Goal: Task Accomplishment & Management: Complete application form

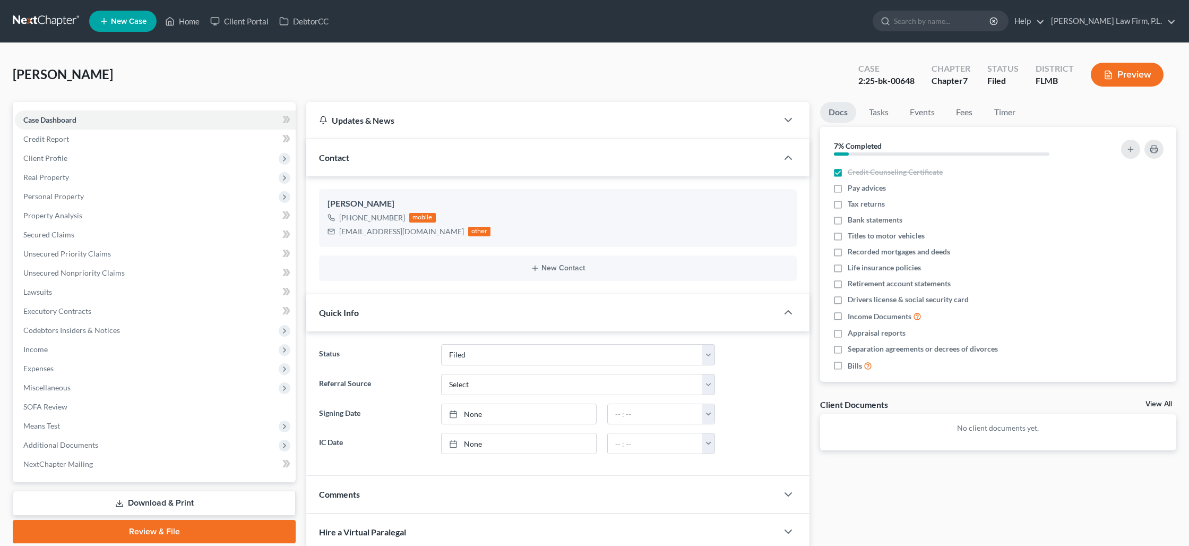
select select "2"
click at [182, 23] on link "Home" at bounding box center [182, 21] width 45 height 19
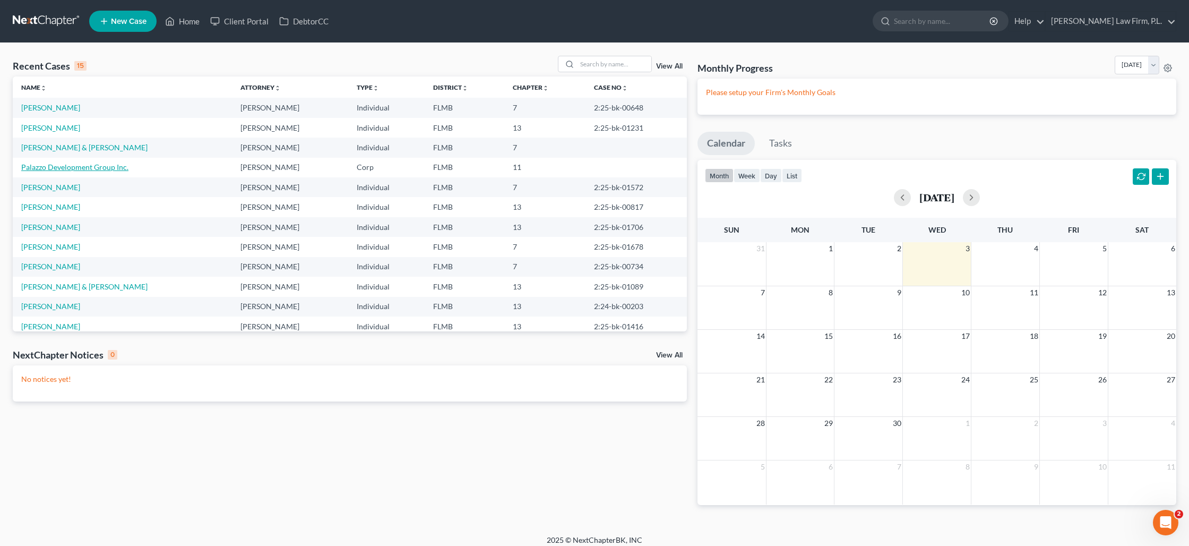
click at [51, 171] on link "Palazzo Development Group Inc." at bounding box center [74, 166] width 107 height 9
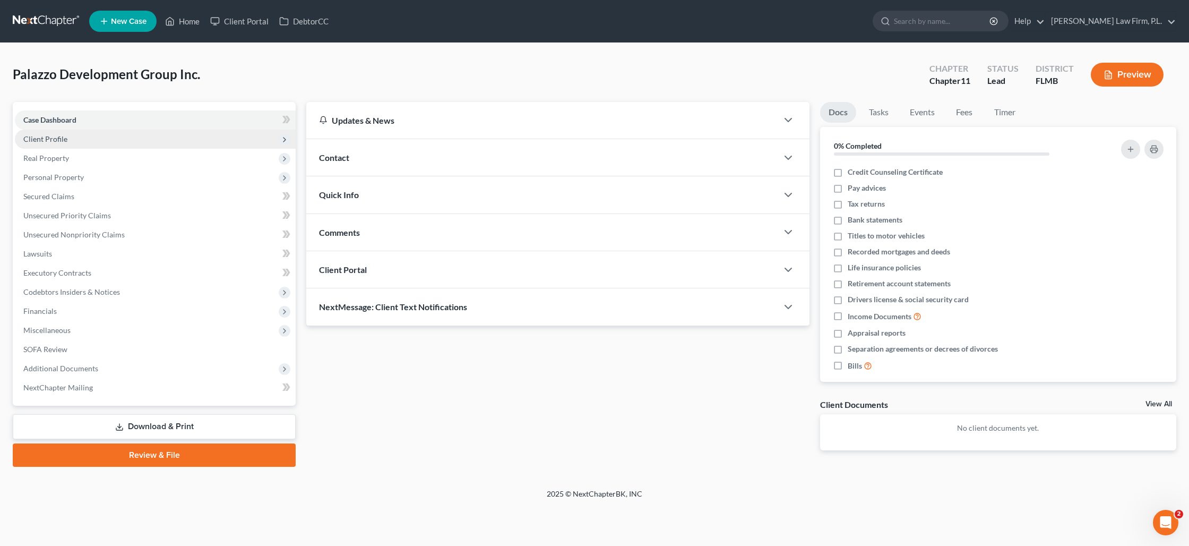
click at [91, 137] on span "Client Profile" at bounding box center [155, 139] width 281 height 19
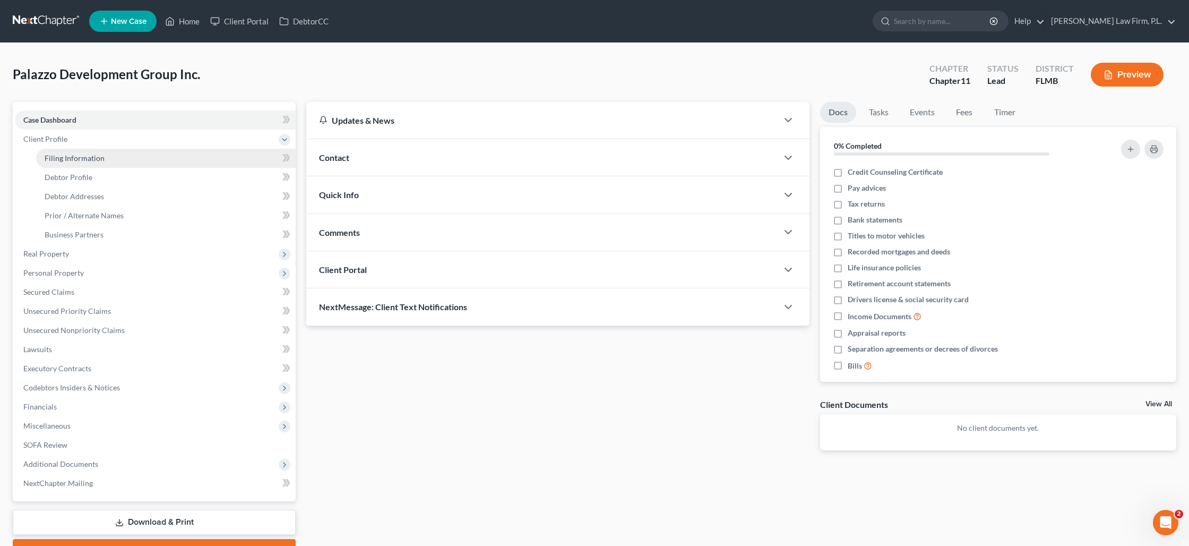
click at [90, 156] on span "Filing Information" at bounding box center [75, 157] width 60 height 9
select select "3"
select select "1"
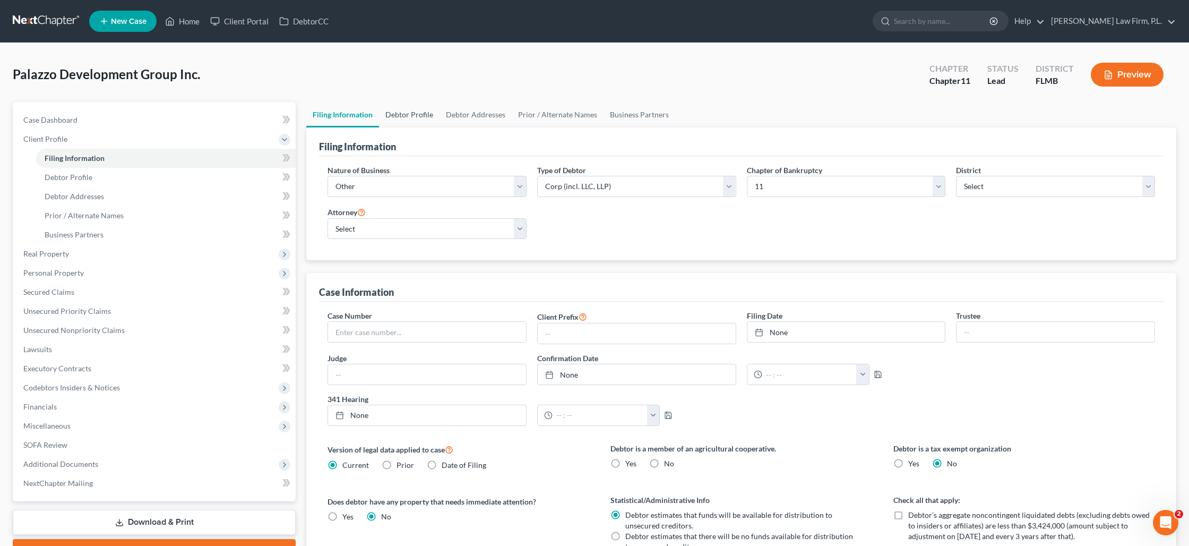
click at [400, 113] on link "Debtor Profile" at bounding box center [409, 114] width 61 height 25
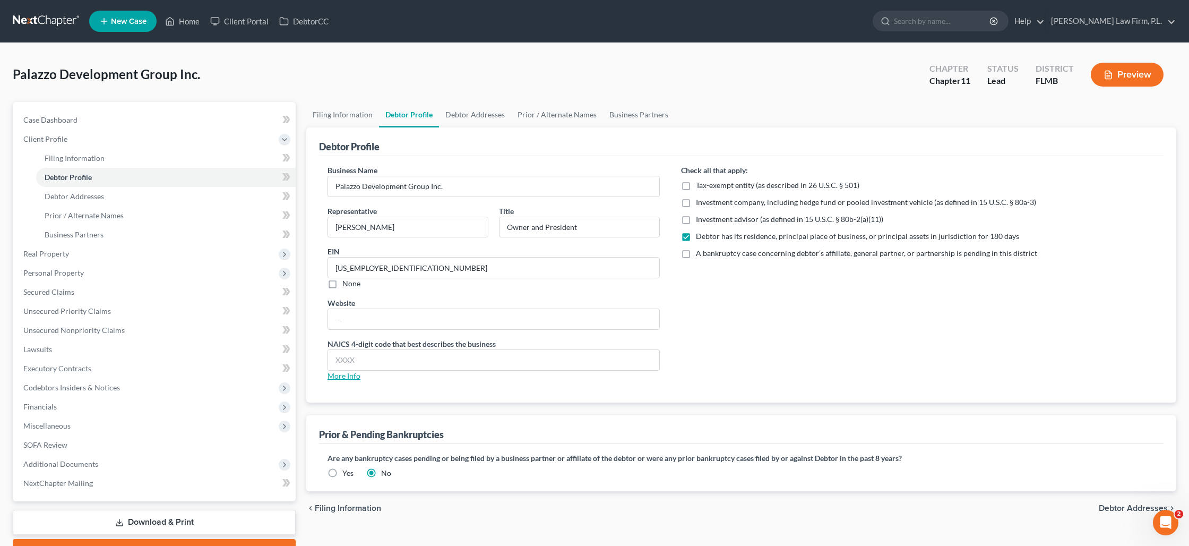
click at [339, 375] on link "More Info" at bounding box center [344, 375] width 33 height 9
drag, startPoint x: 328, startPoint y: 343, endPoint x: 389, endPoint y: 341, distance: 61.1
click at [389, 342] on label "NAICS 4-digit code that best describes the business" at bounding box center [412, 343] width 168 height 11
copy label "NAICS 4-digit code"
click at [363, 366] on input "text" at bounding box center [493, 360] width 331 height 20
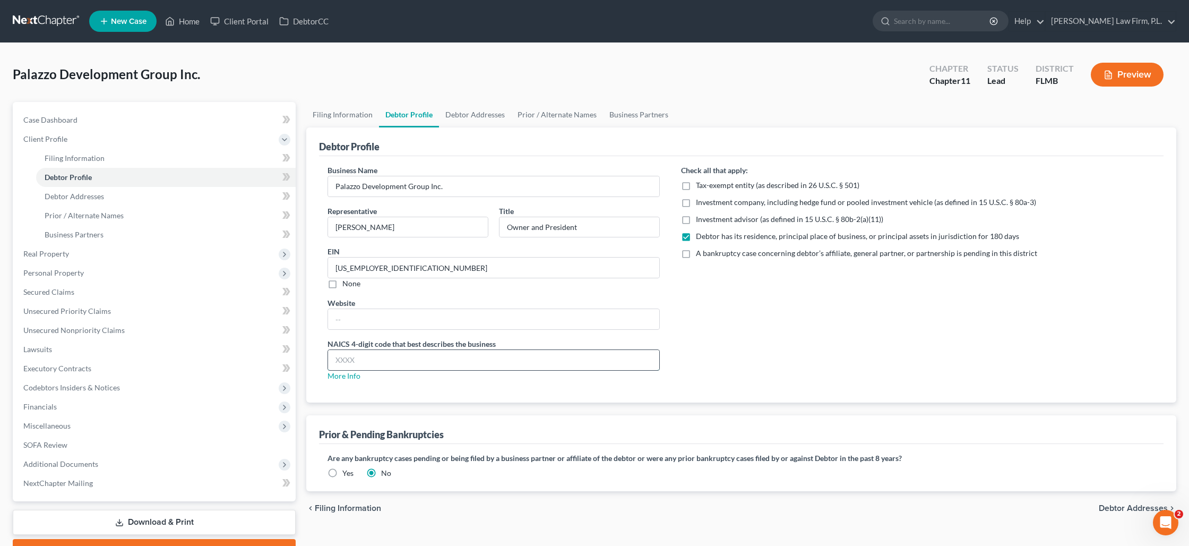
paste input "236220"
click at [348, 376] on link "More Info" at bounding box center [344, 375] width 33 height 9
drag, startPoint x: 380, startPoint y: 356, endPoint x: 320, endPoint y: 352, distance: 60.7
click at [320, 352] on div "Business Name Palazzo Development Group Inc. Representative [PERSON_NAME] Title…" at bounding box center [494, 277] width 354 height 225
type input "2361"
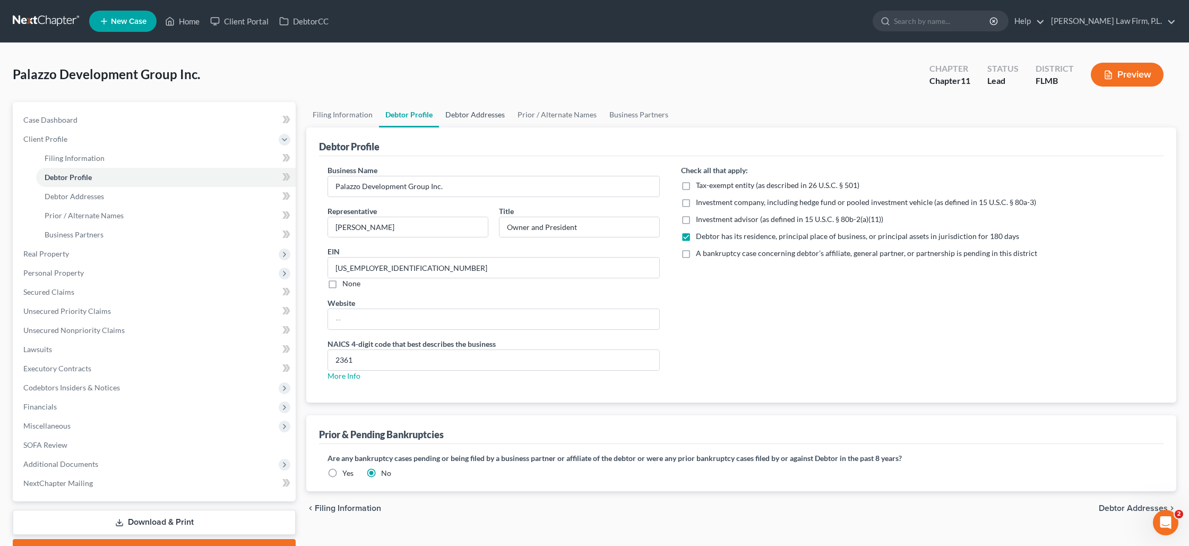
click at [482, 112] on link "Debtor Addresses" at bounding box center [475, 114] width 72 height 25
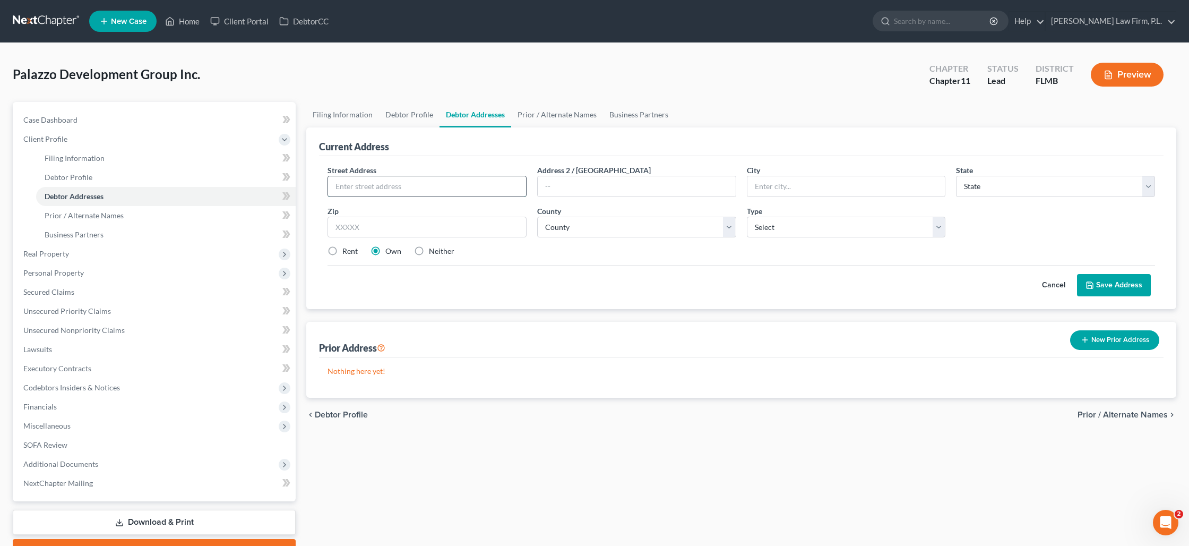
click at [389, 182] on input "text" at bounding box center [427, 186] width 198 height 20
type input "[STREET_ADDRESS]"
type input "[GEOGRAPHIC_DATA]"
select select "9"
type input "33914"
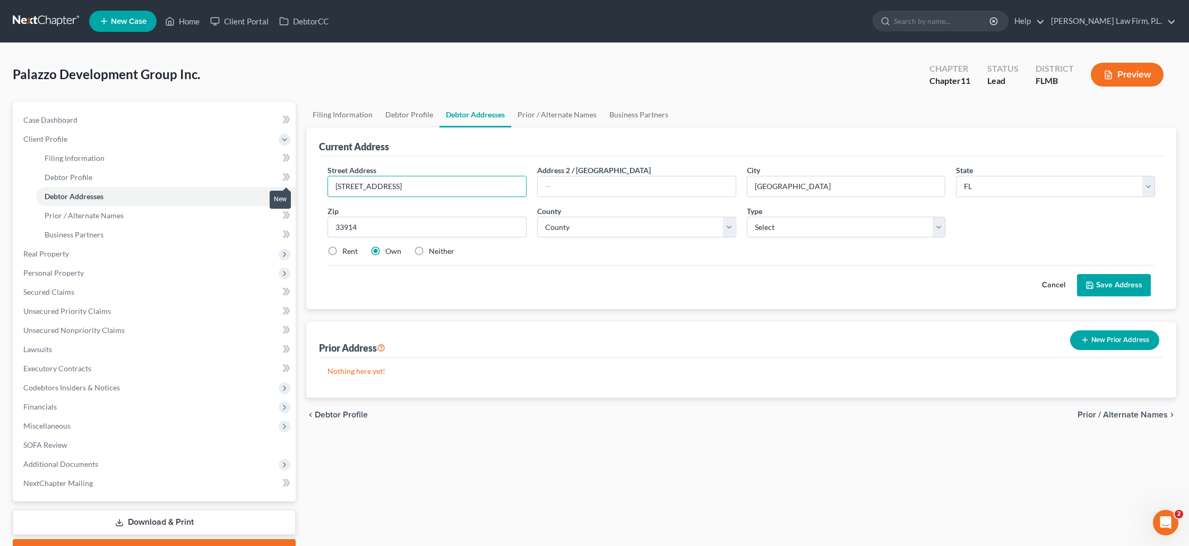
drag, startPoint x: 414, startPoint y: 182, endPoint x: 292, endPoint y: 185, distance: 122.1
click at [292, 185] on div "Petition Navigation Case Dashboard Payments Invoices Payments Payments Credit R…" at bounding box center [594, 332] width 1174 height 460
type input "[STREET_ADDRESS][PERSON_NAME]"
type input "33904"
click at [570, 229] on select "County [GEOGRAPHIC_DATA] [GEOGRAPHIC_DATA] [GEOGRAPHIC_DATA] [GEOGRAPHIC_DATA] …" at bounding box center [636, 227] width 199 height 21
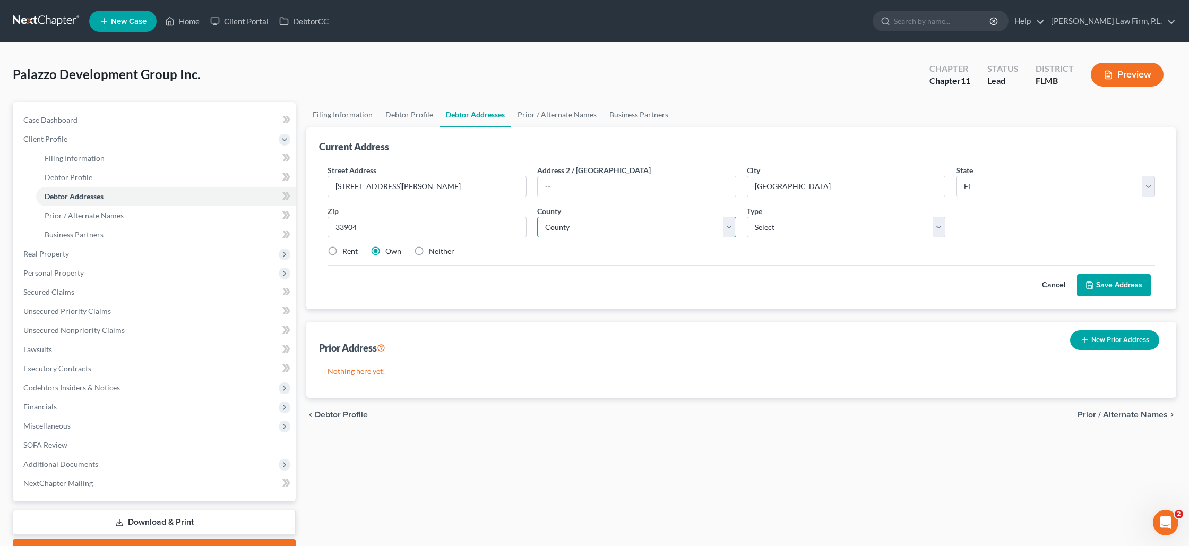
select select "34"
click at [537, 217] on select "County [GEOGRAPHIC_DATA] [GEOGRAPHIC_DATA] [GEOGRAPHIC_DATA] [GEOGRAPHIC_DATA] …" at bounding box center [636, 227] width 199 height 21
click at [762, 227] on select "Select Business Mailing Location of Assets" at bounding box center [846, 227] width 199 height 21
click at [785, 225] on select "Select Business Mailing Location of Assets" at bounding box center [846, 227] width 199 height 21
select select "0"
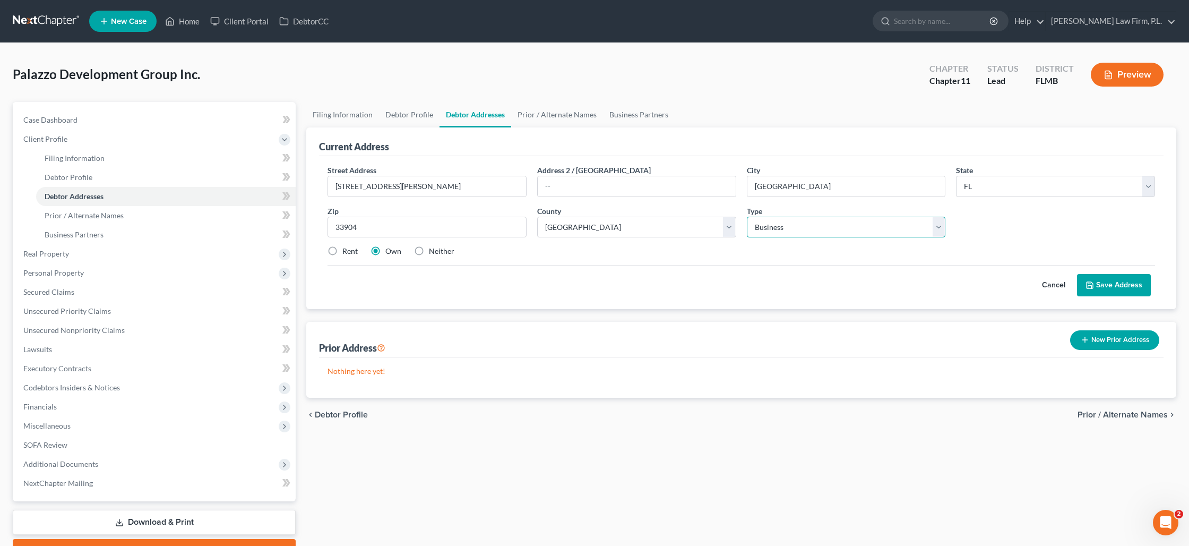
click at [747, 217] on select "Select Business Mailing Location of Assets" at bounding box center [846, 227] width 199 height 21
drag, startPoint x: 331, startPoint y: 251, endPoint x: 377, endPoint y: 270, distance: 49.5
click at [342, 251] on label "Rent" at bounding box center [349, 251] width 15 height 11
click at [347, 251] on input "Rent" at bounding box center [350, 249] width 7 height 7
radio input "true"
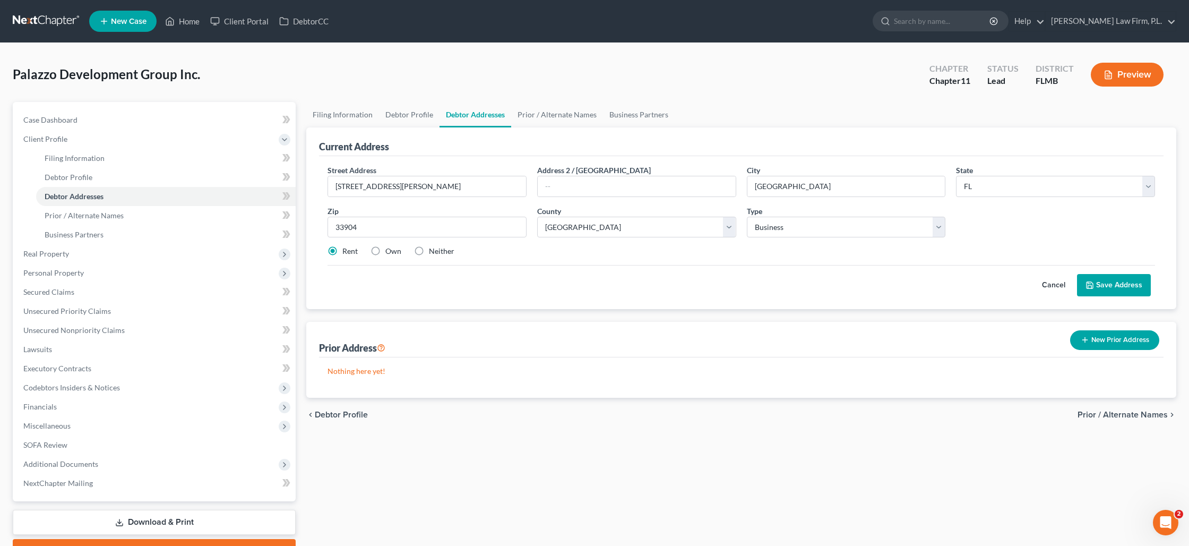
click at [1091, 288] on button "Save Address" at bounding box center [1114, 285] width 74 height 22
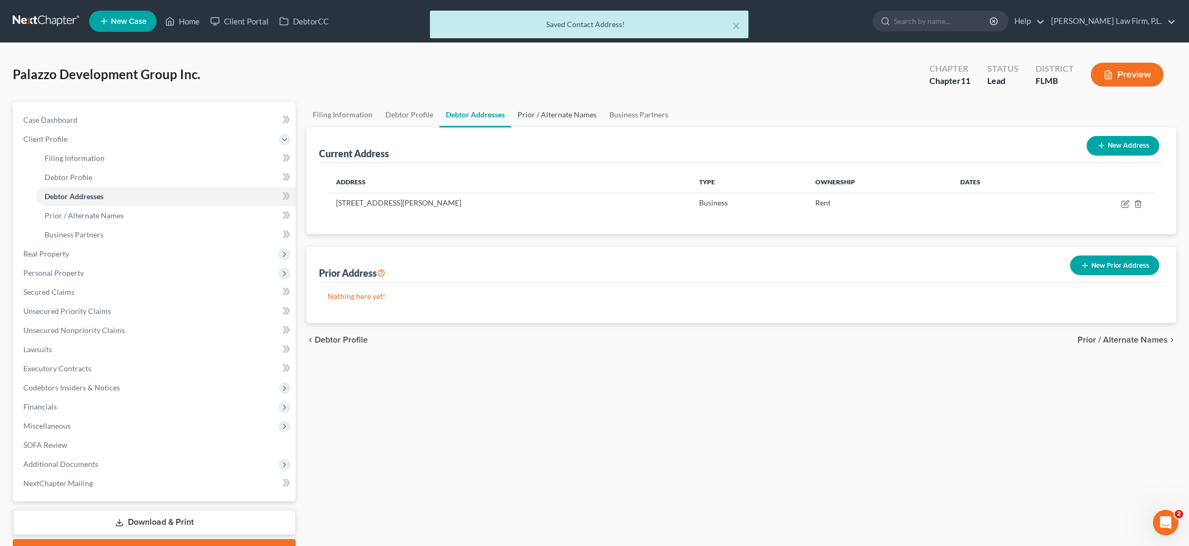
click at [562, 114] on link "Prior / Alternate Names" at bounding box center [557, 114] width 92 height 25
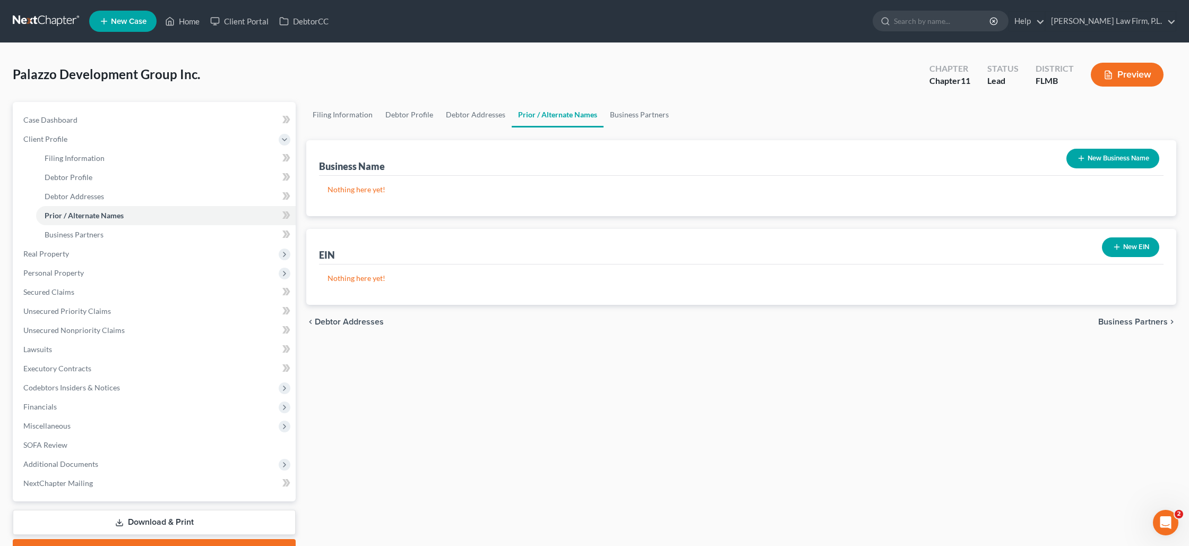
click at [1127, 162] on button "New Business Name" at bounding box center [1112, 159] width 93 height 20
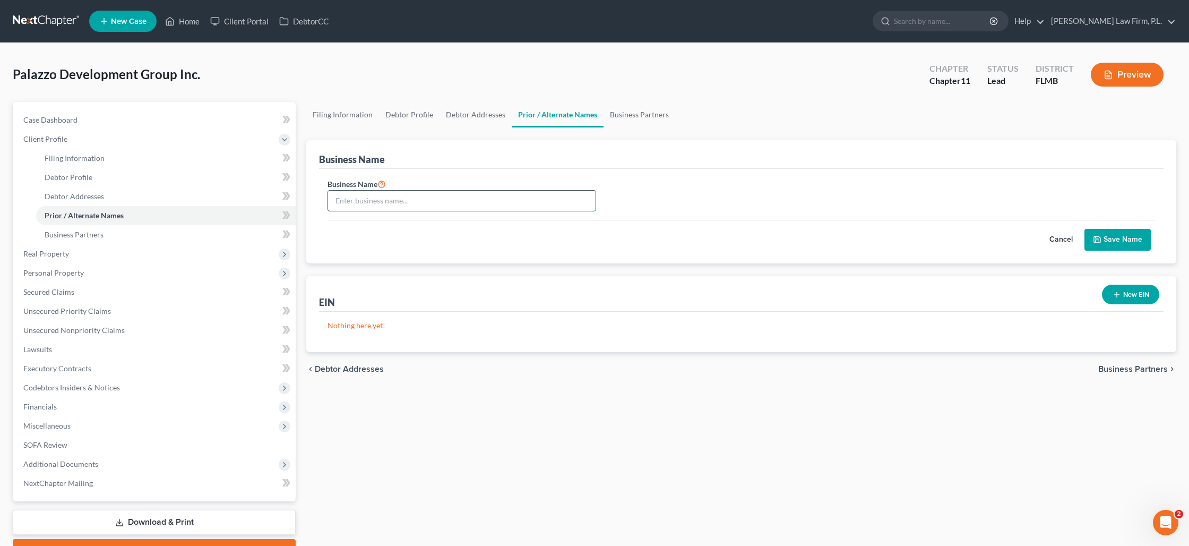
click at [445, 199] on input "text" at bounding box center [462, 201] width 268 height 20
type input "a"
click at [364, 197] on input "dba" at bounding box center [462, 201] width 268 height 20
drag, startPoint x: 364, startPoint y: 197, endPoint x: 369, endPoint y: 195, distance: 6.2
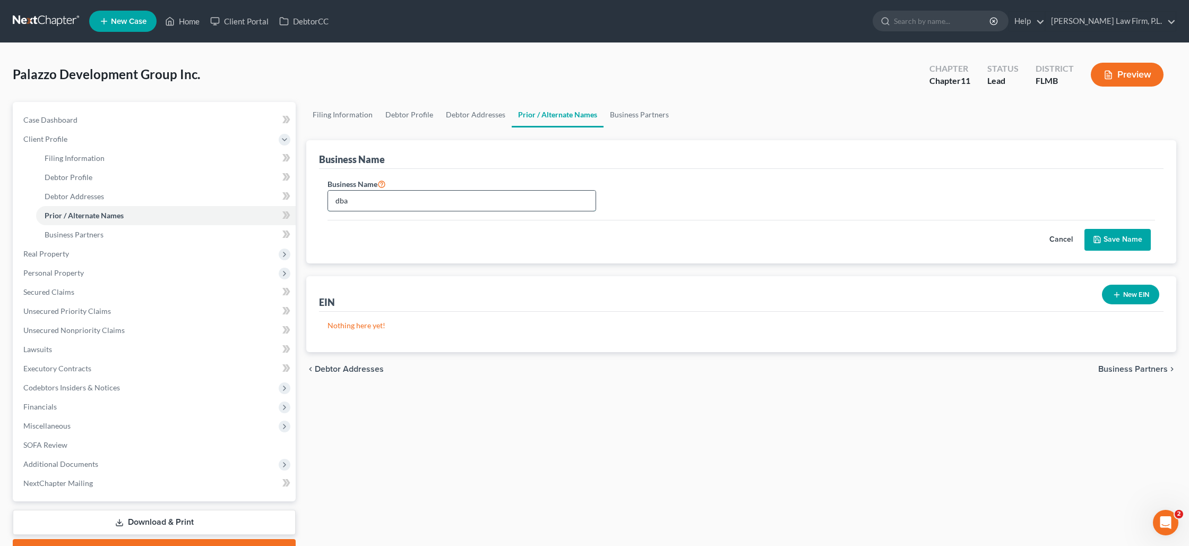
click at [367, 196] on input "dba" at bounding box center [462, 201] width 268 height 20
click at [367, 204] on input "dba" at bounding box center [462, 201] width 268 height 20
click at [367, 203] on input "dba" at bounding box center [462, 201] width 268 height 20
type input "DBA [GEOGRAPHIC_DATA]"
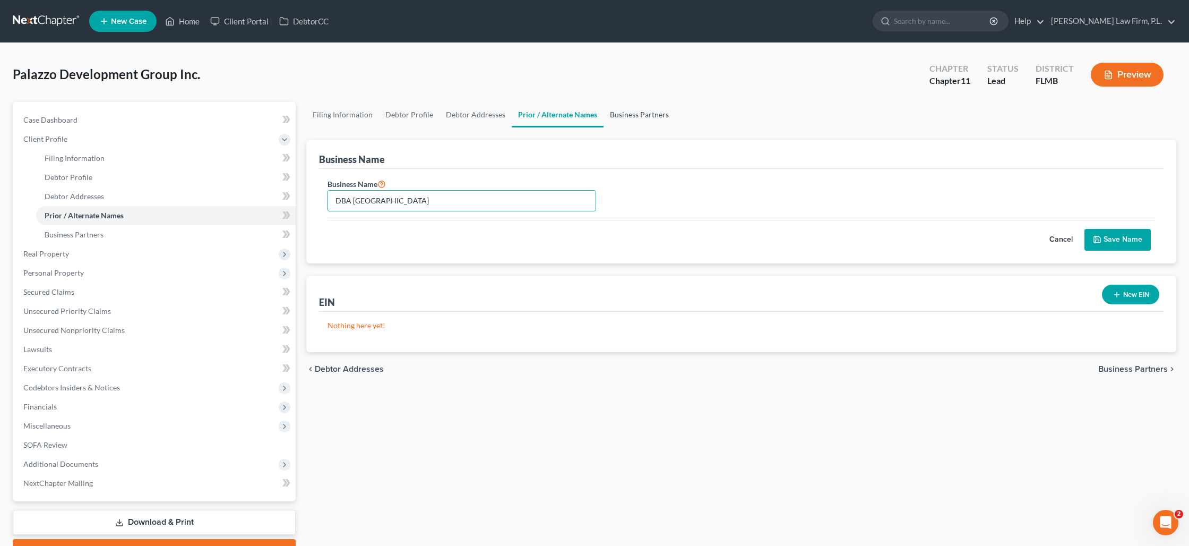
click at [636, 113] on link "Business Partners" at bounding box center [640, 114] width 72 height 25
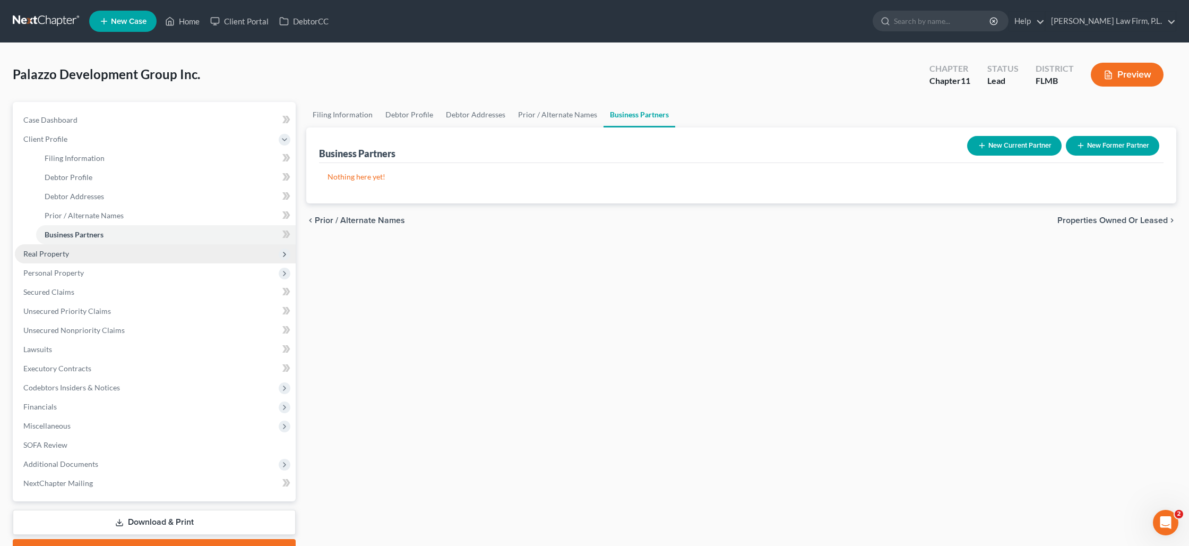
click at [84, 249] on span "Real Property" at bounding box center [155, 253] width 281 height 19
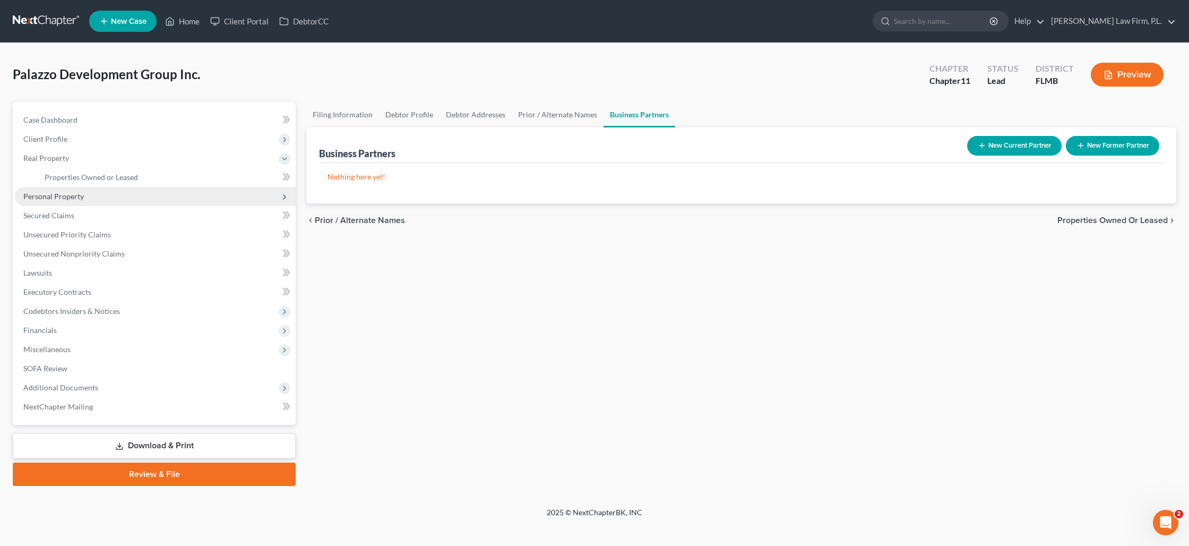
click at [89, 196] on span "Personal Property" at bounding box center [155, 196] width 281 height 19
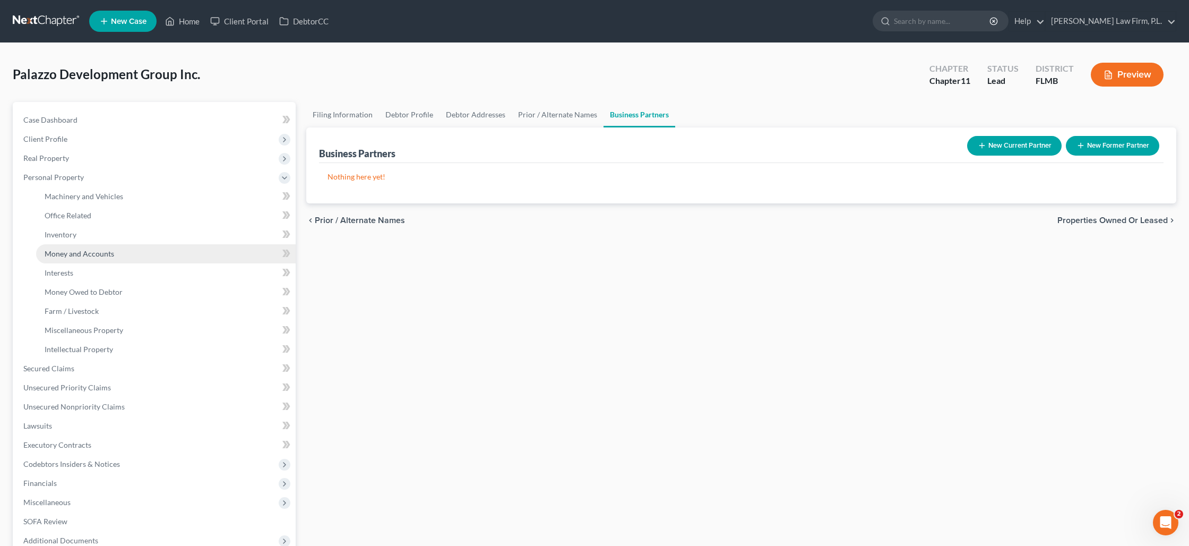
drag, startPoint x: 83, startPoint y: 252, endPoint x: 89, endPoint y: 253, distance: 5.9
click at [83, 252] on span "Money and Accounts" at bounding box center [80, 253] width 70 height 9
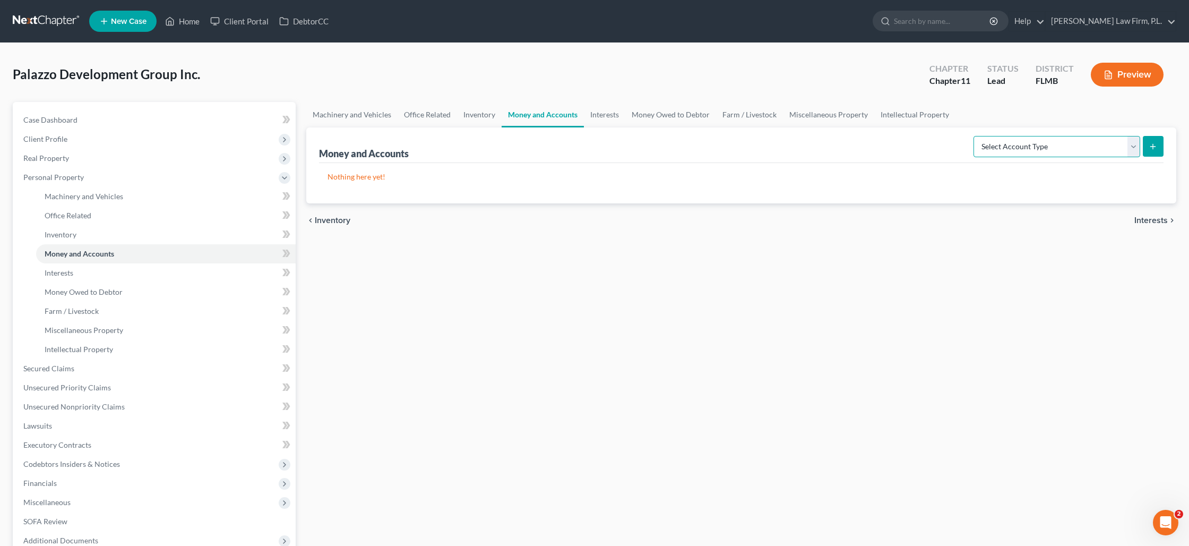
click at [1088, 148] on select "Select Account Type Brokerage (A/B: 3, SOFA: 18) Cash on Hand (A/B: 2) Certific…" at bounding box center [1056, 146] width 167 height 21
select select "checking"
click at [975, 136] on select "Select Account Type Brokerage (A/B: 3, SOFA: 18) Cash on Hand (A/B: 2) Certific…" at bounding box center [1056, 146] width 167 height 21
click at [1151, 147] on icon "submit" at bounding box center [1153, 146] width 8 height 8
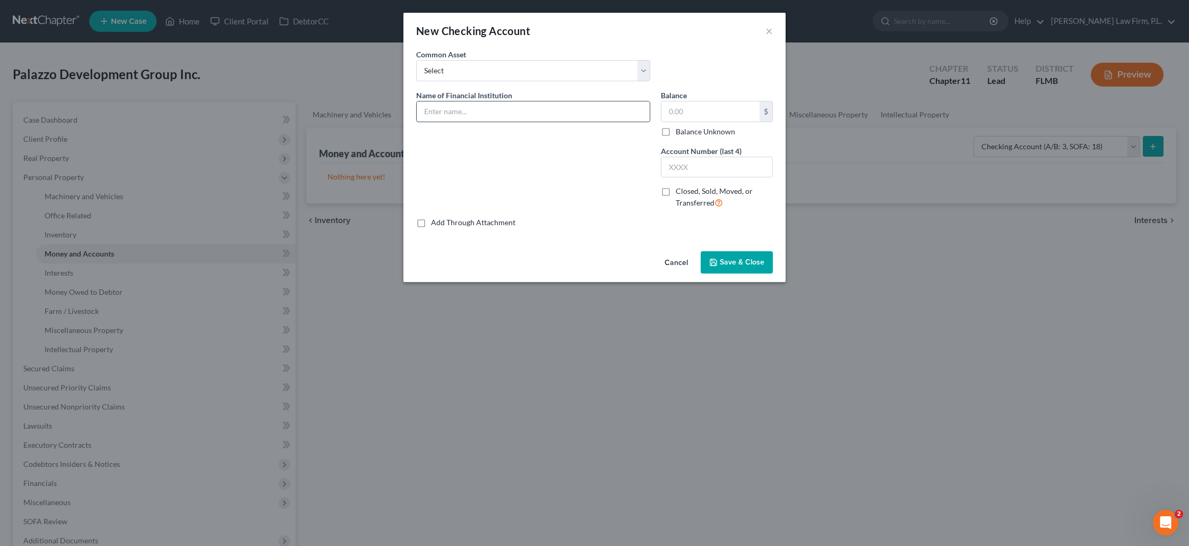
click at [492, 116] on input "text" at bounding box center [533, 111] width 233 height 20
type input "Truist Business Checking xx2806"
click at [679, 115] on input "text" at bounding box center [710, 111] width 98 height 20
click at [676, 133] on label "Balance Unknown" at bounding box center [705, 131] width 59 height 11
click at [680, 133] on input "Balance Unknown" at bounding box center [683, 129] width 7 height 7
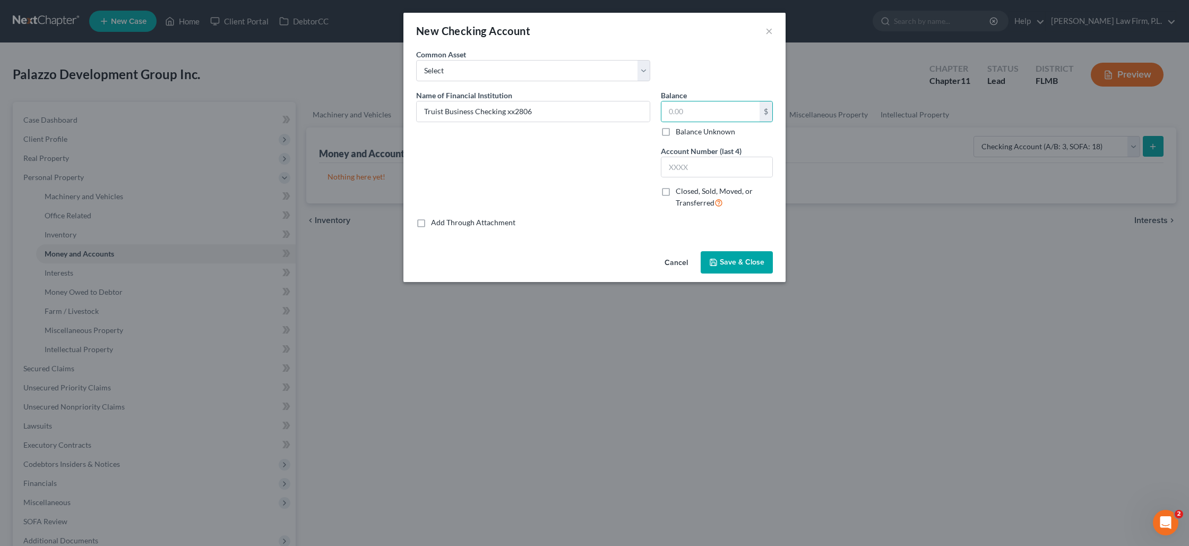
checkbox input "true"
type input "0.00"
click at [681, 171] on input "text" at bounding box center [716, 167] width 111 height 20
type input "2806"
click at [738, 262] on span "Save & Close" at bounding box center [742, 261] width 45 height 9
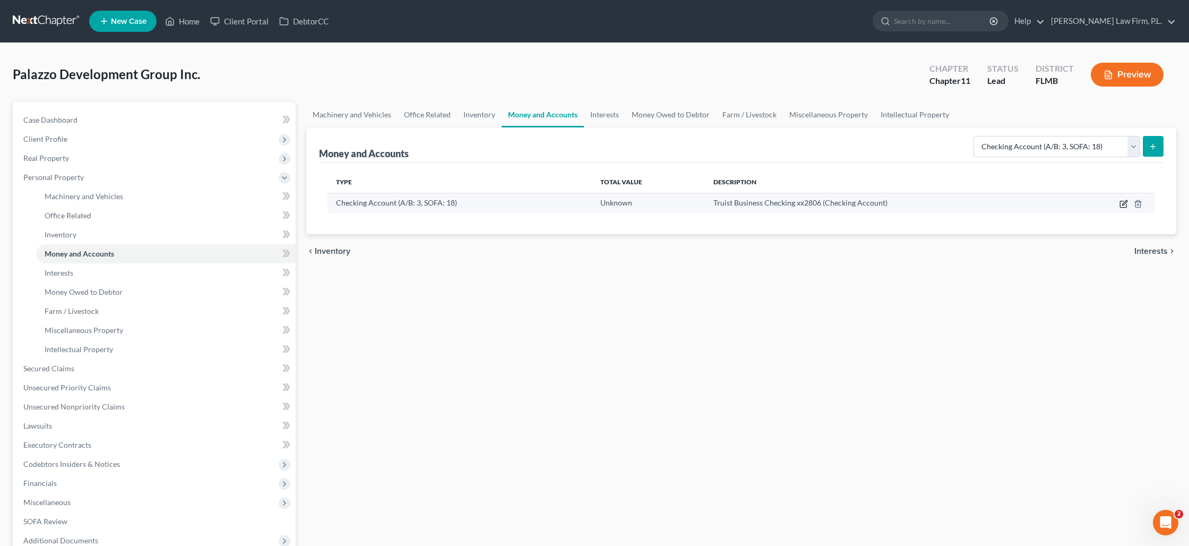
click at [1123, 203] on icon "button" at bounding box center [1124, 202] width 5 height 5
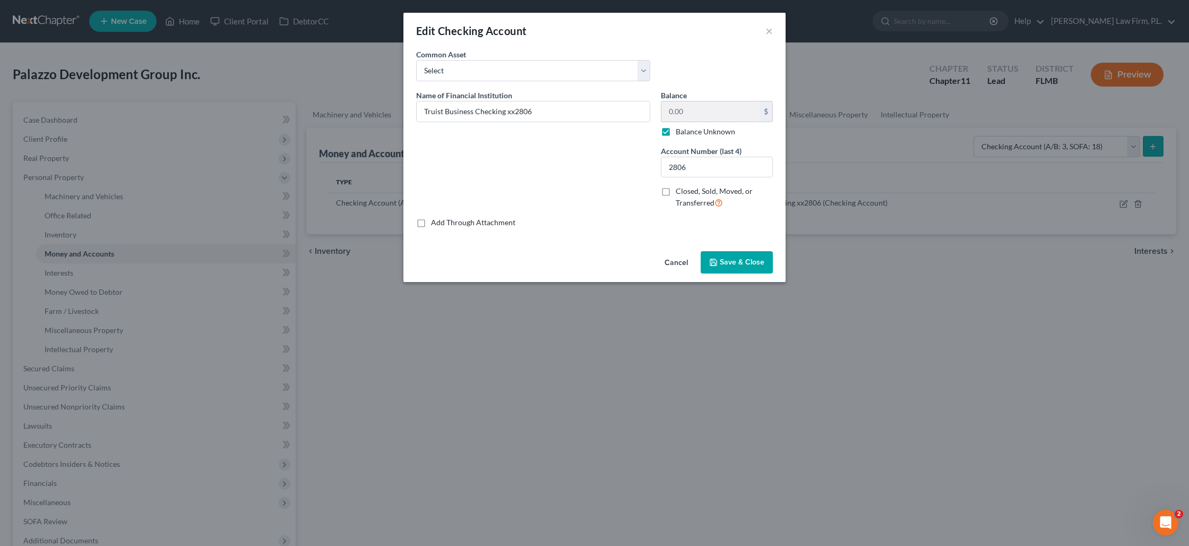
drag, startPoint x: 667, startPoint y: 132, endPoint x: 681, endPoint y: 120, distance: 17.7
click at [676, 131] on label "Balance Unknown" at bounding box center [705, 131] width 59 height 11
click at [680, 131] on input "Balance Unknown" at bounding box center [683, 129] width 7 height 7
checkbox input "false"
drag, startPoint x: 693, startPoint y: 112, endPoint x: 640, endPoint y: 109, distance: 53.1
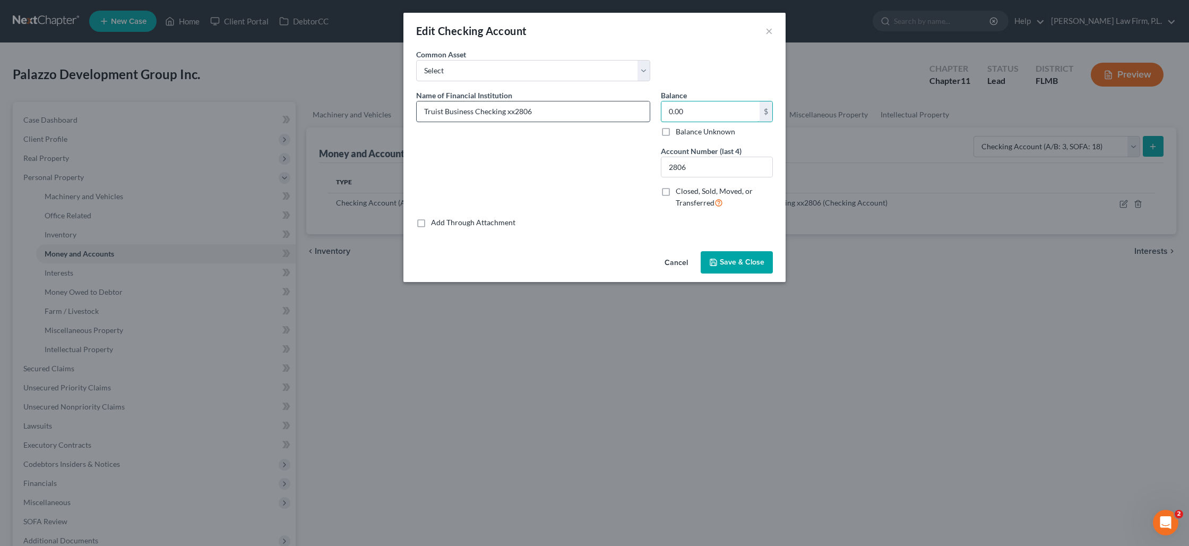
click at [639, 110] on div "Name of Financial Institution * Truist Business Checking xx2806 Balance 0.00 $ …" at bounding box center [594, 153] width 367 height 127
click at [670, 111] on input "0.00" at bounding box center [710, 111] width 98 height 20
type input "137,000"
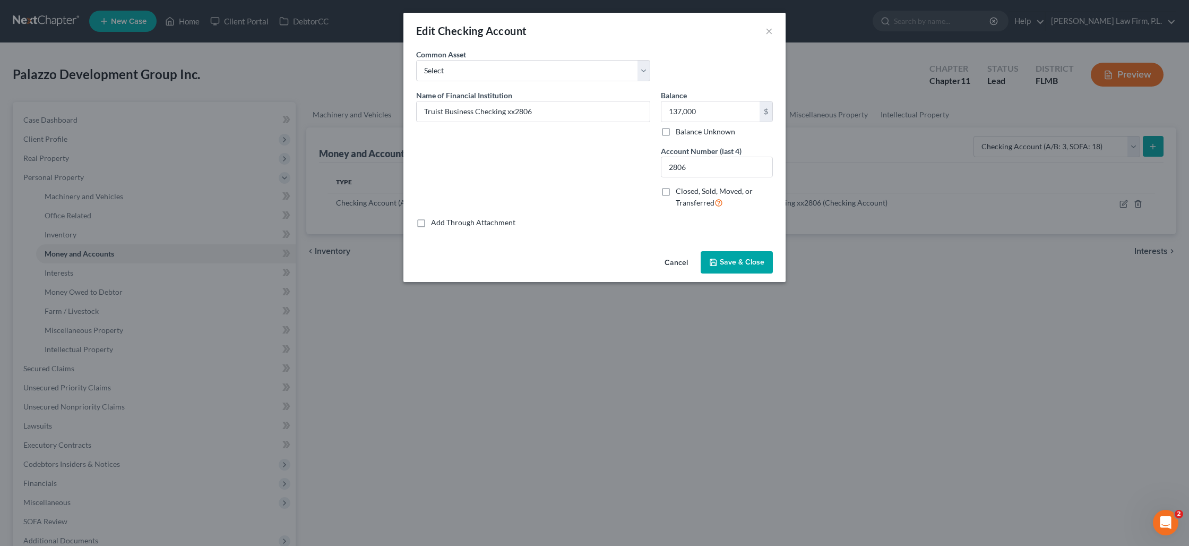
click at [756, 257] on span "Save & Close" at bounding box center [742, 261] width 45 height 9
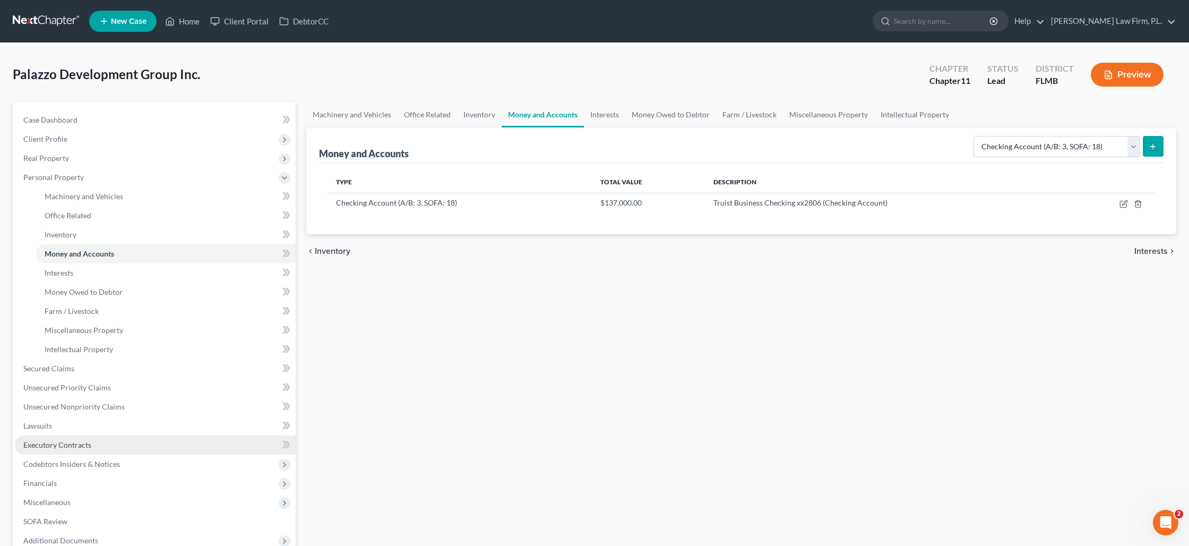
click at [123, 437] on link "Executory Contracts" at bounding box center [155, 444] width 281 height 19
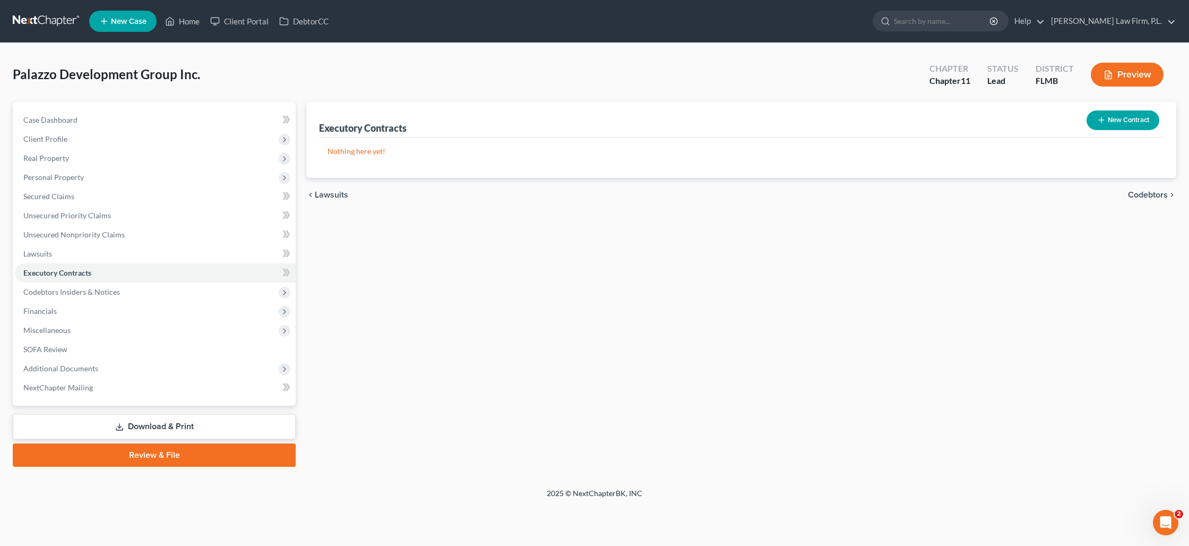
click at [1123, 117] on button "New Contract" at bounding box center [1123, 120] width 73 height 20
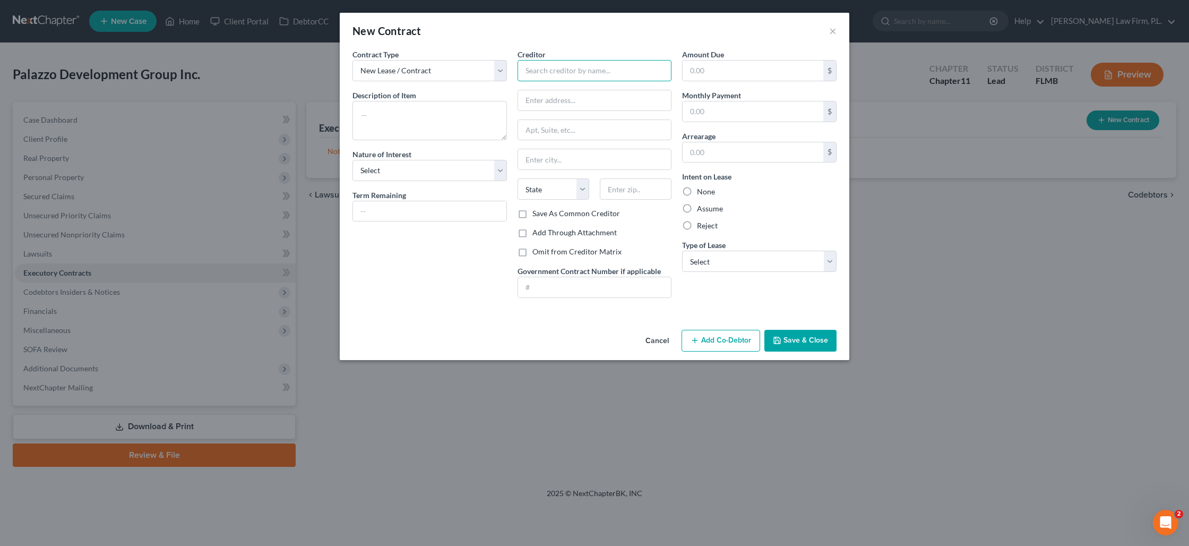
click at [535, 73] on input "text" at bounding box center [595, 70] width 154 height 21
paste input "Innovative Global Properties LLC"
type input "Innovative Global Properties LLC"
click at [722, 71] on input "text" at bounding box center [753, 71] width 141 height 20
click at [726, 122] on div "Amount Due $ Monthly Payment $ Arrearage $ Intent on Lease None Assume Reject T…" at bounding box center [759, 177] width 165 height 257
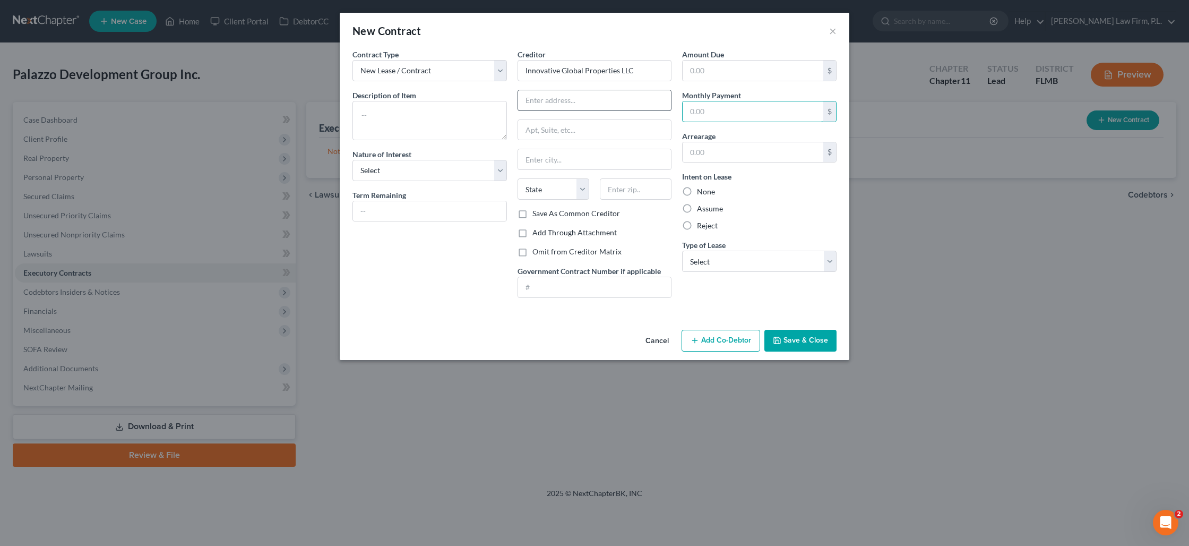
drag, startPoint x: 717, startPoint y: 115, endPoint x: 659, endPoint y: 93, distance: 61.5
click at [714, 113] on input "text" at bounding box center [753, 111] width 141 height 20
type input "3,400"
click at [697, 210] on label "Assume" at bounding box center [710, 208] width 26 height 11
click at [701, 210] on input "Assume" at bounding box center [704, 206] width 7 height 7
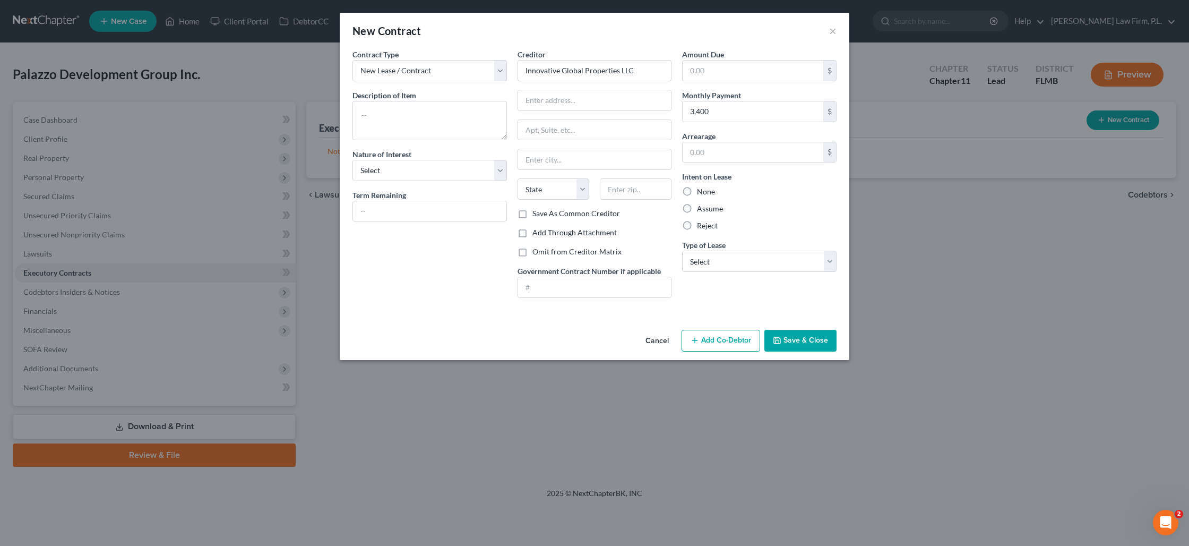
radio input "true"
click at [709, 263] on select "Select Real Estate Car Other" at bounding box center [759, 261] width 154 height 21
select select "0"
click at [682, 251] on select "Select Real Estate Car Other" at bounding box center [759, 261] width 154 height 21
click at [425, 106] on textarea at bounding box center [429, 120] width 154 height 39
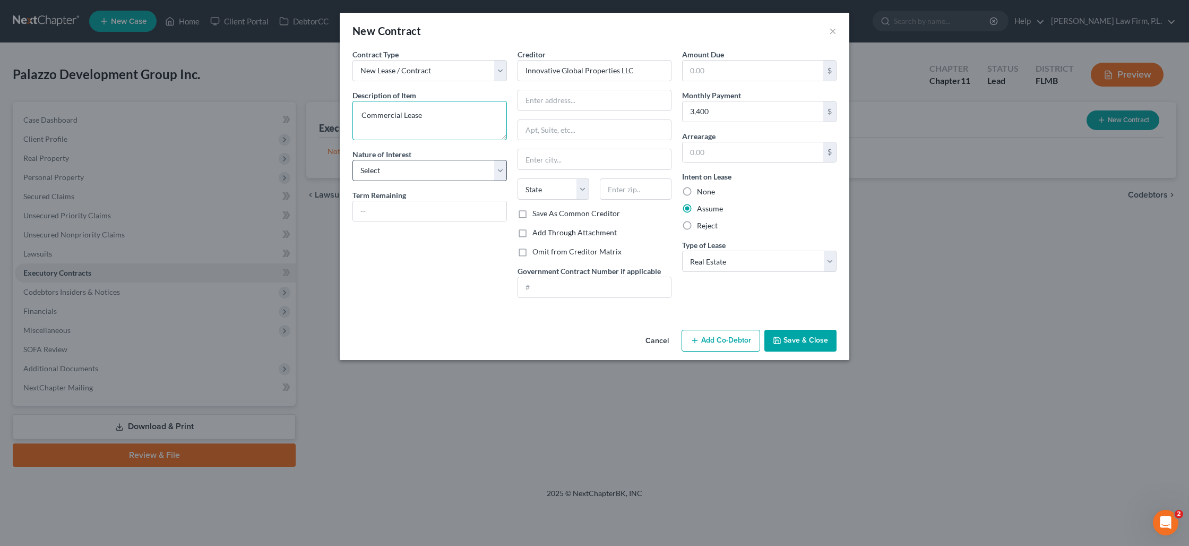
type textarea "Commercial Lease"
click at [445, 171] on select "Select Purchaser Agent Lessor Lessee" at bounding box center [429, 170] width 154 height 21
select select "2"
click at [352, 160] on select "Select Purchaser Agent Lessor Lessee" at bounding box center [429, 170] width 154 height 21
click at [539, 100] on input "text" at bounding box center [594, 100] width 153 height 20
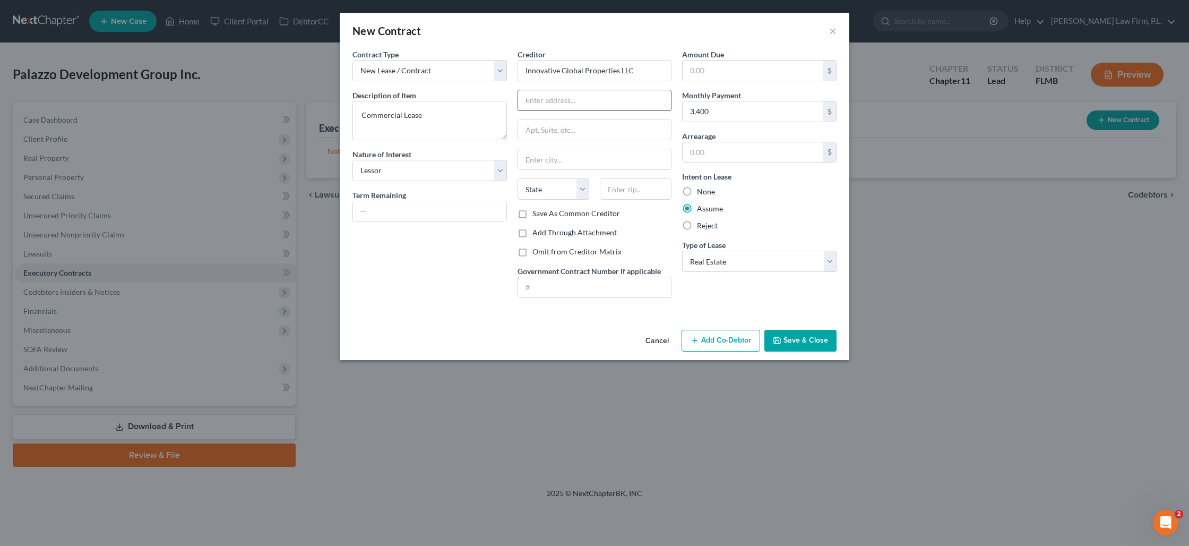
paste input "[STREET_ADDRESS]"
drag, startPoint x: 582, startPoint y: 101, endPoint x: 562, endPoint y: 102, distance: 20.7
click at [564, 101] on input "[STREET_ADDRESS]" at bounding box center [594, 100] width 153 height 20
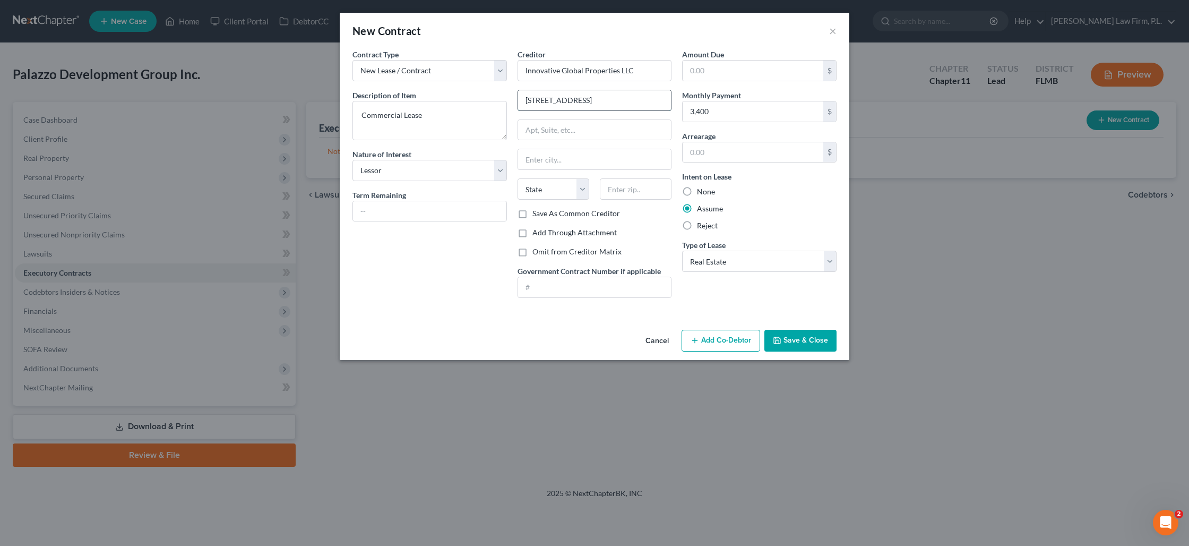
drag, startPoint x: 661, startPoint y: 100, endPoint x: 578, endPoint y: 104, distance: 82.9
click at [578, 105] on input "[STREET_ADDRESS]" at bounding box center [594, 100] width 153 height 20
type input "[STREET_ADDRESS]"
click at [648, 186] on input "text" at bounding box center [636, 188] width 72 height 21
type input "33991"
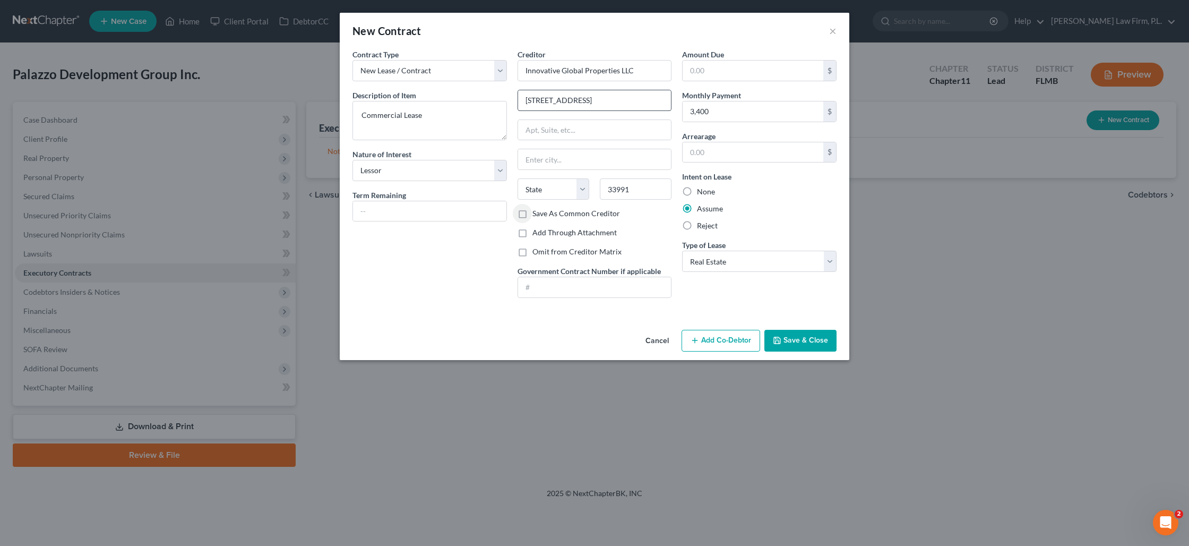
type input "[GEOGRAPHIC_DATA]"
select select "9"
drag, startPoint x: 576, startPoint y: 102, endPoint x: 558, endPoint y: 101, distance: 17.5
click at [558, 102] on input "[STREET_ADDRESS]" at bounding box center [594, 100] width 153 height 20
type input "[STREET_ADDRESS]"
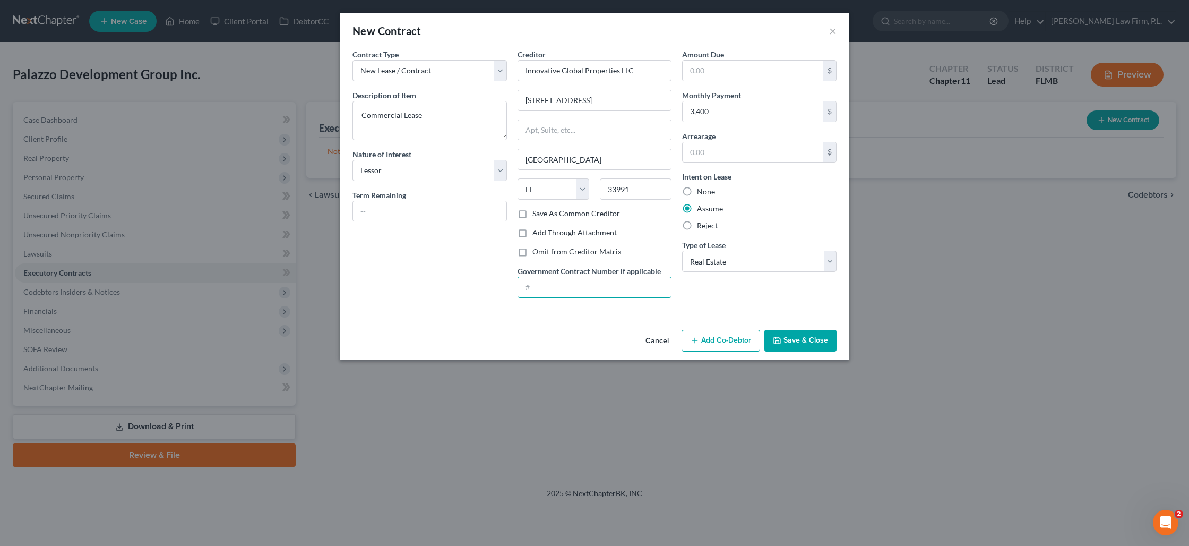
click at [800, 346] on button "Save & Close" at bounding box center [800, 341] width 72 height 22
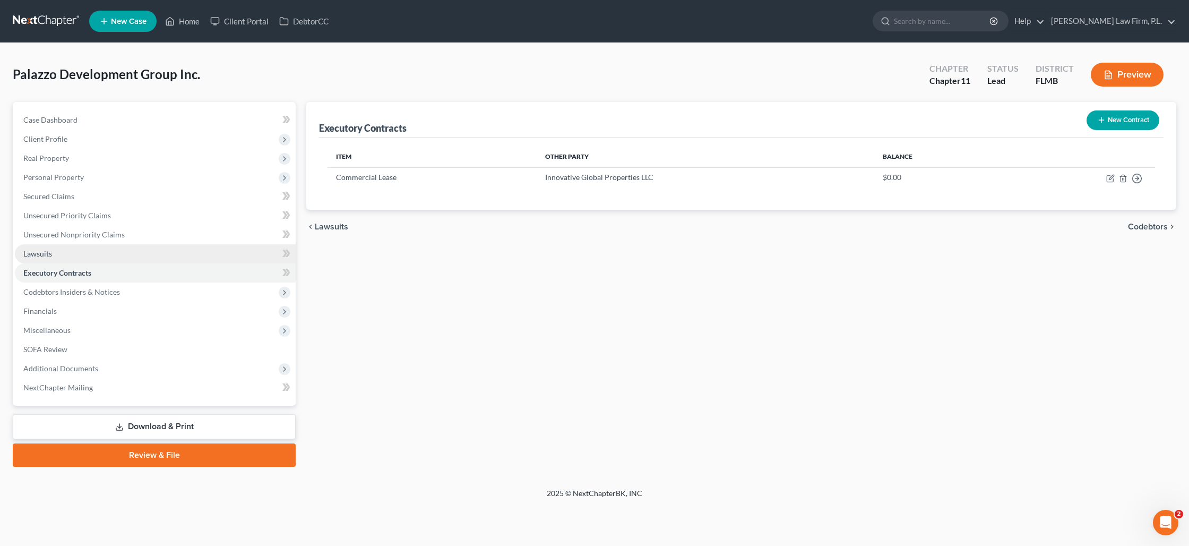
click at [47, 257] on link "Lawsuits" at bounding box center [155, 253] width 281 height 19
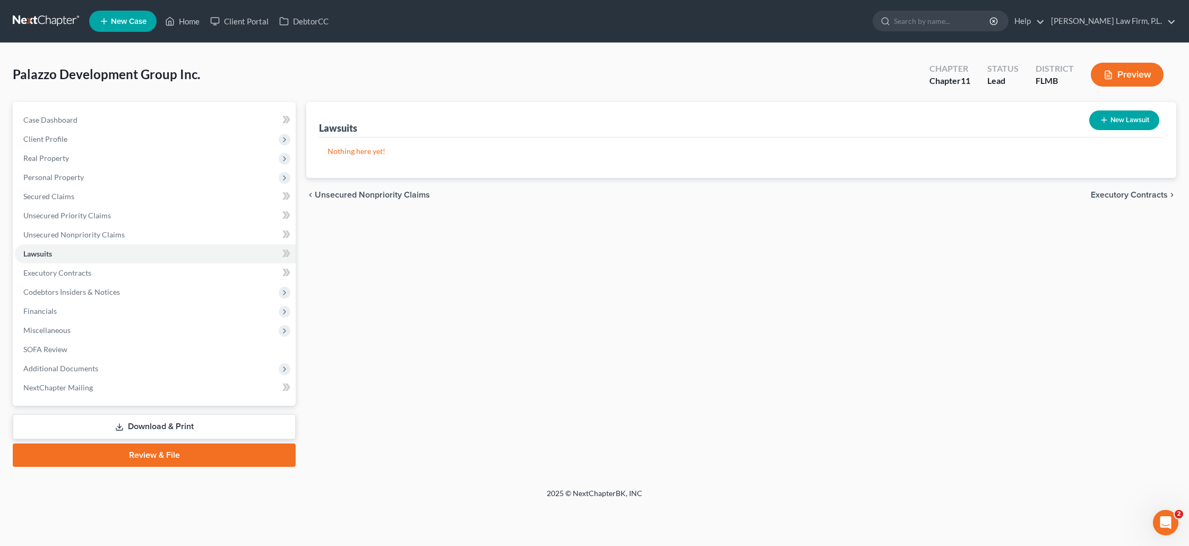
click at [1135, 123] on button "New Lawsuit" at bounding box center [1124, 120] width 70 height 20
select select "0"
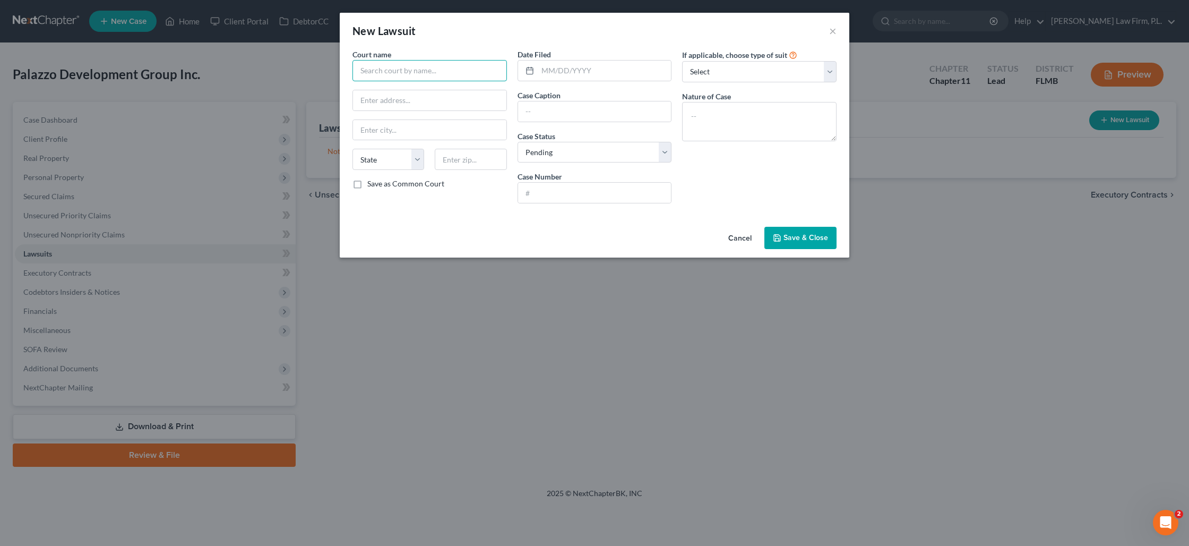
click at [426, 76] on input "text" at bounding box center [429, 70] width 154 height 21
click at [447, 77] on input "text" at bounding box center [429, 70] width 154 height 21
type input "Circuit Court"
type input "[GEOGRAPHIC_DATA], [US_STATE]"
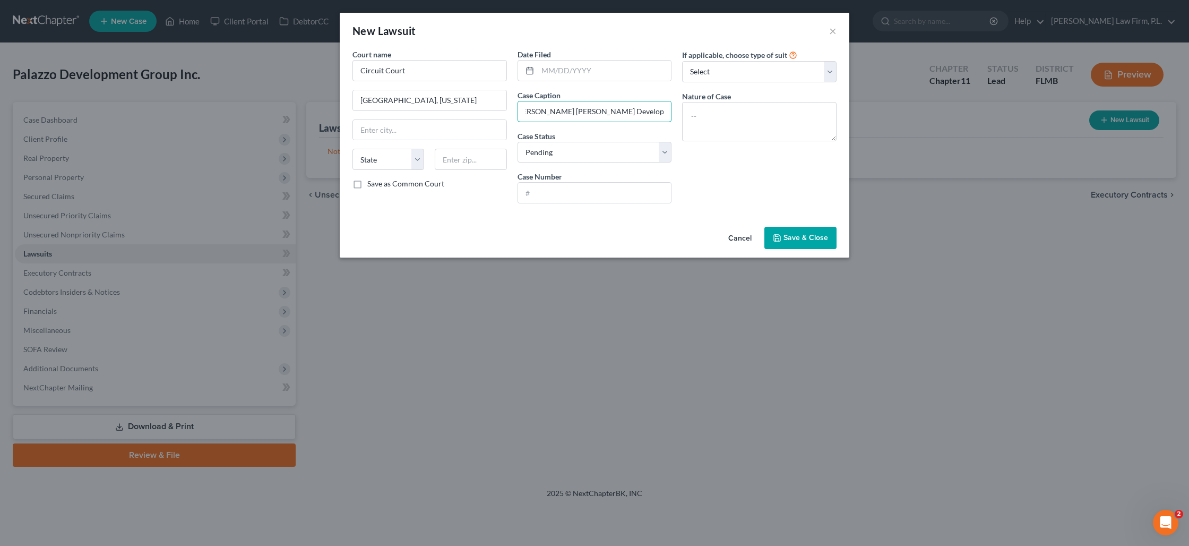
type input "[PERSON_NAME] and [PERSON_NAME] [PERSON_NAME] Development Group Inc."
click at [581, 157] on select "Select Pending On Appeal Concluded" at bounding box center [595, 152] width 154 height 21
click at [518, 142] on select "Select Pending On Appeal Concluded" at bounding box center [595, 152] width 154 height 21
click at [563, 192] on input "text" at bounding box center [594, 193] width 153 height 20
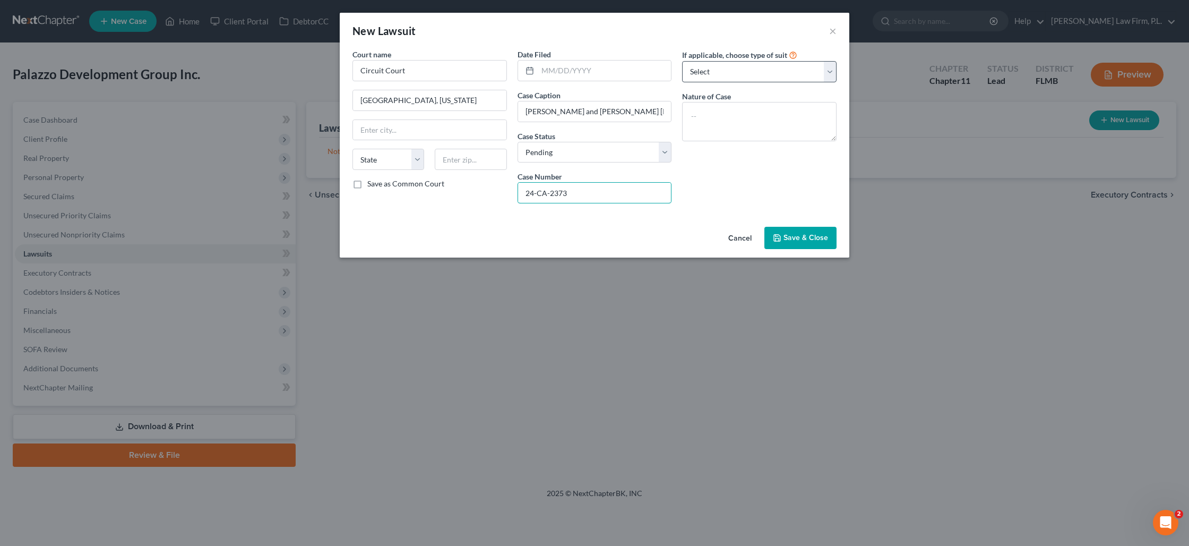
type input "24-CA-2373"
click at [776, 70] on select "Select Repossession Foreclosure Returns Other" at bounding box center [759, 71] width 154 height 21
click at [734, 113] on textarea at bounding box center [759, 121] width 154 height 39
type textarea "Civil Suit"
click at [801, 237] on span "Save & Close" at bounding box center [805, 237] width 45 height 9
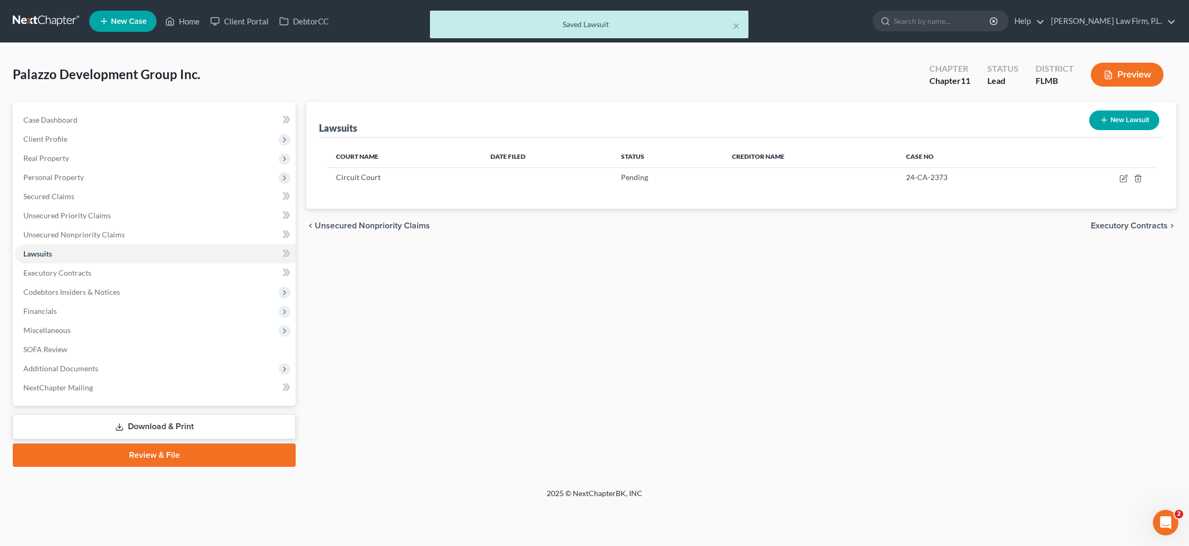
click at [1118, 117] on button "New Lawsuit" at bounding box center [1124, 120] width 70 height 20
select select "0"
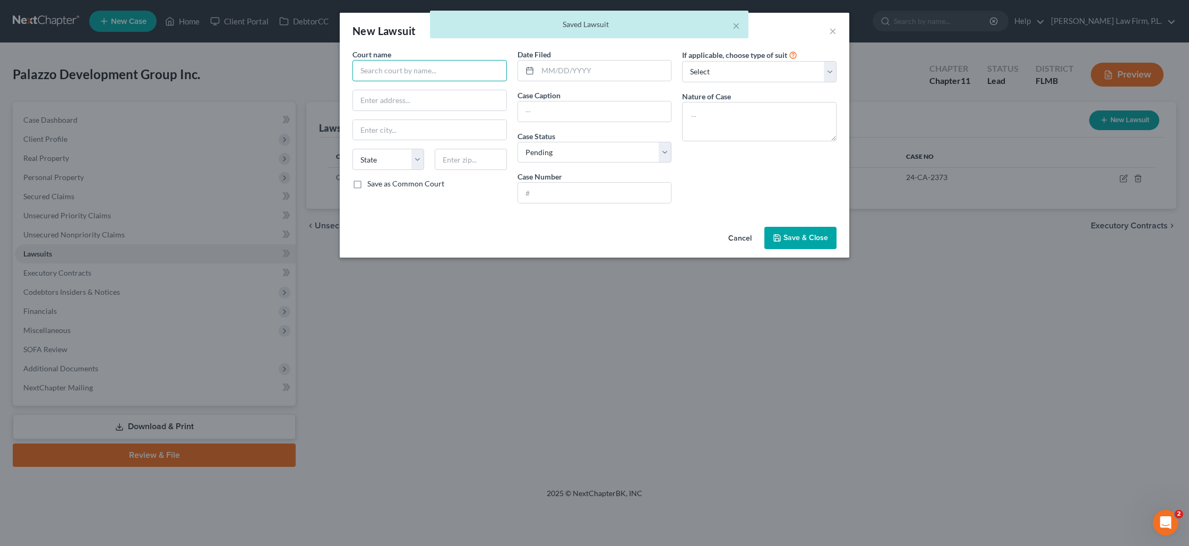
click at [420, 75] on input "text" at bounding box center [429, 70] width 154 height 21
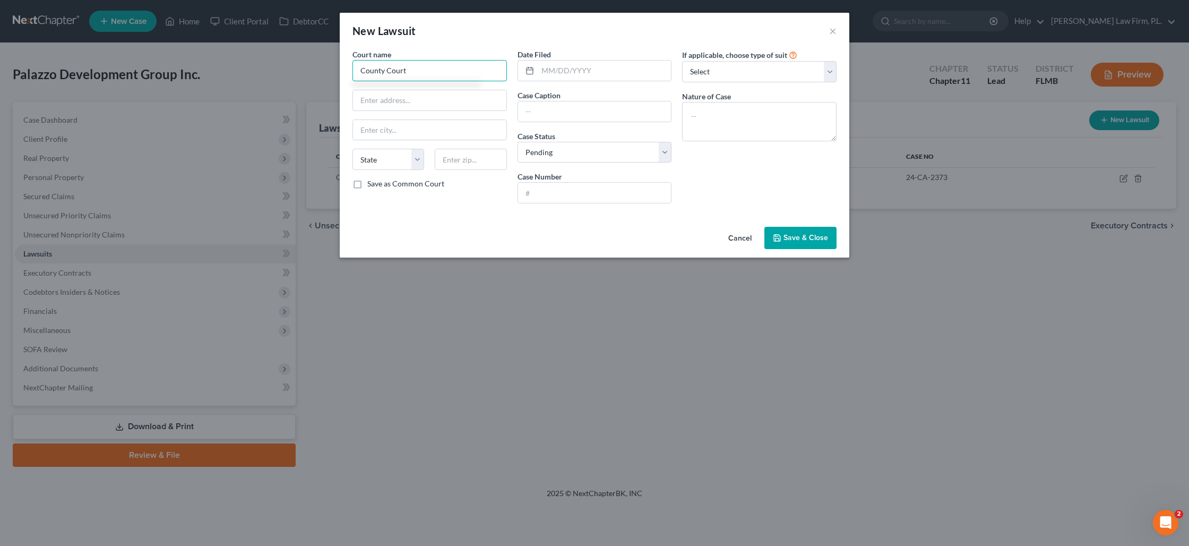
type input "County Court"
type input "A"
type input "[GEOGRAPHIC_DATA], [US_STATE]"
select select "9"
click at [561, 110] on input "text" at bounding box center [594, 111] width 153 height 20
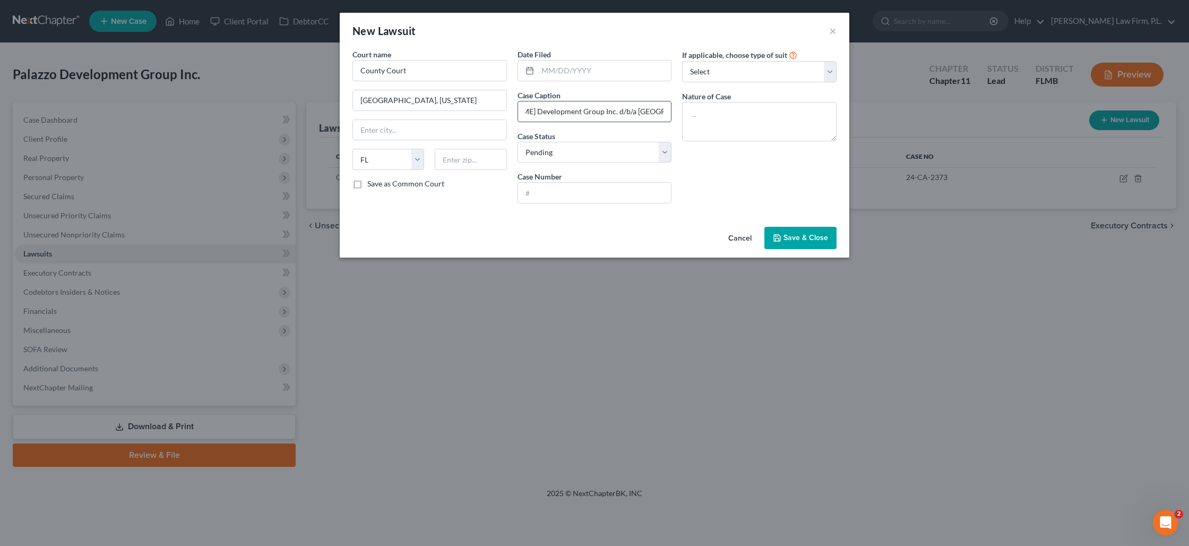
scroll to position [0, 113]
type input "[PERSON_NAME] [PERSON_NAME] Development Group Inc. d/b/a [GEOGRAPHIC_DATA]"
click at [567, 196] on input "text" at bounding box center [594, 193] width 153 height 20
type input "23-CC-005165"
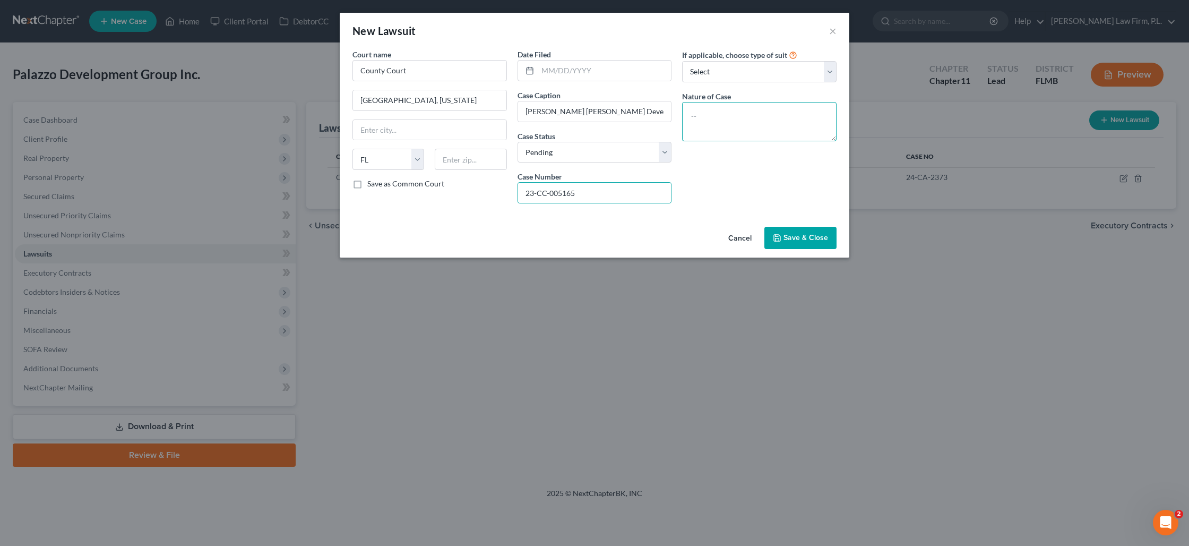
click at [719, 109] on textarea at bounding box center [759, 121] width 154 height 39
type textarea "Civil Suit"
click at [812, 234] on span "Save & Close" at bounding box center [805, 237] width 45 height 9
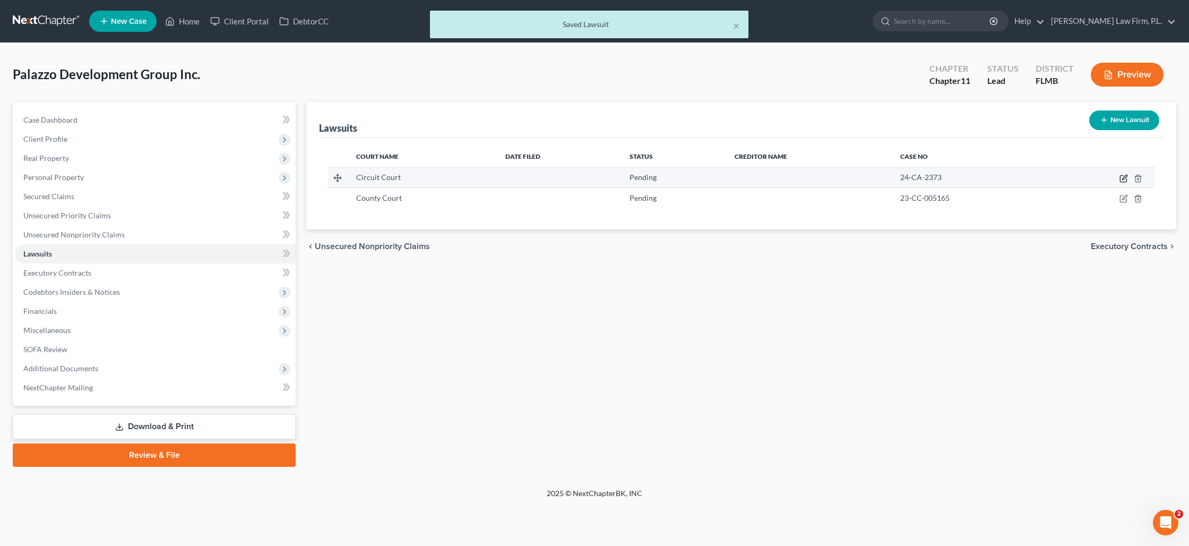
click at [1125, 175] on icon "button" at bounding box center [1124, 177] width 5 height 5
select select "0"
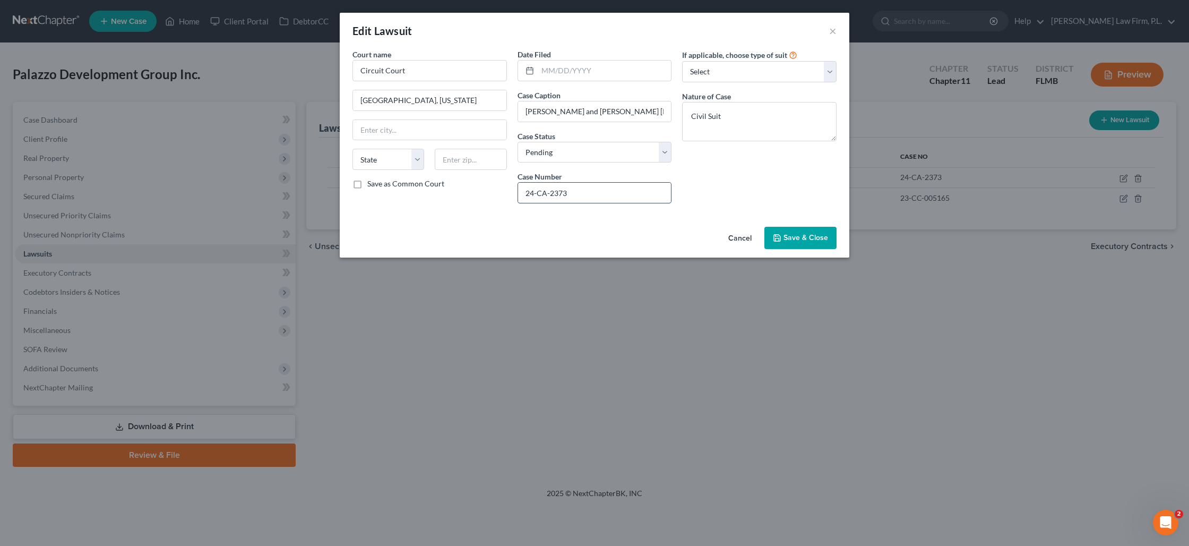
drag, startPoint x: 549, startPoint y: 193, endPoint x: 574, endPoint y: 199, distance: 25.1
click at [550, 193] on input "24-CA-2373" at bounding box center [594, 193] width 153 height 20
type input "24-CA-02373"
click at [800, 231] on button "Save & Close" at bounding box center [800, 238] width 72 height 22
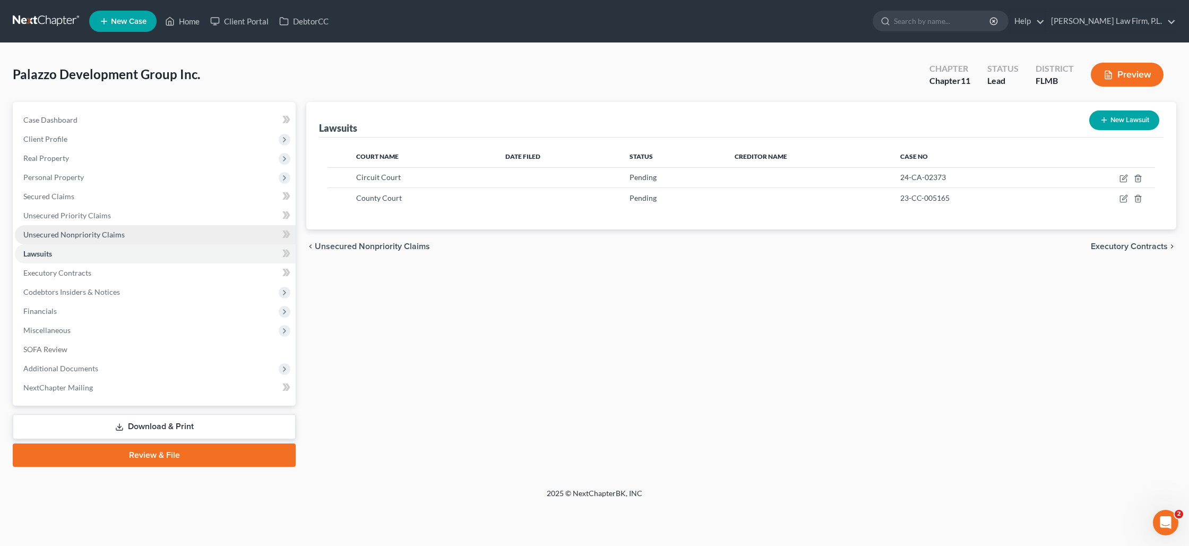
click at [177, 240] on link "Unsecured Nonpriority Claims" at bounding box center [155, 234] width 281 height 19
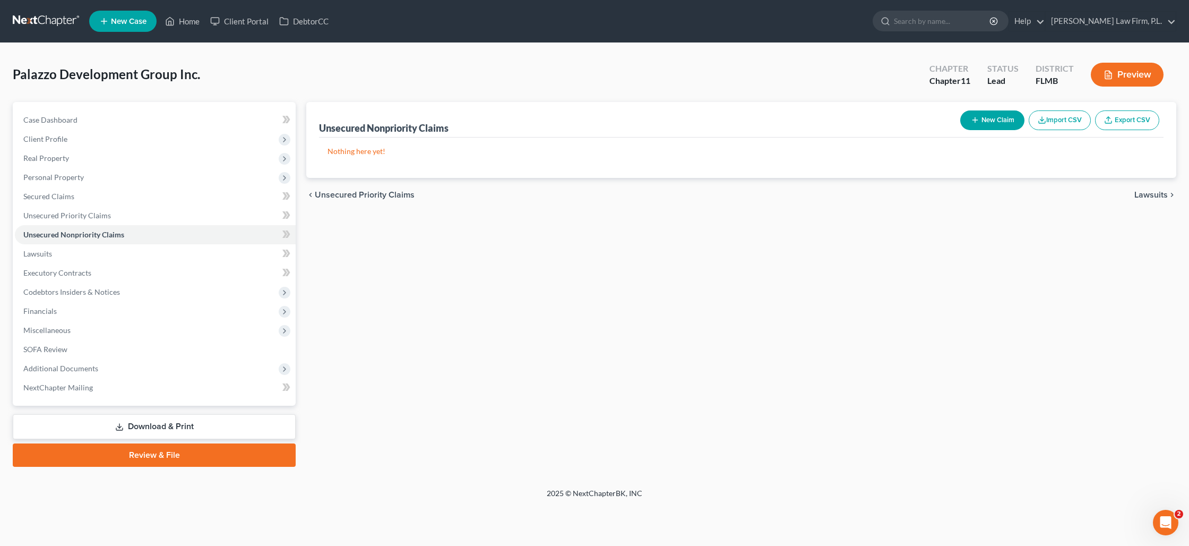
click at [989, 122] on button "New Claim" at bounding box center [992, 120] width 64 height 20
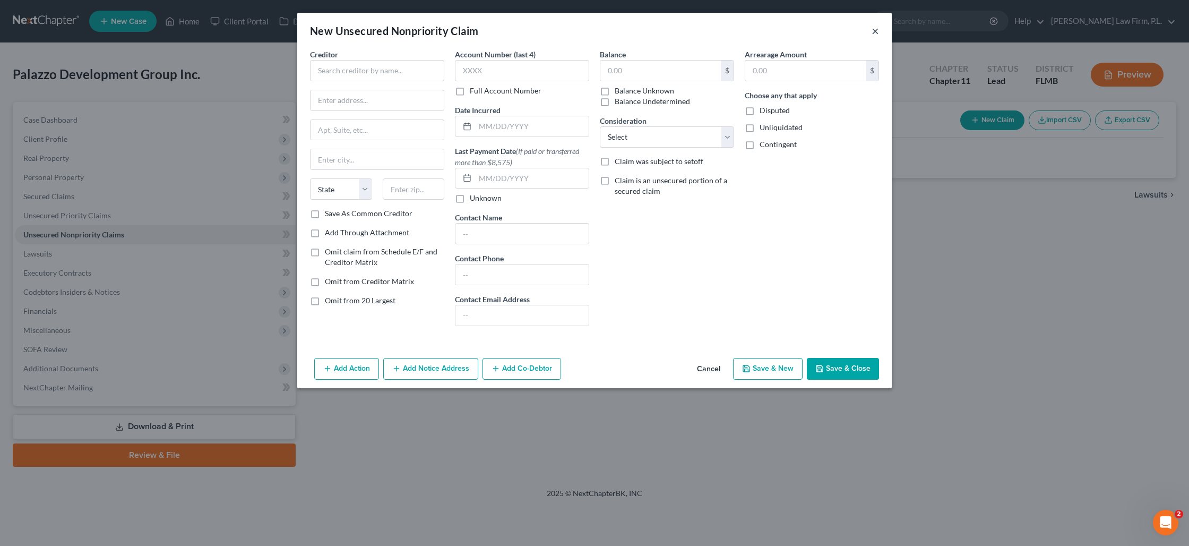
click at [875, 29] on button "×" at bounding box center [875, 30] width 7 height 13
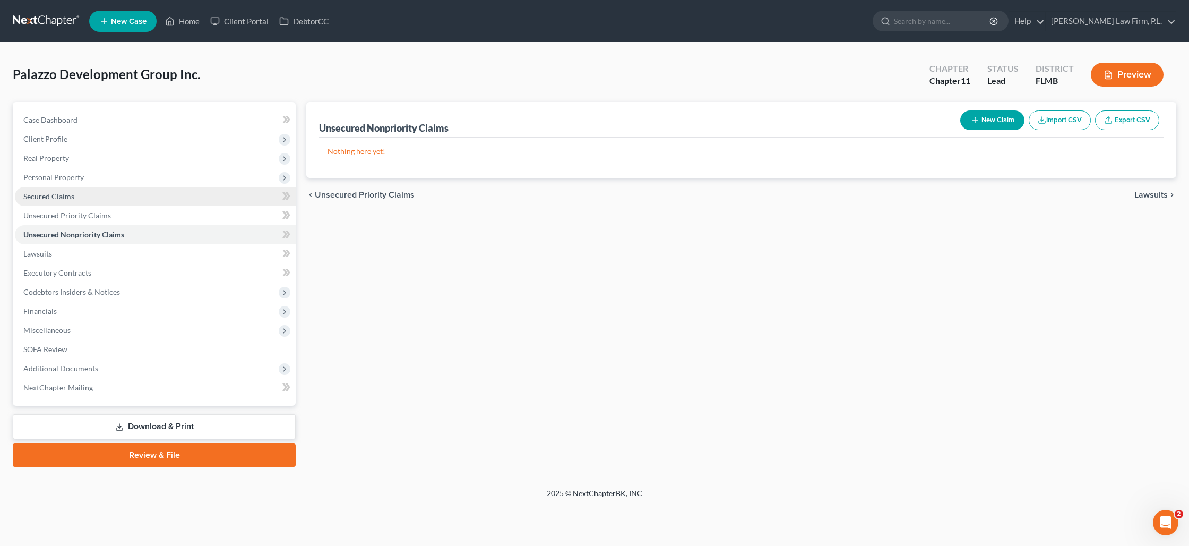
click at [83, 196] on link "Secured Claims" at bounding box center [155, 196] width 281 height 19
click at [990, 124] on button "New Claim" at bounding box center [992, 120] width 64 height 20
select select "0"
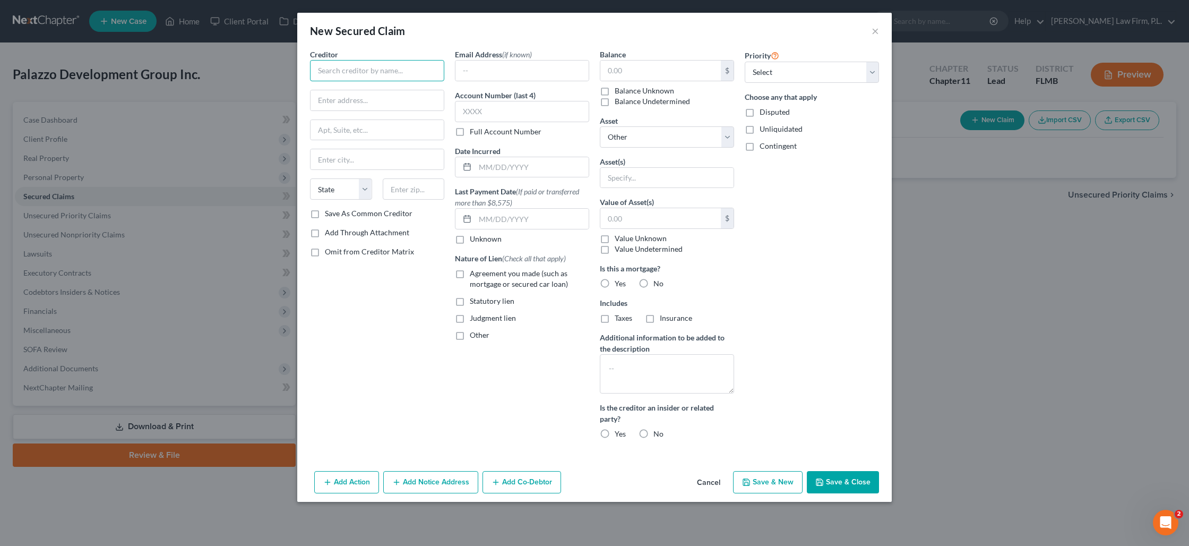
click at [371, 72] on input "text" at bounding box center [377, 70] width 134 height 21
type input "[PERSON_NAME] and [PERSON_NAME]"
type input "[STREET_ADDRESS][PERSON_NAME]"
type input "33908"
type input "[GEOGRAPHIC_DATA][PERSON_NAME]"
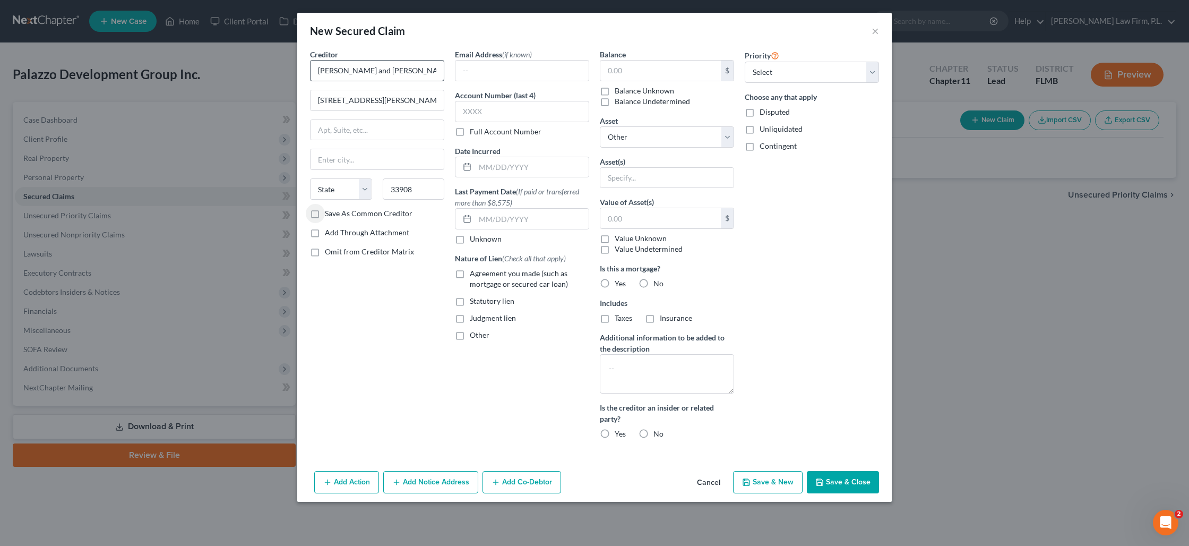
select select "9"
type input "2373"
click at [637, 70] on input "text" at bounding box center [660, 71] width 120 height 20
type input "66,303"
click at [676, 141] on select "Select Other Multiple Assets Truist Business Checking xx2806 (Checking Account)…" at bounding box center [667, 136] width 134 height 21
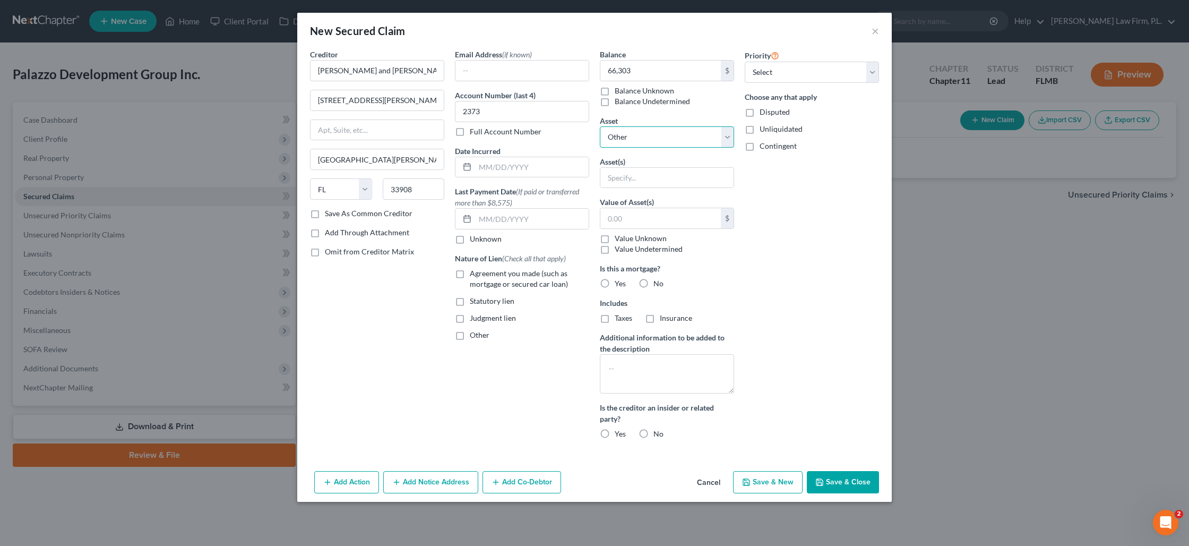
select select "2"
click at [600, 126] on select "Select Other Multiple Assets Truist Business Checking xx2806 (Checking Account)…" at bounding box center [667, 136] width 134 height 21
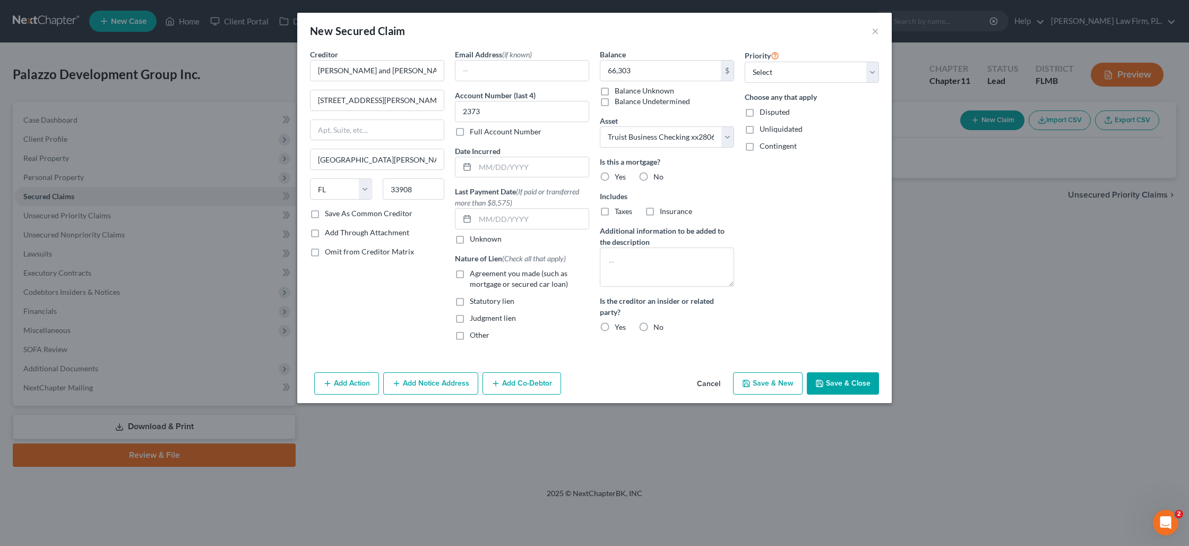
click at [653, 180] on label "No" at bounding box center [658, 176] width 10 height 11
click at [658, 178] on input "No" at bounding box center [661, 174] width 7 height 7
radio input "true"
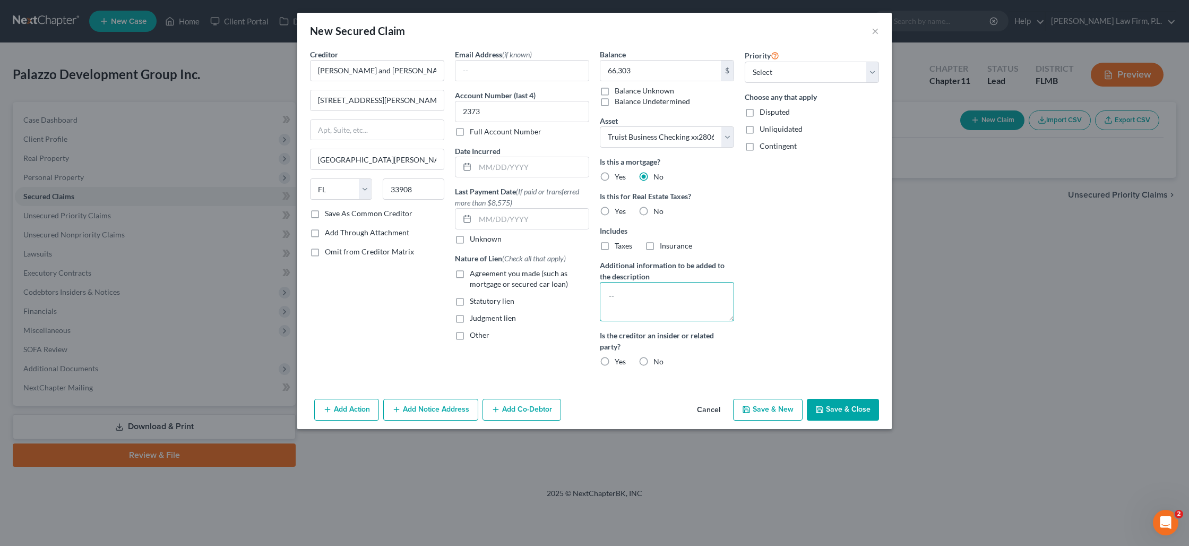
click at [638, 300] on textarea at bounding box center [667, 301] width 134 height 39
type textarea "Business Bank Account"
click at [783, 73] on select "Select 1st 2nd 3rd 4th 5th 6th 7th 8th 9th 10th 11th 12th 13th 14th 15th 16th 1…" at bounding box center [812, 72] width 134 height 21
select select "0"
click at [745, 62] on select "Select 1st 2nd 3rd 4th 5th 6th 7th 8th 9th 10th 11th 12th 13th 14th 15th 16th 1…" at bounding box center [812, 72] width 134 height 21
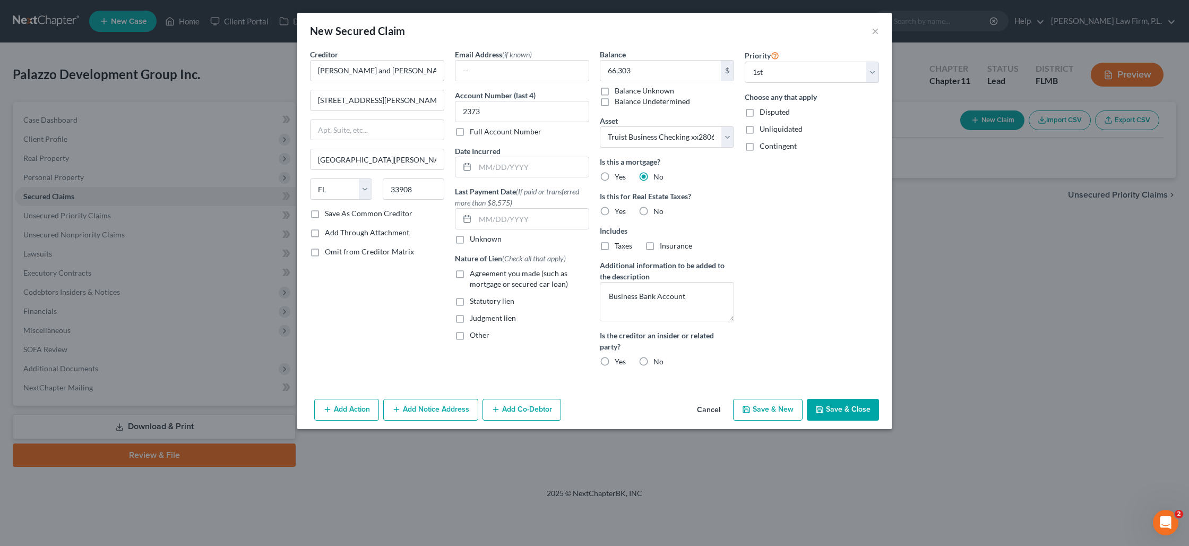
click at [836, 410] on button "Save & Close" at bounding box center [843, 410] width 72 height 22
select select
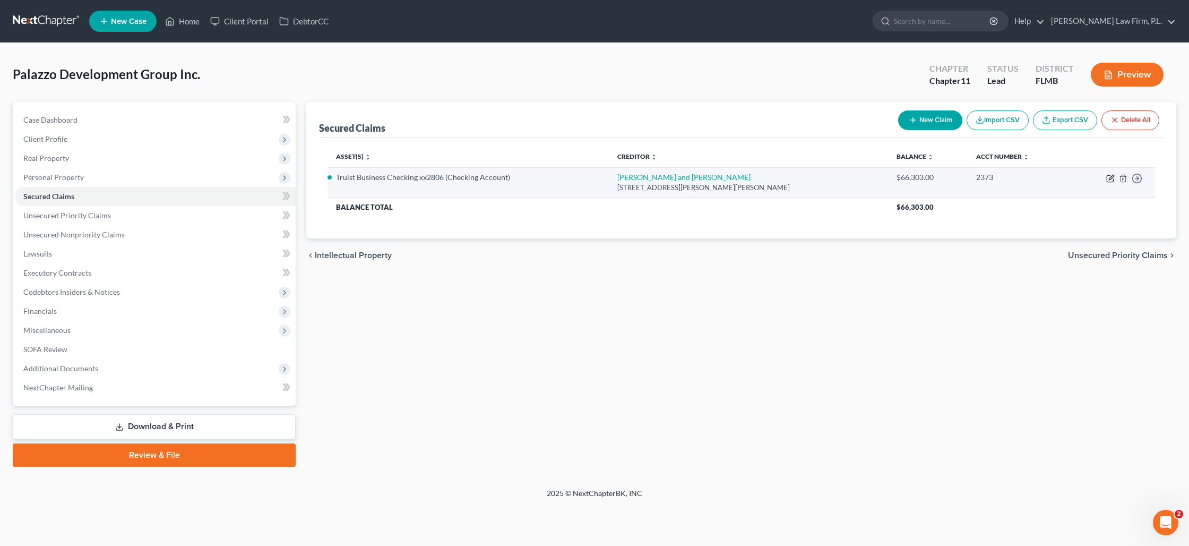
click at [1112, 174] on icon "button" at bounding box center [1110, 178] width 8 height 8
select select "9"
select select "0"
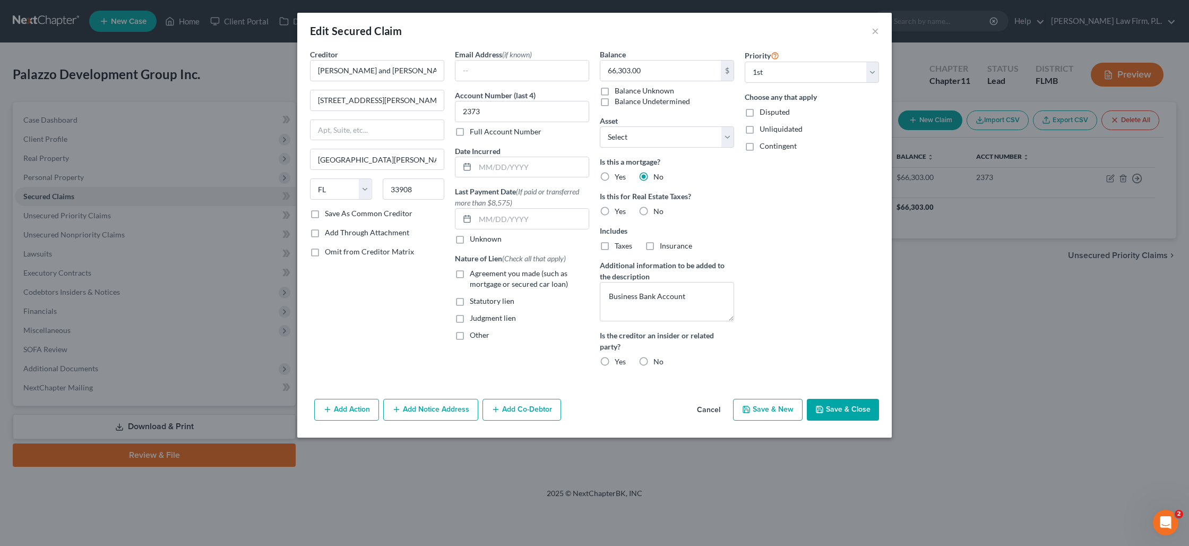
click at [416, 410] on button "Add Notice Address" at bounding box center [430, 410] width 95 height 22
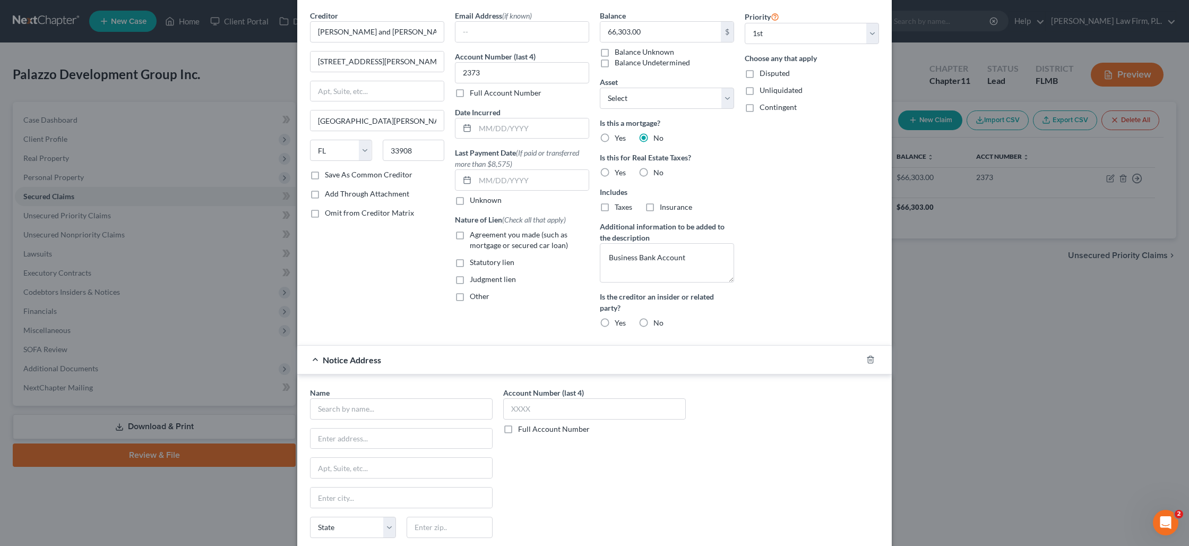
scroll to position [69, 0]
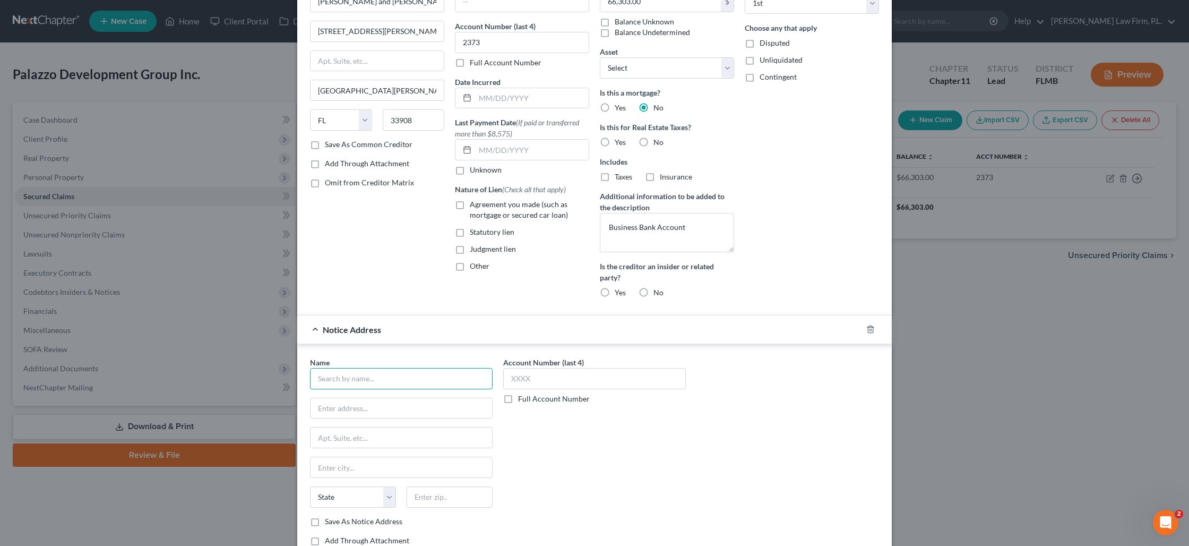
click at [365, 381] on input "text" at bounding box center [401, 378] width 183 height 21
type input "[PERSON_NAME] and [PERSON_NAME]"
type input "c/o [PERSON_NAME]"
type input "[STREET_ADDRESS]"
type input "33901"
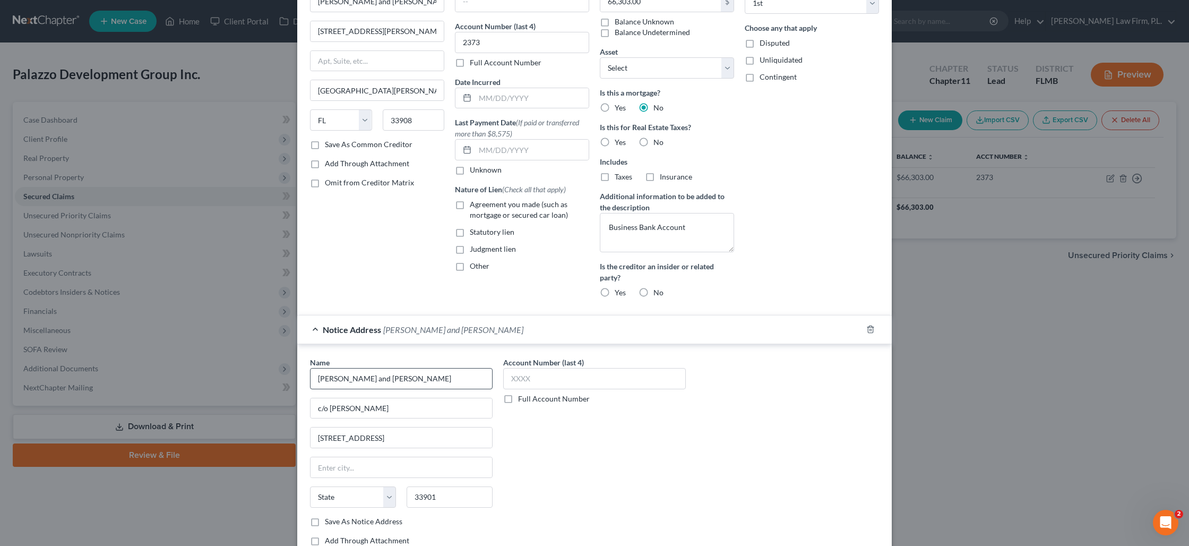
type input "[GEOGRAPHIC_DATA][PERSON_NAME]"
select select "9"
click at [571, 371] on input "text" at bounding box center [594, 378] width 183 height 21
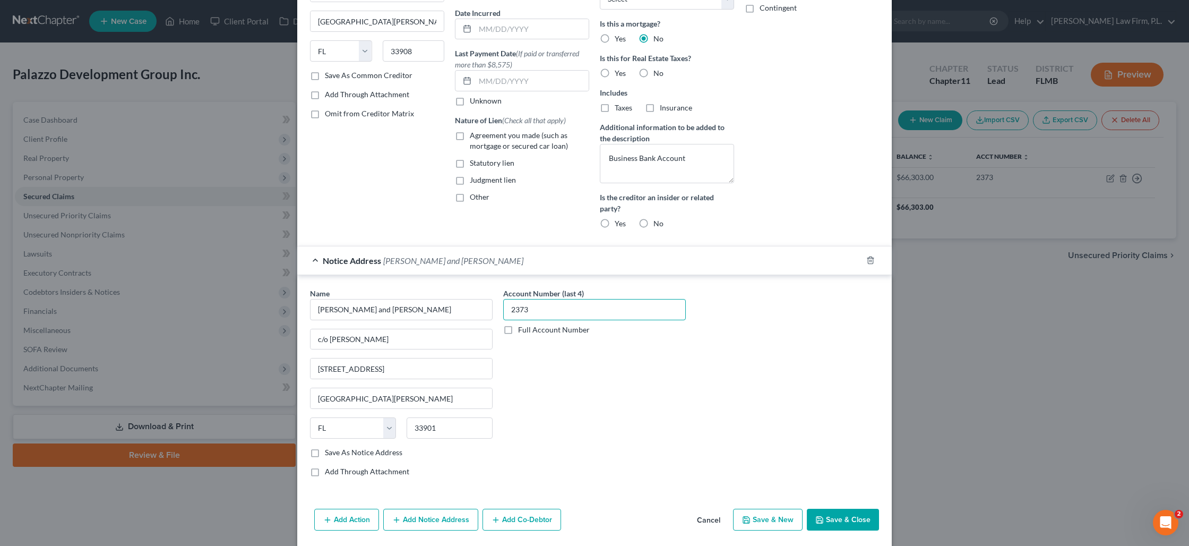
scroll to position [152, 0]
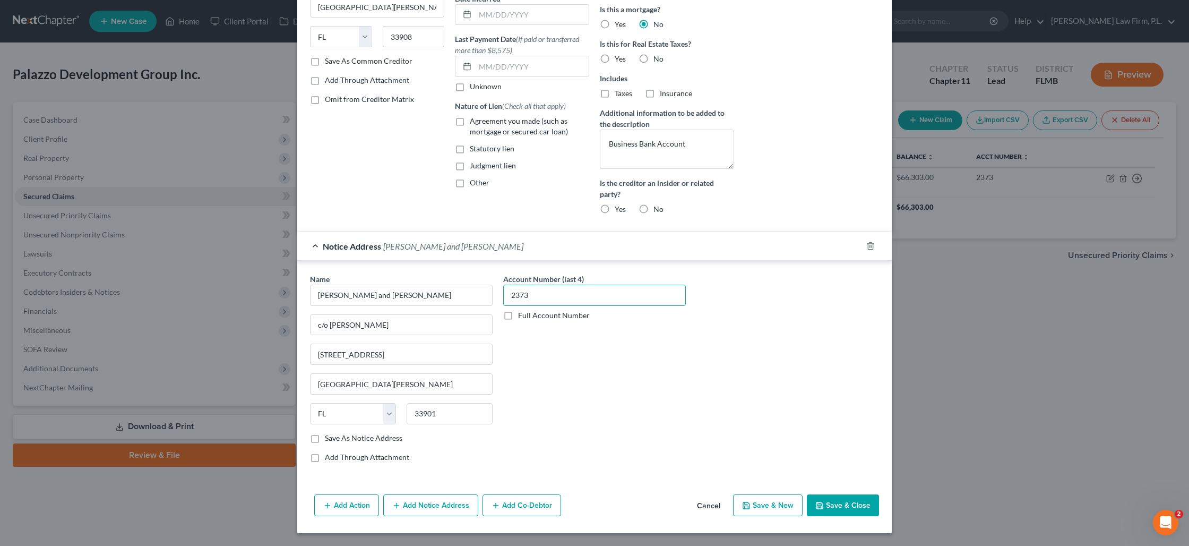
type input "2373"
click at [859, 504] on button "Save & Close" at bounding box center [843, 505] width 72 height 22
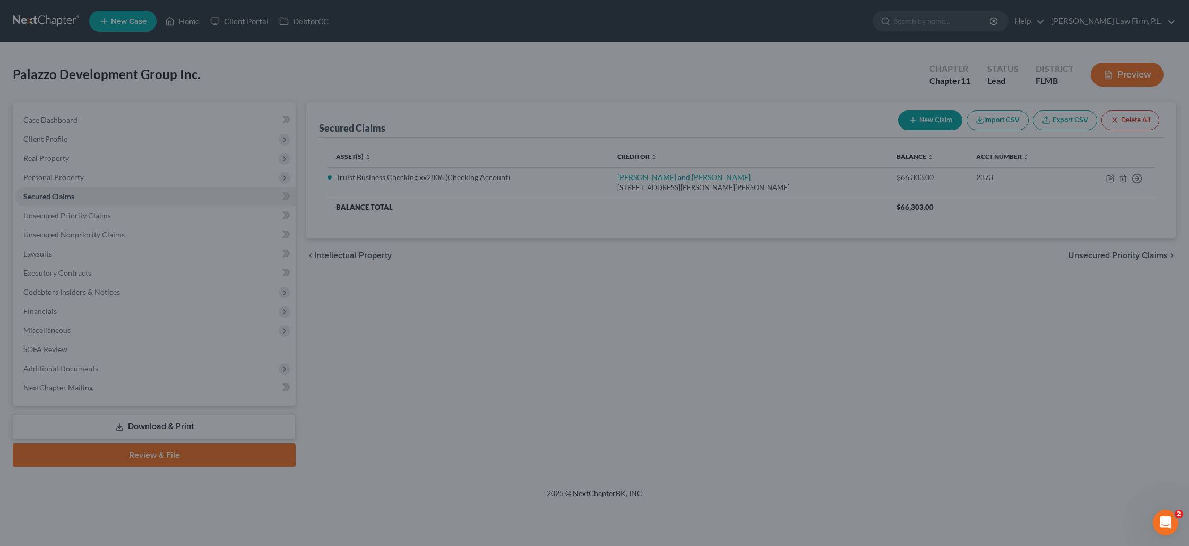
select select "2"
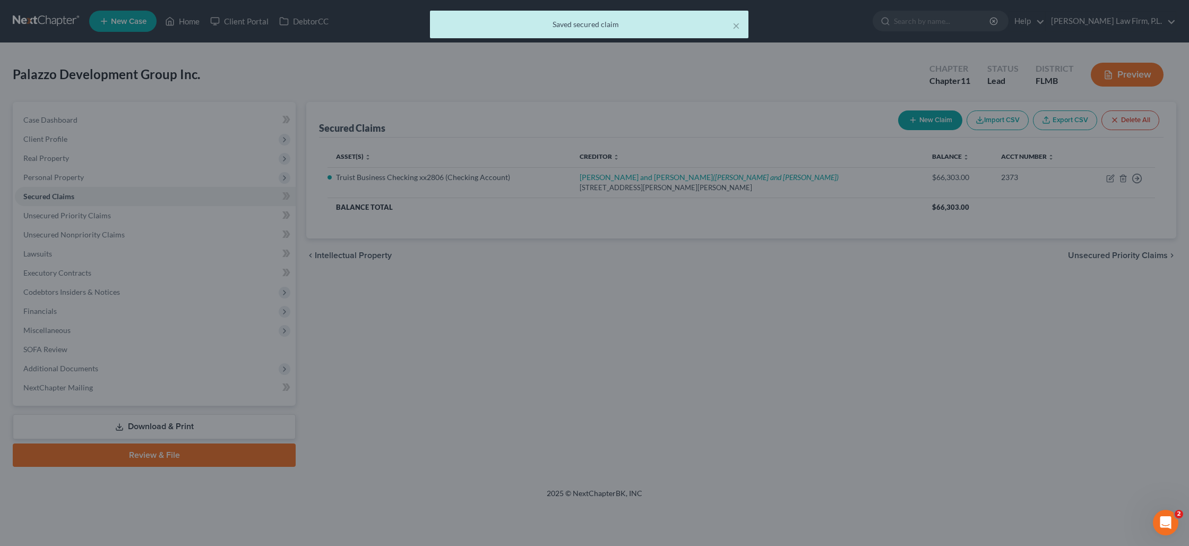
scroll to position [0, 0]
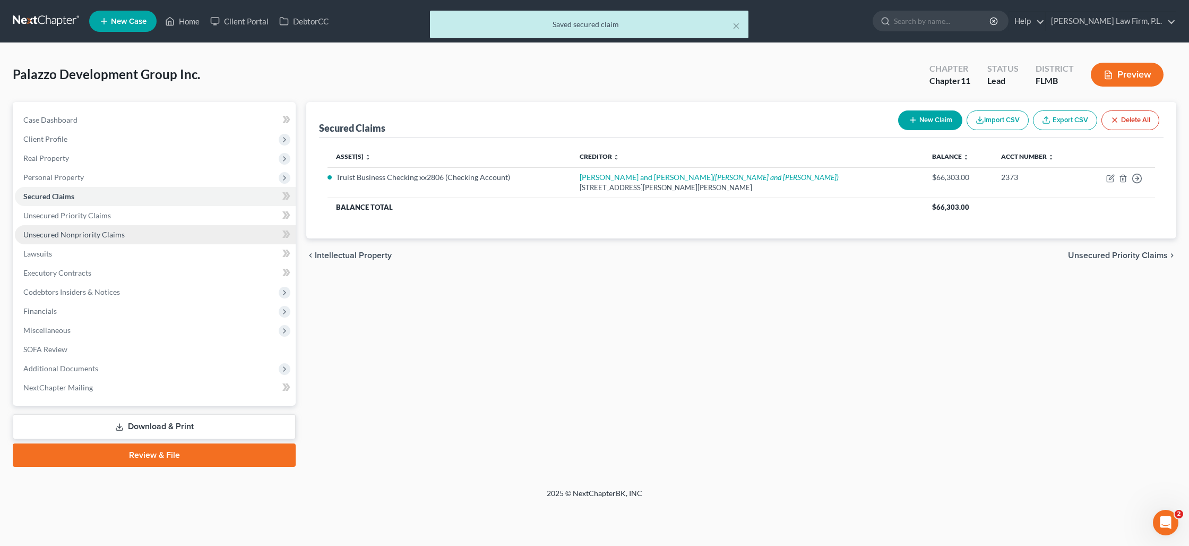
click at [87, 230] on span "Unsecured Nonpriority Claims" at bounding box center [73, 234] width 101 height 9
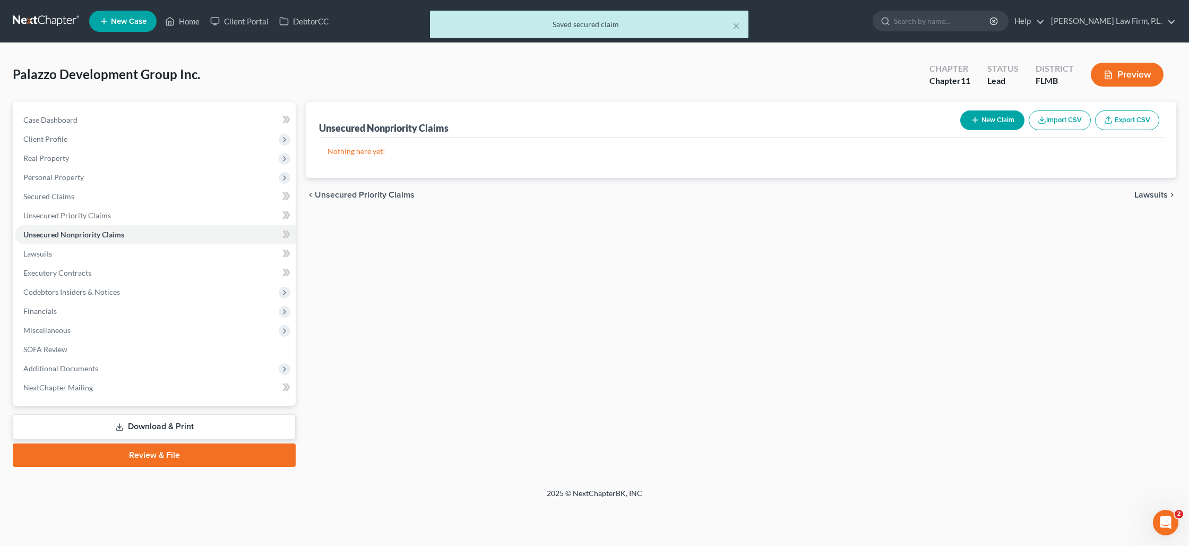
click at [987, 119] on button "New Claim" at bounding box center [992, 120] width 64 height 20
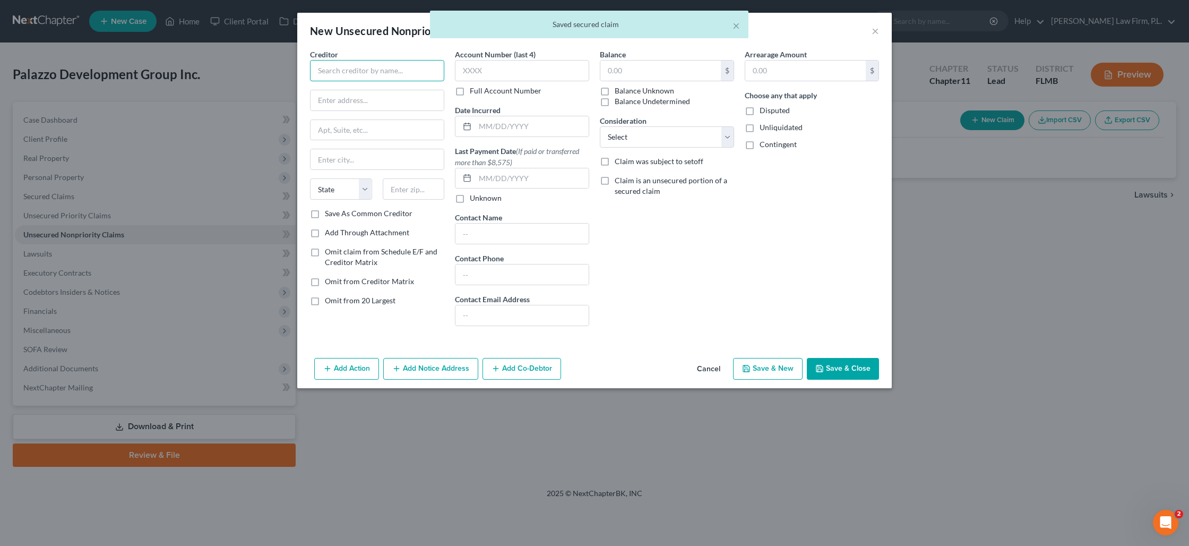
click at [349, 74] on input "text" at bounding box center [377, 70] width 134 height 21
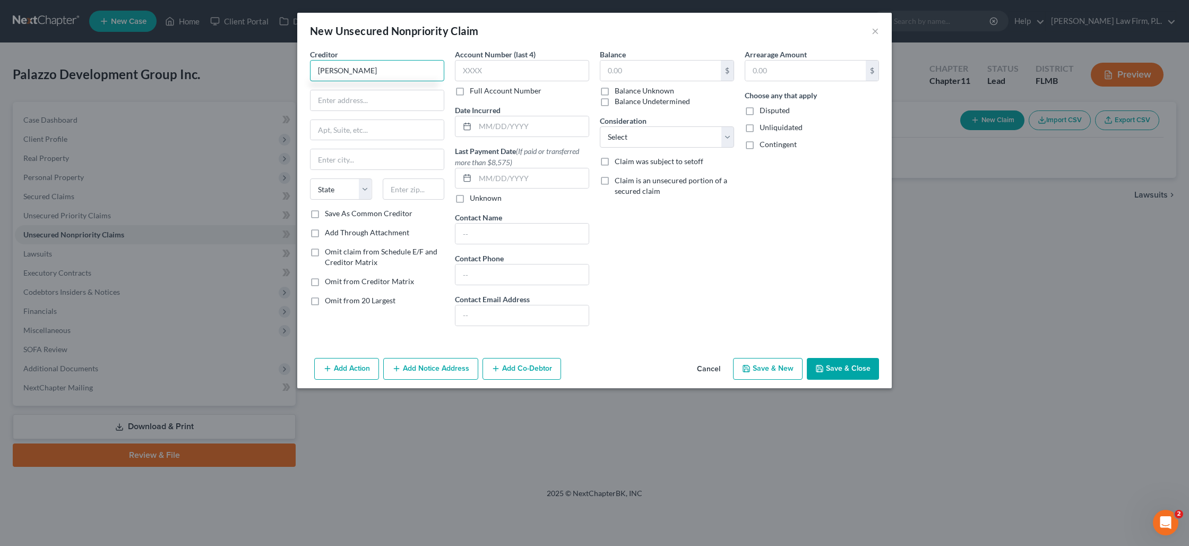
type input "[PERSON_NAME]"
type input "[STREET_ADDRESS][PERSON_NAME]"
click at [409, 189] on input "text" at bounding box center [414, 188] width 62 height 21
type input "33905"
type input "[GEOGRAPHIC_DATA][PERSON_NAME]"
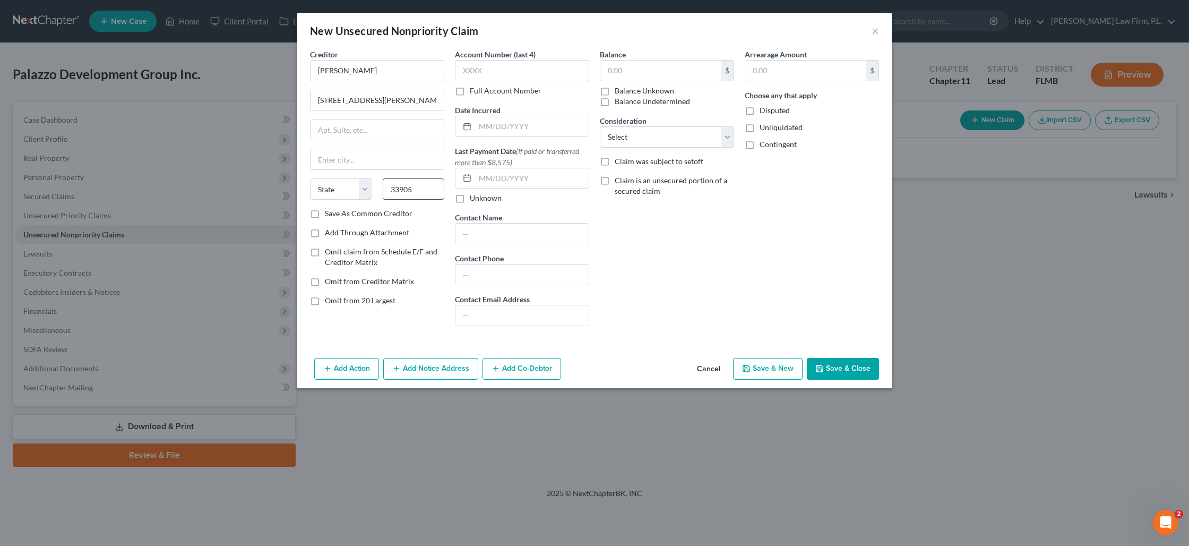
select select "9"
click at [493, 79] on input "text" at bounding box center [522, 70] width 134 height 21
type input "5165"
click at [637, 74] on input "text" at bounding box center [660, 71] width 120 height 20
type input "34,058"
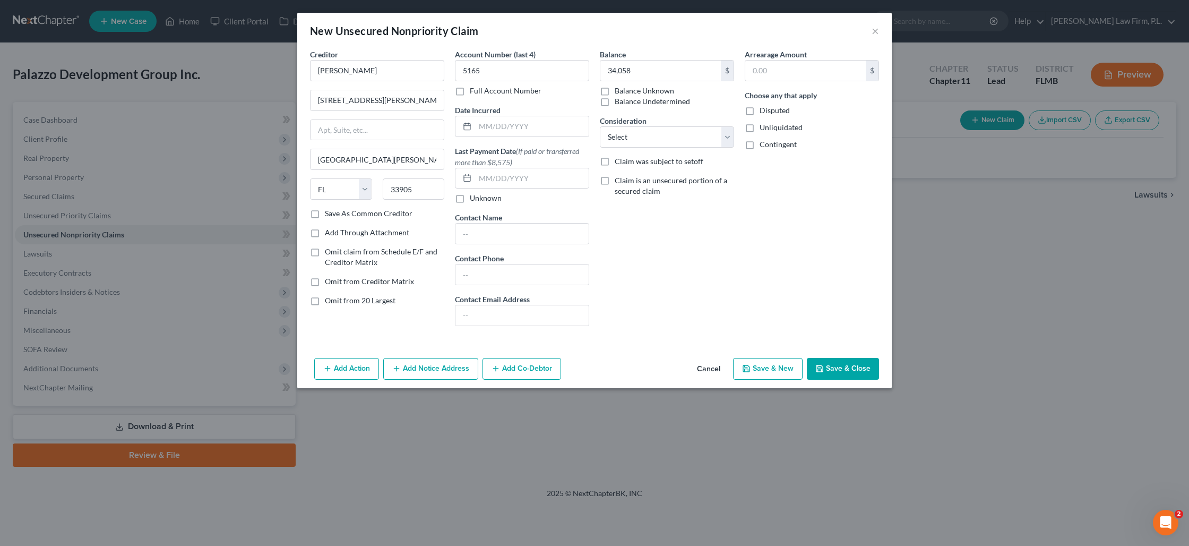
click at [424, 370] on button "Add Notice Address" at bounding box center [430, 369] width 95 height 22
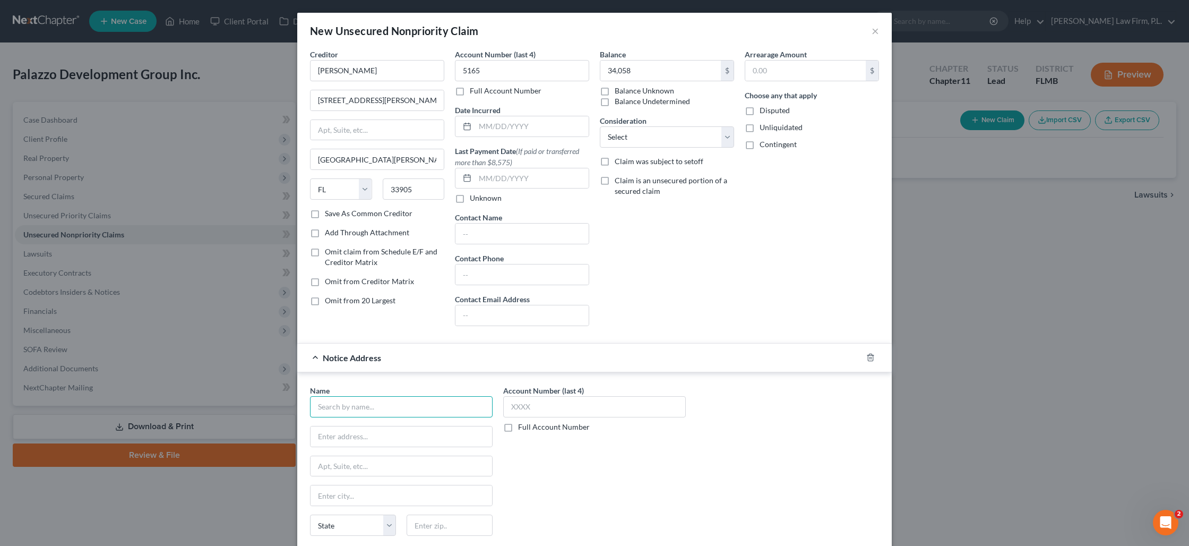
click at [373, 406] on input "text" at bounding box center [401, 406] width 183 height 21
type input "[PERSON_NAME]"
type input "c/o [PERSON_NAME]"
type input "PO Drawer 8"
type input "33902"
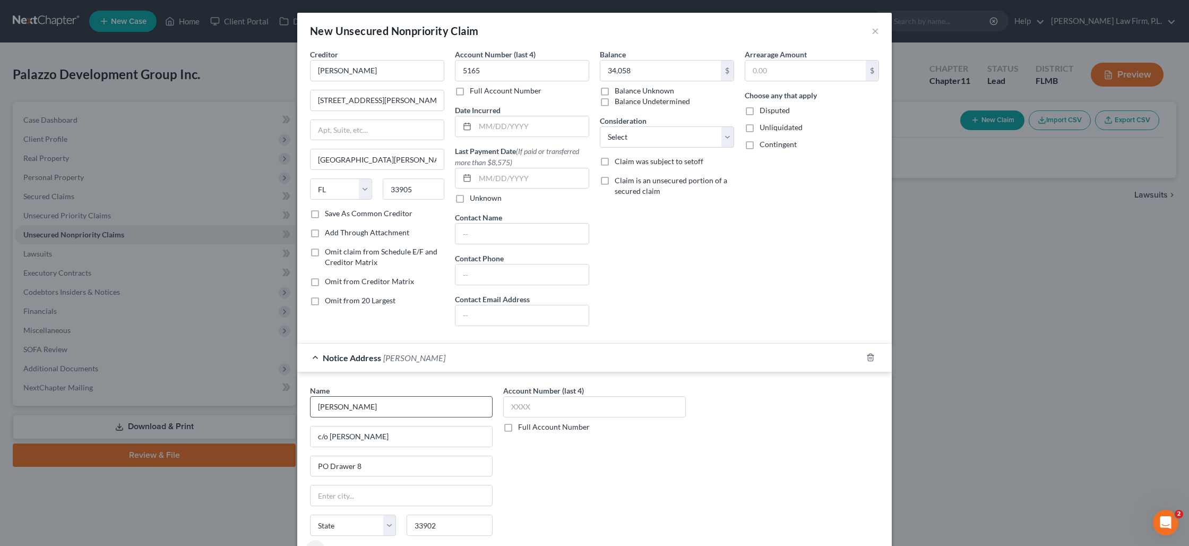
type input "[GEOGRAPHIC_DATA][PERSON_NAME]"
select select "9"
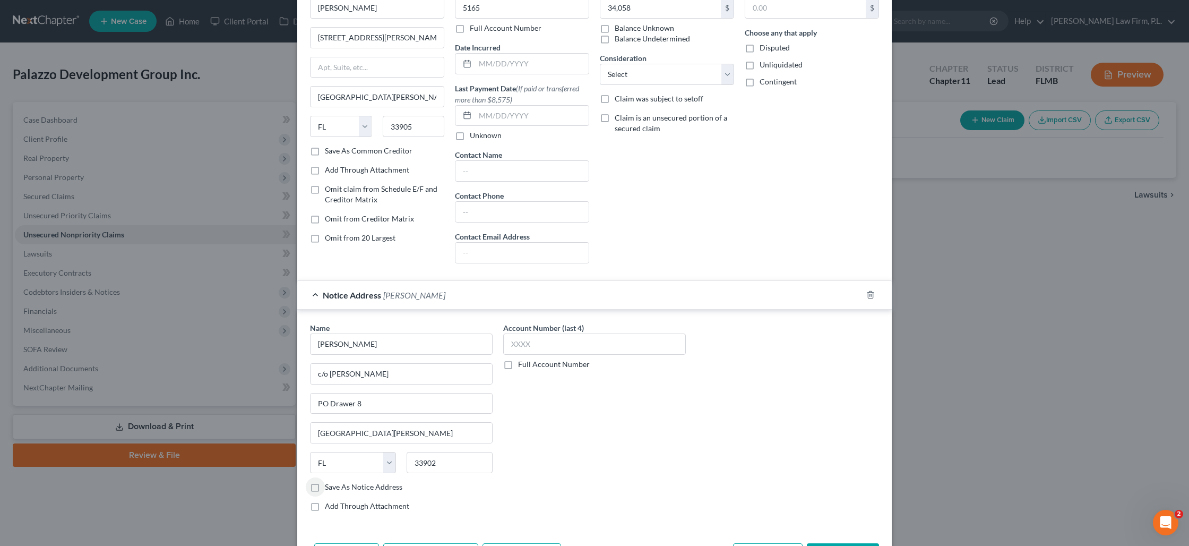
scroll to position [67, 0]
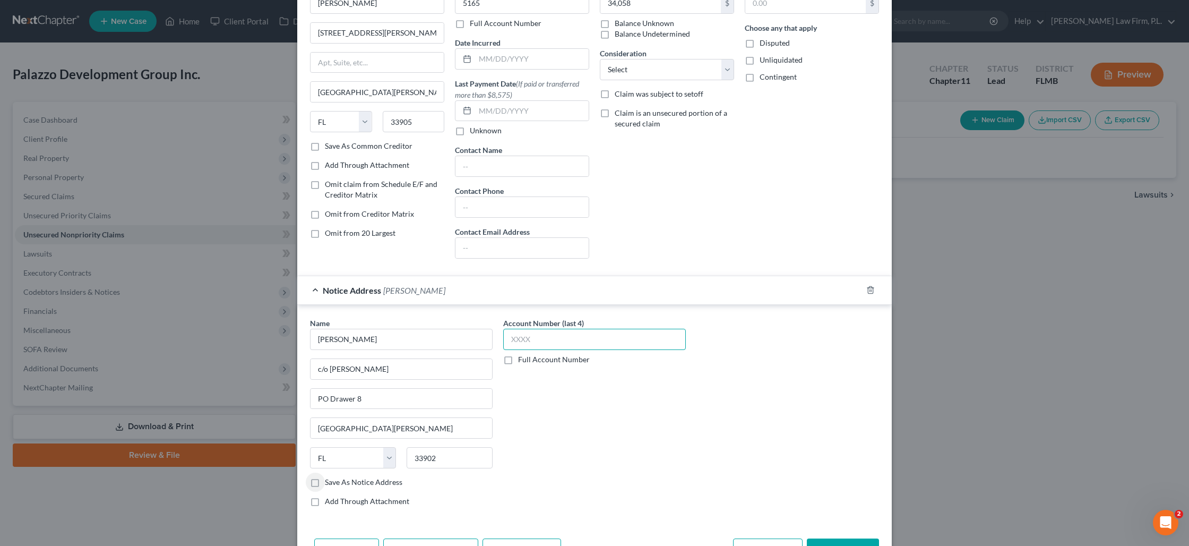
click at [525, 342] on input "text" at bounding box center [594, 339] width 183 height 21
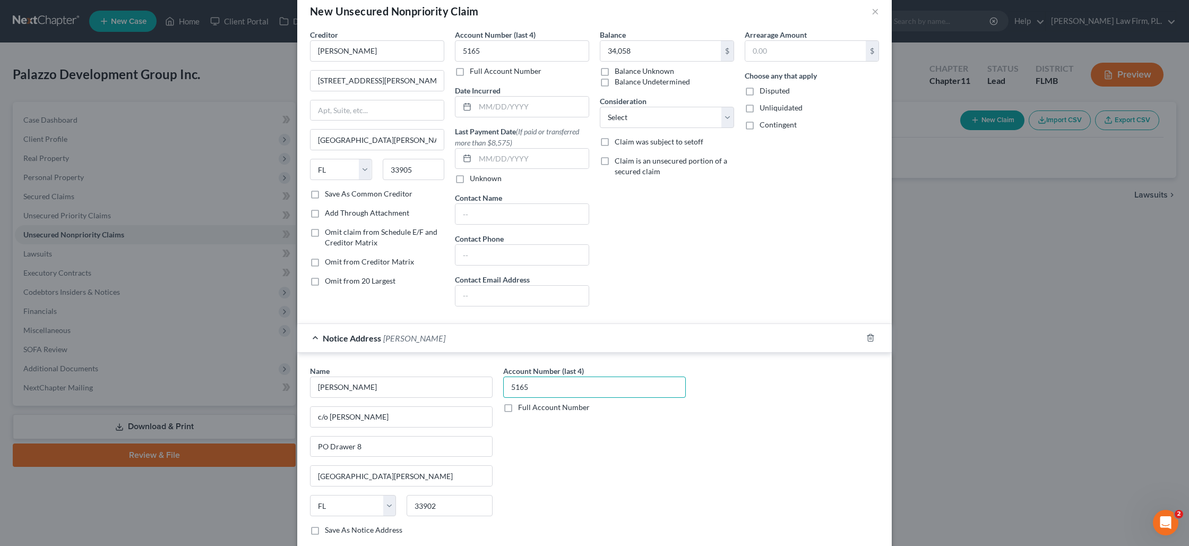
scroll to position [0, 0]
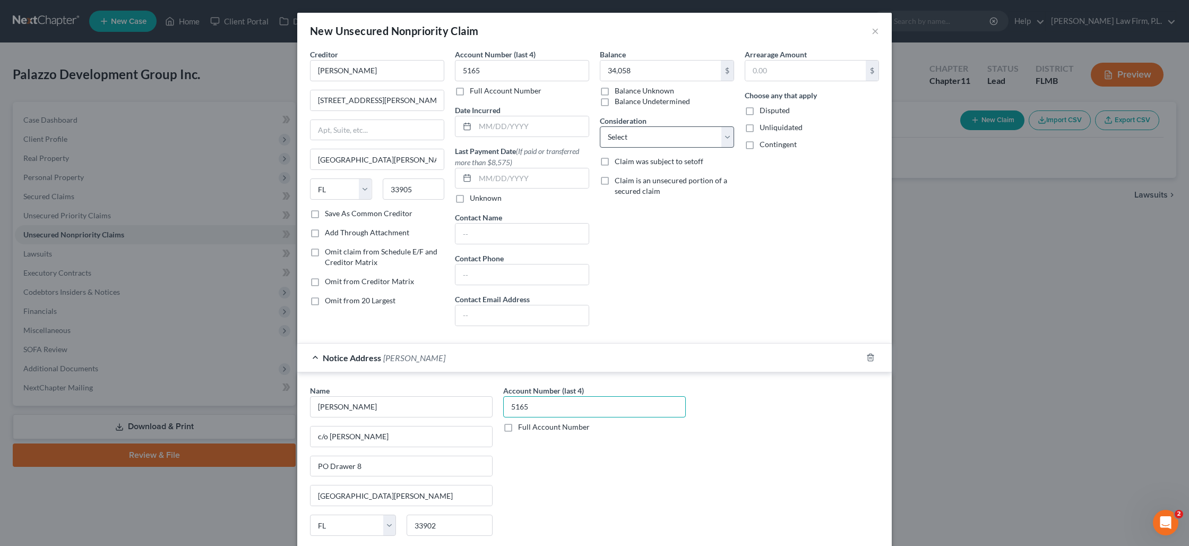
type input "5165"
click at [722, 133] on select "Select Cable / Satellite Services Collection Agency Credit Card Debt Debt Couns…" at bounding box center [667, 136] width 134 height 21
select select "5"
click at [600, 126] on select "Select Cable / Satellite Services Collection Agency Credit Card Debt Debt Couns…" at bounding box center [667, 136] width 134 height 21
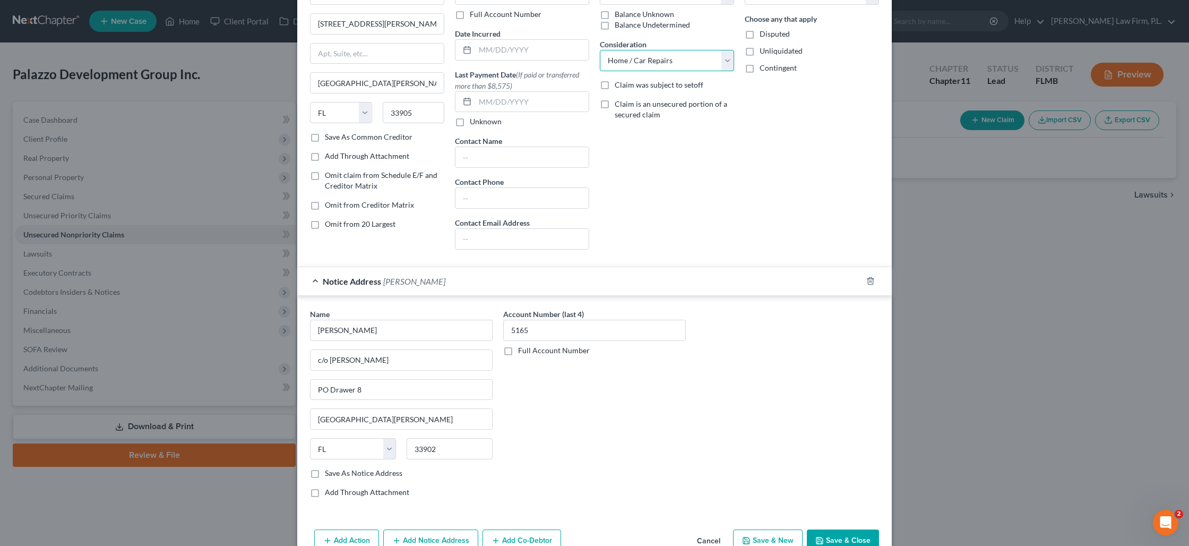
scroll to position [103, 0]
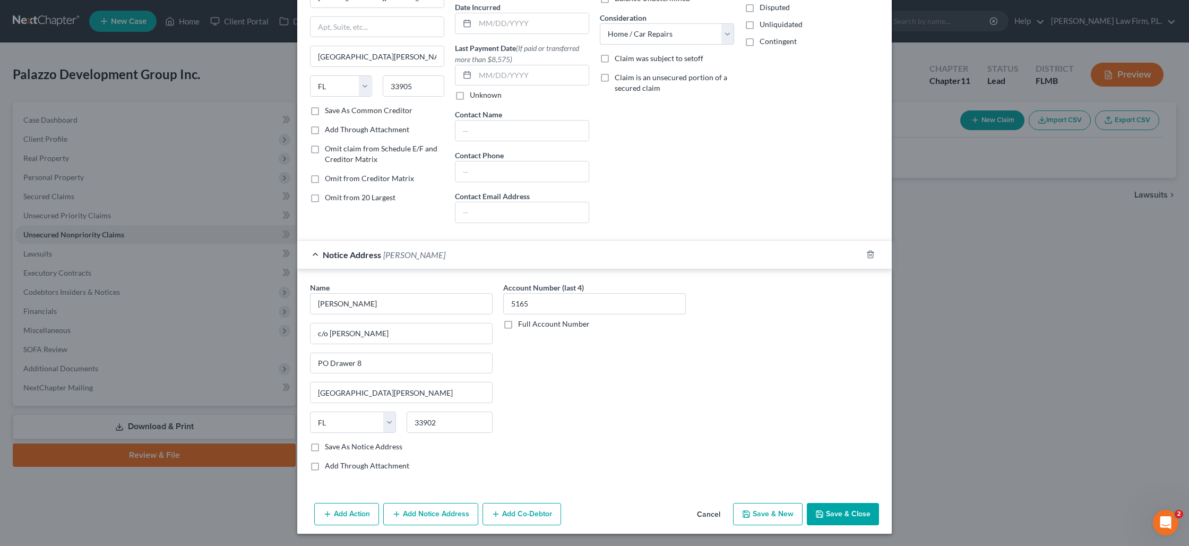
click at [834, 519] on button "Save & Close" at bounding box center [843, 514] width 72 height 22
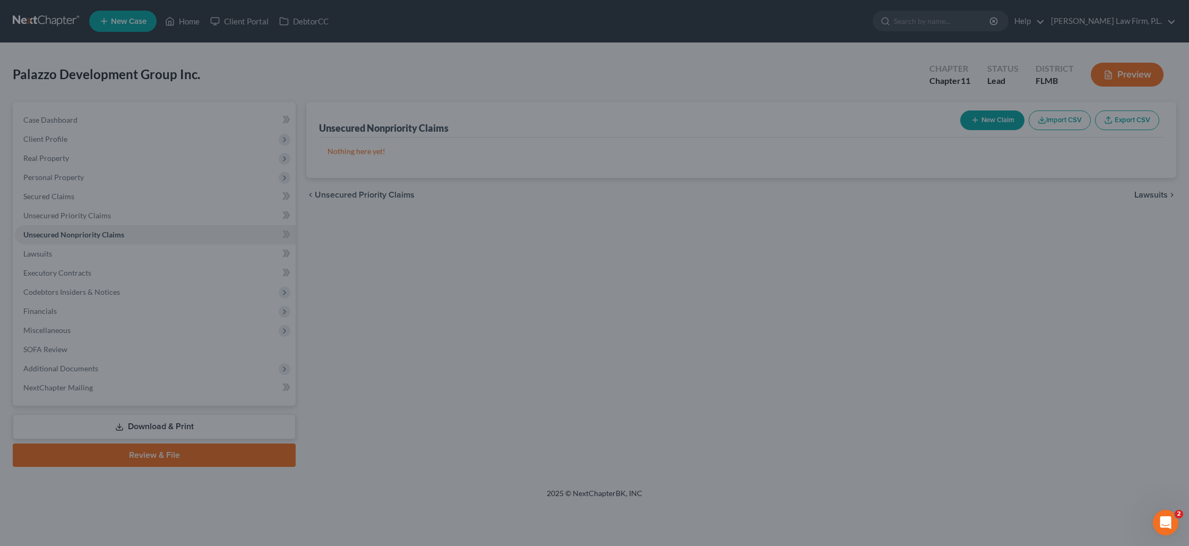
scroll to position [0, 0]
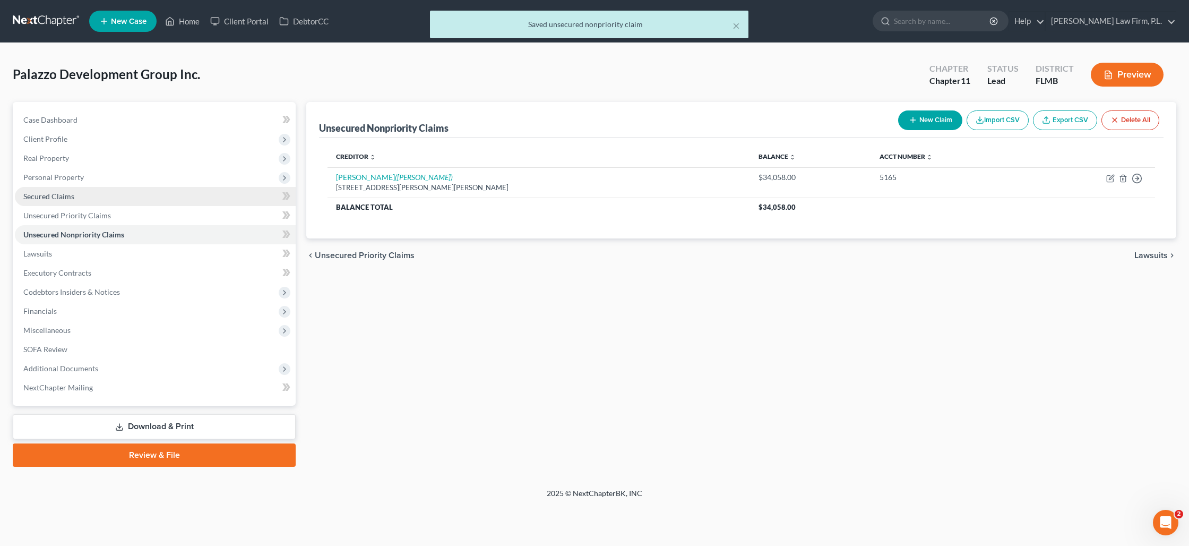
click at [71, 197] on span "Secured Claims" at bounding box center [48, 196] width 51 height 9
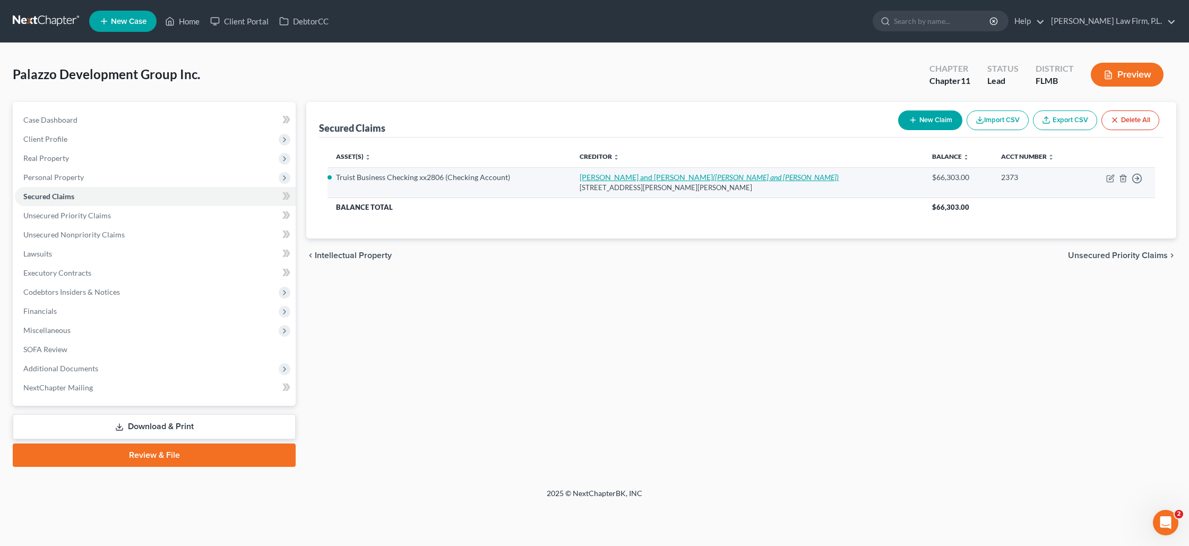
click at [713, 177] on icon "([PERSON_NAME] and [PERSON_NAME])" at bounding box center [776, 177] width 126 height 9
select select "9"
select select "2"
select select "0"
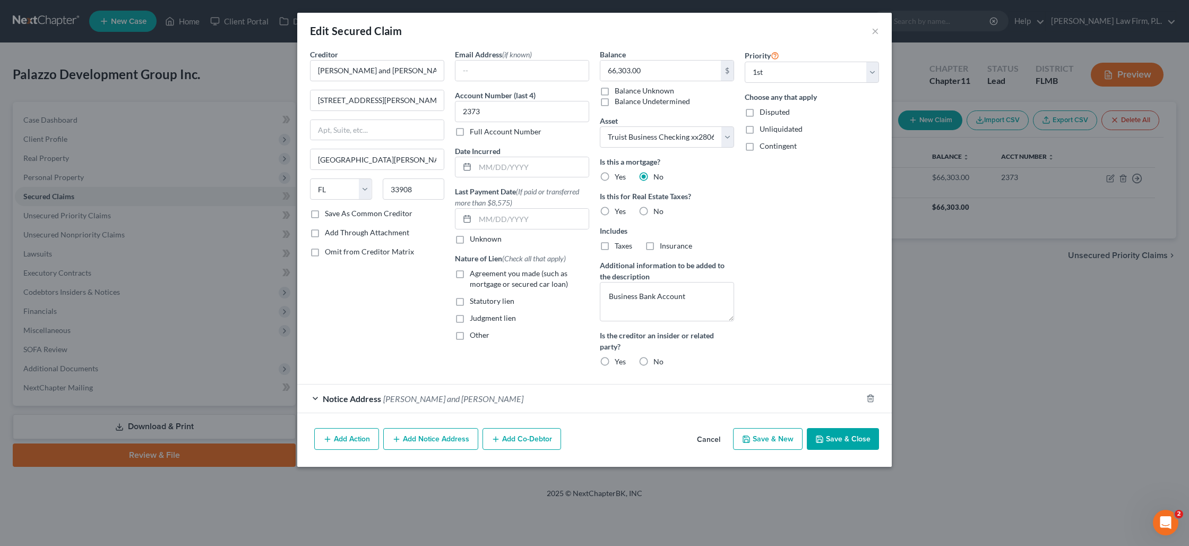
click at [653, 210] on label "No" at bounding box center [658, 211] width 10 height 11
click at [658, 210] on input "No" at bounding box center [661, 209] width 7 height 7
radio input "true"
click at [470, 322] on label "Judgment lien" at bounding box center [493, 318] width 46 height 11
click at [474, 320] on input "Judgment lien" at bounding box center [477, 316] width 7 height 7
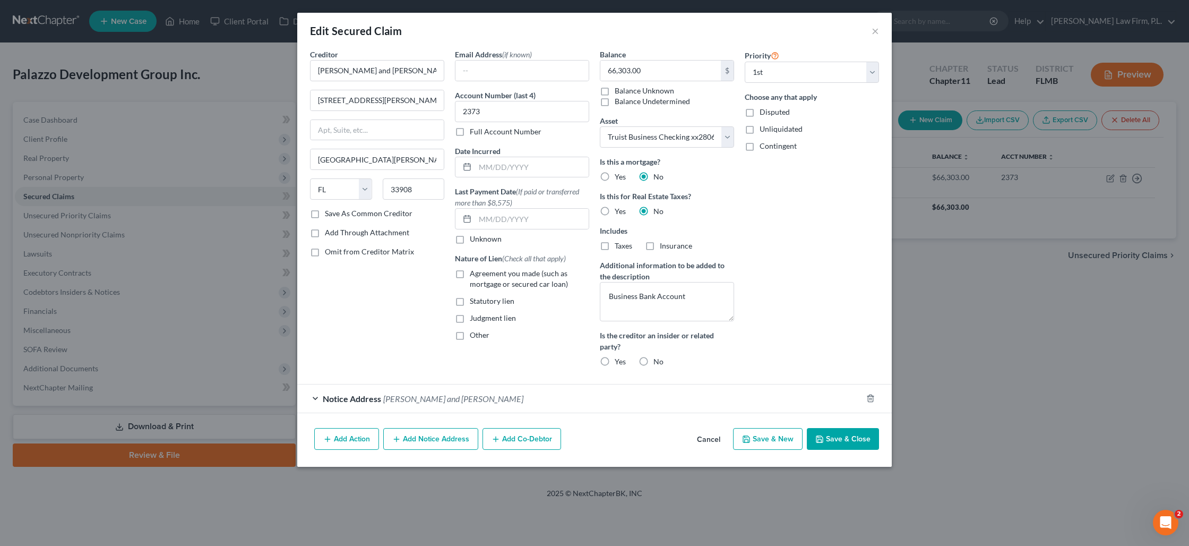
checkbox input "true"
click at [831, 437] on button "Save & Close" at bounding box center [843, 439] width 72 height 22
select select
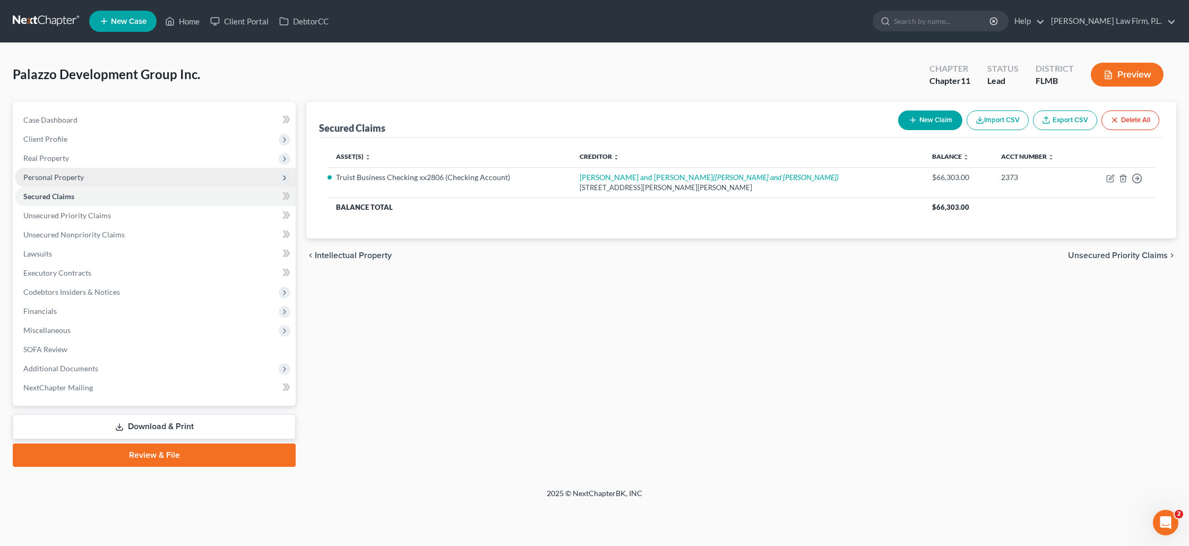
click at [85, 177] on span "Personal Property" at bounding box center [155, 177] width 281 height 19
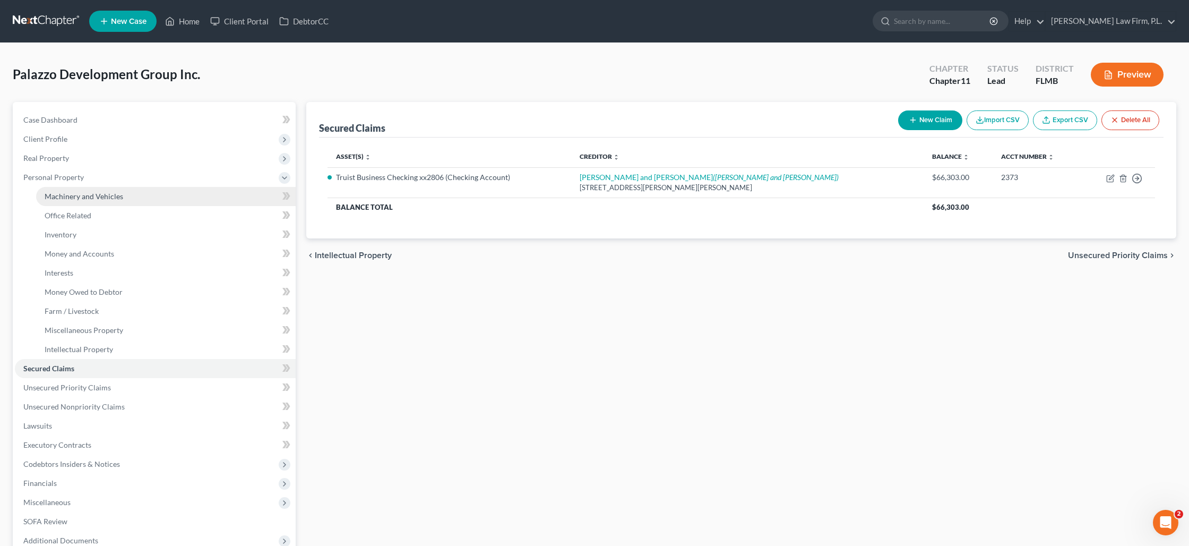
click at [90, 195] on span "Machinery and Vehicles" at bounding box center [84, 196] width 79 height 9
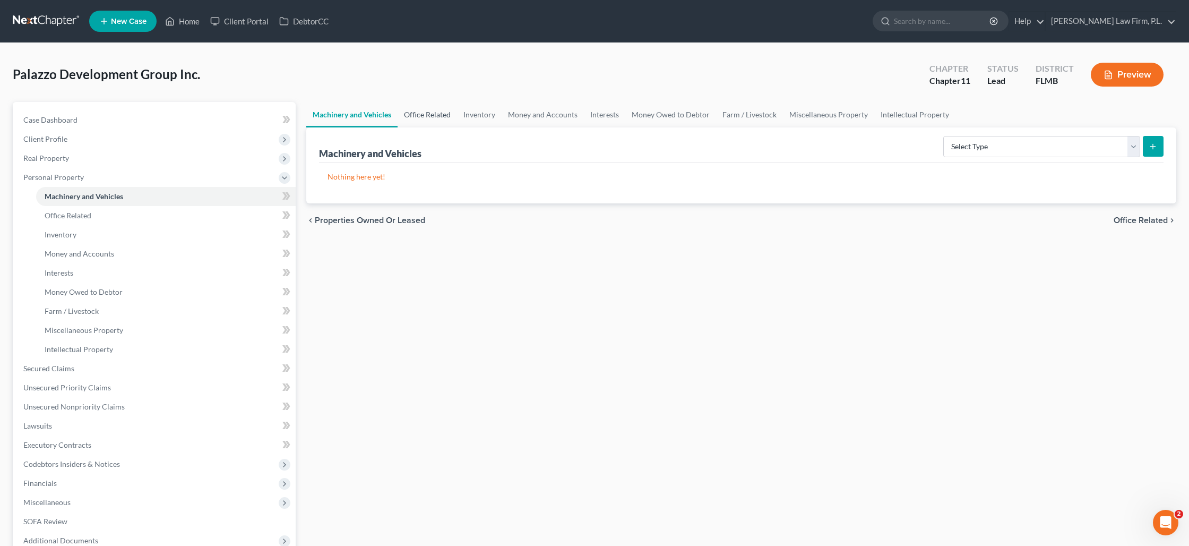
click at [426, 113] on link "Office Related" at bounding box center [427, 114] width 59 height 25
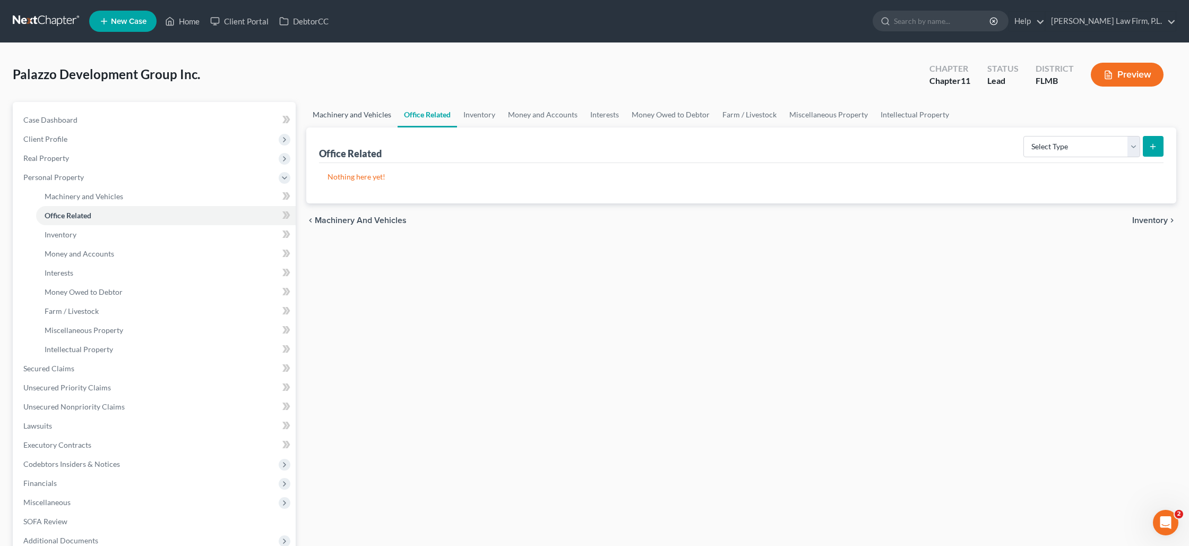
click at [357, 115] on link "Machinery and Vehicles" at bounding box center [351, 114] width 91 height 25
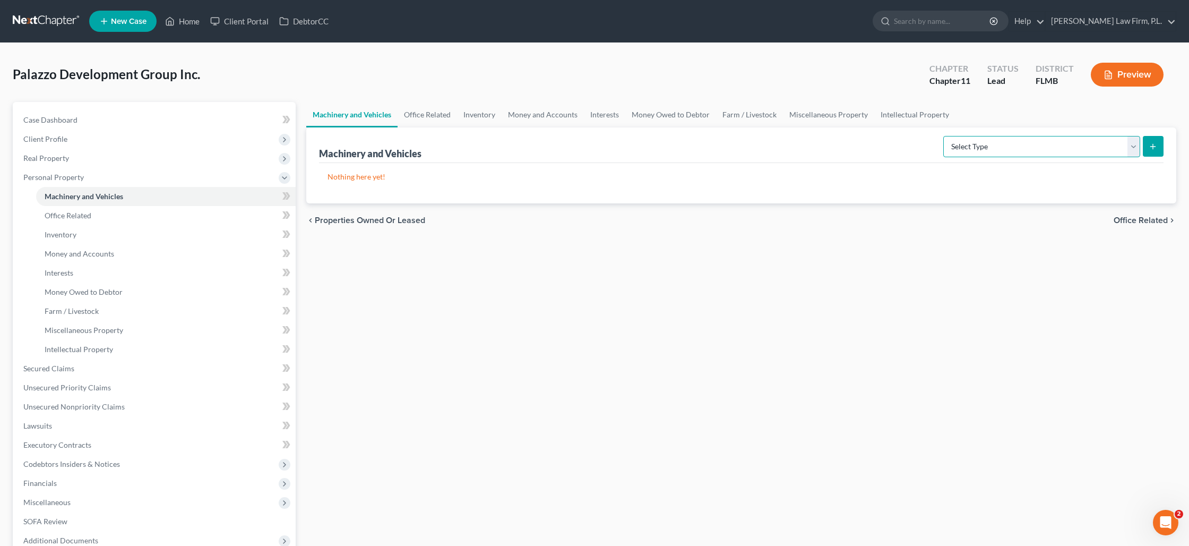
click at [1126, 148] on select "Select Type Aircraft (A/B: 49) Other Machinery, Fixtures and Equipment (A/B: 50…" at bounding box center [1041, 146] width 197 height 21
click at [429, 116] on link "Office Related" at bounding box center [427, 114] width 59 height 25
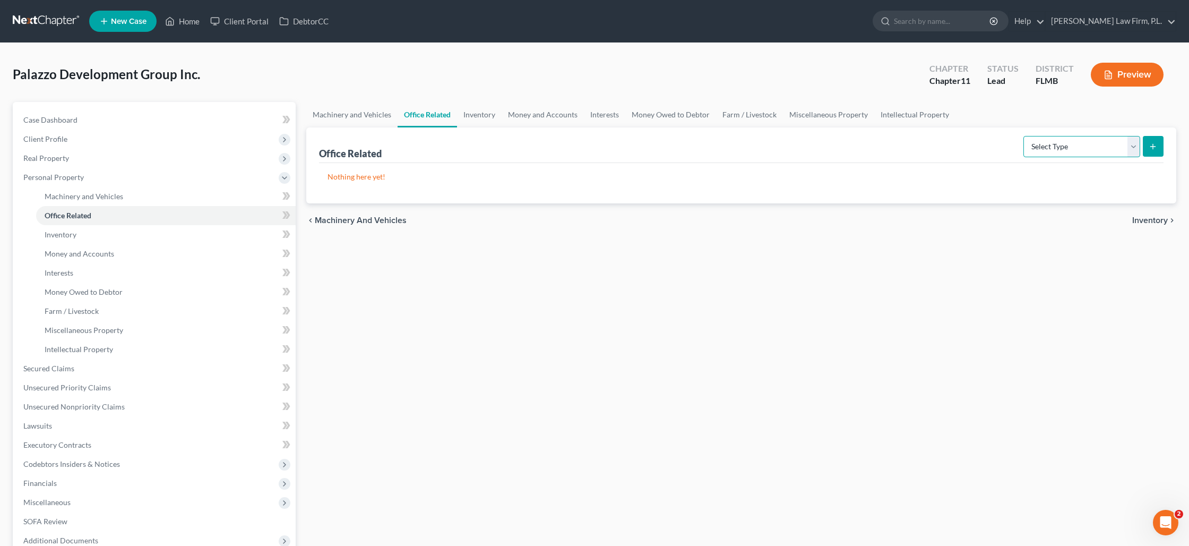
click at [1095, 144] on select "Select Type Collectibles (A/B: 42) Office Equipment (A/B: 41) Office Fixtures (…" at bounding box center [1081, 146] width 117 height 21
select select "equipment"
click at [1024, 136] on select "Select Type Collectibles (A/B: 42) Office Equipment (A/B: 41) Office Fixtures (…" at bounding box center [1081, 146] width 117 height 21
click at [1160, 151] on button "submit" at bounding box center [1153, 146] width 21 height 21
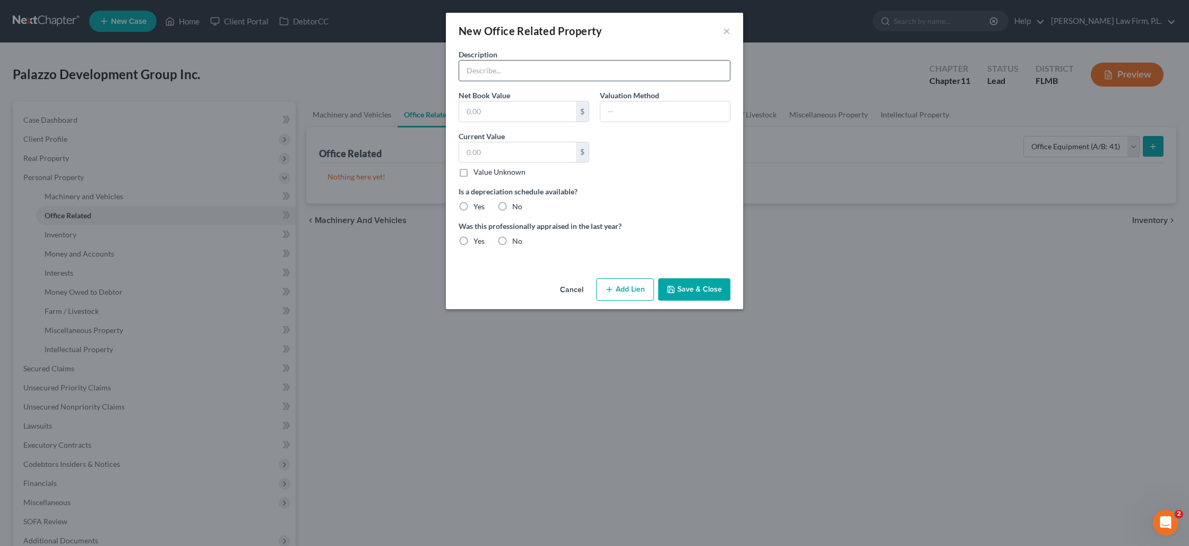
click at [521, 75] on input "text" at bounding box center [594, 71] width 271 height 20
type input "misc. office equipment"
type input "1,500"
click at [696, 287] on button "Save & Close" at bounding box center [694, 289] width 72 height 22
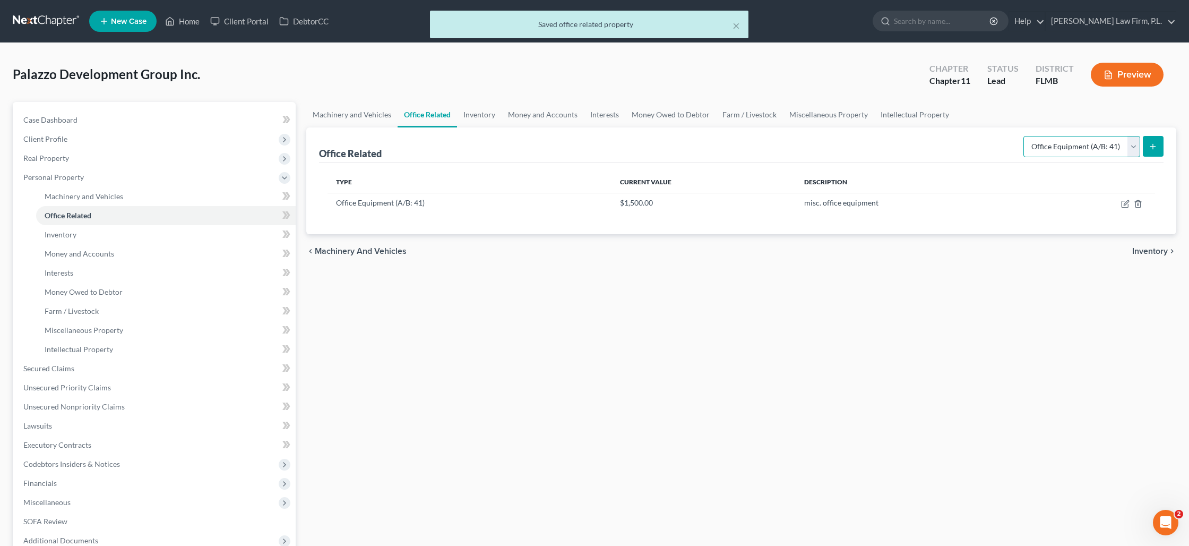
click at [1105, 140] on select "Select Type Collectibles (A/B: 42) Office Equipment (A/B: 41) Office Fixtures (…" at bounding box center [1081, 146] width 117 height 21
select select "furniture"
click at [1024, 136] on select "Select Type Collectibles (A/B: 42) Office Equipment (A/B: 41) Office Fixtures (…" at bounding box center [1081, 146] width 117 height 21
click at [1153, 146] on line "submit" at bounding box center [1153, 146] width 0 height 5
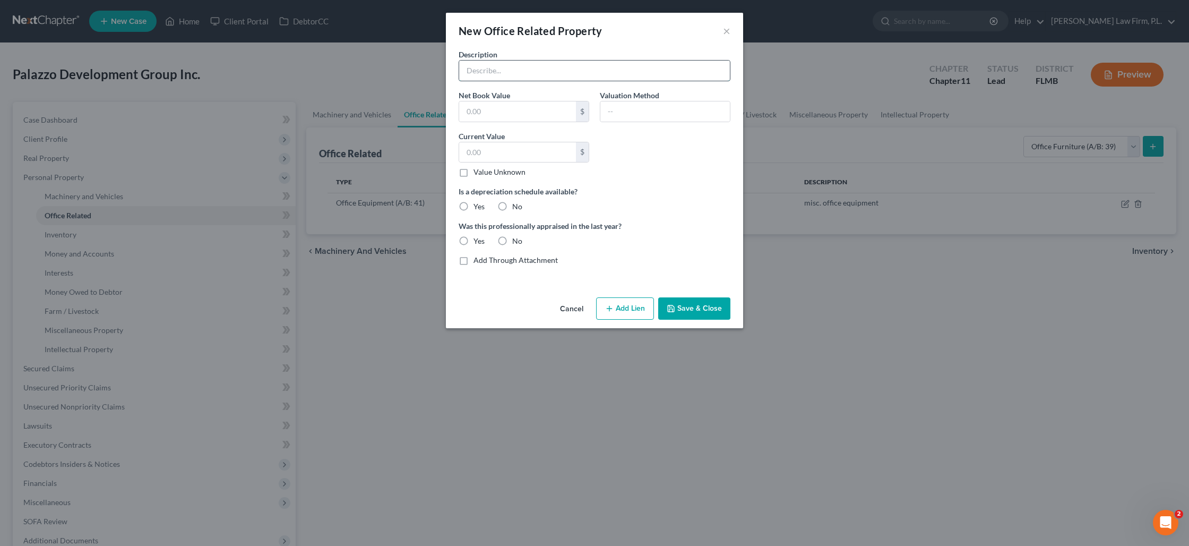
click at [499, 70] on input "text" at bounding box center [594, 71] width 271 height 20
type input "misc. office furniture"
type input "1,650"
click at [708, 310] on button "Save & Close" at bounding box center [694, 308] width 72 height 22
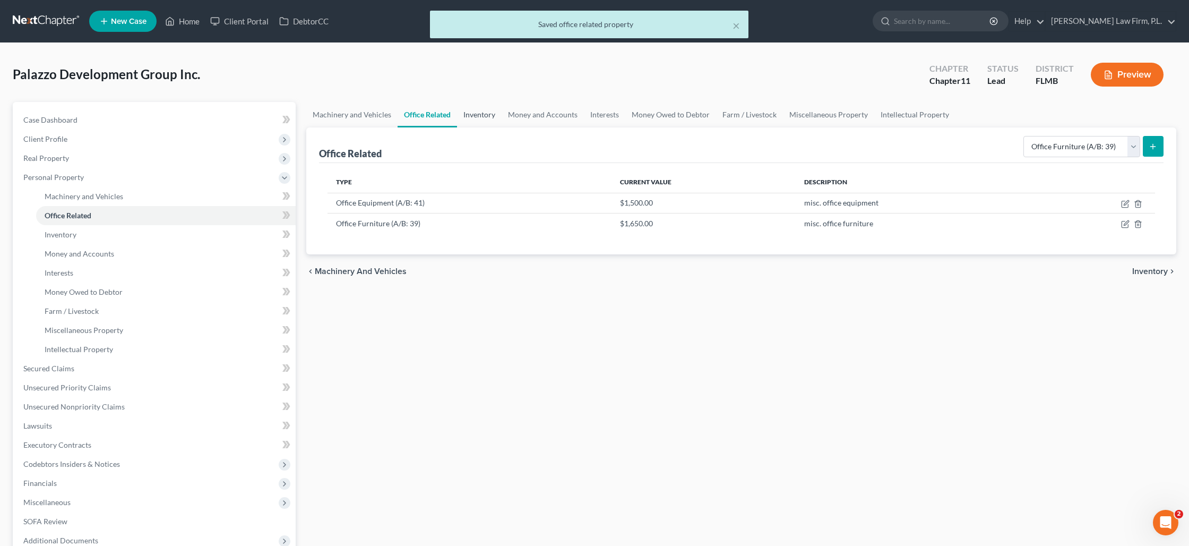
click at [482, 118] on link "Inventory" at bounding box center [479, 114] width 45 height 25
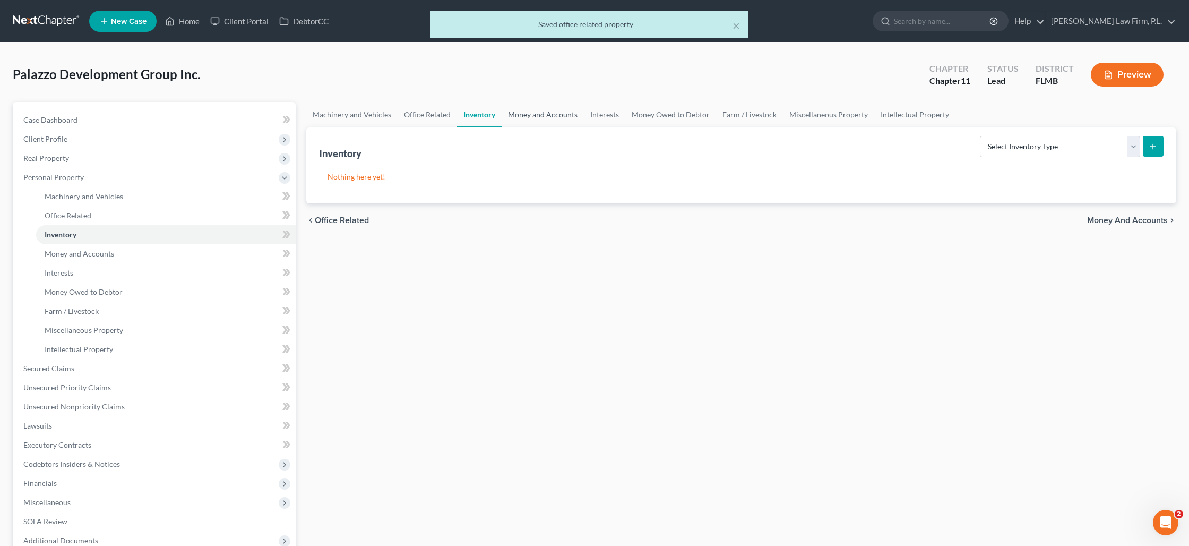
click at [526, 115] on link "Money and Accounts" at bounding box center [543, 114] width 82 height 25
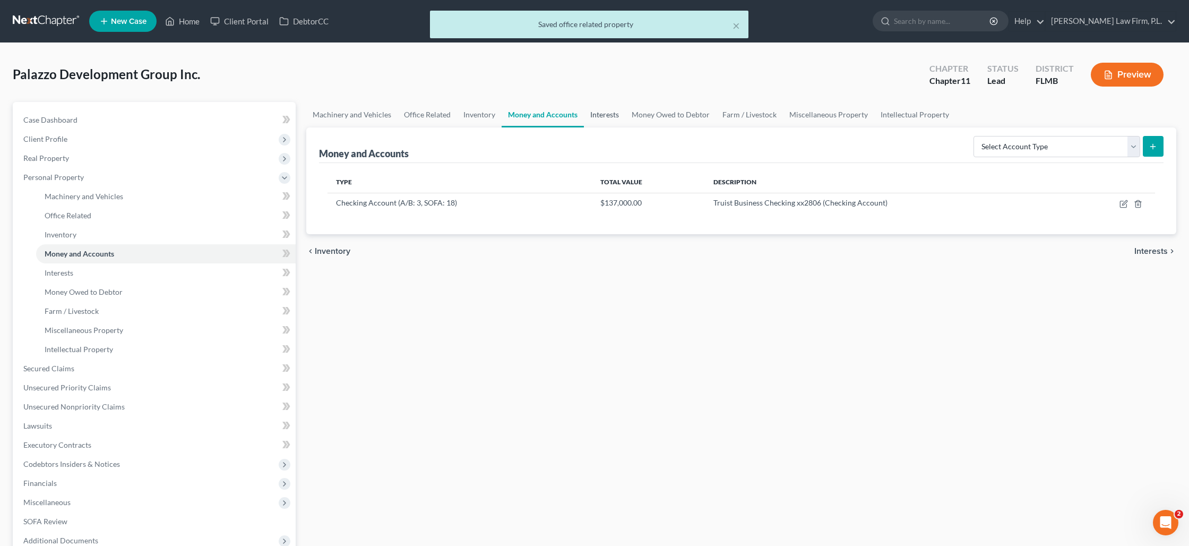
click at [609, 117] on link "Interests" at bounding box center [604, 114] width 41 height 25
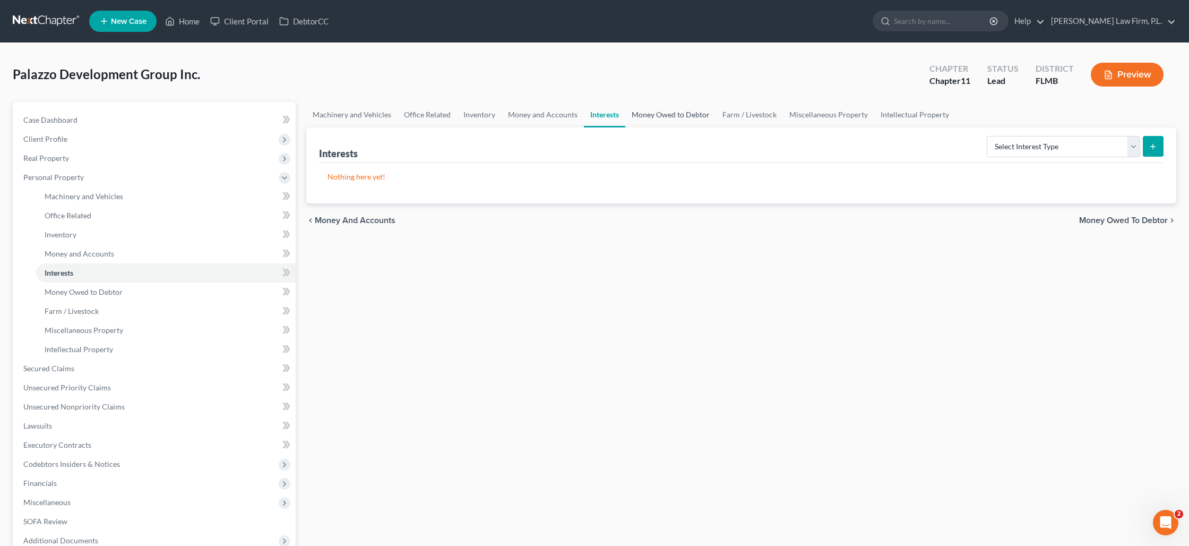
click at [654, 117] on link "Money Owed to Debtor" at bounding box center [670, 114] width 91 height 25
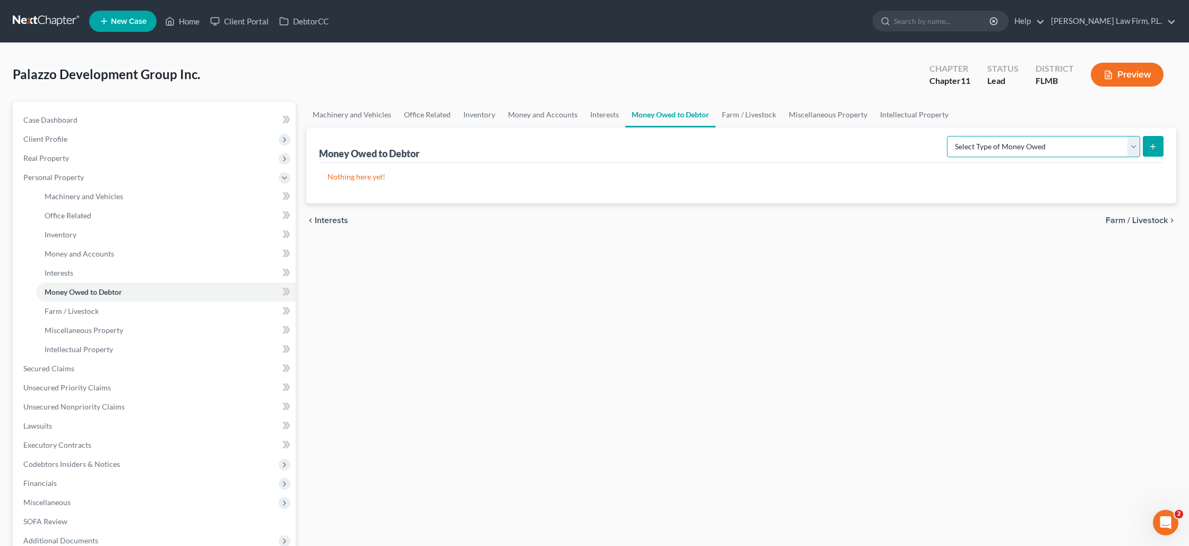
click at [1046, 144] on select "Select Type of Money Owed Accounts Receivable (A/B: 11) Causes of Action Agains…" at bounding box center [1043, 146] width 193 height 21
click at [813, 115] on link "Miscellaneous Property" at bounding box center [827, 114] width 91 height 25
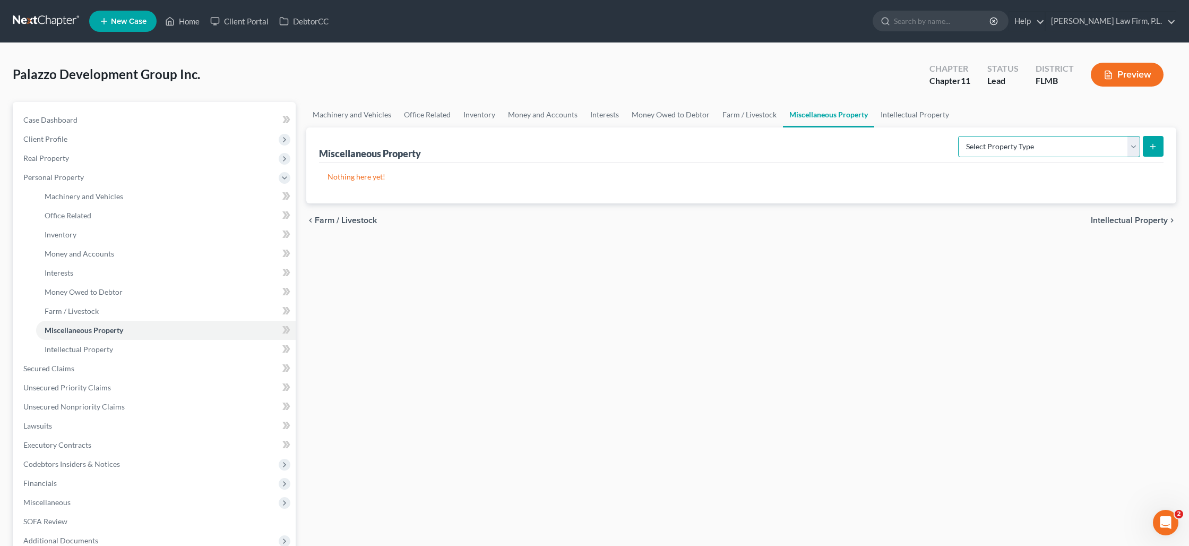
click at [989, 145] on select "Select Property Type Assigned for Creditor Benefit [DATE] (SOFA: 8) Assigned to…" at bounding box center [1049, 146] width 182 height 21
click at [900, 115] on link "Intellectual Property" at bounding box center [914, 114] width 81 height 25
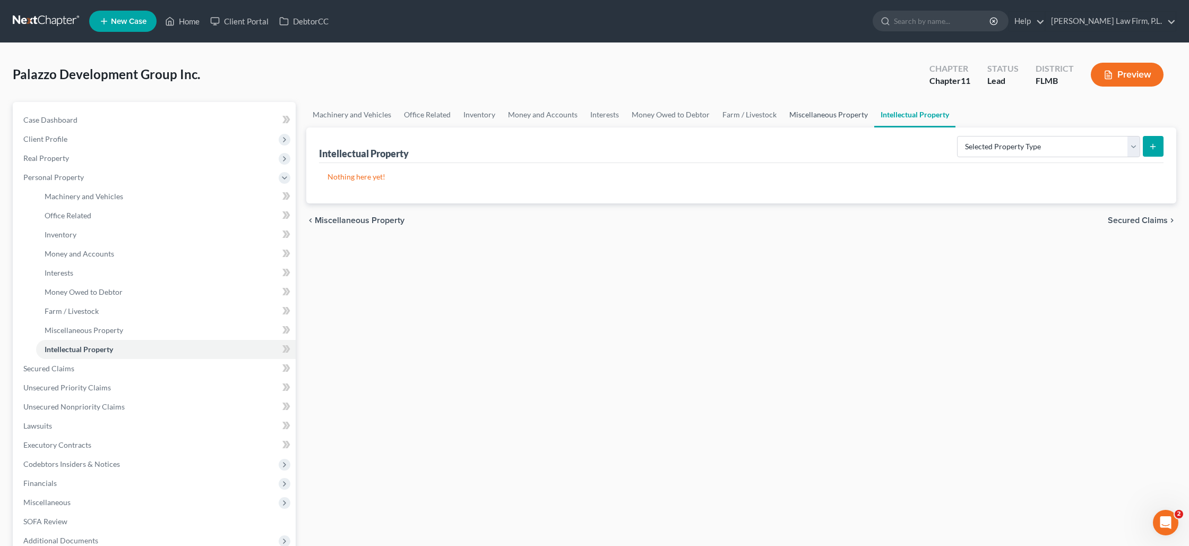
click at [847, 116] on link "Miscellaneous Property" at bounding box center [828, 114] width 91 height 25
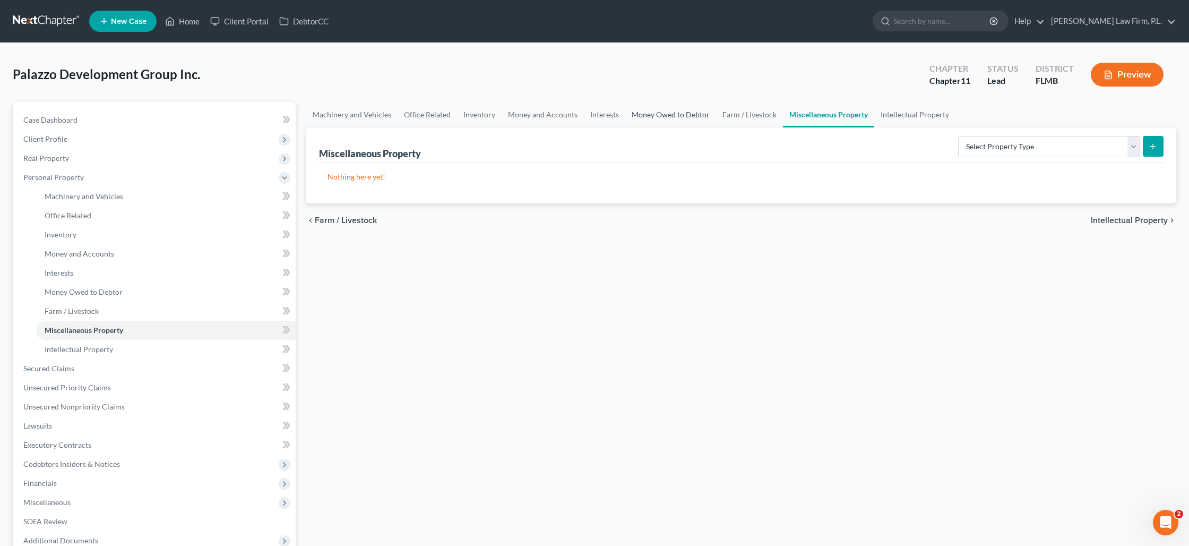
click at [642, 116] on link "Money Owed to Debtor" at bounding box center [670, 114] width 91 height 25
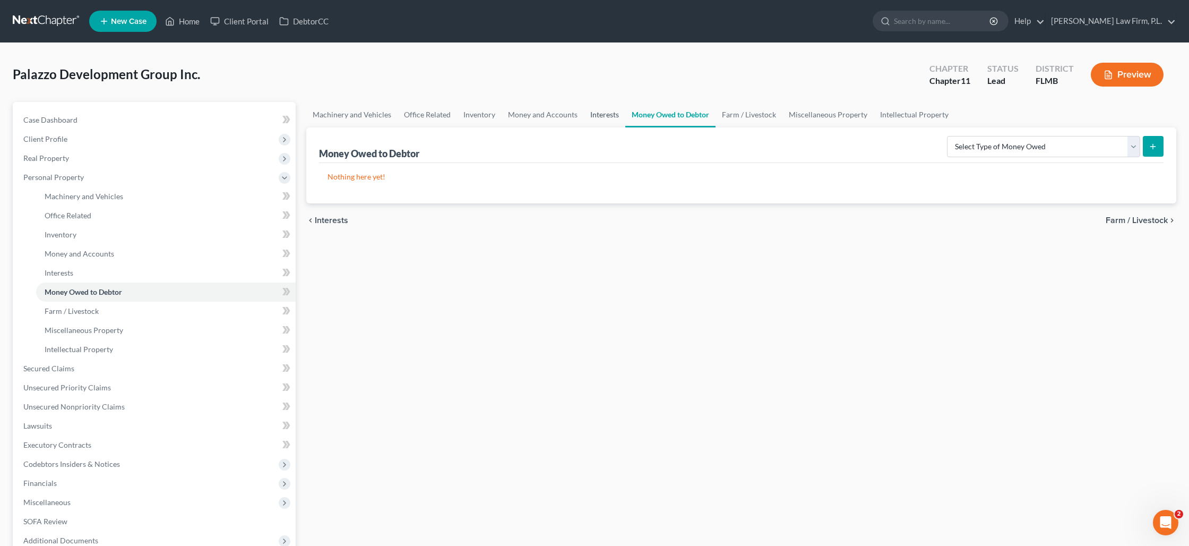
click at [607, 114] on link "Interests" at bounding box center [604, 114] width 41 height 25
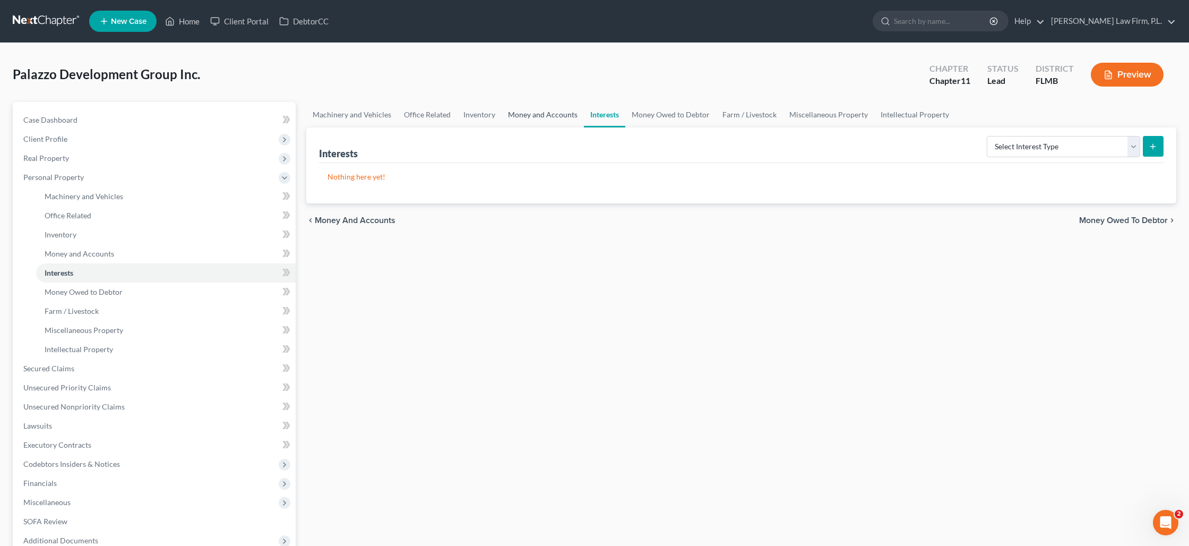
click at [553, 111] on link "Money and Accounts" at bounding box center [543, 114] width 82 height 25
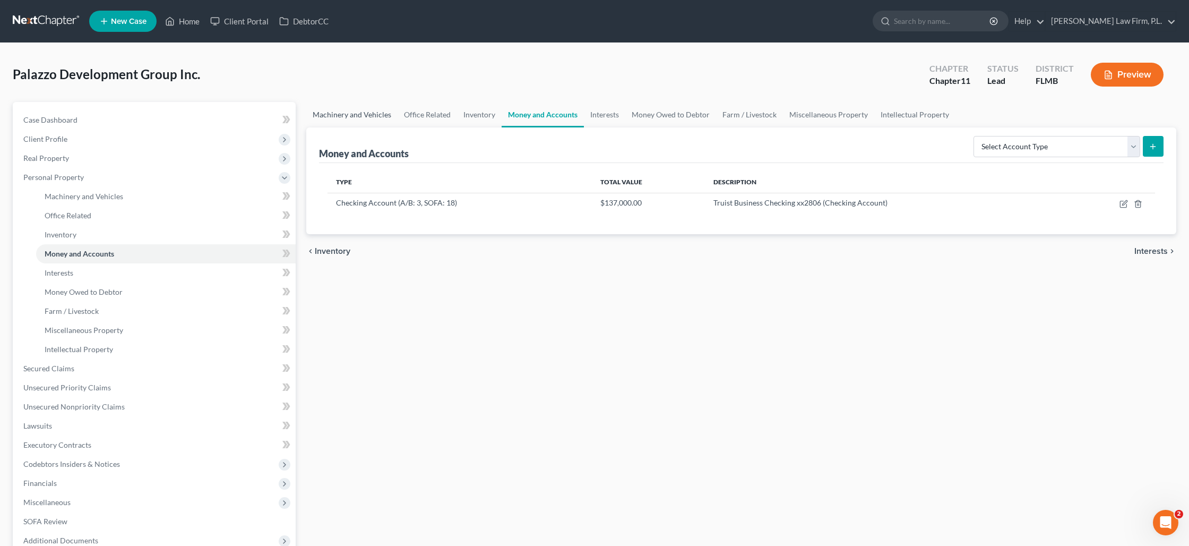
click at [380, 111] on link "Machinery and Vehicles" at bounding box center [351, 114] width 91 height 25
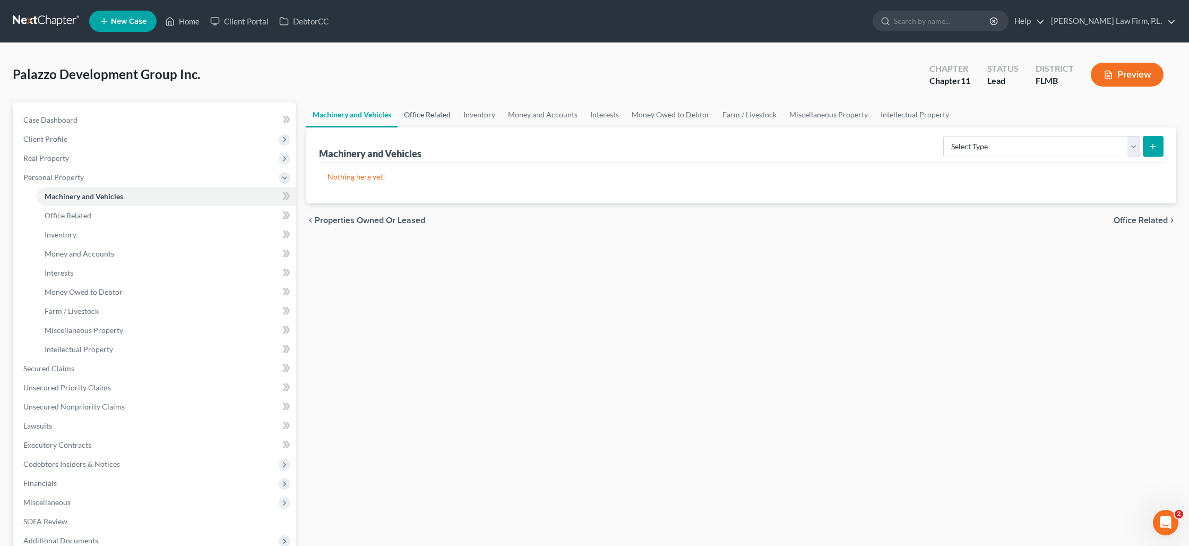
click at [426, 117] on link "Office Related" at bounding box center [427, 114] width 59 height 25
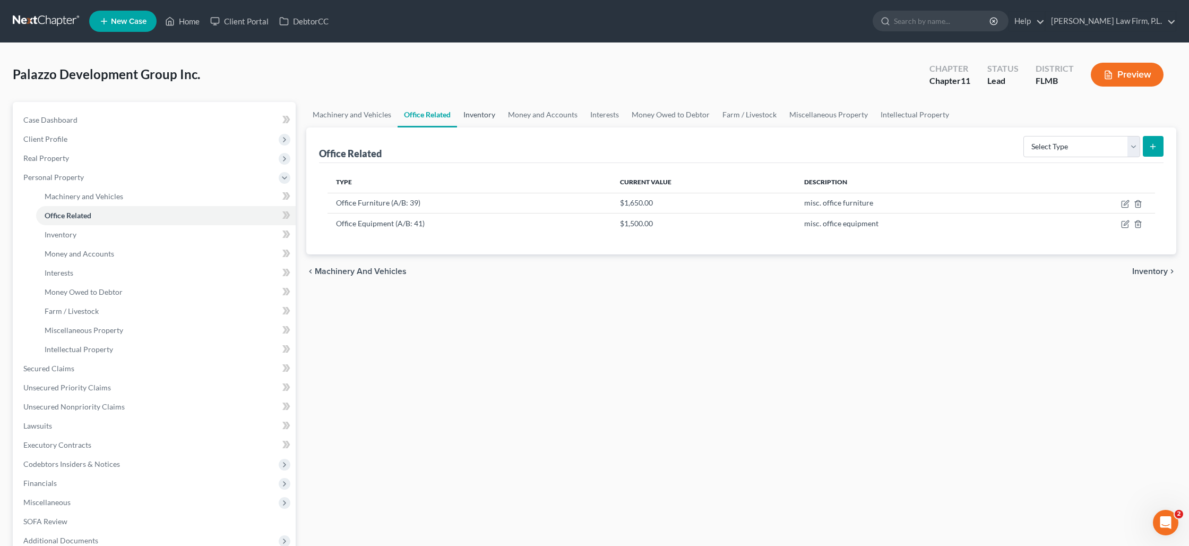
click at [492, 115] on link "Inventory" at bounding box center [479, 114] width 45 height 25
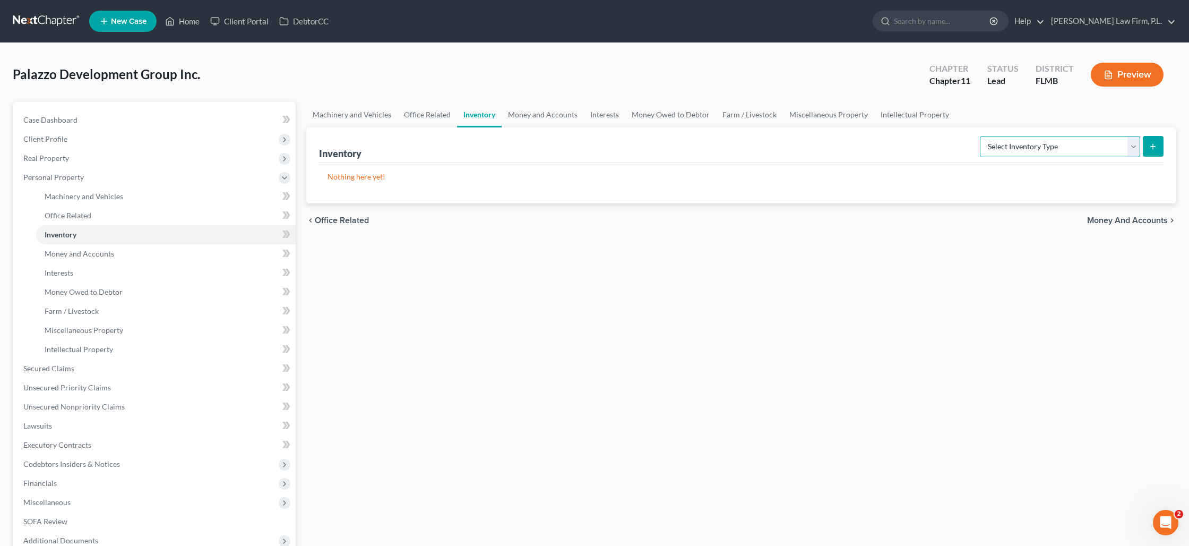
click at [1046, 151] on select "Select Inventory Type Finished Goods (A/B: 21) Other Inventory or Supplies (A/B…" at bounding box center [1060, 146] width 160 height 21
select select "other"
click at [980, 136] on select "Select Inventory Type Finished Goods (A/B: 21) Other Inventory or Supplies (A/B…" at bounding box center [1060, 146] width 160 height 21
click at [1153, 149] on icon "submit" at bounding box center [1153, 146] width 8 height 8
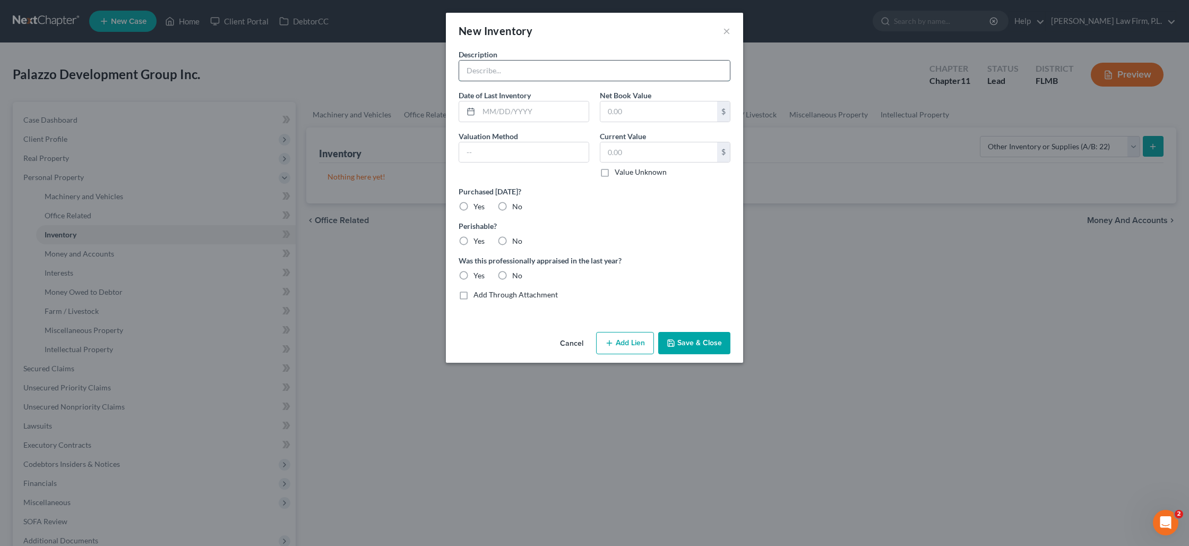
click at [512, 70] on input "text" at bounding box center [594, 71] width 271 height 20
type input "misc. pool equipment"
type input "2,000"
type input "2000"
type input "2,000"
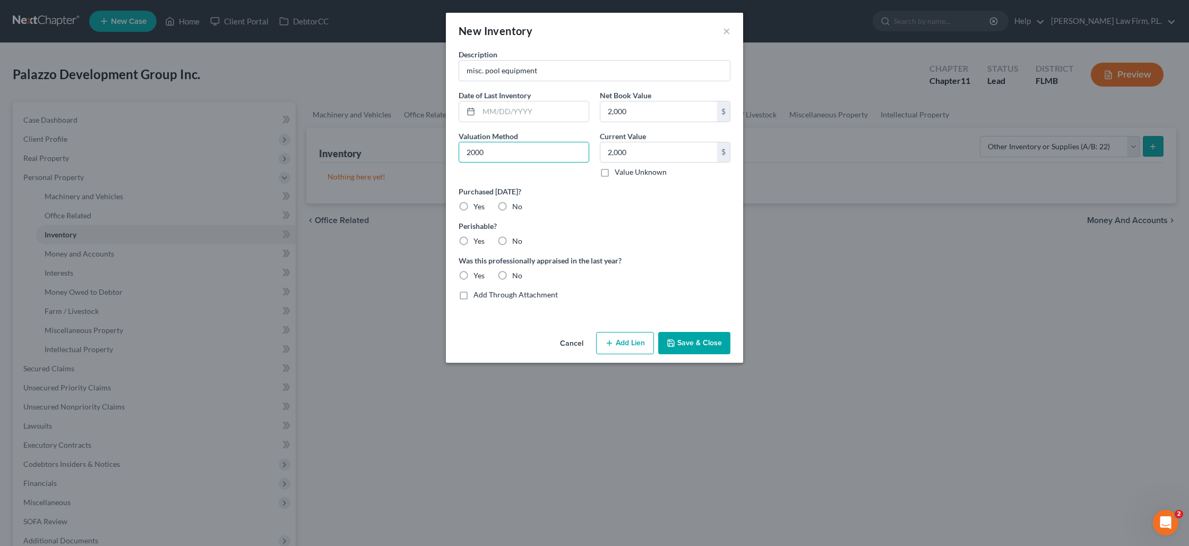
drag, startPoint x: 488, startPoint y: 154, endPoint x: 450, endPoint y: 148, distance: 38.2
click at [452, 148] on div "Description misc. pool equipment Date of Last Inventory Net Book Value 2,000 $ …" at bounding box center [594, 188] width 297 height 279
click at [676, 346] on button "Save & Close" at bounding box center [694, 343] width 72 height 22
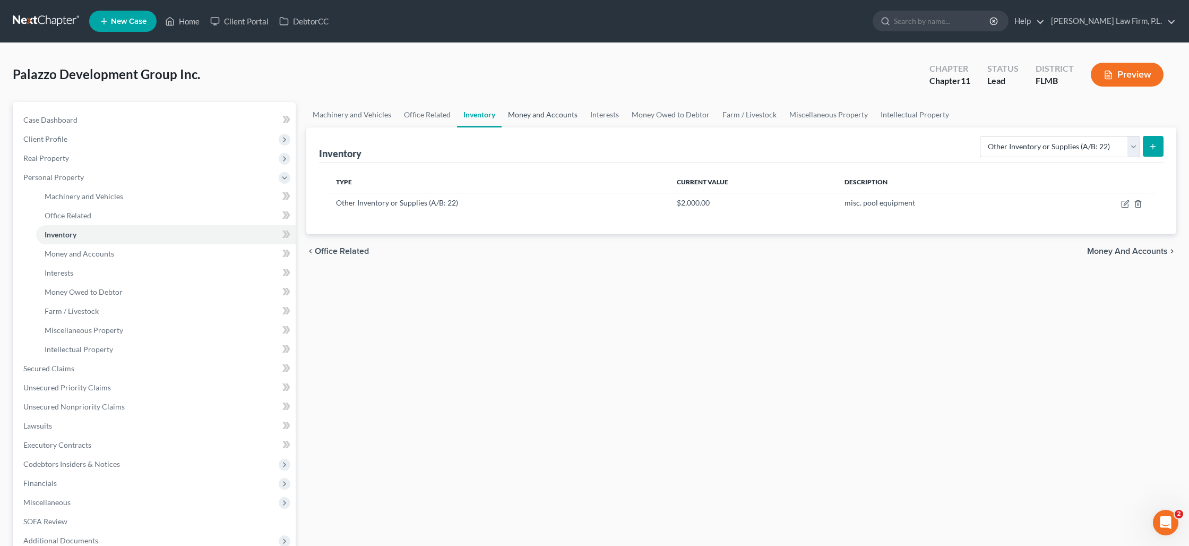
click at [540, 118] on link "Money and Accounts" at bounding box center [543, 114] width 82 height 25
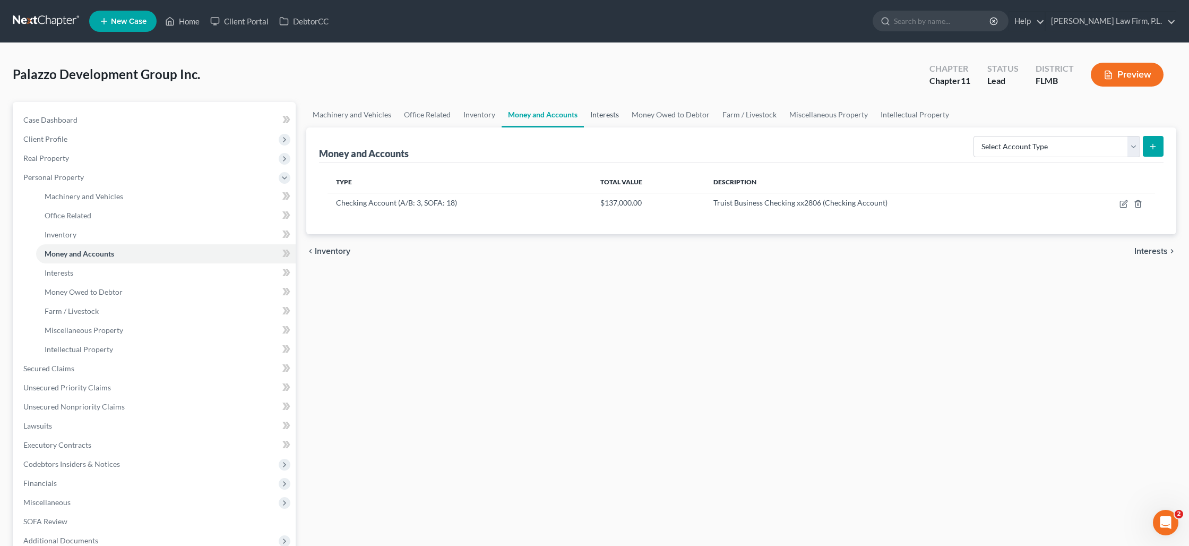
click at [592, 118] on link "Interests" at bounding box center [604, 114] width 41 height 25
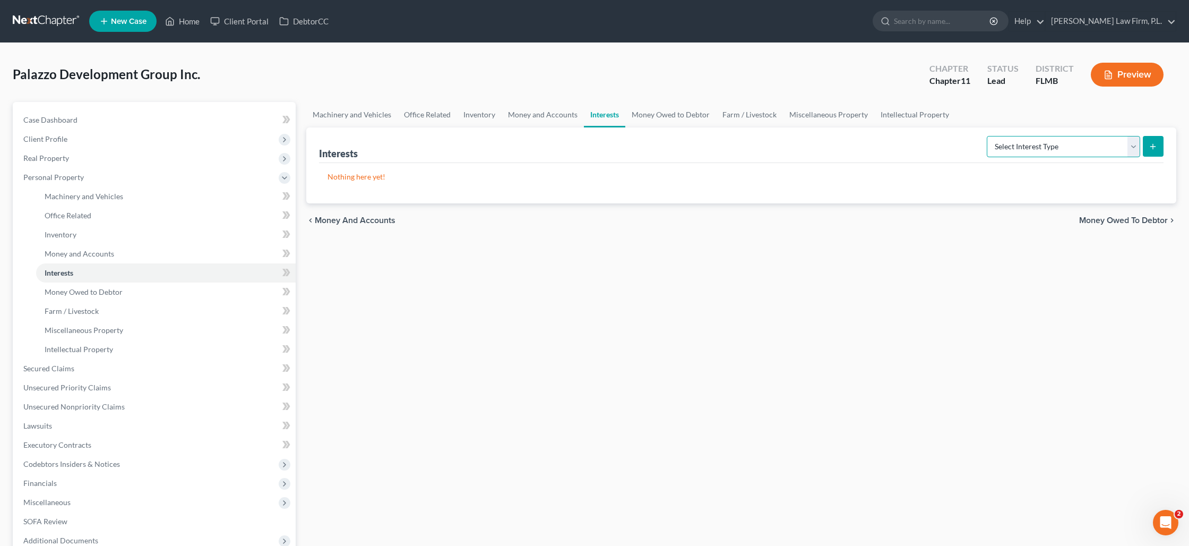
click at [1052, 148] on select "Select Interest Type Bond (A/B: 16) Incorporated Business (A/B: 15) Insurance P…" at bounding box center [1063, 146] width 153 height 21
select select "insurance_plans_or_annuities"
click at [989, 136] on select "Select Interest Type Bond (A/B: 16) Incorporated Business (A/B: 15) Insurance P…" at bounding box center [1063, 146] width 153 height 21
click at [1148, 148] on button "submit" at bounding box center [1153, 146] width 21 height 21
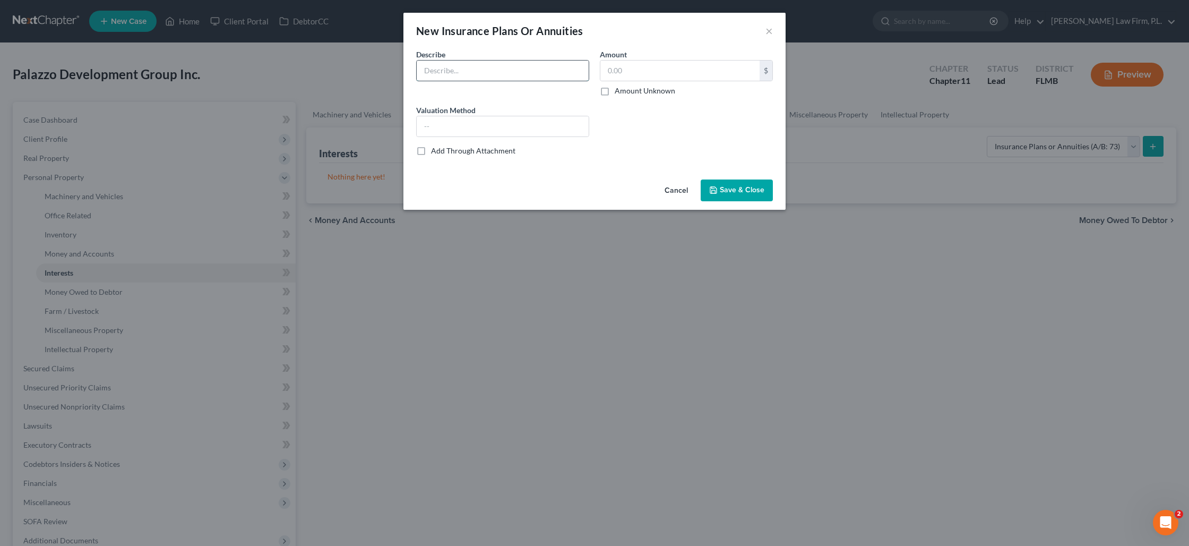
click at [494, 71] on input "text" at bounding box center [503, 71] width 172 height 20
type input "Nautilus Insurance"
click at [615, 95] on label "Amount Unknown" at bounding box center [645, 90] width 61 height 11
click at [619, 92] on input "Amount Unknown" at bounding box center [622, 88] width 7 height 7
checkbox input "true"
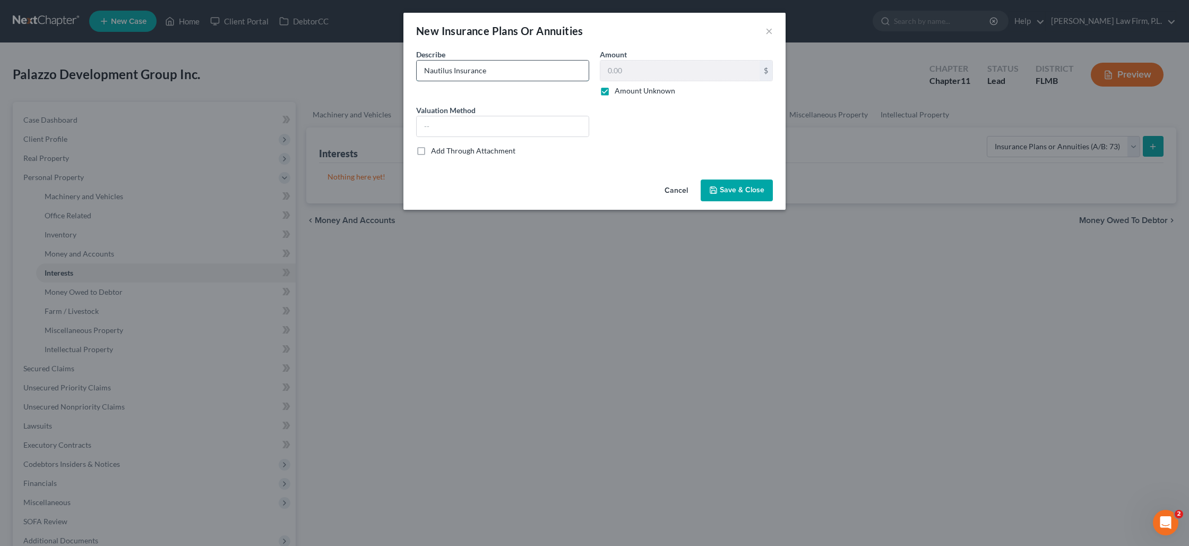
click at [538, 70] on input "Nautilus Insurance" at bounding box center [503, 71] width 172 height 20
type input "Nautilus Insurance General Policy"
click at [740, 194] on span "Save & Close" at bounding box center [742, 190] width 45 height 9
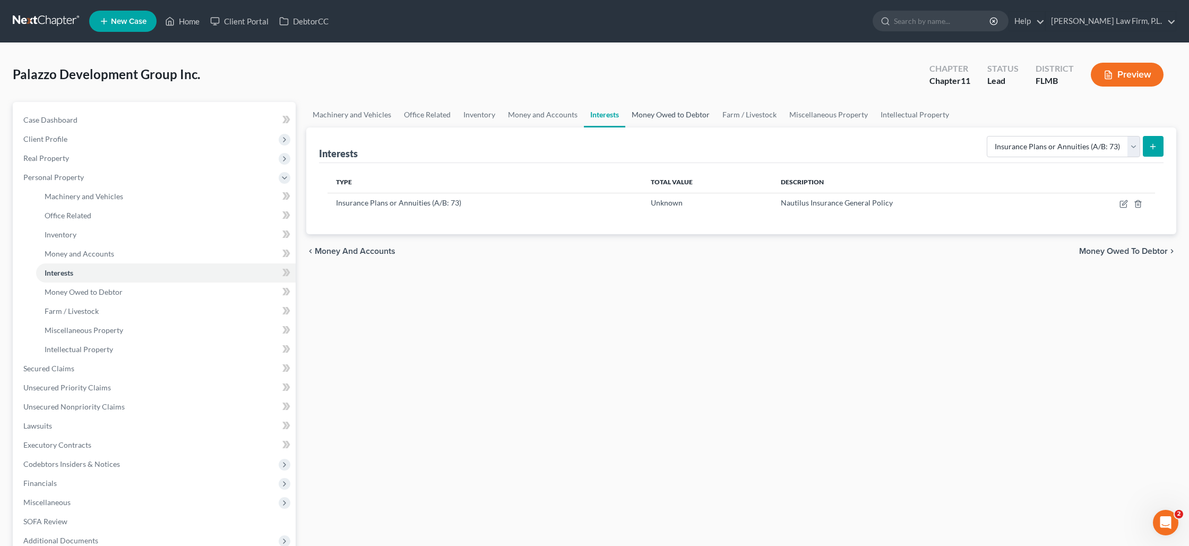
click at [664, 117] on link "Money Owed to Debtor" at bounding box center [670, 114] width 91 height 25
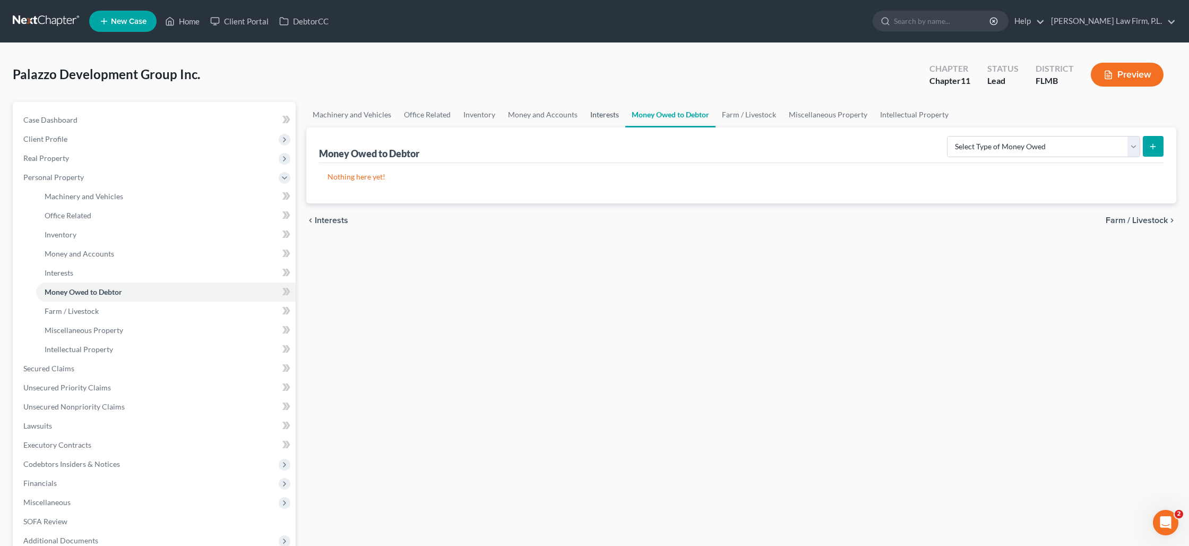
click at [600, 118] on link "Interests" at bounding box center [604, 114] width 41 height 25
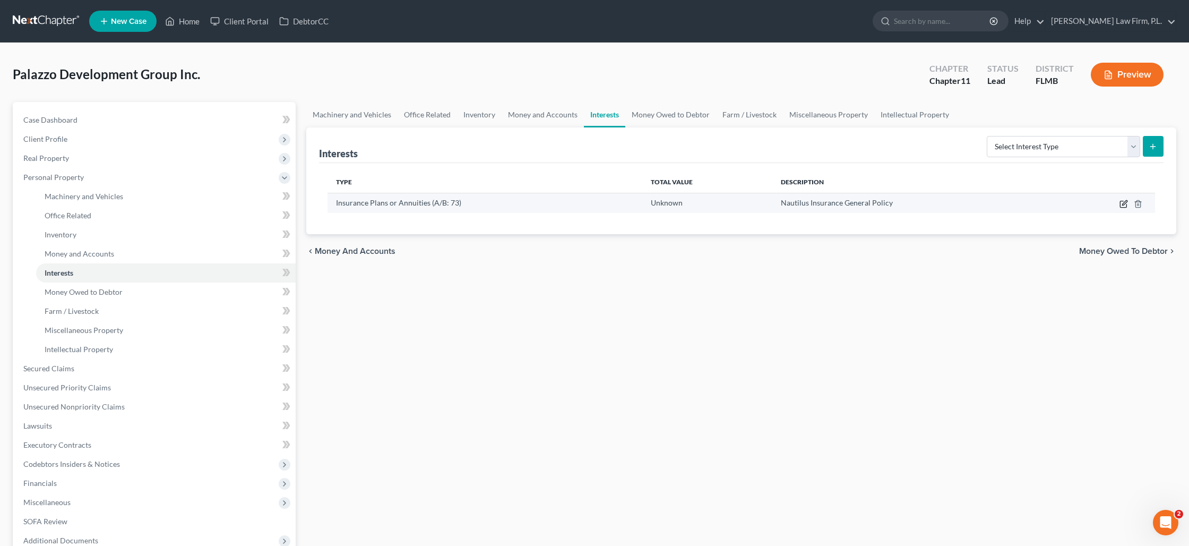
click at [1120, 204] on icon "button" at bounding box center [1123, 204] width 6 height 6
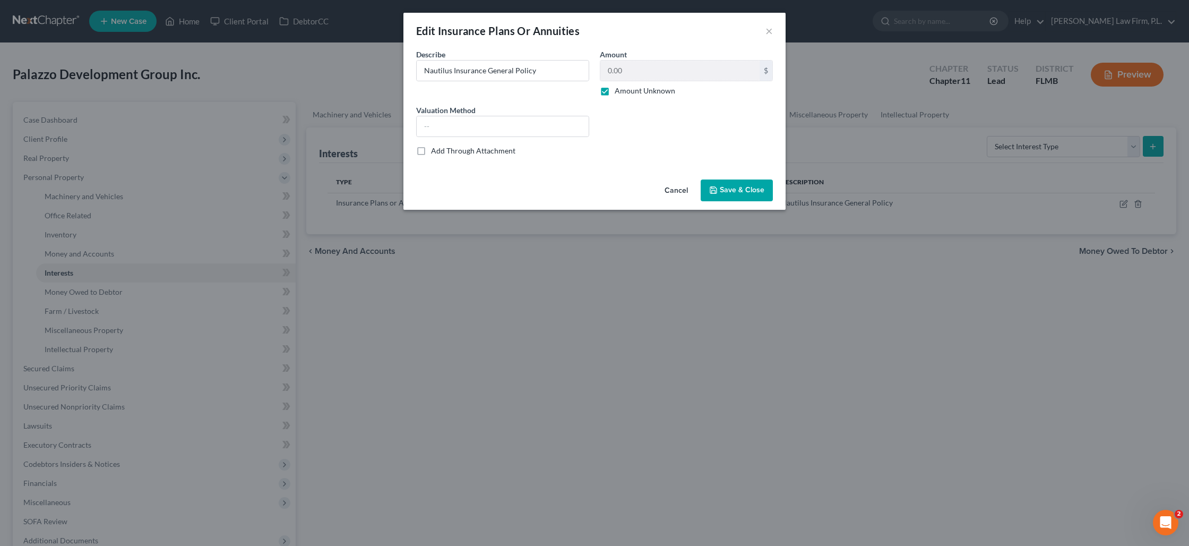
click at [615, 91] on label "Amount Unknown" at bounding box center [645, 90] width 61 height 11
click at [619, 91] on input "Amount Unknown" at bounding box center [622, 88] width 7 height 7
checkbox input "false"
click at [617, 72] on input "0.00" at bounding box center [679, 71] width 159 height 20
type input "2,000"
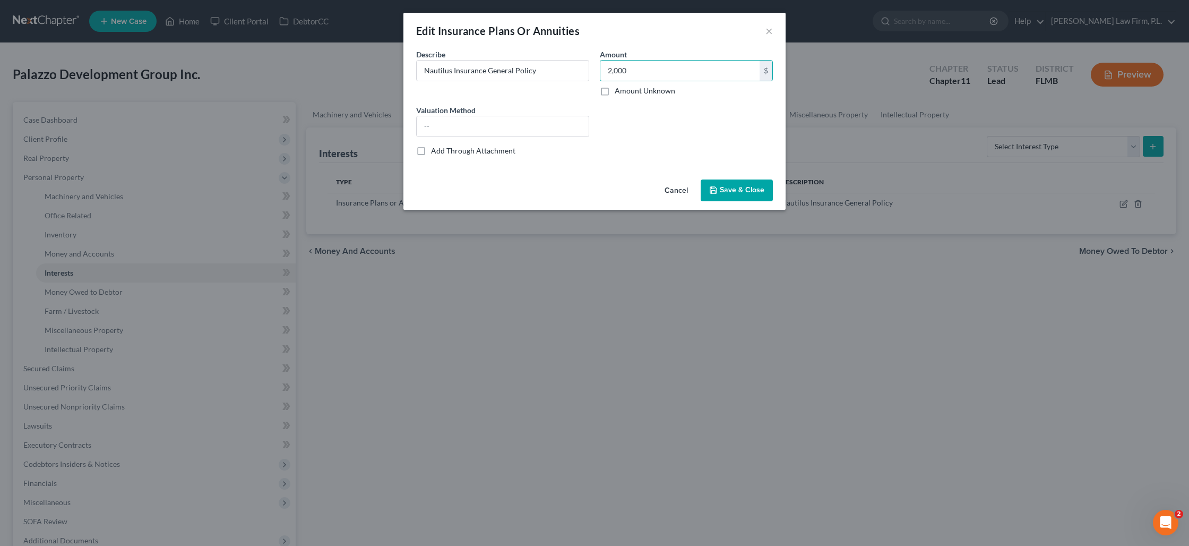
click at [738, 186] on span "Save & Close" at bounding box center [742, 190] width 45 height 9
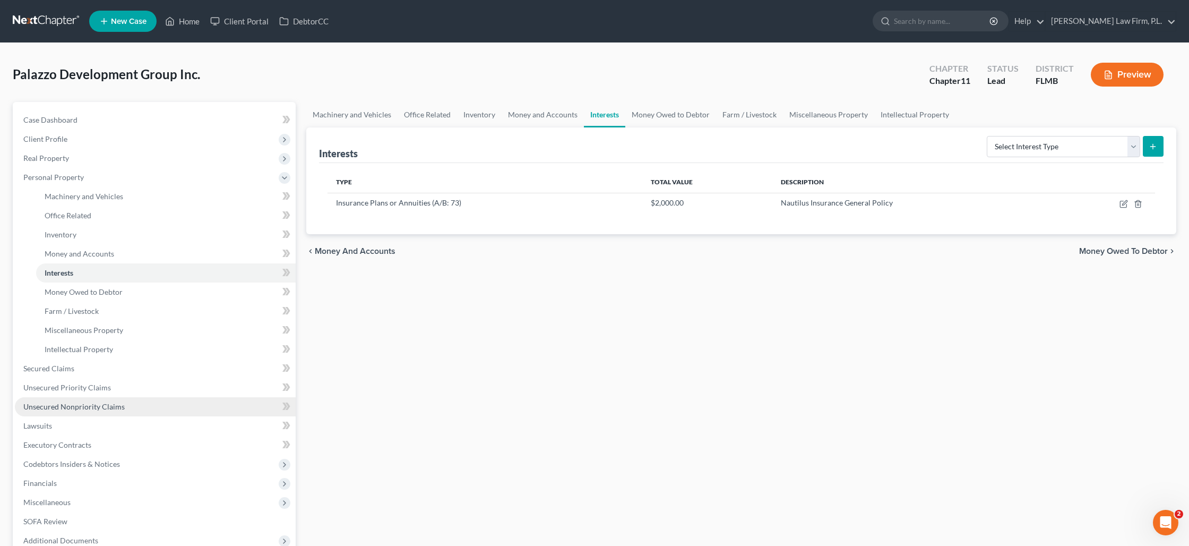
click at [101, 403] on span "Unsecured Nonpriority Claims" at bounding box center [73, 406] width 101 height 9
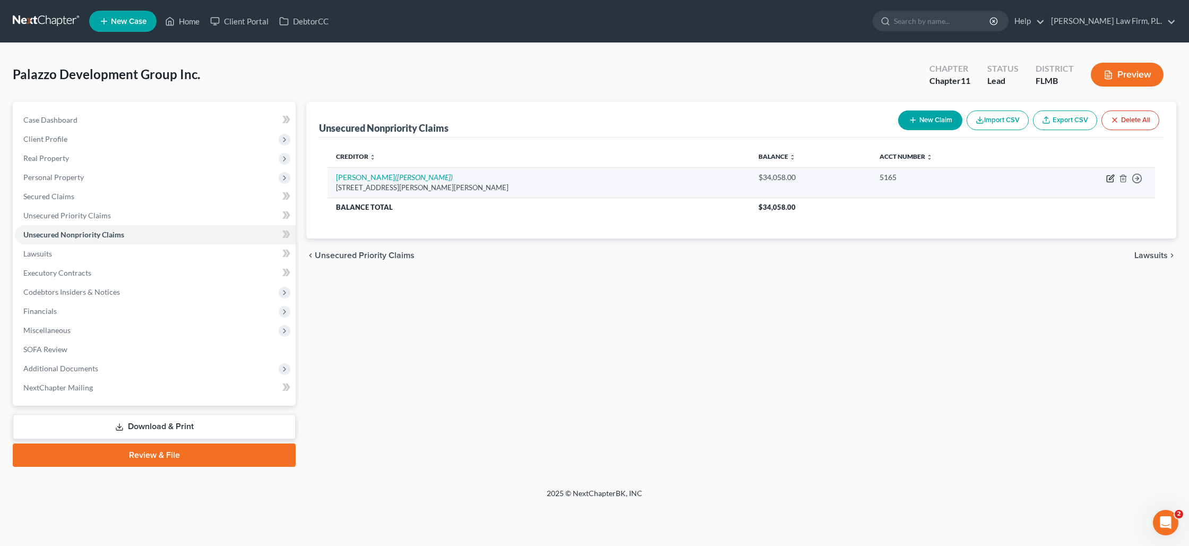
click at [1111, 180] on icon "button" at bounding box center [1110, 178] width 8 height 8
select select "9"
select select "5"
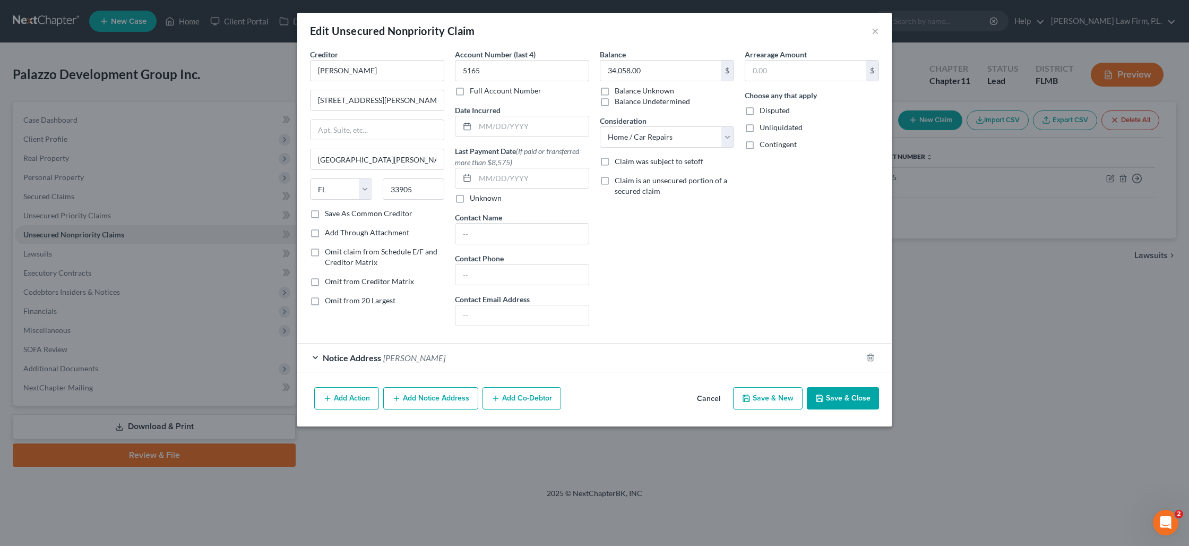
click at [847, 399] on button "Save & Close" at bounding box center [843, 398] width 72 height 22
type input "0"
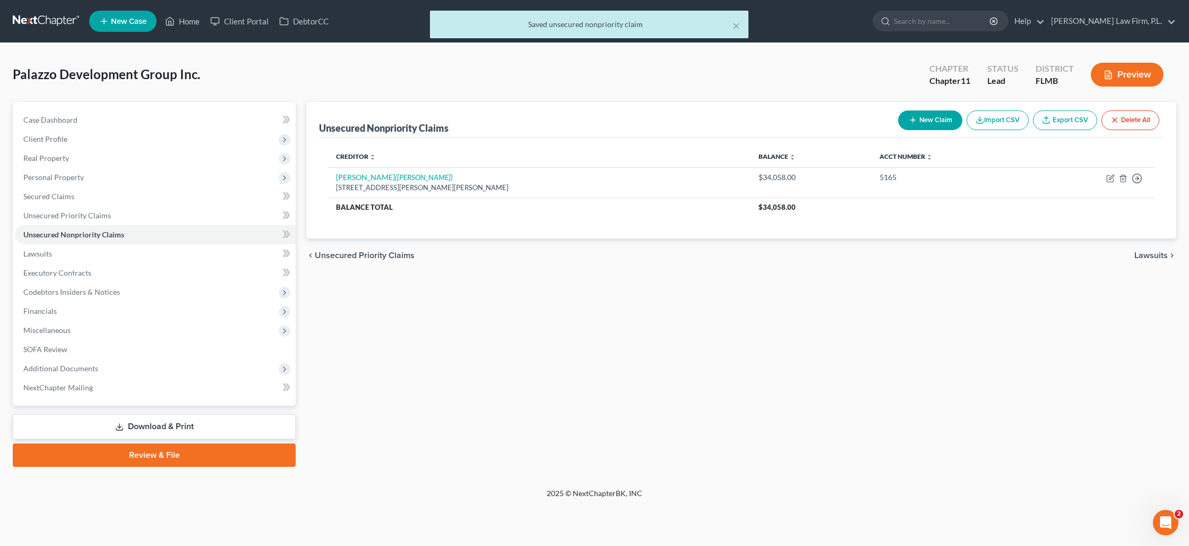
click at [933, 118] on button "New Claim" at bounding box center [930, 120] width 64 height 20
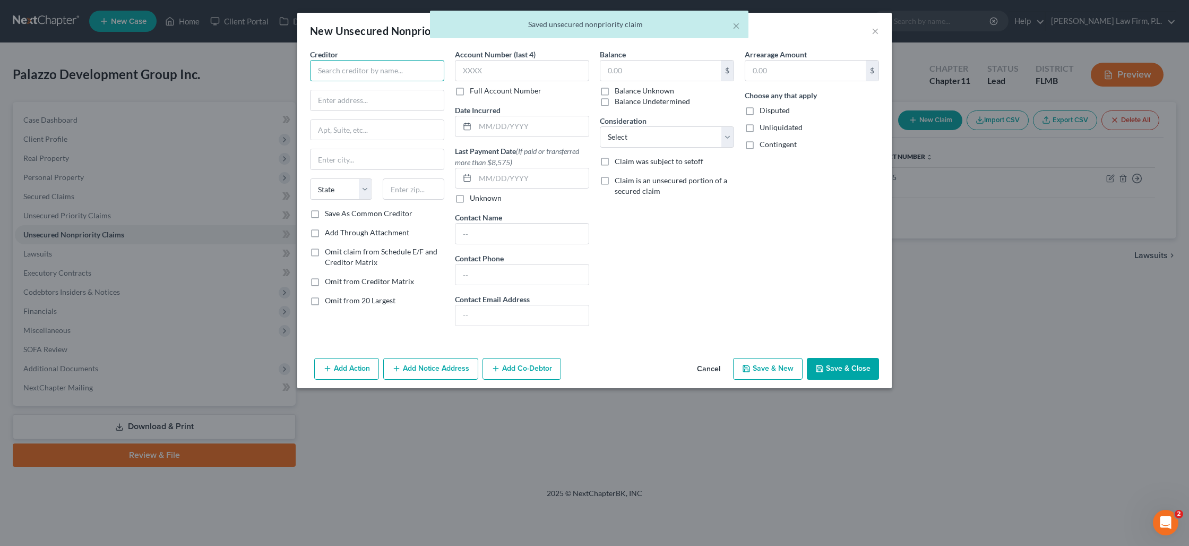
drag, startPoint x: 339, startPoint y: 72, endPoint x: 345, endPoint y: 71, distance: 6.1
click at [340, 72] on input "text" at bounding box center [377, 70] width 134 height 21
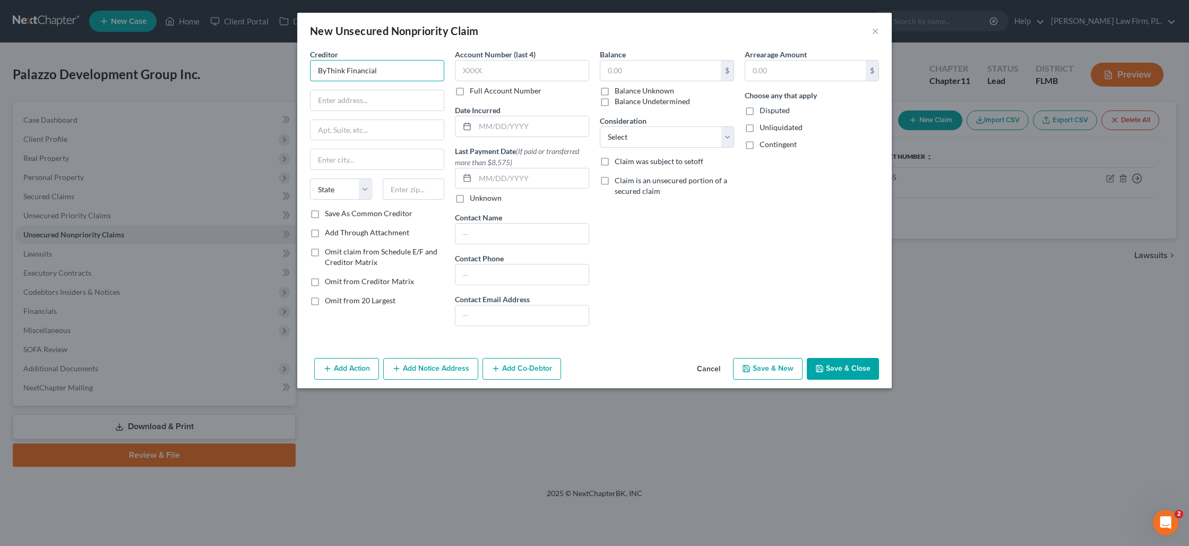
click at [387, 75] on input "ByThink Financial" at bounding box center [377, 70] width 134 height 21
click at [387, 74] on input "ByThink Financial" at bounding box center [377, 70] width 134 height 21
click at [386, 74] on input "ByThink Financial" at bounding box center [377, 70] width 134 height 21
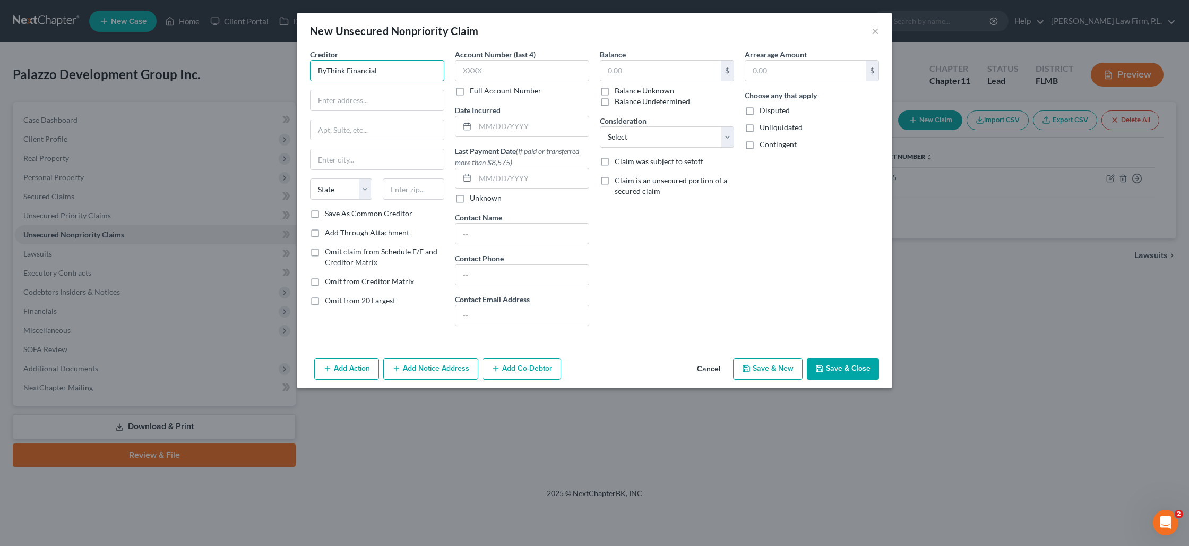
click at [386, 74] on input "ByThink Financial" at bounding box center [377, 70] width 134 height 21
type input "BigThink Financial"
paste input "[STREET_ADDRESS]"
type input "[STREET_ADDRESS]"
click at [416, 187] on input "text" at bounding box center [414, 188] width 62 height 21
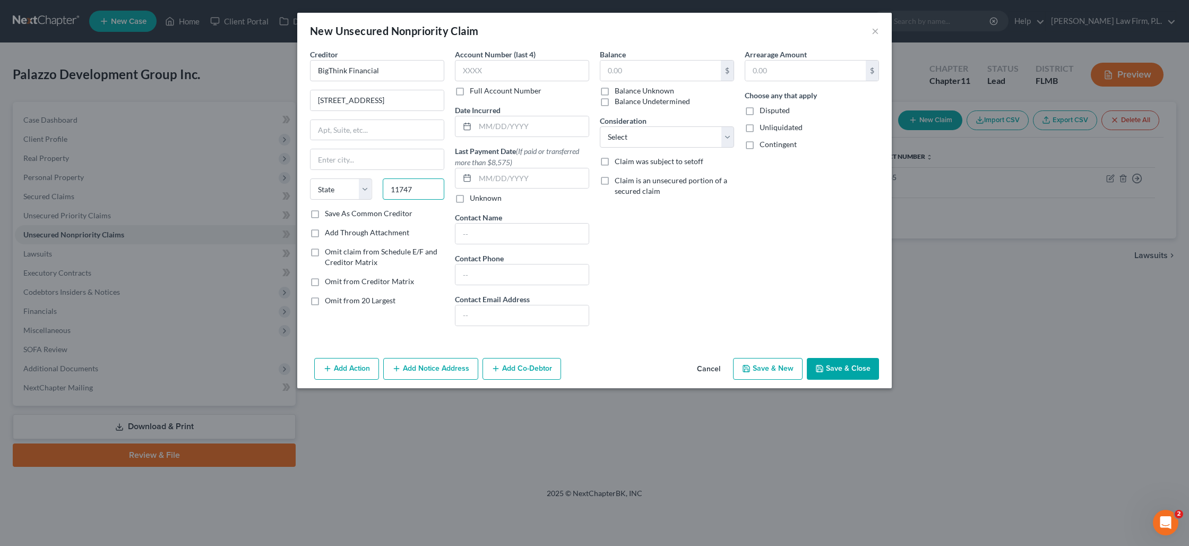
type input "11747"
type input "[PERSON_NAME]"
select select "35"
click at [481, 77] on input "text" at bounding box center [522, 70] width 134 height 21
click at [632, 75] on input "text" at bounding box center [660, 71] width 120 height 20
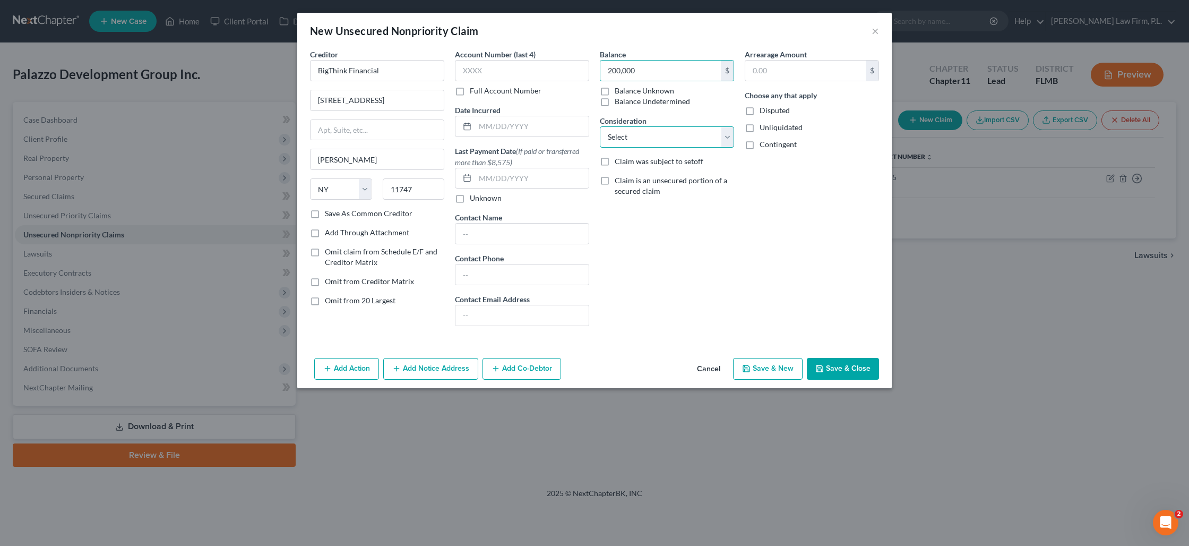
click at [623, 144] on select "Select Cable / Satellite Services Collection Agency Credit Card Debt Debt Couns…" at bounding box center [667, 136] width 134 height 21
click at [847, 368] on button "Save & Close" at bounding box center [843, 369] width 72 height 22
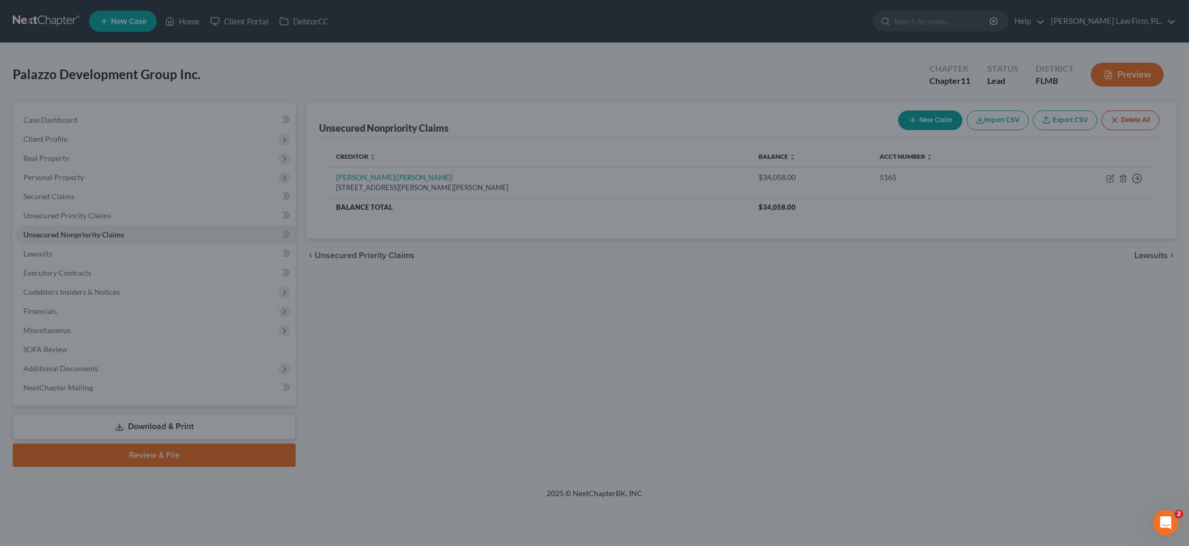
type input "200,000.00"
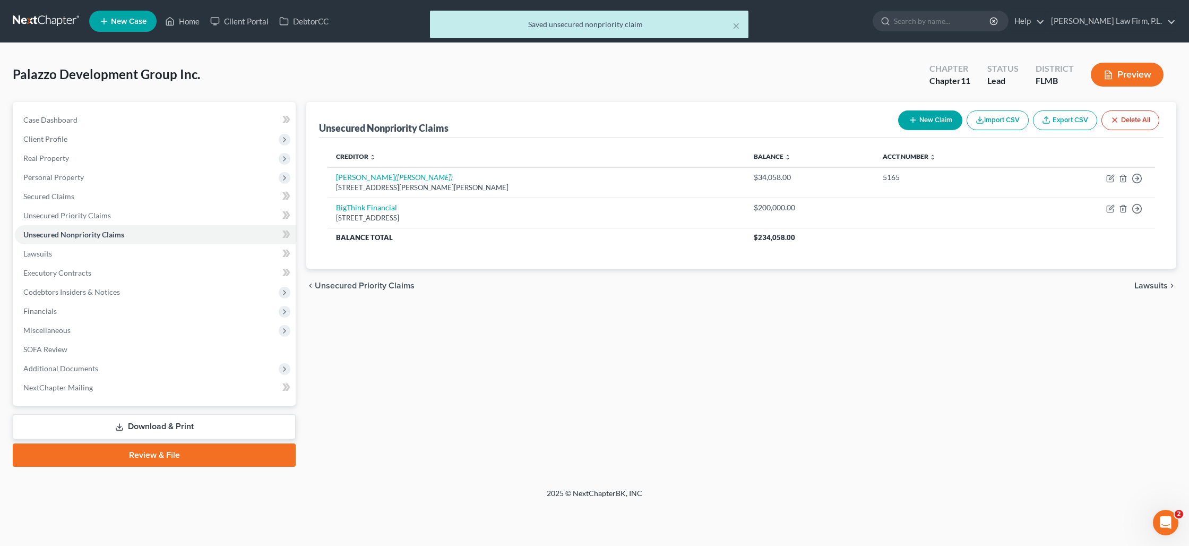
click at [564, 296] on div "chevron_left Unsecured Priority Claims Lawsuits chevron_right" at bounding box center [741, 286] width 870 height 34
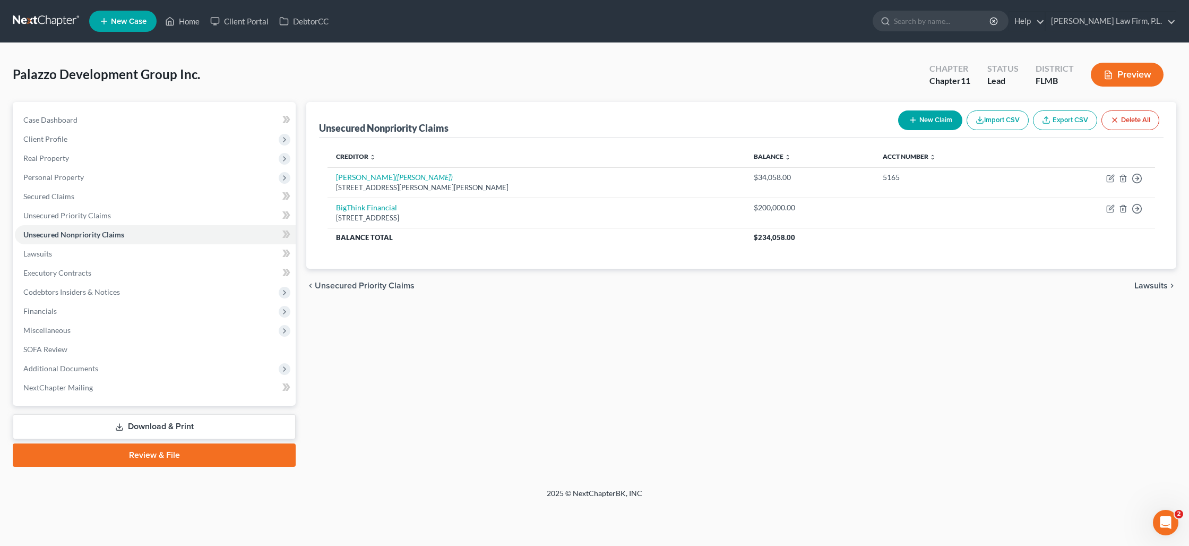
click at [919, 120] on button "New Claim" at bounding box center [930, 120] width 64 height 20
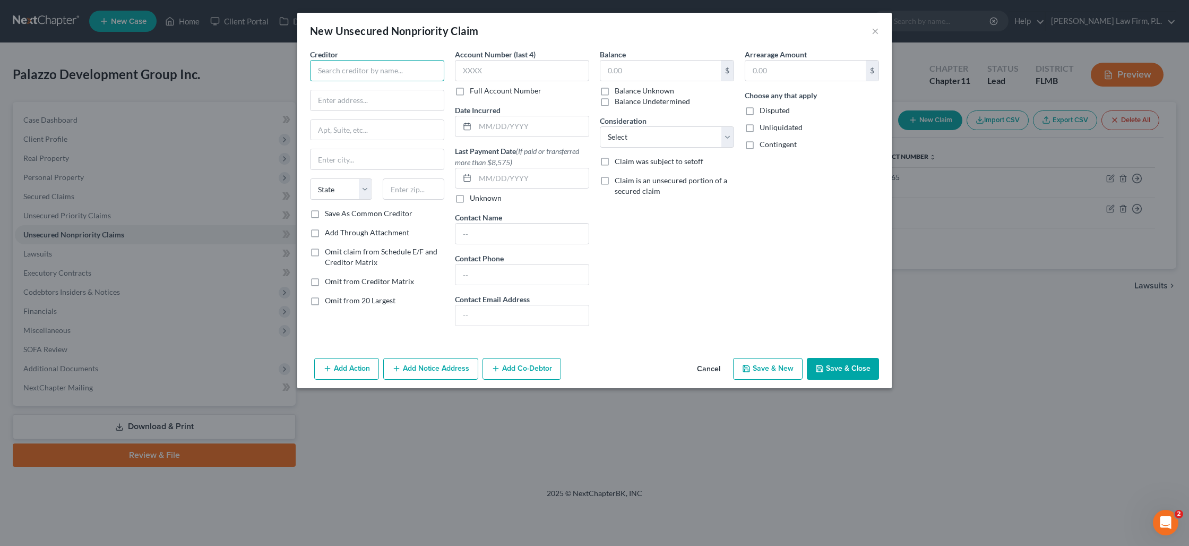
click at [341, 67] on input "text" at bounding box center [377, 70] width 134 height 21
drag, startPoint x: 323, startPoint y: 71, endPoint x: 329, endPoint y: 72, distance: 6.1
click at [324, 71] on input "Cabbage" at bounding box center [377, 70] width 134 height 21
type input "[DEMOGRAPHIC_DATA]"
paste input "PO Box 16190"
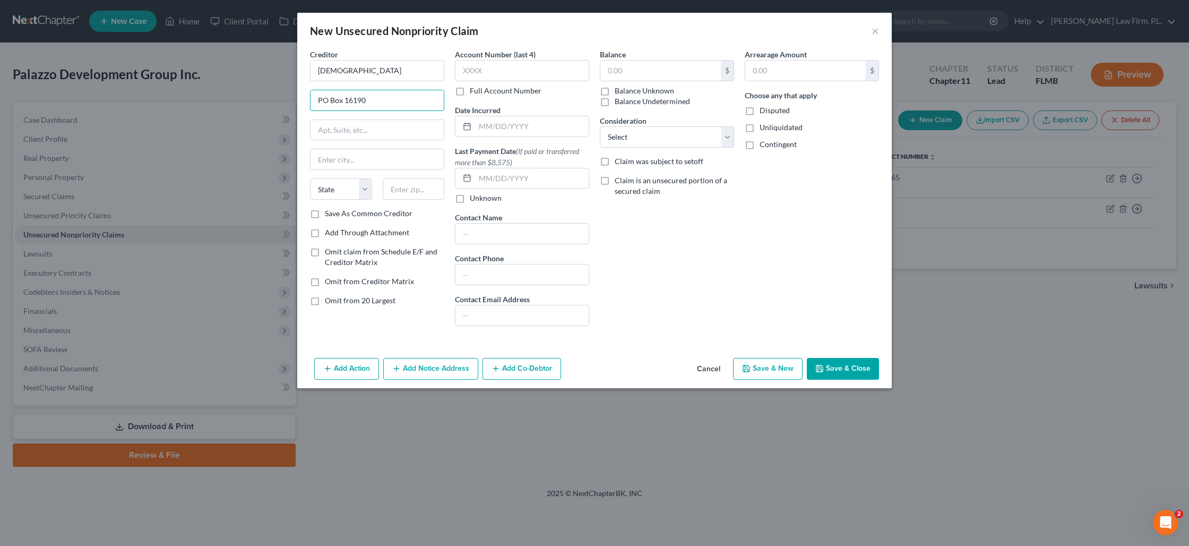
type input "PO Box 16190"
click at [417, 185] on input "text" at bounding box center [414, 188] width 62 height 21
type input "85011"
type input "Phoenix"
select select "3"
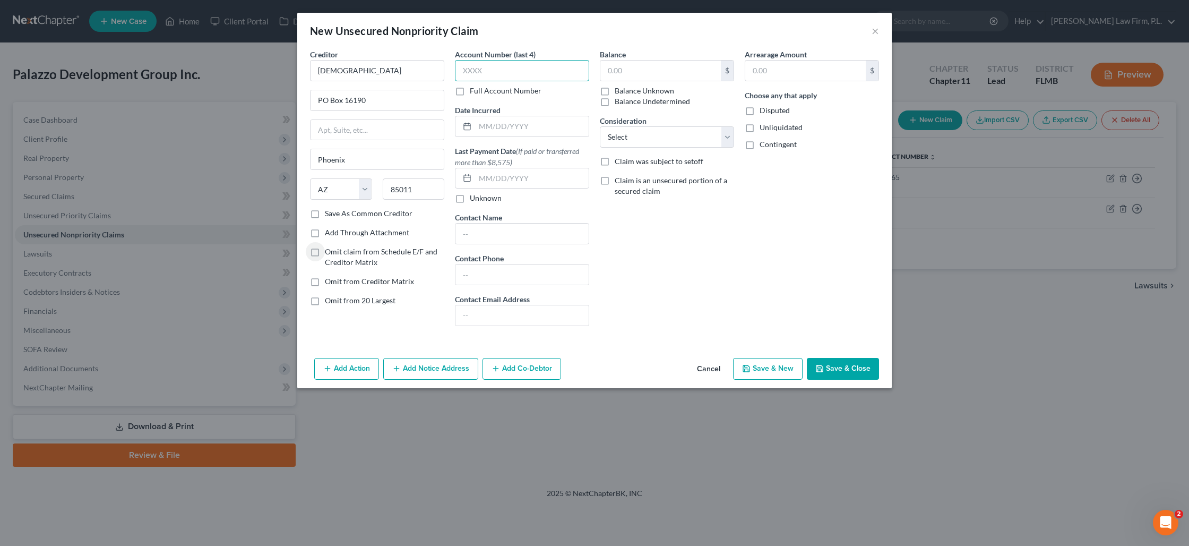
click at [482, 72] on input "text" at bounding box center [522, 70] width 134 height 21
click at [627, 75] on input "text" at bounding box center [660, 71] width 120 height 20
click at [832, 368] on button "Save & Close" at bounding box center [843, 369] width 72 height 22
type input "70,000.00"
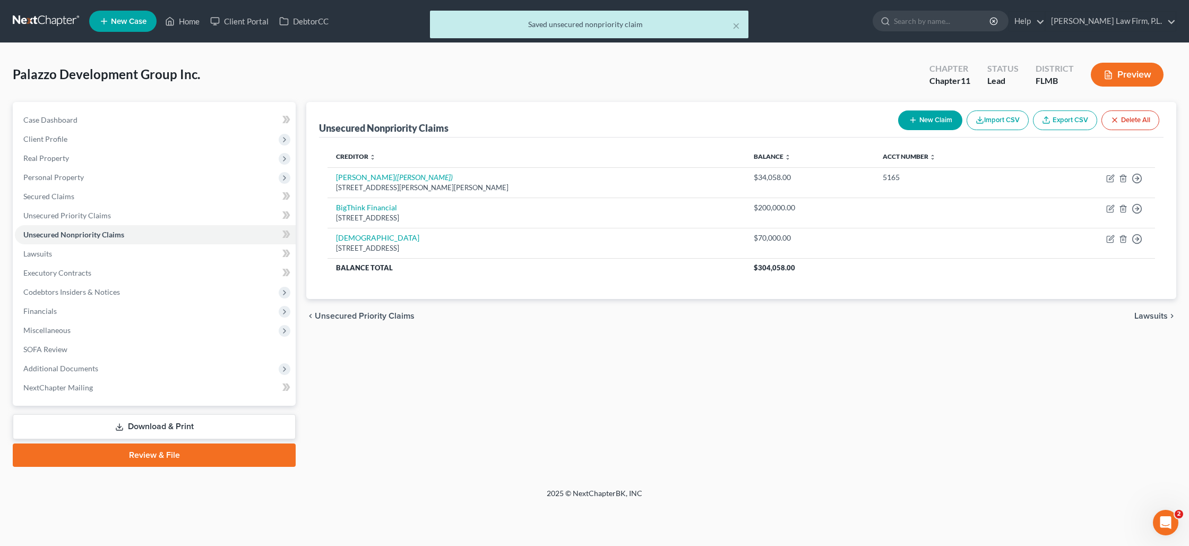
click at [751, 346] on div "Unsecured Nonpriority Claims New Claim Import CSV Export CSV Delete All Credito…" at bounding box center [741, 284] width 881 height 365
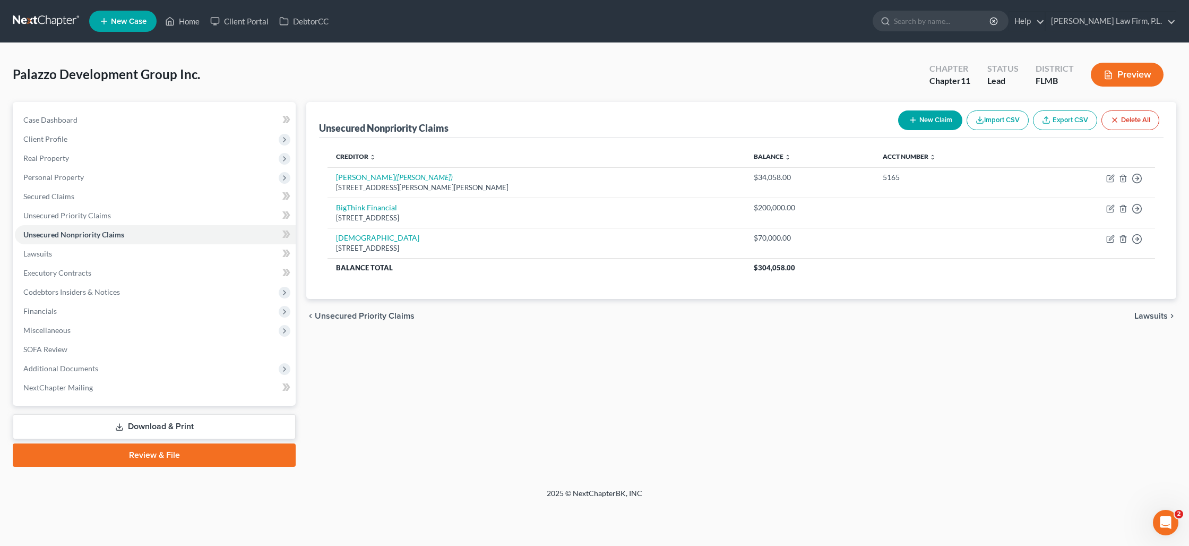
click at [927, 117] on button "New Claim" at bounding box center [930, 120] width 64 height 20
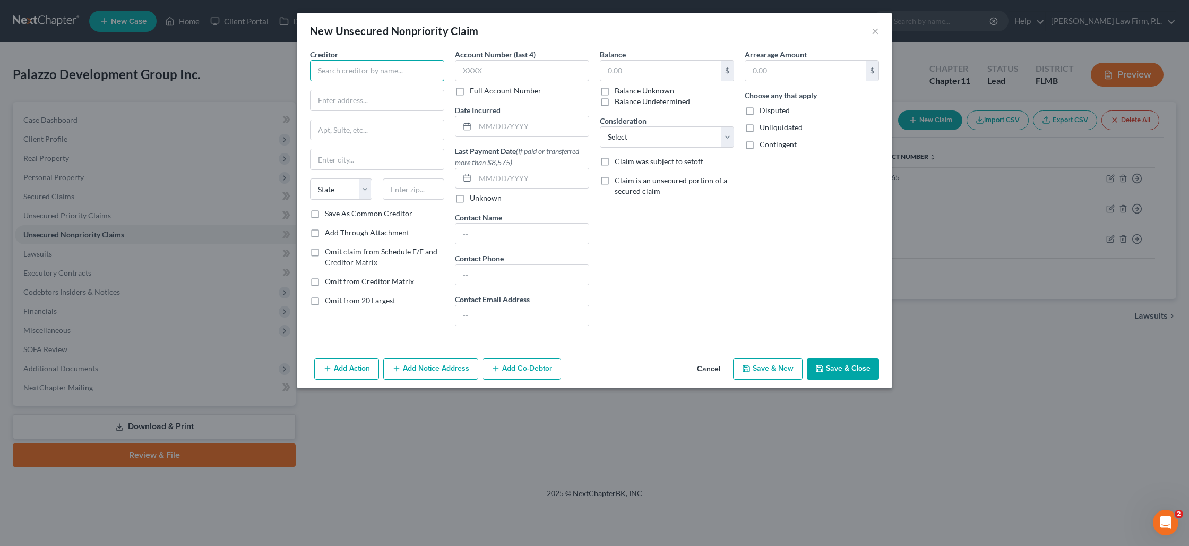
click at [344, 72] on input "text" at bounding box center [377, 70] width 134 height 21
type input "[PERSON_NAME] Xpress"
paste input "[STREET_ADDRESS]"
type input "[STREET_ADDRESS]"
click at [428, 186] on input "text" at bounding box center [414, 188] width 62 height 21
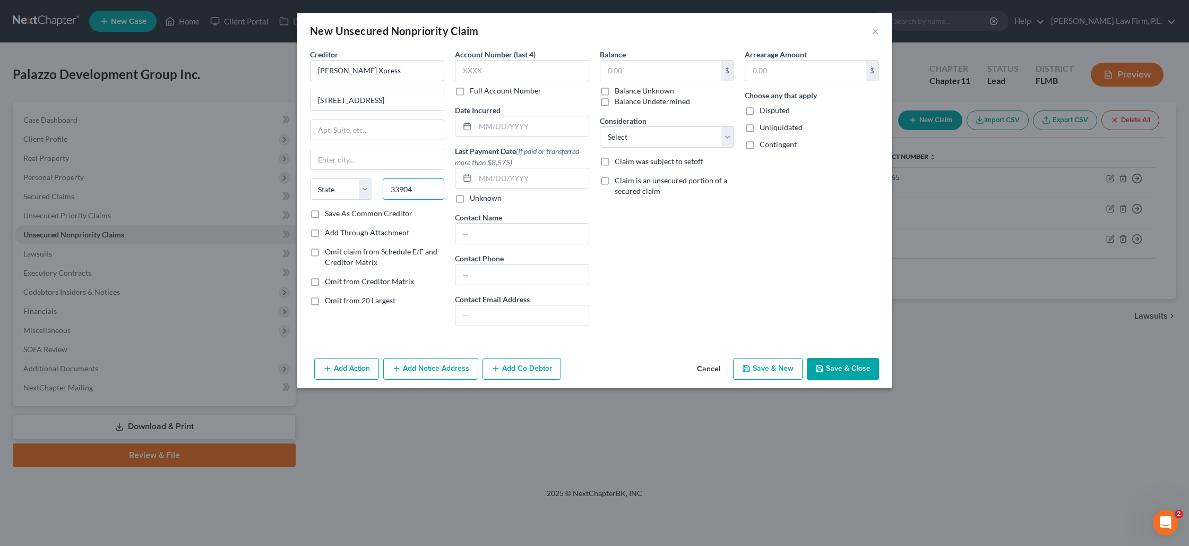
type input "33904"
type input "[GEOGRAPHIC_DATA]"
select select "9"
click at [415, 194] on input "33904" at bounding box center [414, 188] width 62 height 21
type input "33990"
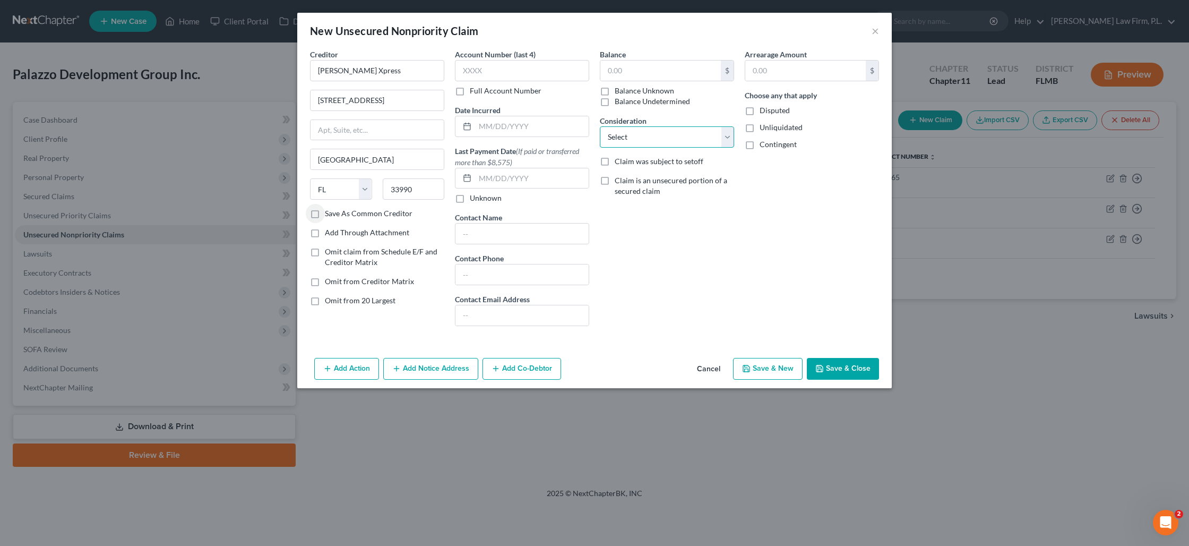
click at [616, 137] on select "Select Cable / Satellite Services Collection Agency Credit Card Debt Debt Couns…" at bounding box center [667, 136] width 134 height 21
select select "15"
click at [600, 126] on select "Select Cable / Satellite Services Collection Agency Credit Card Debt Debt Couns…" at bounding box center [667, 136] width 134 height 21
click at [625, 70] on input "text" at bounding box center [660, 71] width 120 height 20
type input "25,000"
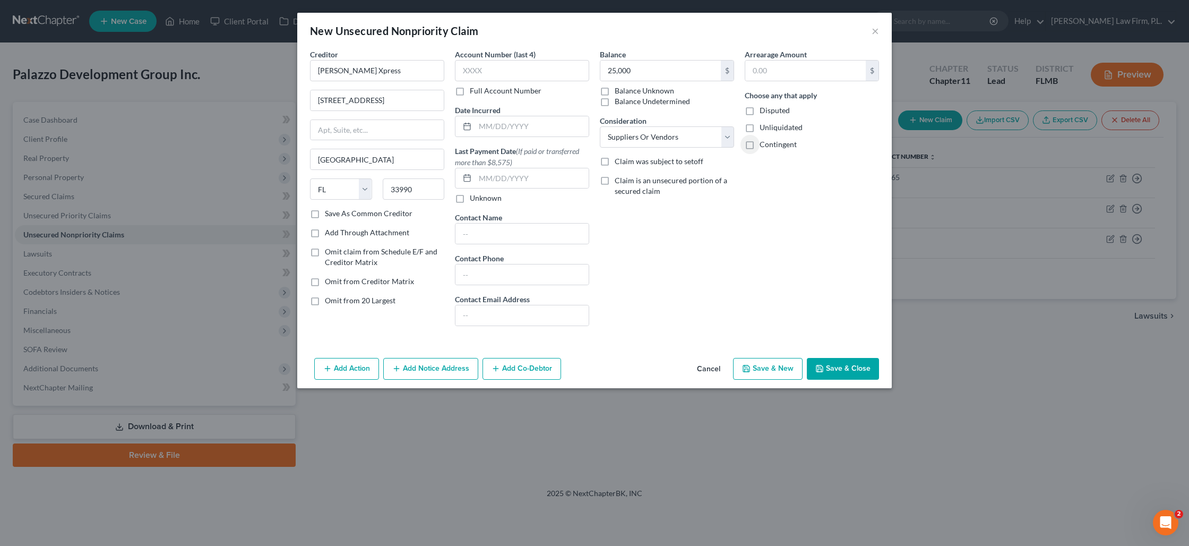
click at [835, 370] on button "Save & Close" at bounding box center [843, 369] width 72 height 22
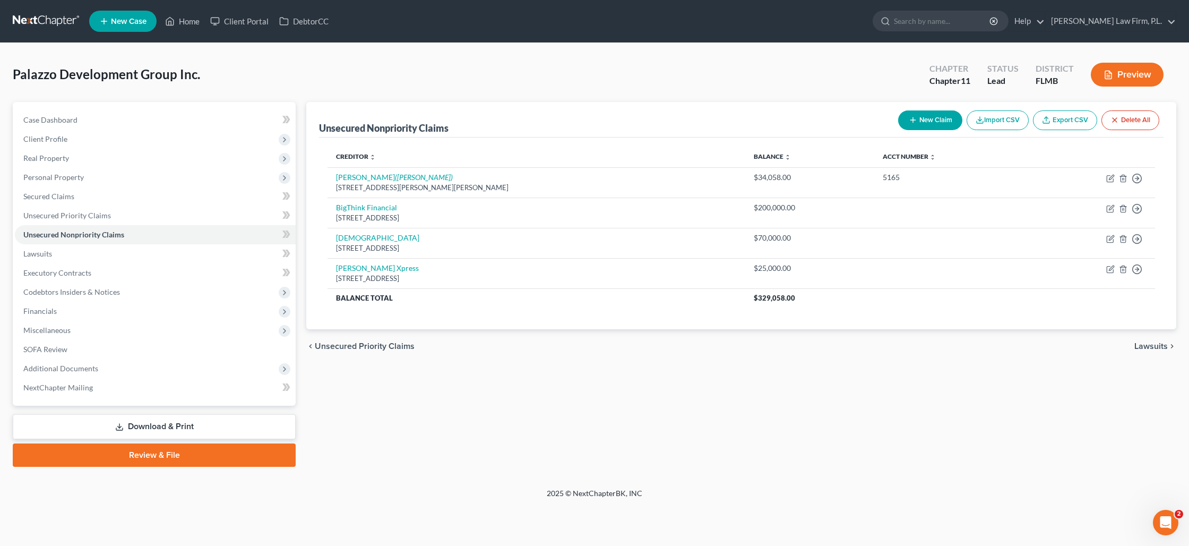
click at [702, 93] on div "Palazzo Development Group Inc. Upgraded Chapter Chapter 11 Status Lead District…" at bounding box center [595, 79] width 1164 height 46
click at [201, 306] on span "Financials" at bounding box center [155, 310] width 281 height 19
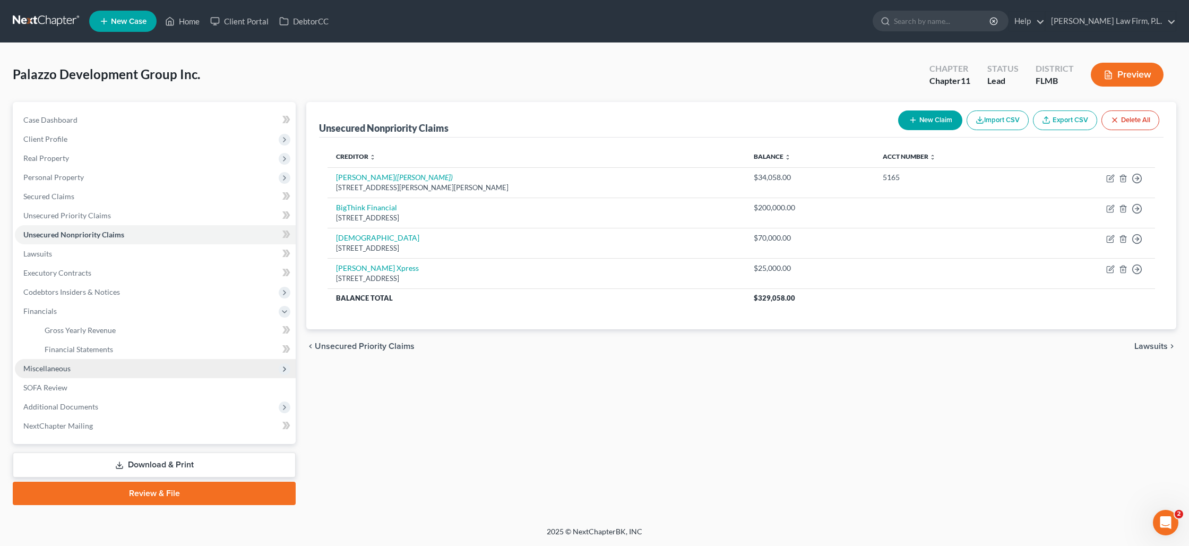
click at [177, 363] on span "Miscellaneous" at bounding box center [155, 368] width 281 height 19
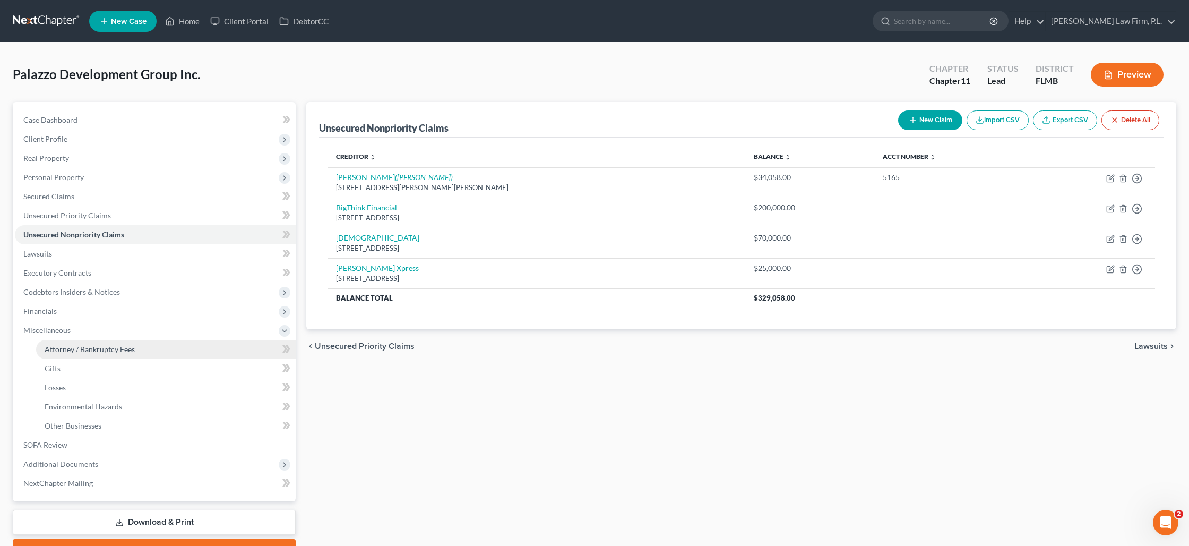
click at [168, 352] on link "Attorney / Bankruptcy Fees" at bounding box center [166, 349] width 260 height 19
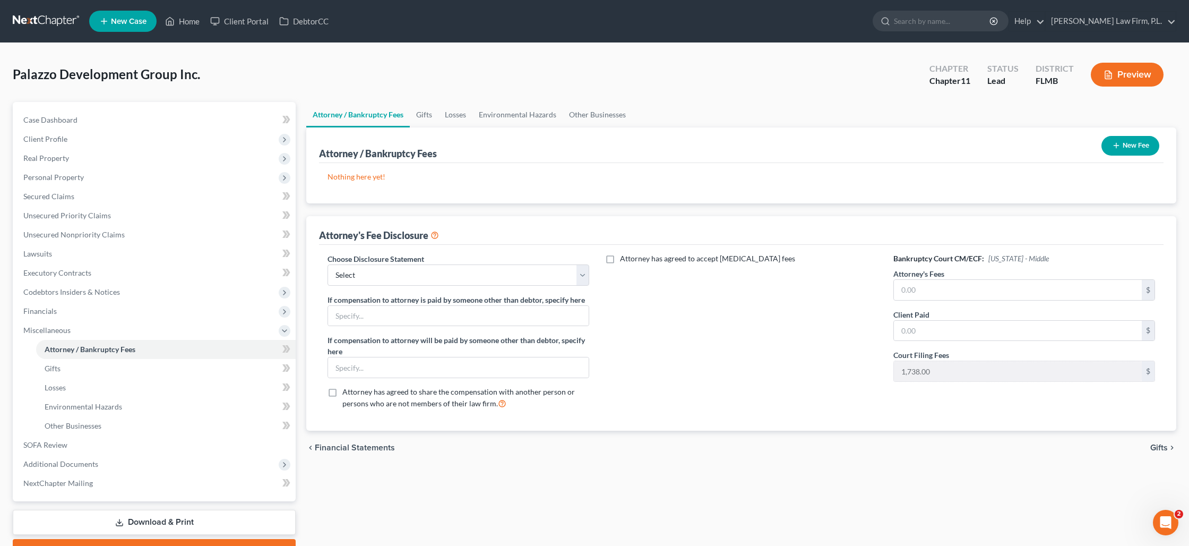
click at [1115, 145] on line "button" at bounding box center [1116, 145] width 5 height 0
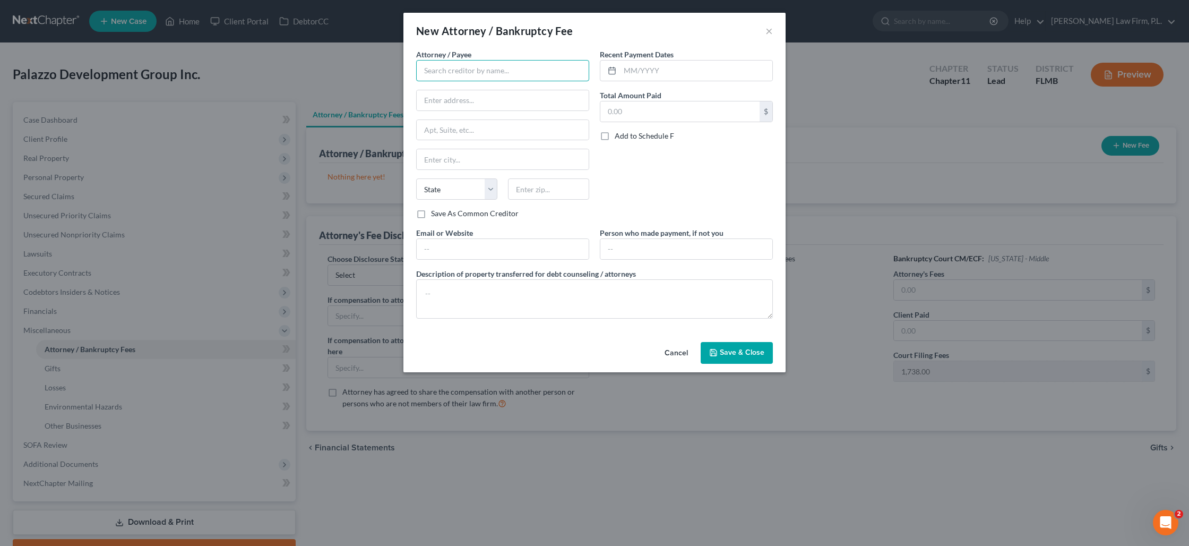
click at [496, 77] on input "text" at bounding box center [502, 70] width 173 height 21
type input "[PERSON_NAME] Law Firm, P.L."
type input "[STREET_ADDRESS][PERSON_NAME]"
type input "[GEOGRAPHIC_DATA]"
select select "9"
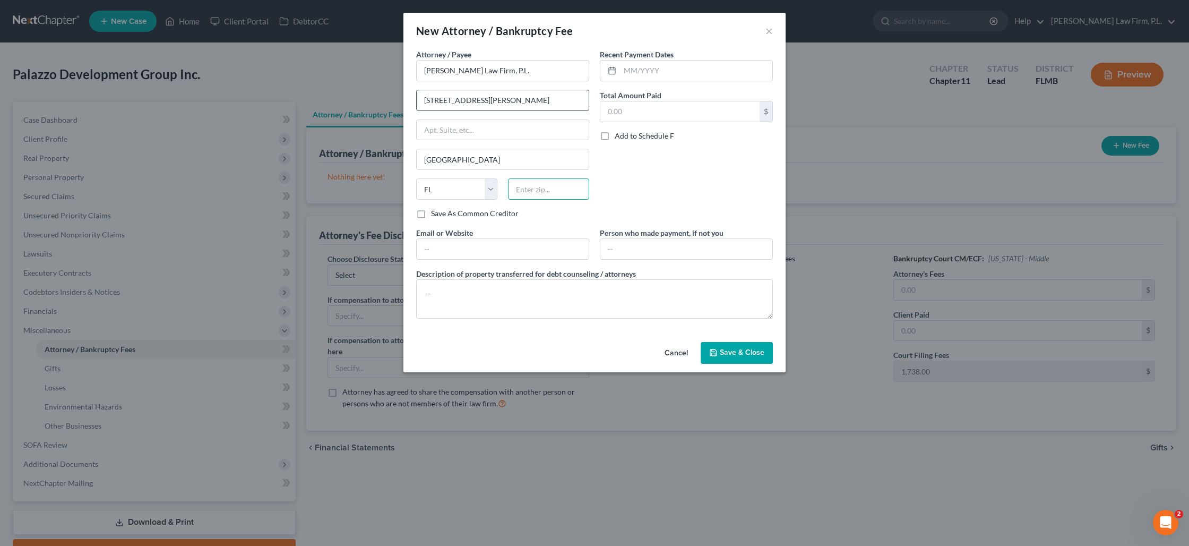
type input "33904"
click at [431, 245] on input "text" at bounding box center [503, 249] width 172 height 20
type input "M"
type input "[DOMAIN_NAME]"
drag, startPoint x: 627, startPoint y: 115, endPoint x: 618, endPoint y: 114, distance: 9.1
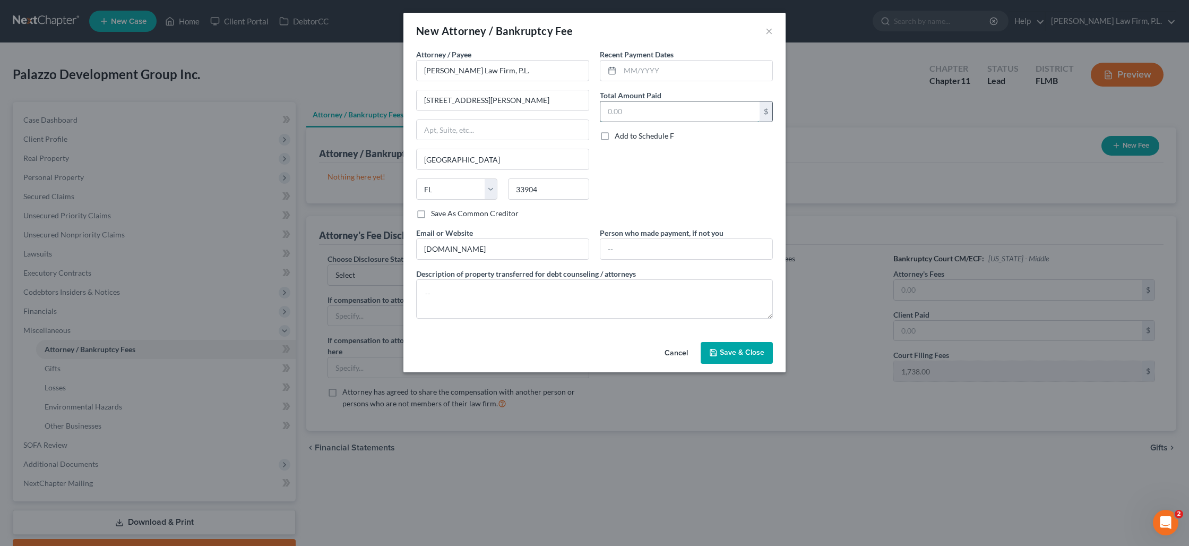
click at [625, 115] on input "text" at bounding box center [679, 111] width 159 height 20
type input "16,738"
click at [647, 70] on input "text" at bounding box center [696, 71] width 152 height 20
type input "[DATE]"
click at [564, 288] on textarea at bounding box center [594, 298] width 357 height 39
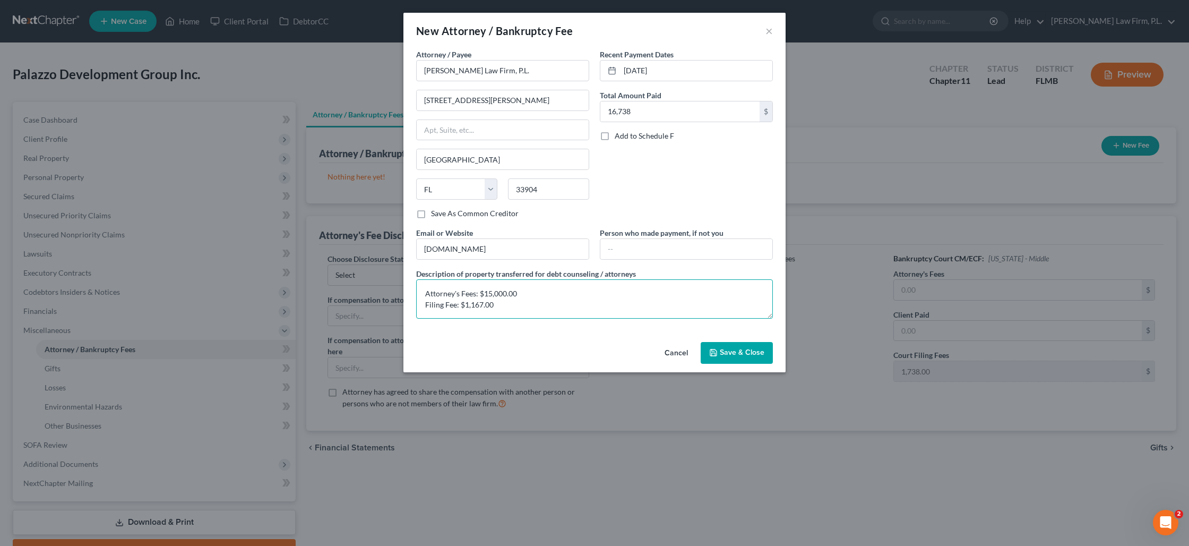
scroll to position [2, 0]
type textarea "Attorney's Fees: $15,000.00 Filing Fee: $1,167.00 Administrative Fee: $571.00"
click at [729, 349] on span "Save & Close" at bounding box center [742, 352] width 45 height 9
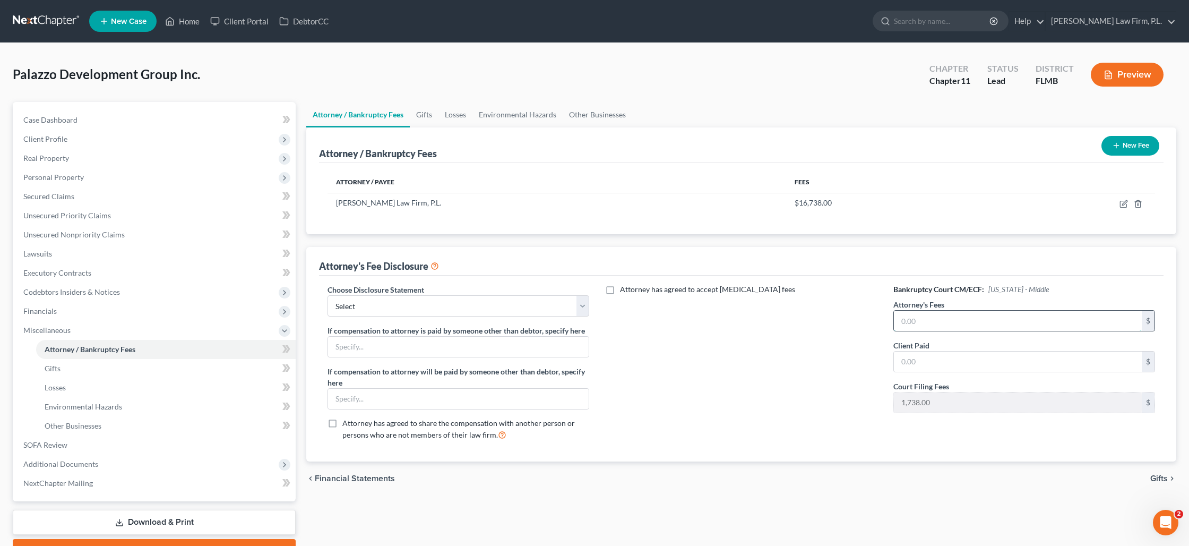
drag, startPoint x: 916, startPoint y: 320, endPoint x: 910, endPoint y: 318, distance: 6.6
click at [916, 320] on input "text" at bounding box center [1018, 321] width 248 height 20
type input "15,000"
click at [499, 300] on select "Select JB- Standard Disclosure Disclosure" at bounding box center [459, 305] width 262 height 21
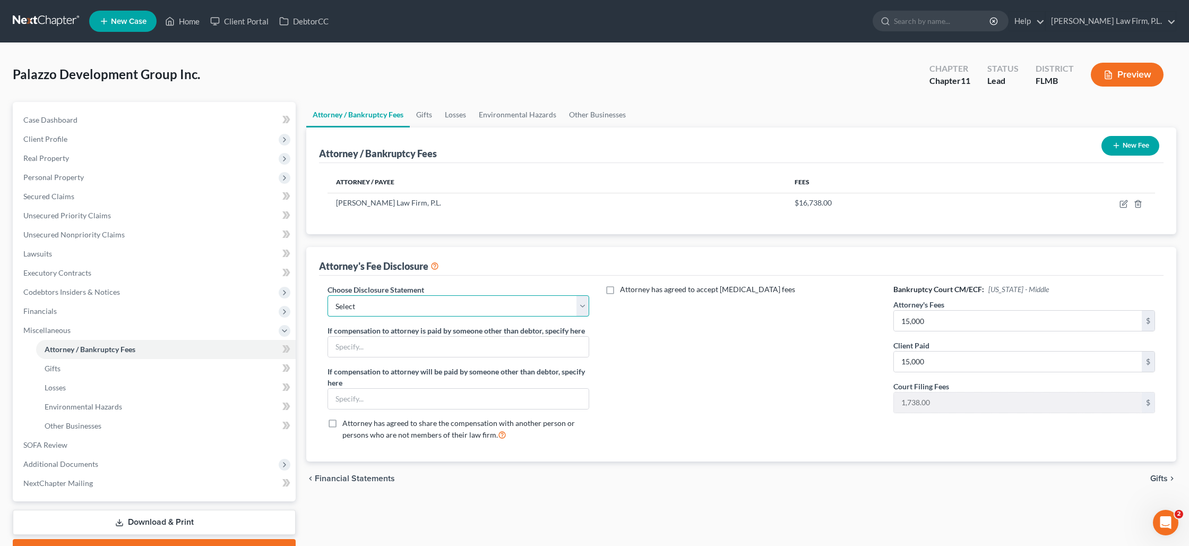
select select "0"
click at [328, 295] on select "Select JB- Standard Disclosure Disclosure" at bounding box center [459, 305] width 262 height 21
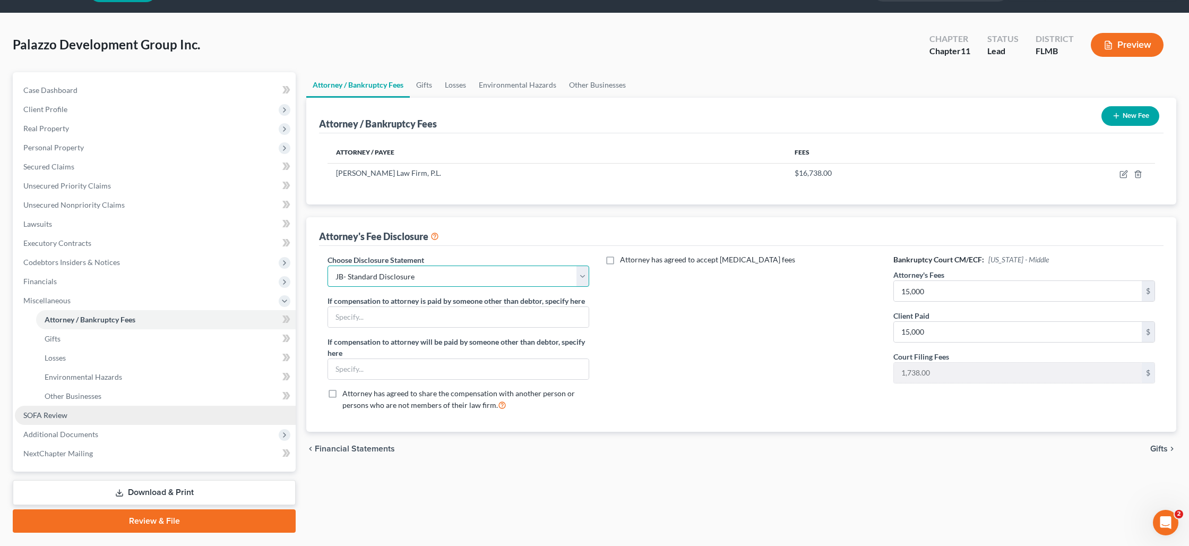
scroll to position [33, 0]
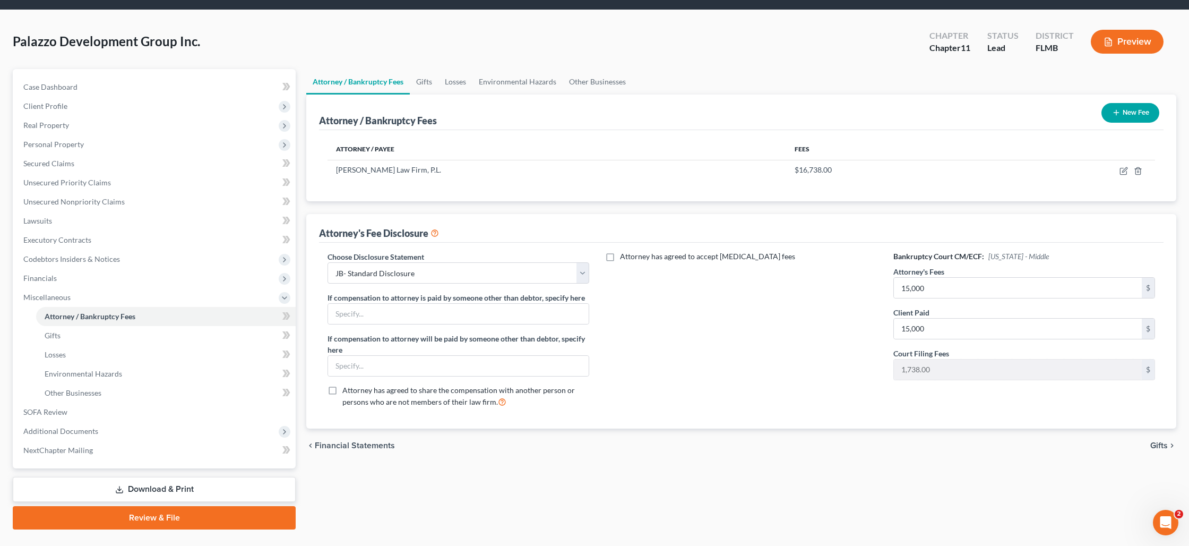
drag, startPoint x: 148, startPoint y: 490, endPoint x: 164, endPoint y: 489, distance: 15.9
click at [148, 490] on link "Download & Print" at bounding box center [154, 489] width 283 height 25
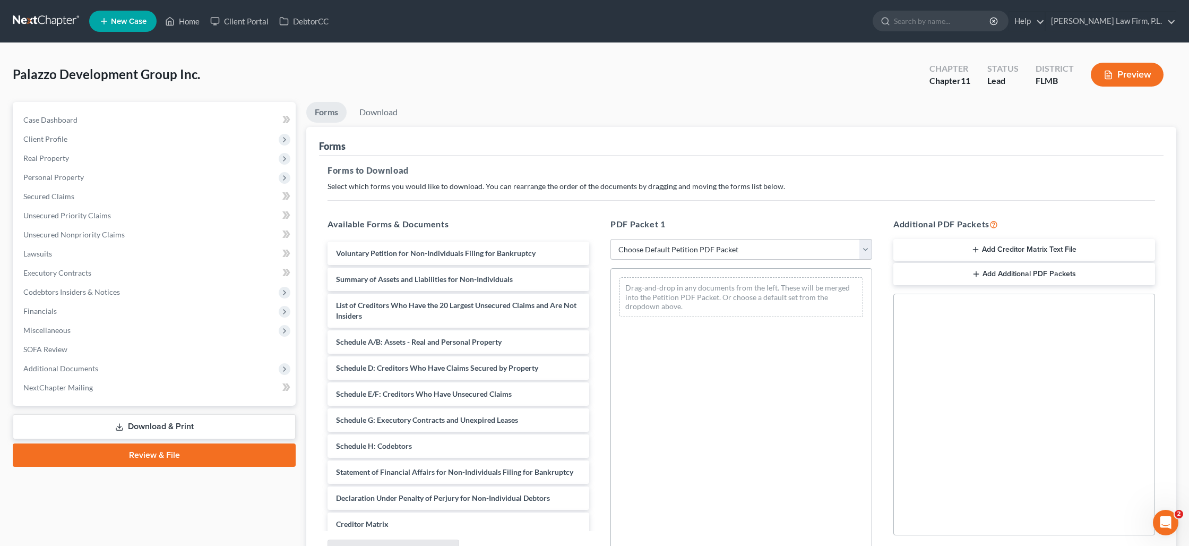
click at [630, 252] on select "Choose Default Petition PDF Packet Complete Bankruptcy Petition (all forms and …" at bounding box center [741, 249] width 262 height 21
select select "1"
click at [610, 239] on select "Choose Default Petition PDF Packet Complete Bankruptcy Petition (all forms and …" at bounding box center [741, 249] width 262 height 21
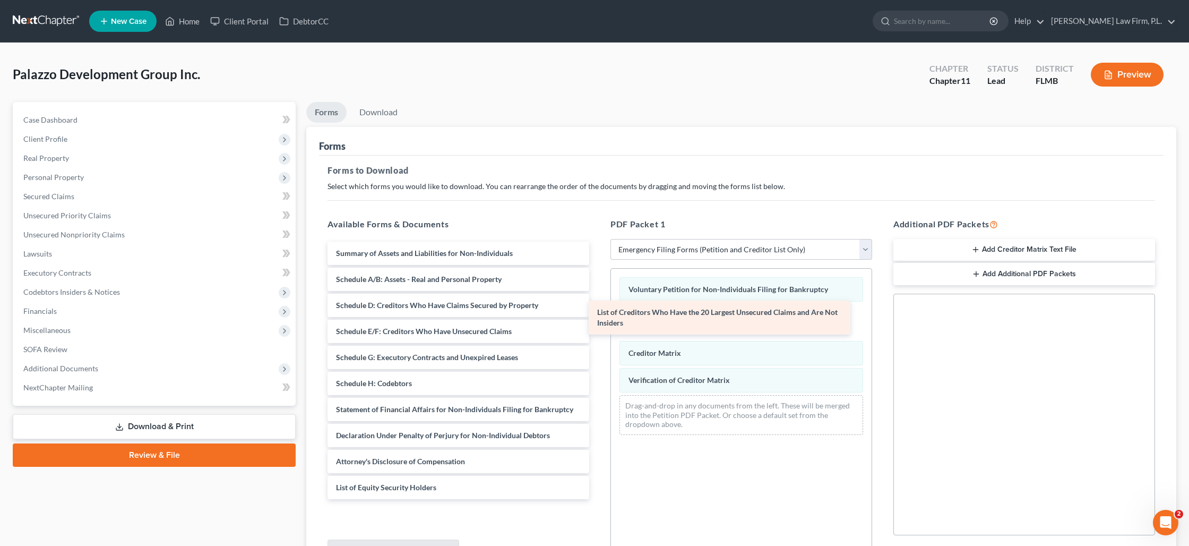
drag, startPoint x: 489, startPoint y: 283, endPoint x: 750, endPoint y: 318, distance: 263.5
click at [598, 318] on div "List of Creditors Who Have the 20 Largest Unsecured Claims and Are Not Insiders…" at bounding box center [458, 370] width 279 height 257
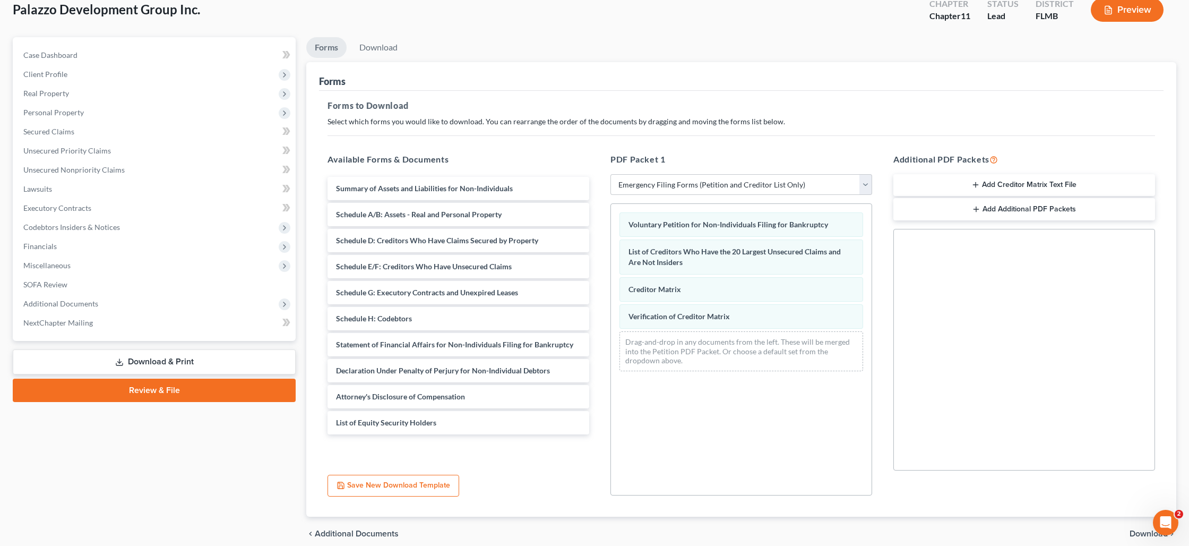
scroll to position [72, 0]
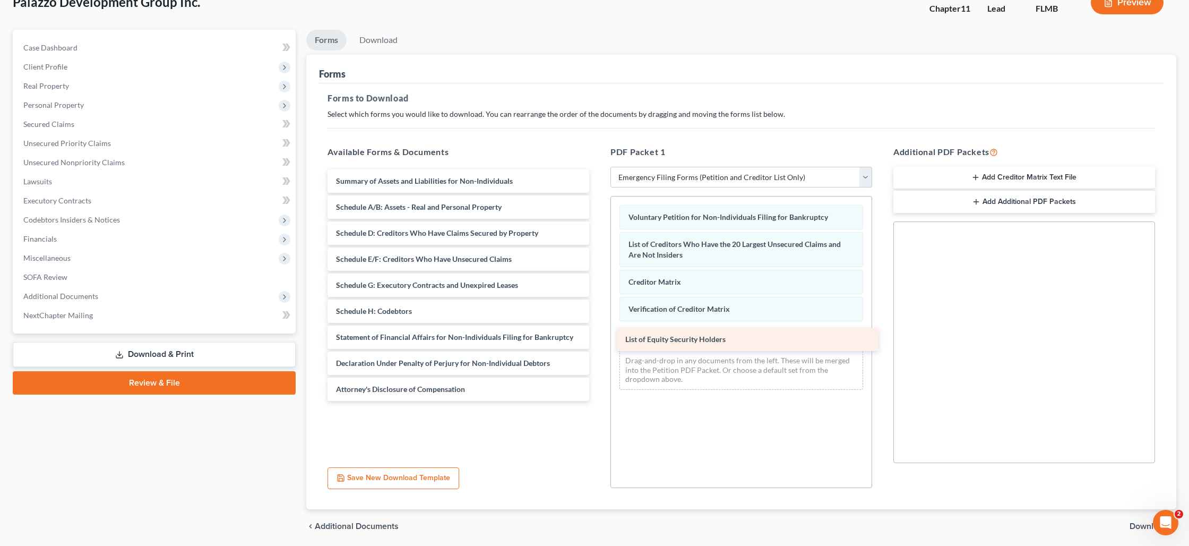
drag, startPoint x: 357, startPoint y: 412, endPoint x: 644, endPoint y: 336, distance: 297.5
click at [598, 336] on div "List of Equity Security Holders Summary of Assets and Liabilities for Non-Indiv…" at bounding box center [458, 284] width 279 height 231
click at [1135, 527] on span "Download" at bounding box center [1149, 526] width 38 height 8
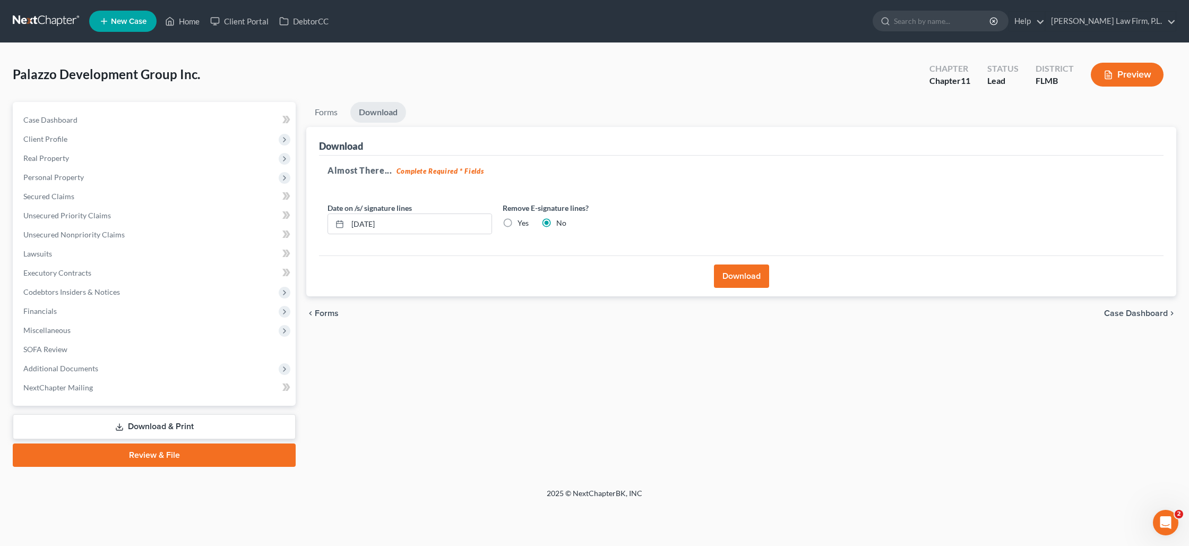
scroll to position [0, 0]
drag, startPoint x: 406, startPoint y: 223, endPoint x: 352, endPoint y: 220, distance: 53.7
click at [352, 220] on input "[DATE]" at bounding box center [420, 224] width 144 height 20
click at [518, 225] on label "Yes" at bounding box center [523, 223] width 11 height 11
click at [522, 225] on input "Yes" at bounding box center [525, 221] width 7 height 7
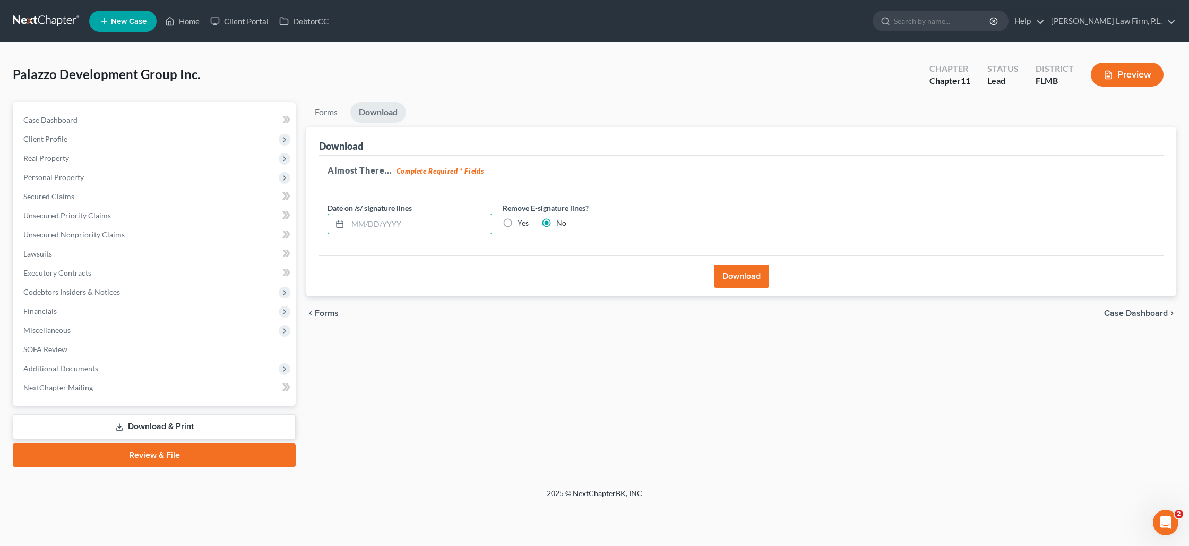
radio input "true"
radio input "false"
click at [747, 278] on button "Download" at bounding box center [741, 275] width 55 height 23
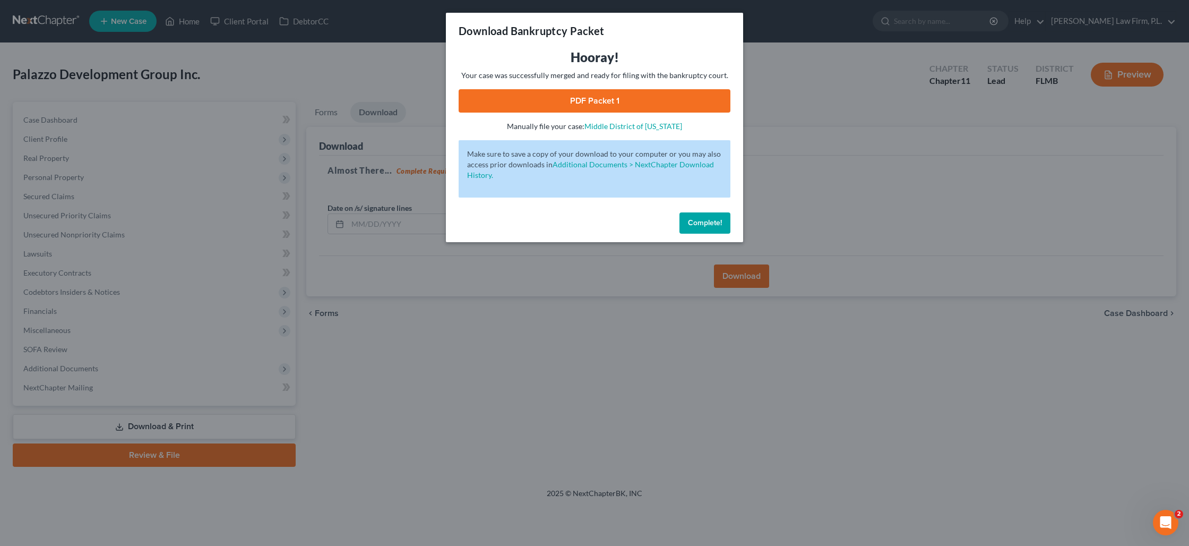
click at [578, 107] on link "PDF Packet 1" at bounding box center [595, 100] width 272 height 23
drag, startPoint x: 701, startPoint y: 221, endPoint x: 686, endPoint y: 220, distance: 14.9
click at [701, 221] on span "Complete!" at bounding box center [705, 222] width 34 height 9
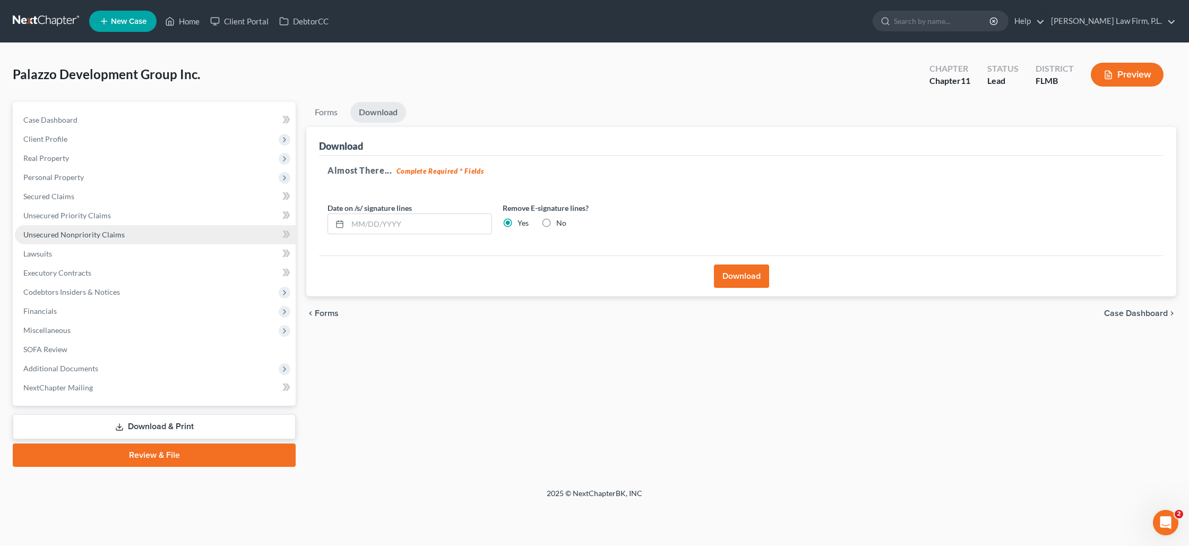
click at [89, 230] on span "Unsecured Nonpriority Claims" at bounding box center [73, 234] width 101 height 9
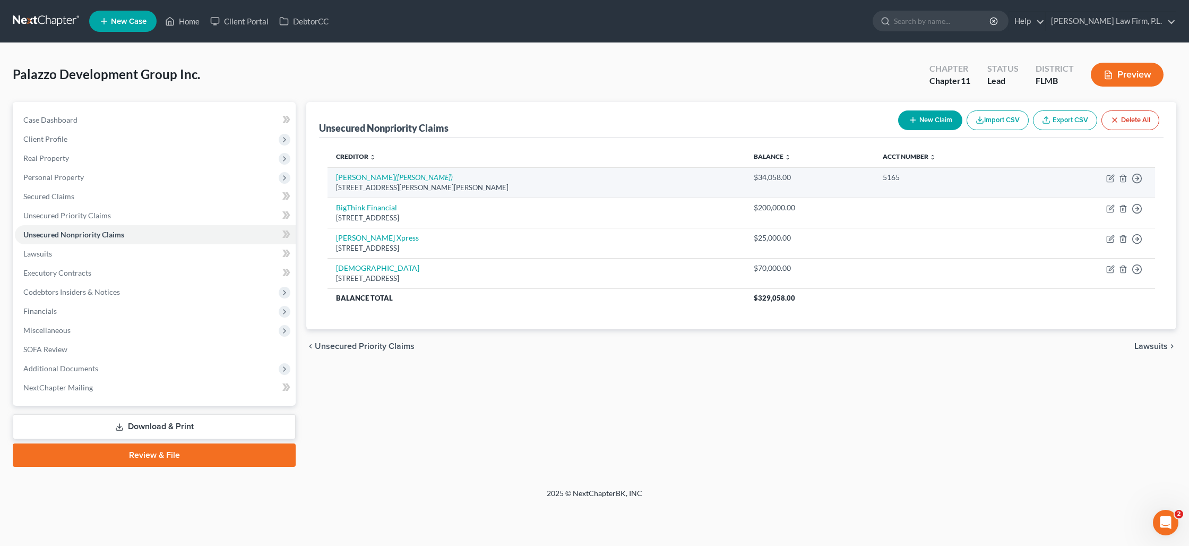
click at [375, 183] on div "[STREET_ADDRESS][PERSON_NAME][PERSON_NAME]" at bounding box center [536, 188] width 401 height 10
click at [376, 179] on link "[PERSON_NAME] ([PERSON_NAME])" at bounding box center [394, 177] width 117 height 9
select select "9"
select select "5"
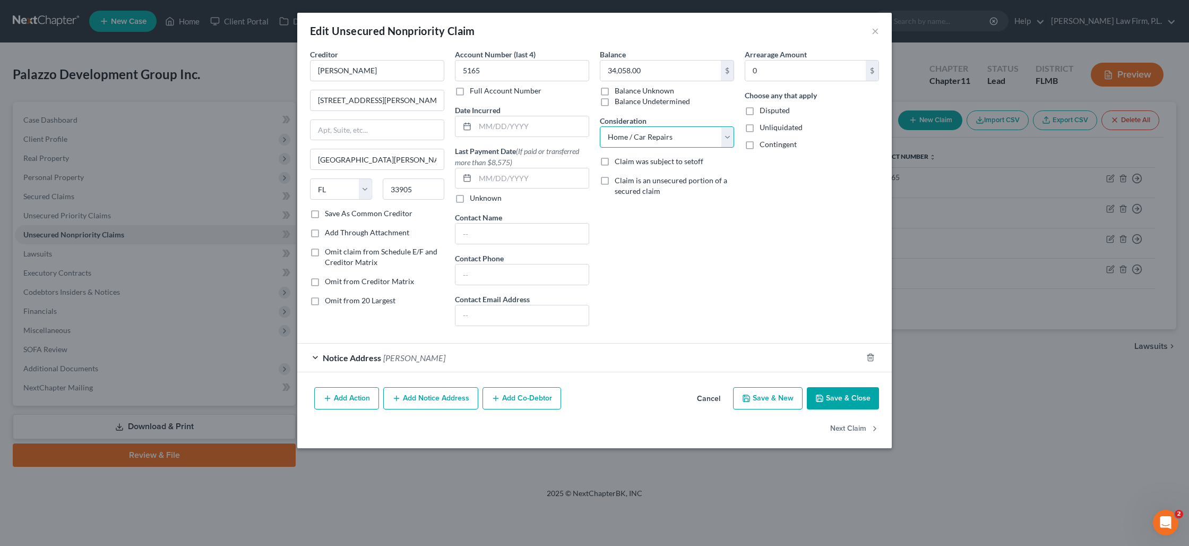
click at [660, 134] on select "Select Cable / Satellite Services Collection Agency Credit Card Debt Debt Couns…" at bounding box center [667, 136] width 134 height 21
select select
click at [600, 126] on select "Select Cable / Satellite Services Collection Agency Credit Card Debt Debt Couns…" at bounding box center [667, 136] width 134 height 21
click at [836, 396] on button "Save & Close" at bounding box center [843, 398] width 72 height 22
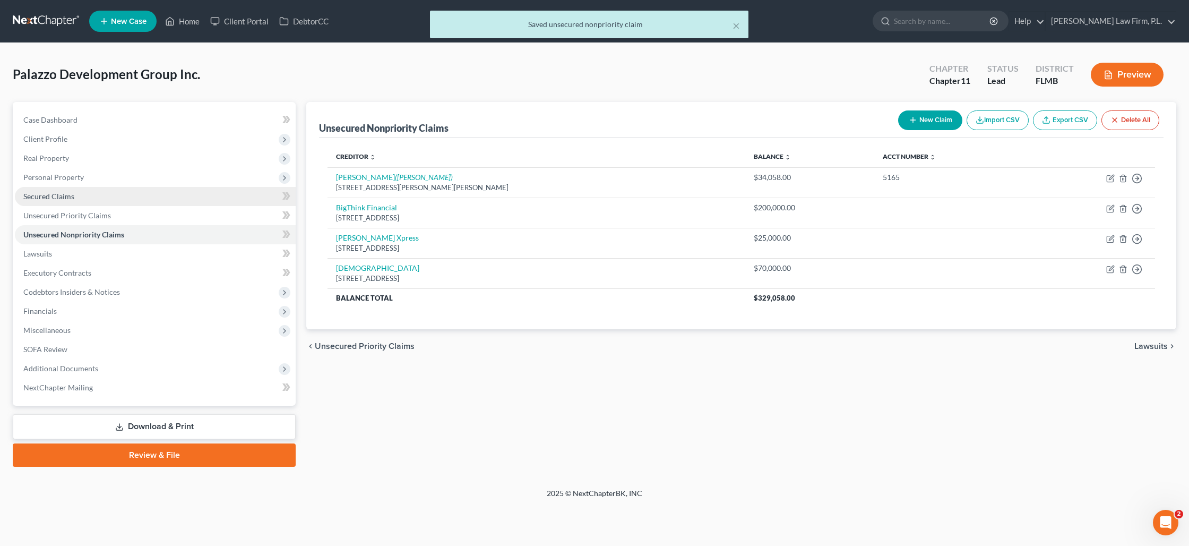
click at [94, 198] on link "Secured Claims" at bounding box center [155, 196] width 281 height 19
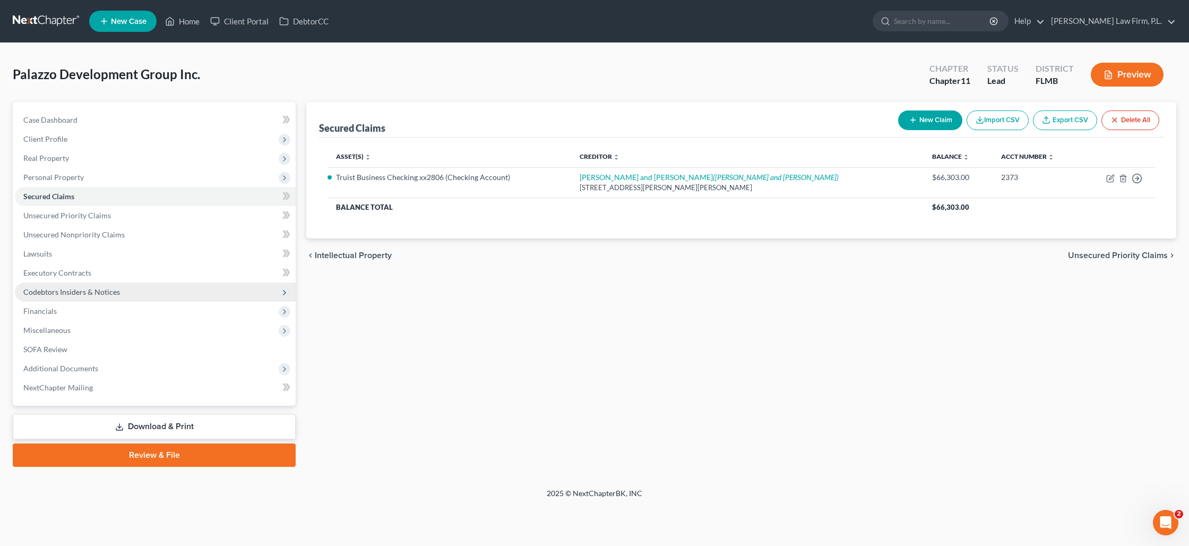
click at [74, 288] on span "Codebtors Insiders & Notices" at bounding box center [71, 291] width 97 height 9
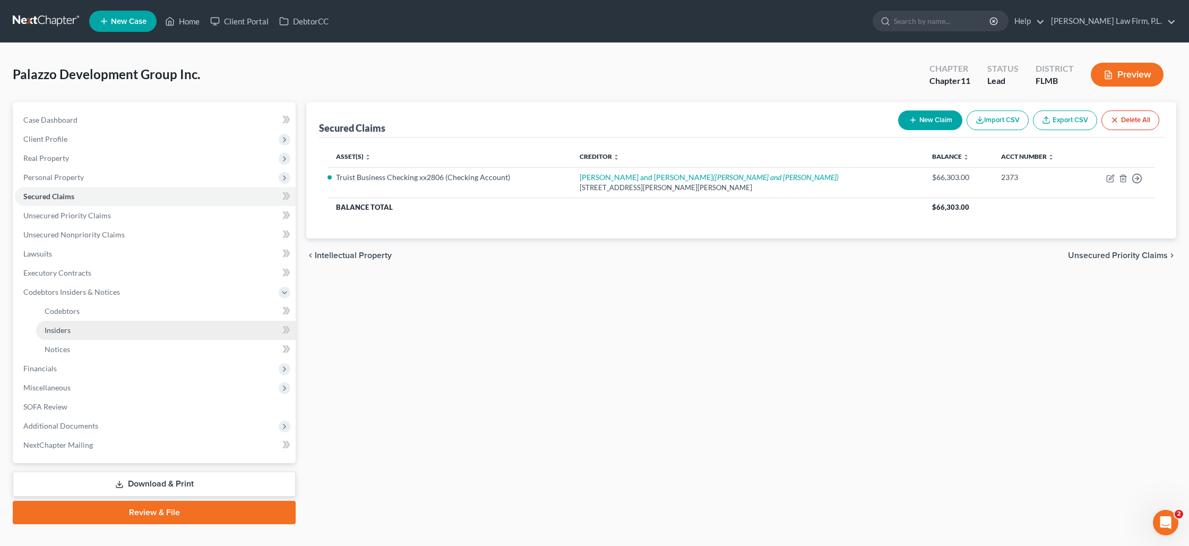
click at [73, 330] on link "Insiders" at bounding box center [166, 330] width 260 height 19
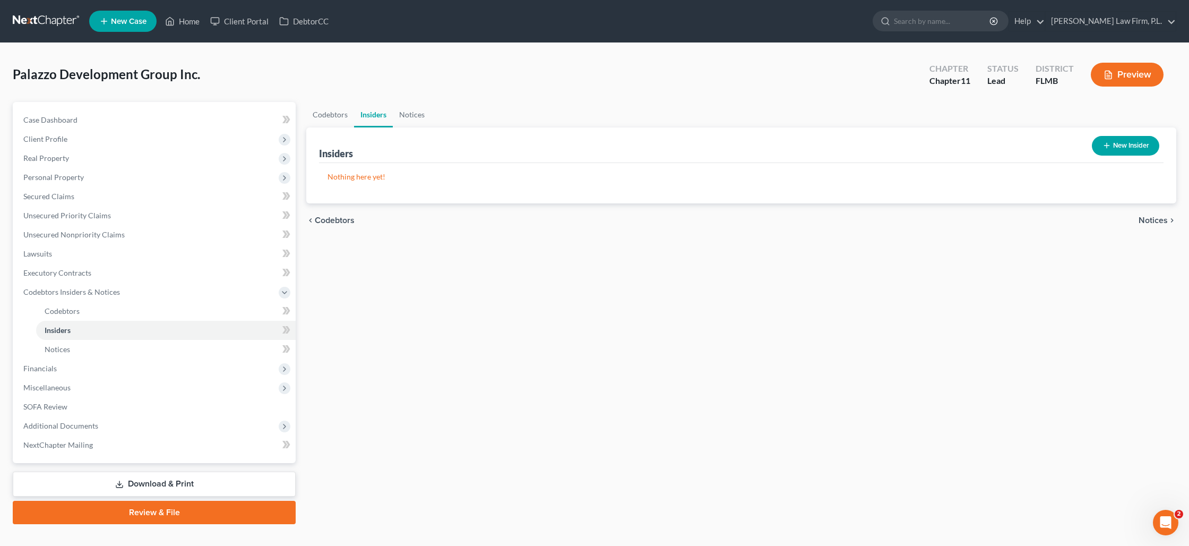
click at [1124, 148] on button "New Insider" at bounding box center [1125, 146] width 67 height 20
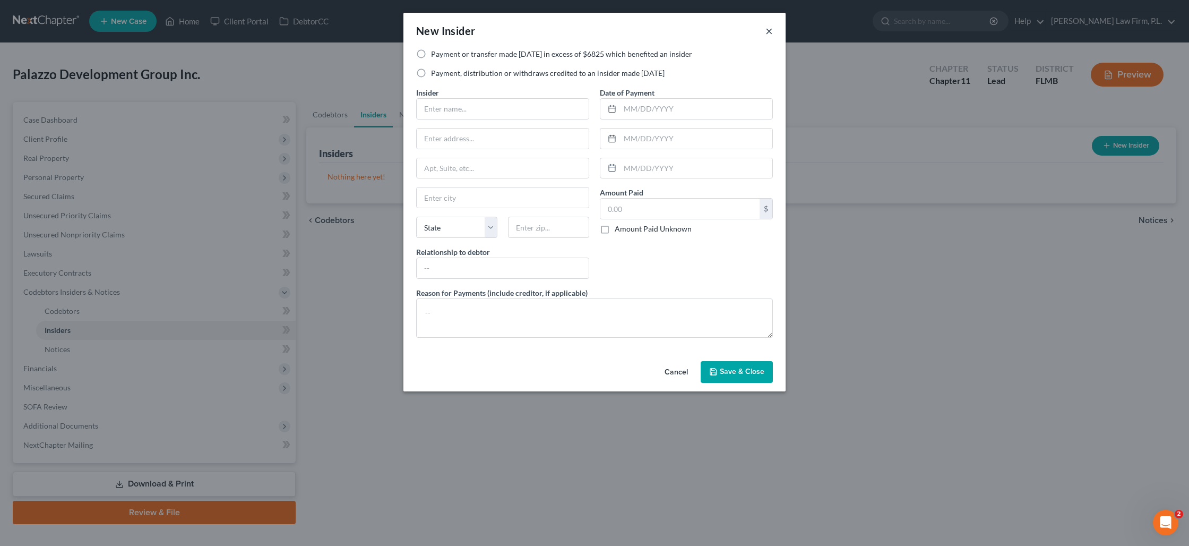
click at [771, 31] on button "×" at bounding box center [768, 30] width 7 height 13
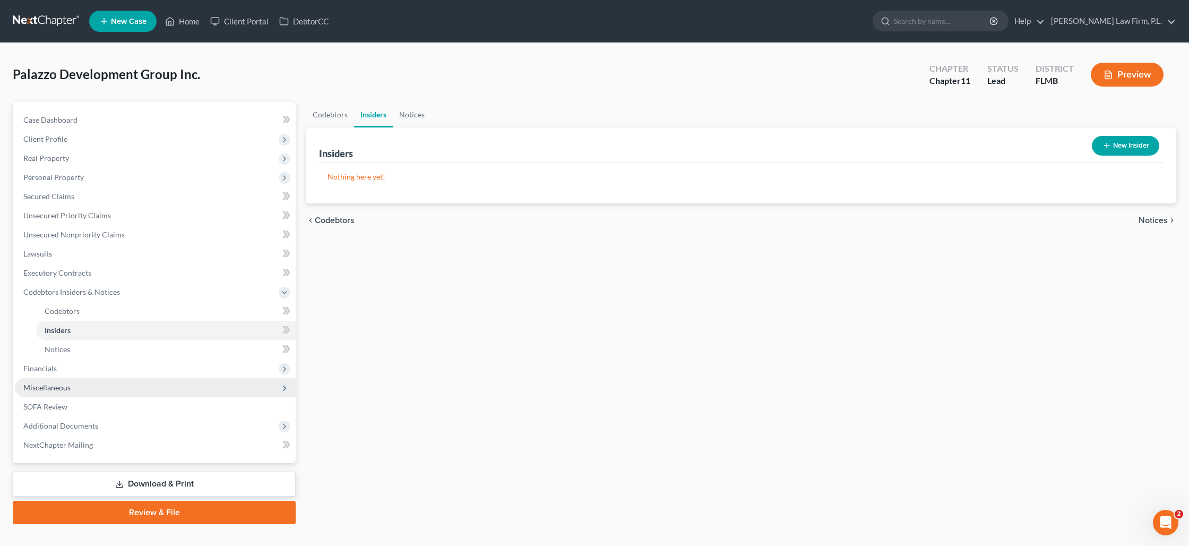
click at [115, 390] on span "Miscellaneous" at bounding box center [155, 387] width 281 height 19
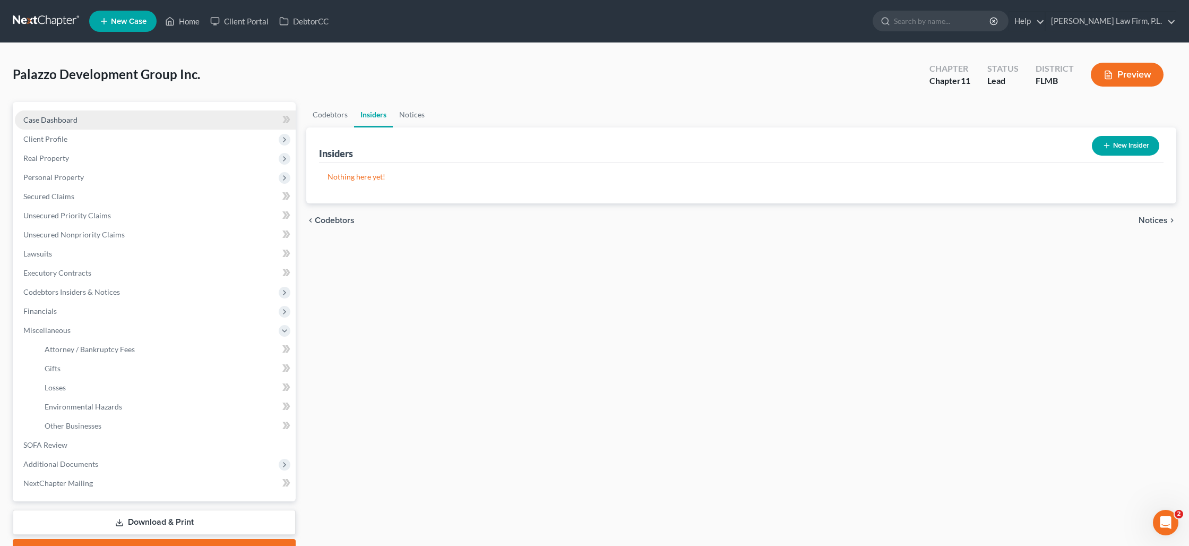
click at [72, 122] on span "Case Dashboard" at bounding box center [50, 119] width 54 height 9
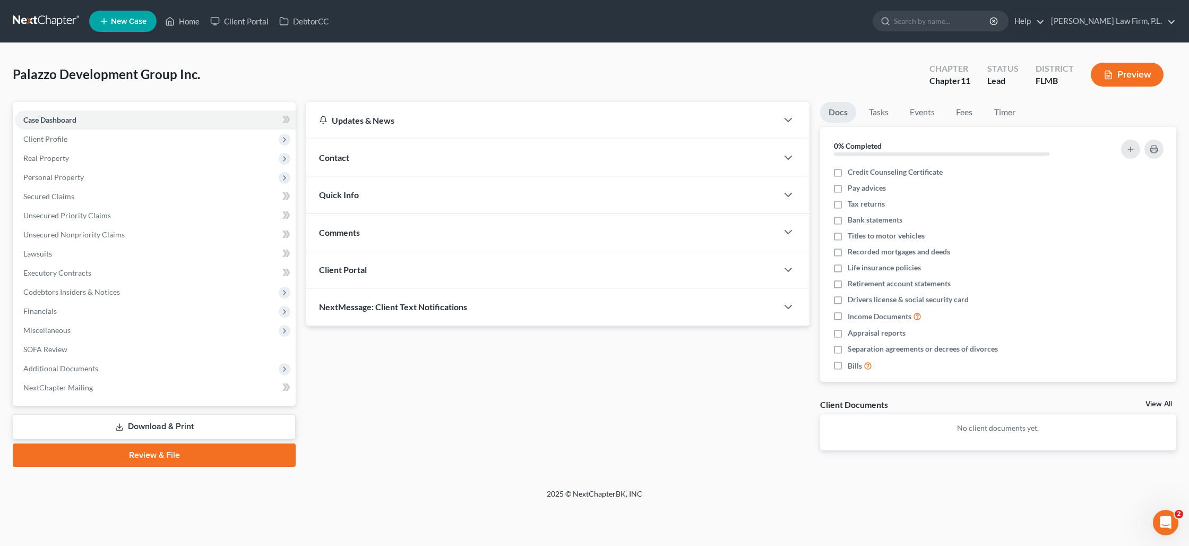
click at [374, 159] on div "Contact" at bounding box center [541, 157] width 471 height 37
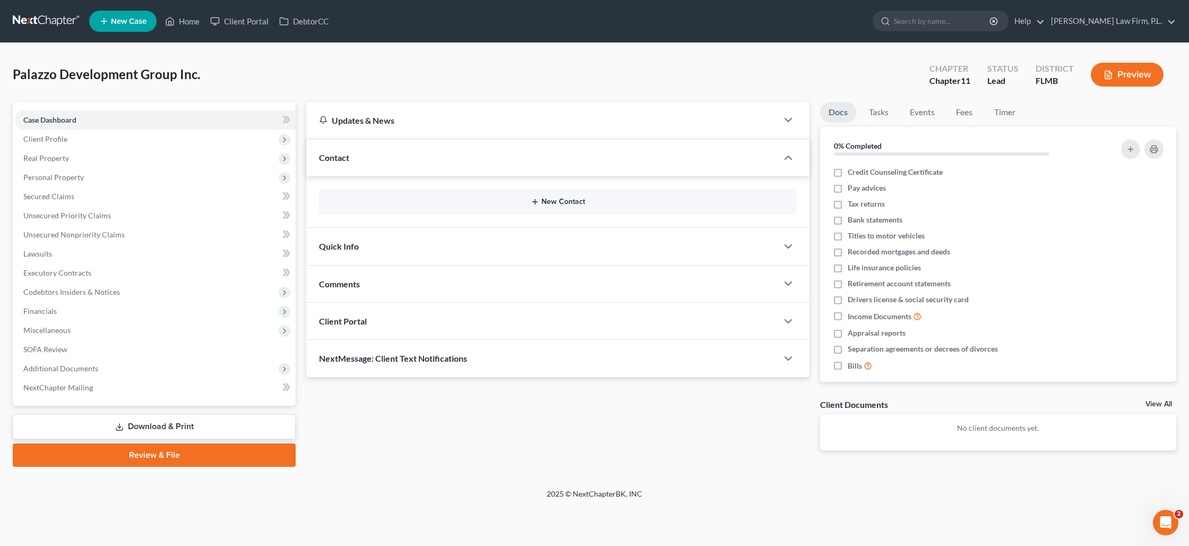
click at [535, 205] on icon "button" at bounding box center [535, 201] width 8 height 8
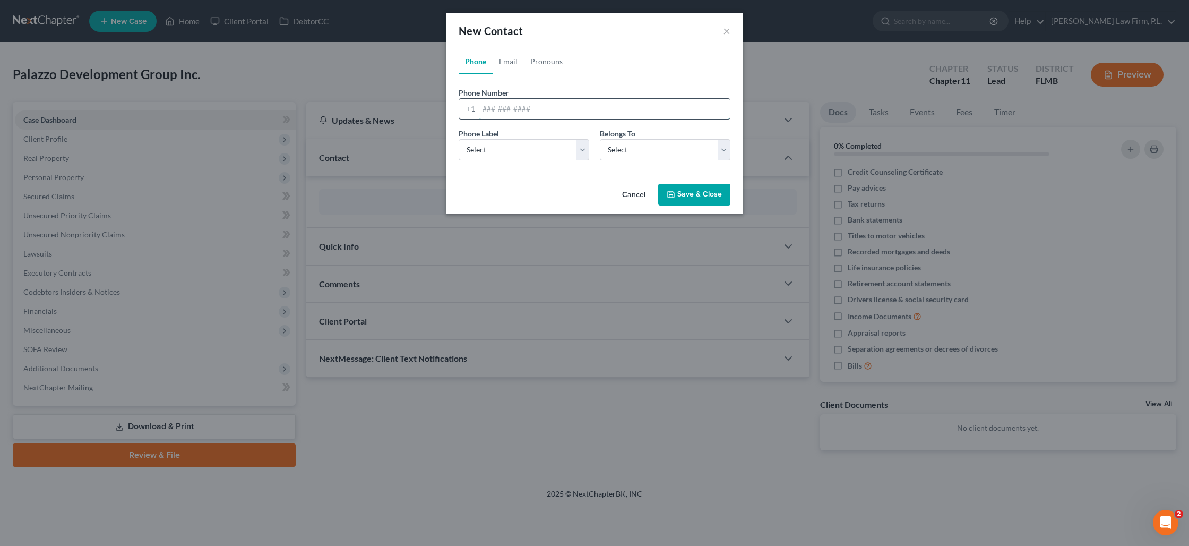
click at [521, 110] on input "tel" at bounding box center [604, 109] width 251 height 20
paste input "239) 699-5506"
click at [485, 108] on input "239) 699-5506" at bounding box center [604, 109] width 251 height 20
type input "[PHONE_NUMBER]"
click at [511, 152] on select "Select Mobile Home Work Other" at bounding box center [524, 149] width 131 height 21
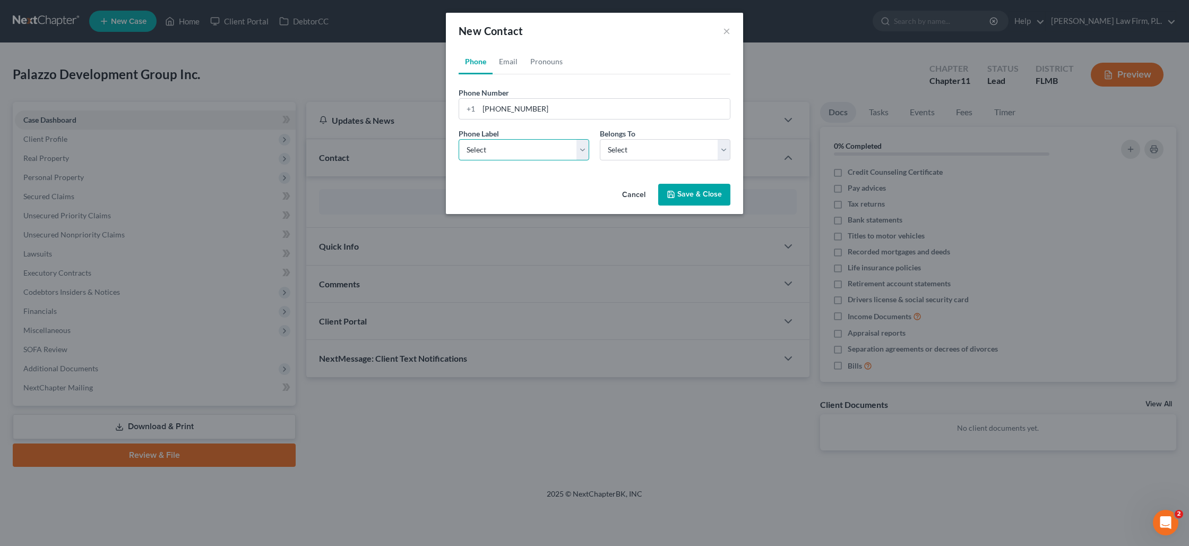
select select "0"
click at [459, 139] on select "Select Mobile Home Work Other" at bounding box center [524, 149] width 131 height 21
click at [601, 150] on select "Select Client Other" at bounding box center [665, 149] width 131 height 21
select select "0"
click at [600, 139] on select "Select Client Other" at bounding box center [665, 149] width 131 height 21
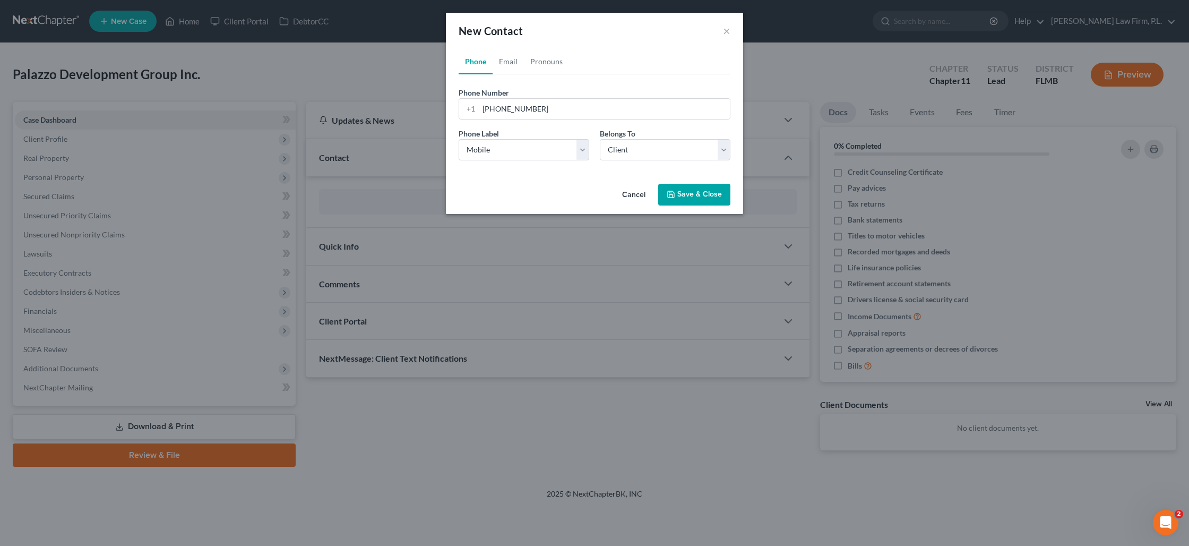
click at [685, 195] on button "Save & Close" at bounding box center [694, 195] width 72 height 22
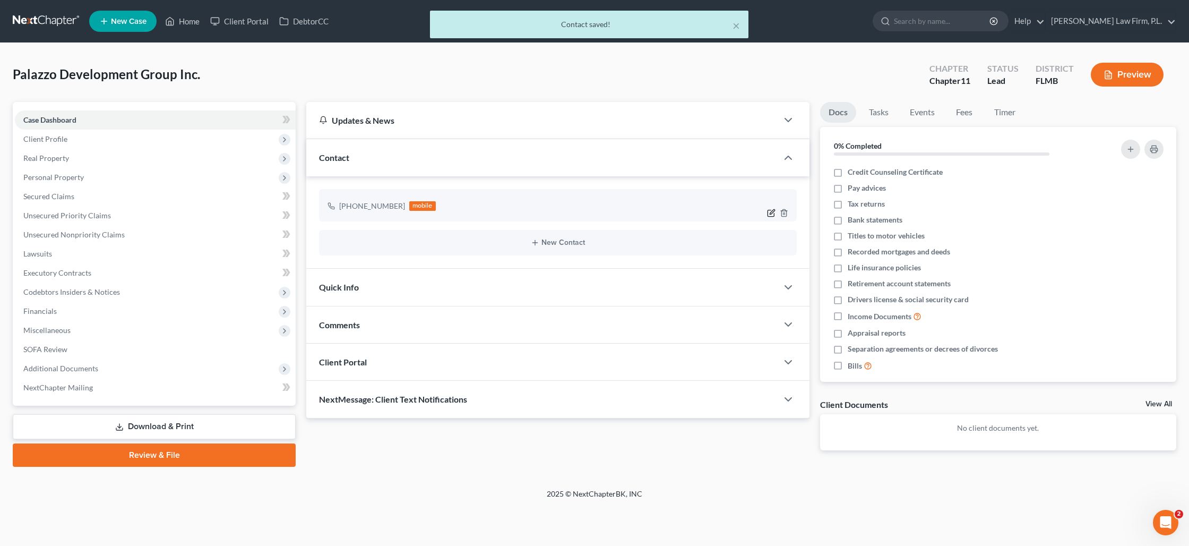
click at [769, 210] on icon "button" at bounding box center [771, 213] width 8 height 8
select select "0"
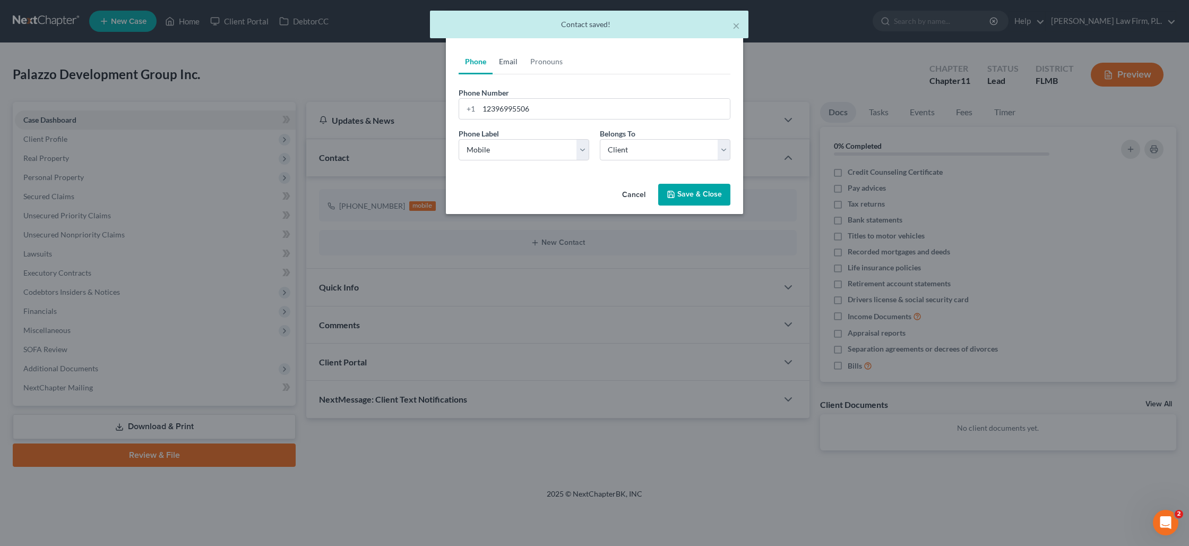
click at [506, 63] on link "Email" at bounding box center [508, 61] width 31 height 25
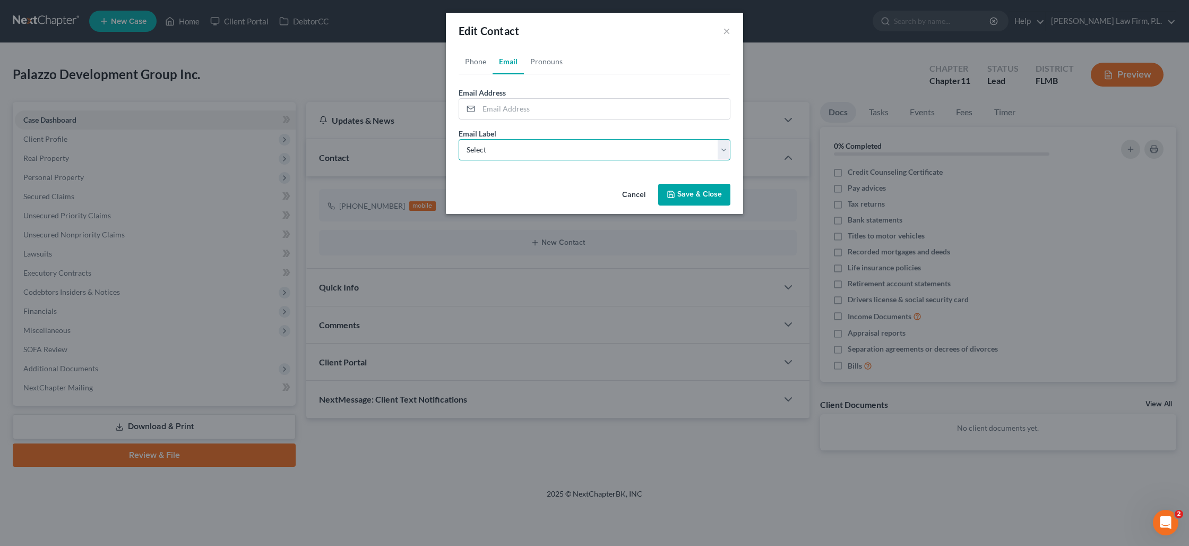
click at [487, 148] on select "Select Home Work Other" at bounding box center [595, 149] width 272 height 21
select select "0"
click at [459, 139] on select "Select Home Work Other" at bounding box center [595, 149] width 272 height 21
click at [517, 110] on input "email" at bounding box center [604, 109] width 251 height 20
paste input "[PERSON_NAME][EMAIL_ADDRESS][DOMAIN_NAME]"
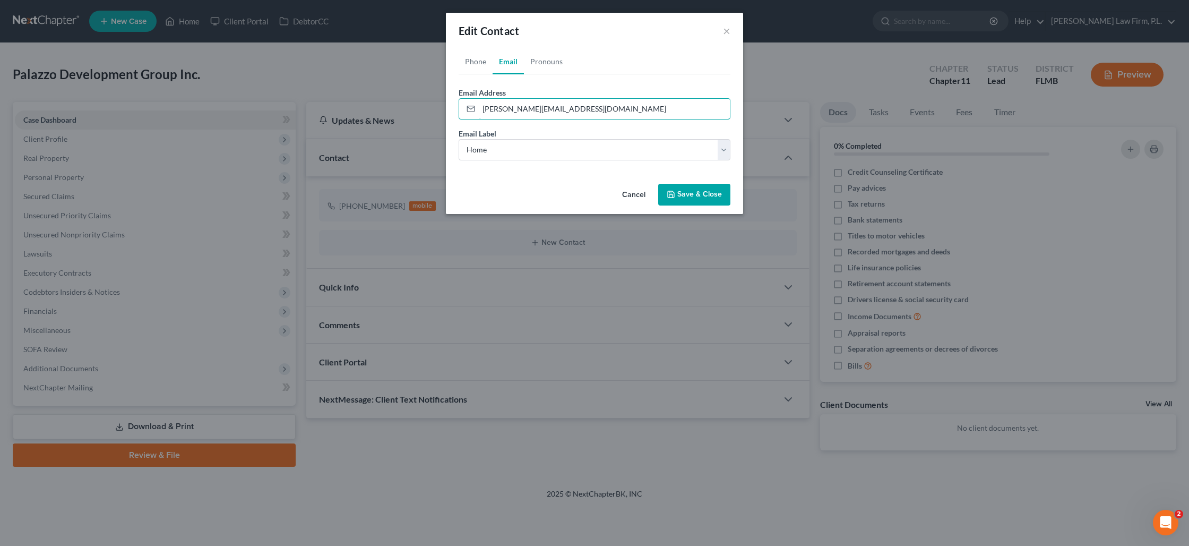
type input "[PERSON_NAME][EMAIL_ADDRESS][DOMAIN_NAME]"
click at [680, 195] on button "Save & Close" at bounding box center [694, 195] width 72 height 22
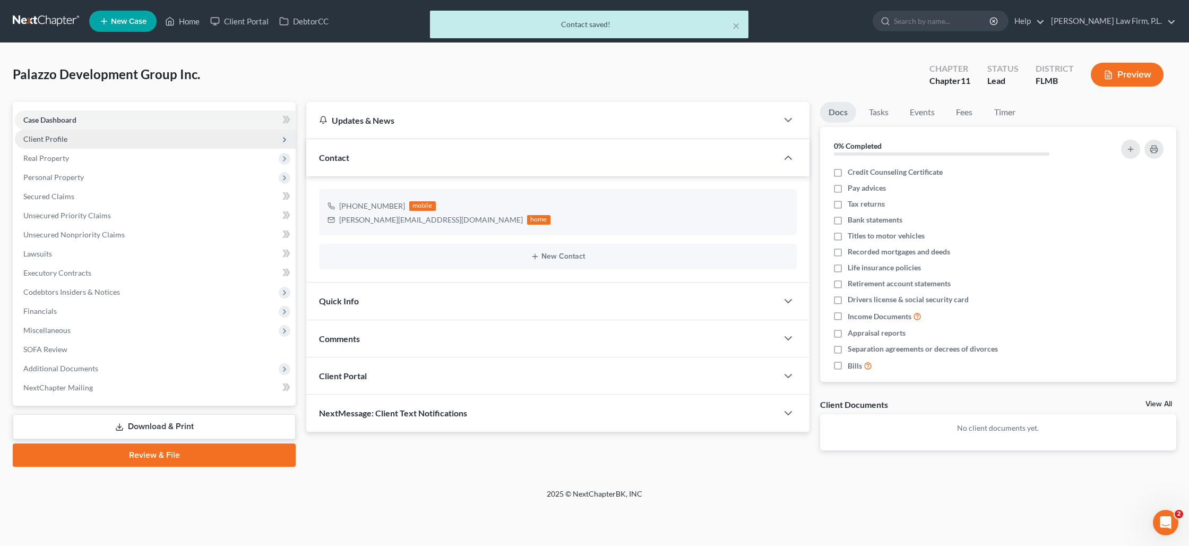
click at [89, 141] on span "Client Profile" at bounding box center [155, 139] width 281 height 19
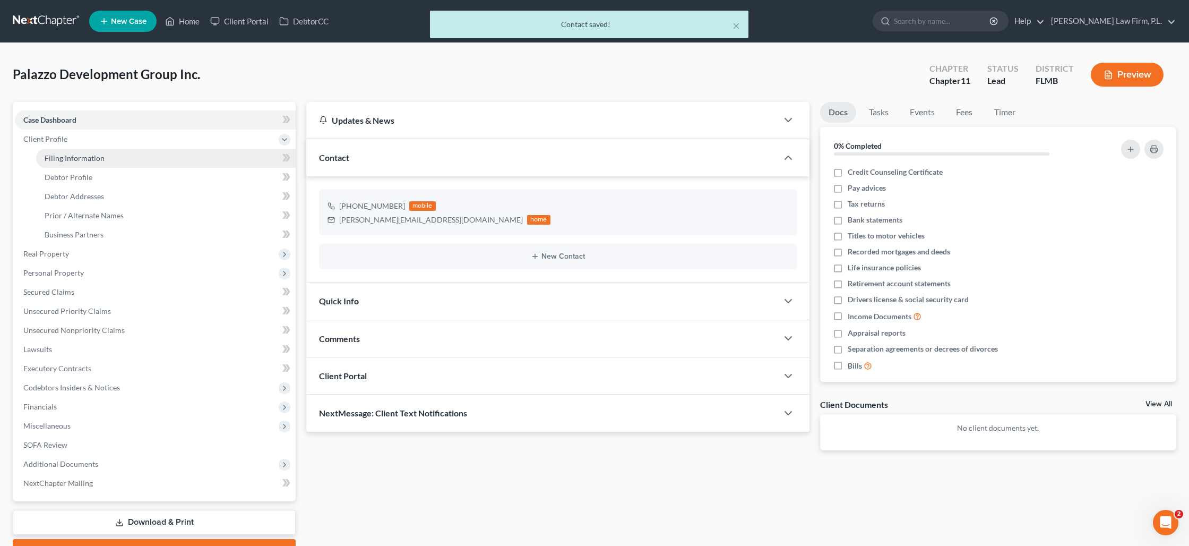
click at [90, 158] on span "Filing Information" at bounding box center [75, 157] width 60 height 9
select select "3"
select select "1"
select select "15"
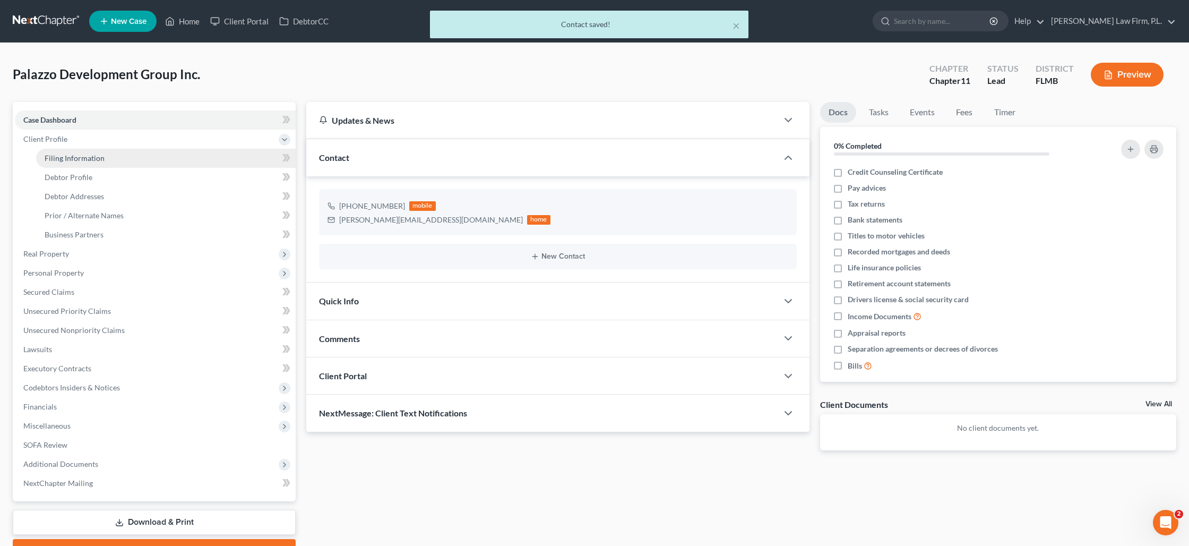
select select "0"
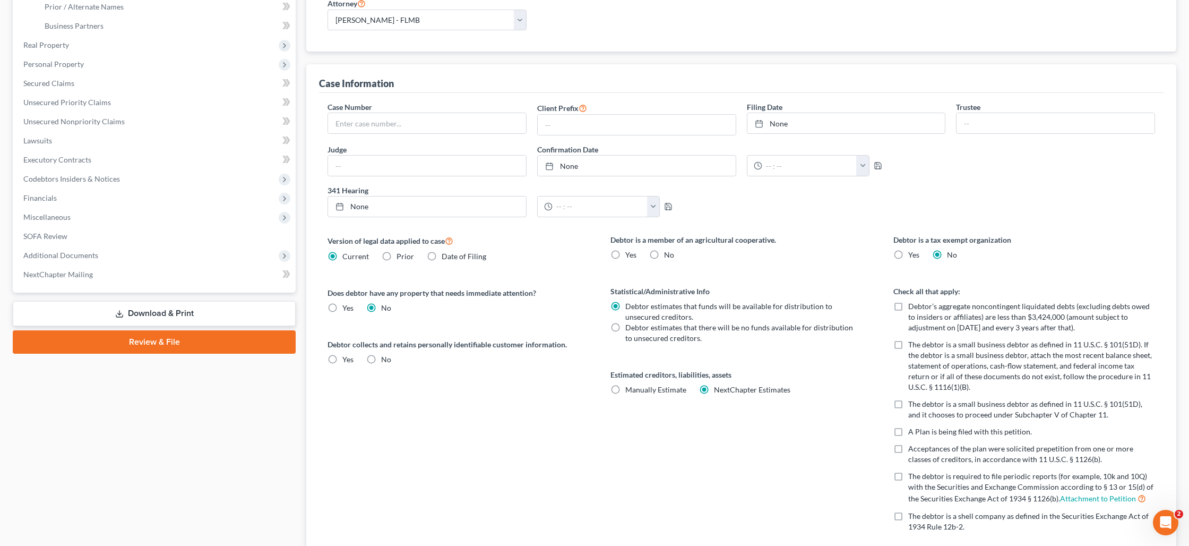
scroll to position [222, 0]
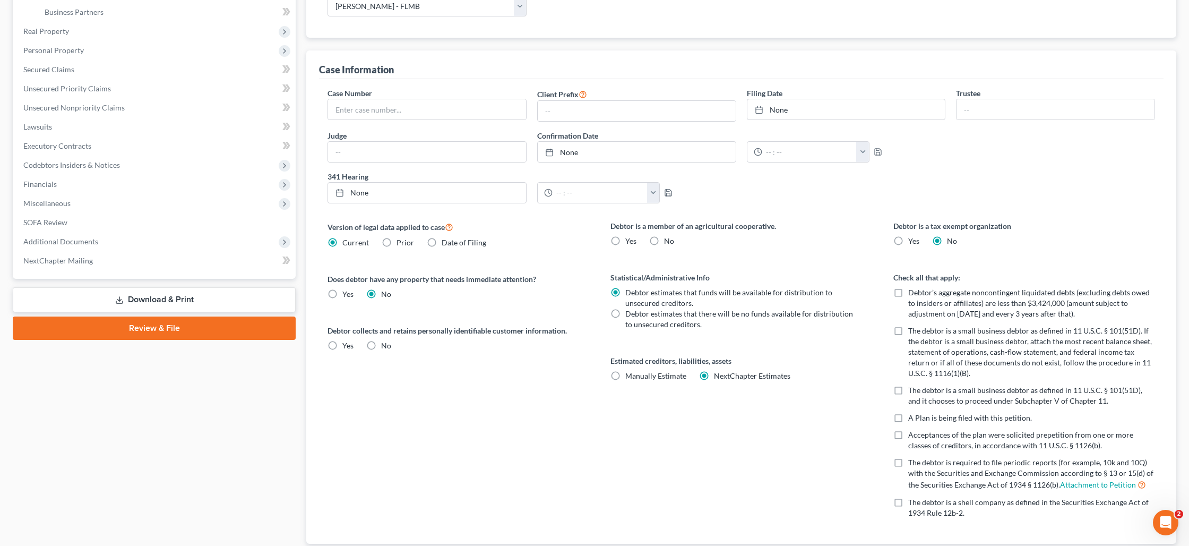
click at [908, 391] on label "The debtor is a small business debtor as defined in 11 U.S.C. § 101(51D), and i…" at bounding box center [1031, 395] width 247 height 21
click at [912, 391] on input "The debtor is a small business debtor as defined in 11 U.S.C. § 101(51D), and i…" at bounding box center [915, 388] width 7 height 7
checkbox input "true"
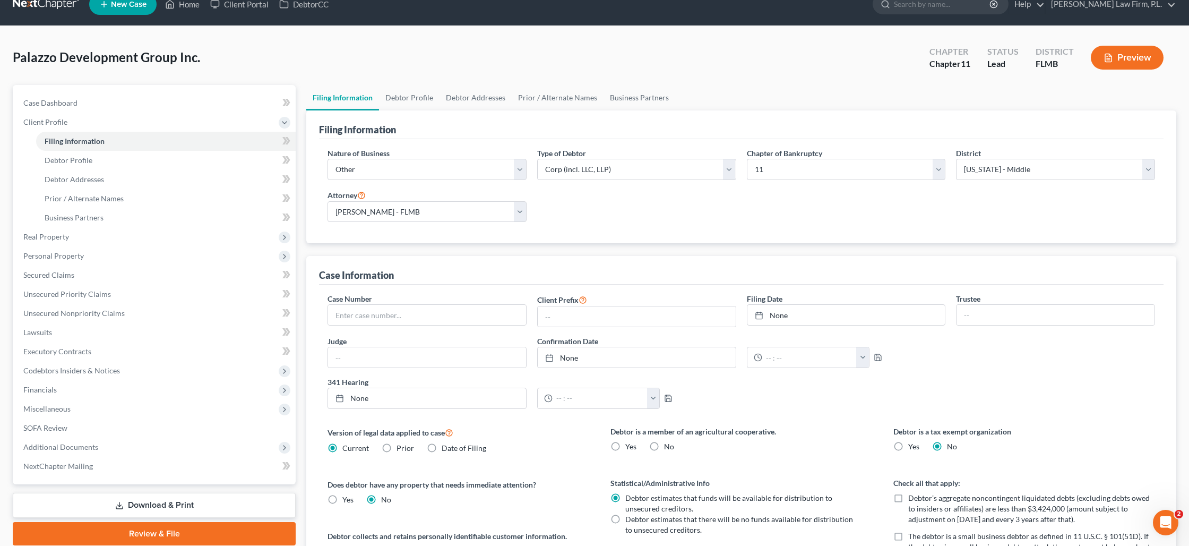
scroll to position [0, 0]
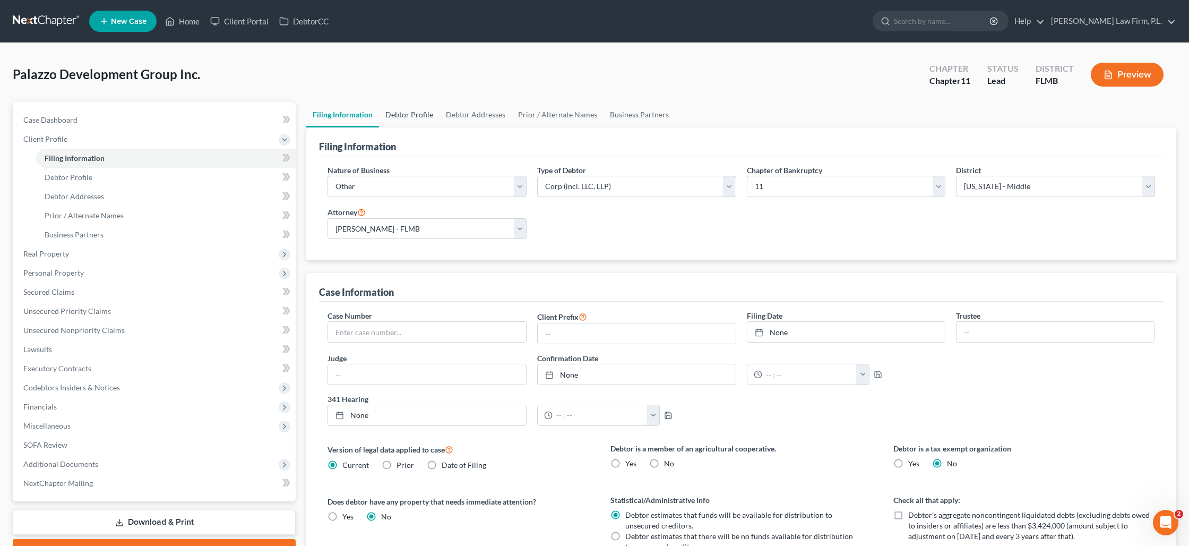
click at [425, 118] on link "Debtor Profile" at bounding box center [409, 114] width 61 height 25
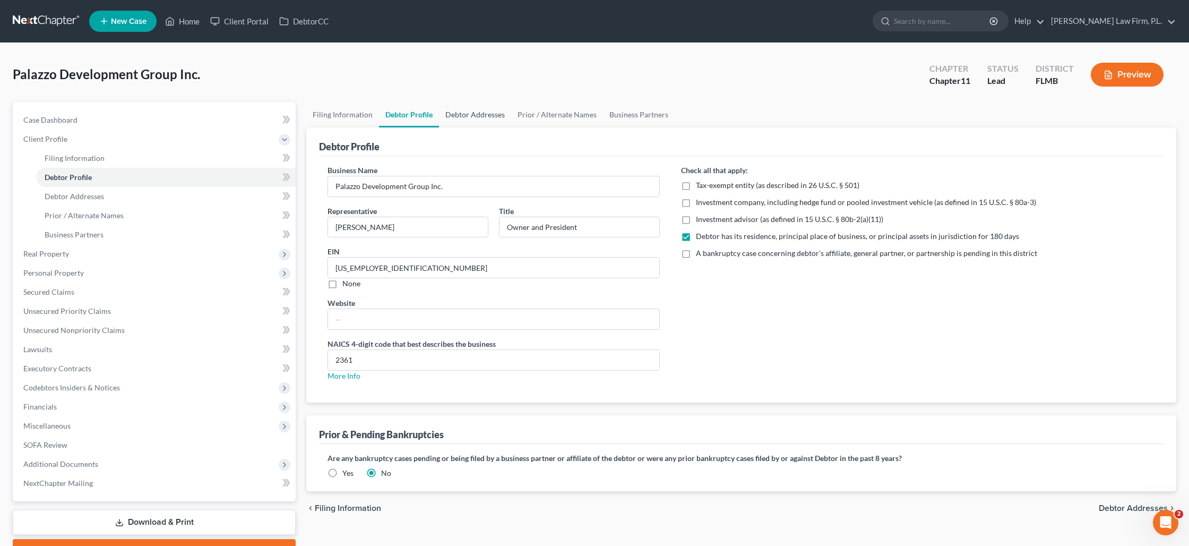
click at [476, 115] on link "Debtor Addresses" at bounding box center [475, 114] width 72 height 25
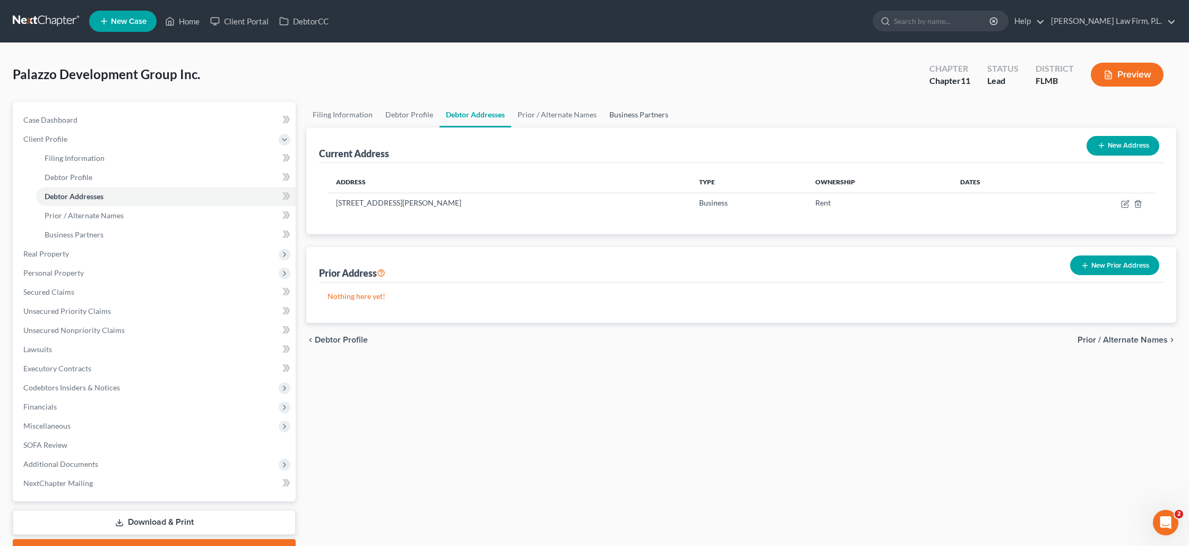
click at [624, 118] on link "Business Partners" at bounding box center [639, 114] width 72 height 25
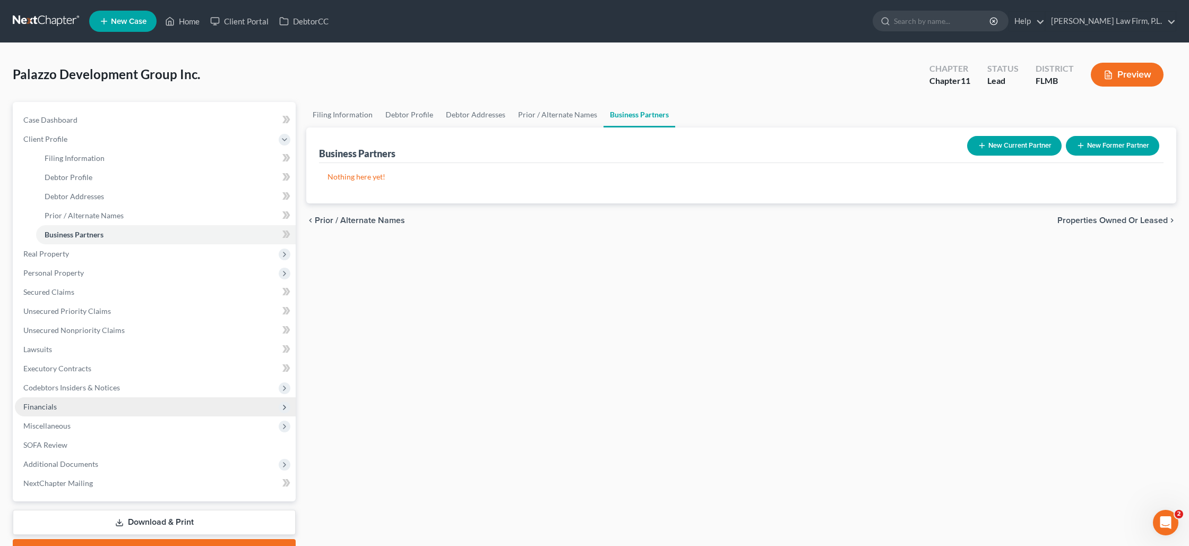
click at [94, 404] on span "Financials" at bounding box center [155, 406] width 281 height 19
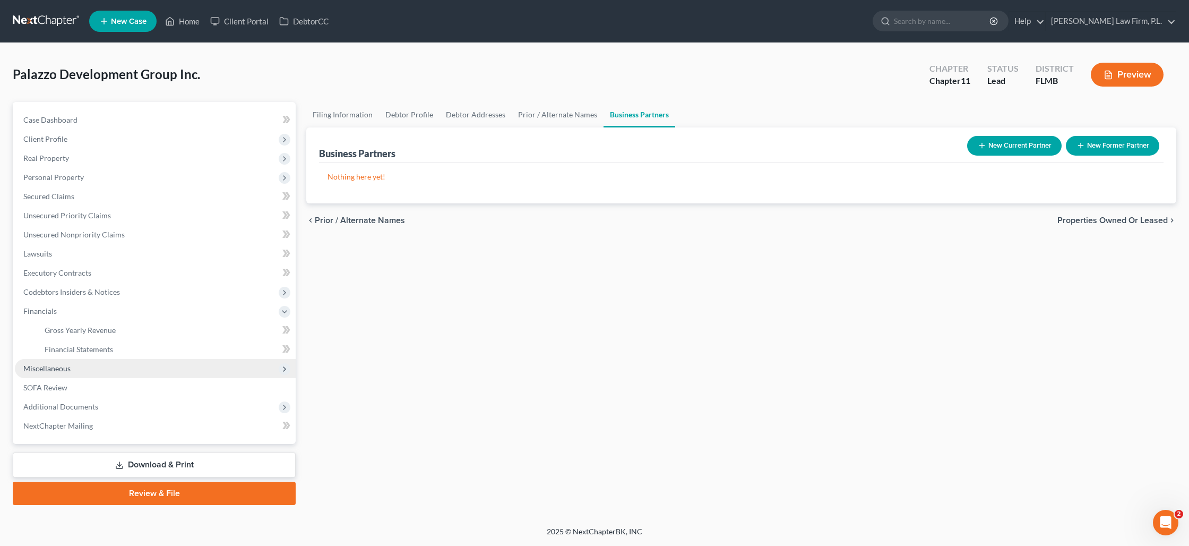
click at [79, 365] on span "Miscellaneous" at bounding box center [155, 368] width 281 height 19
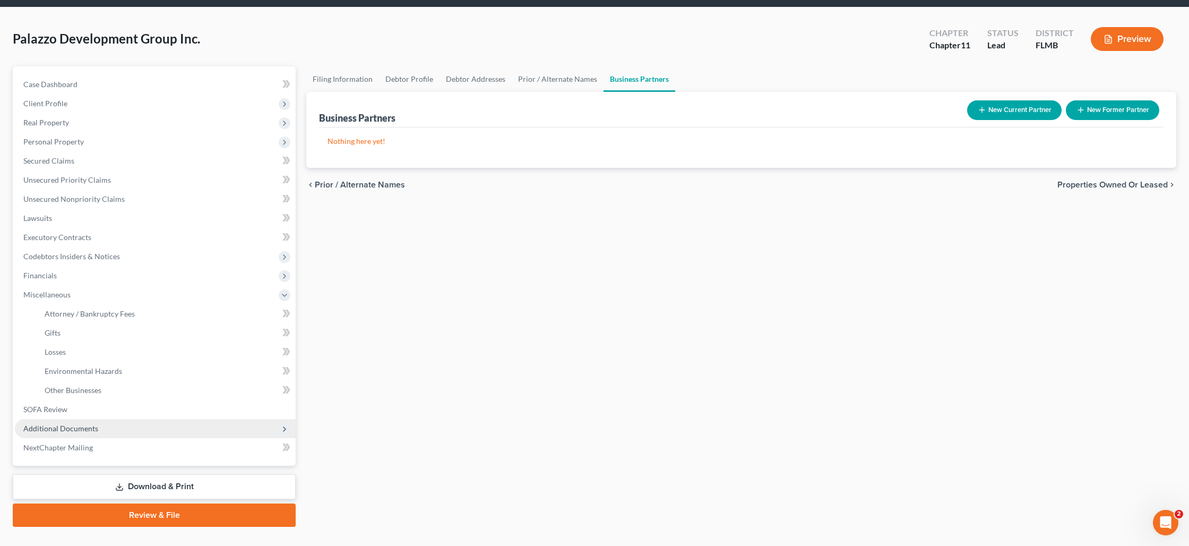
scroll to position [35, 0]
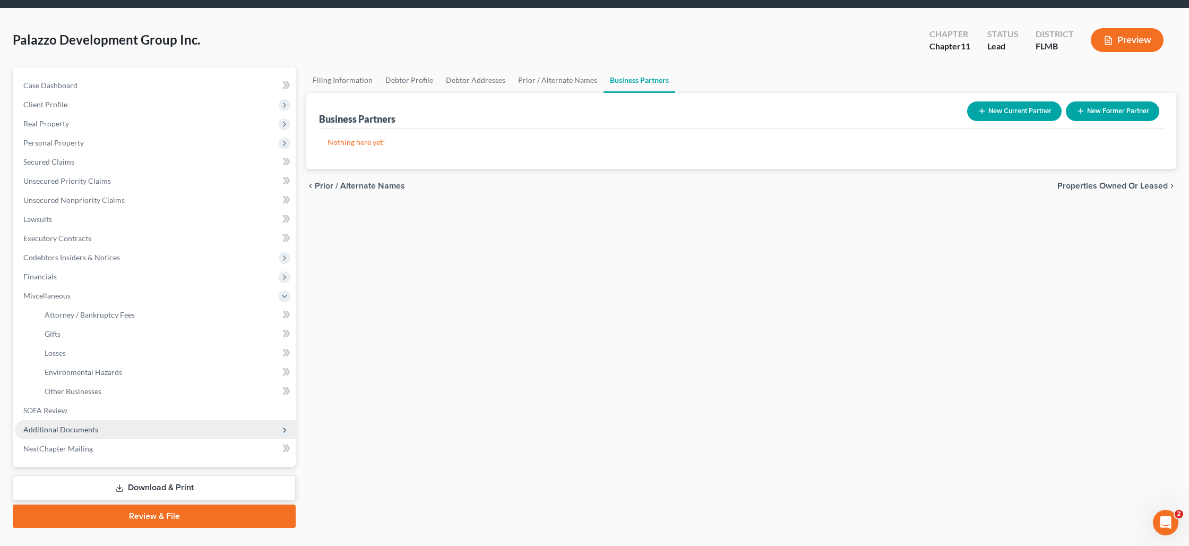
click at [77, 429] on span "Additional Documents" at bounding box center [60, 429] width 75 height 9
click at [79, 354] on span "Forms Library" at bounding box center [68, 352] width 47 height 9
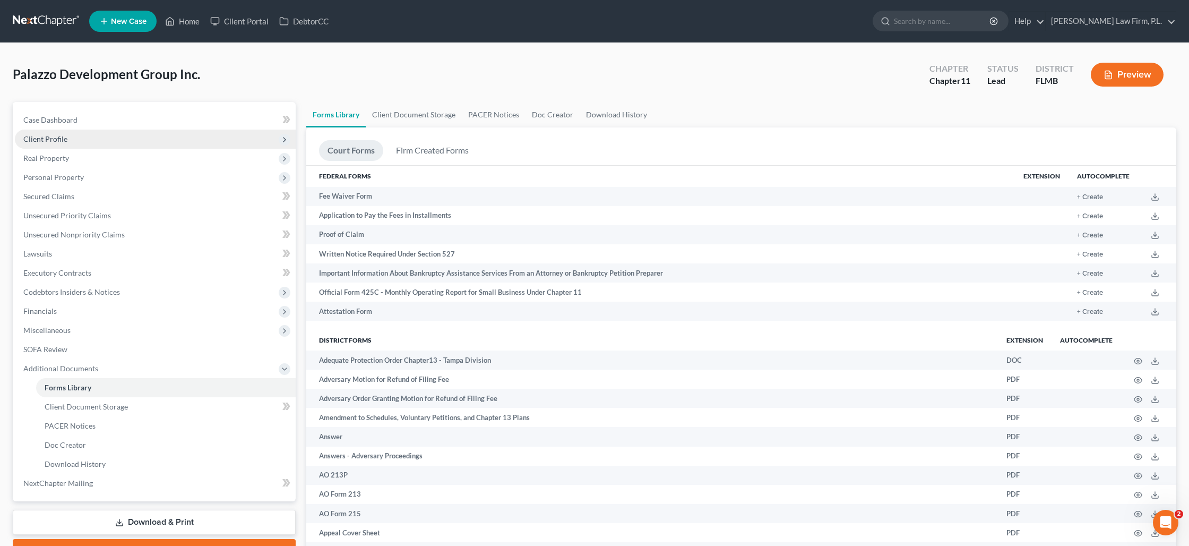
click at [61, 138] on span "Client Profile" at bounding box center [45, 138] width 44 height 9
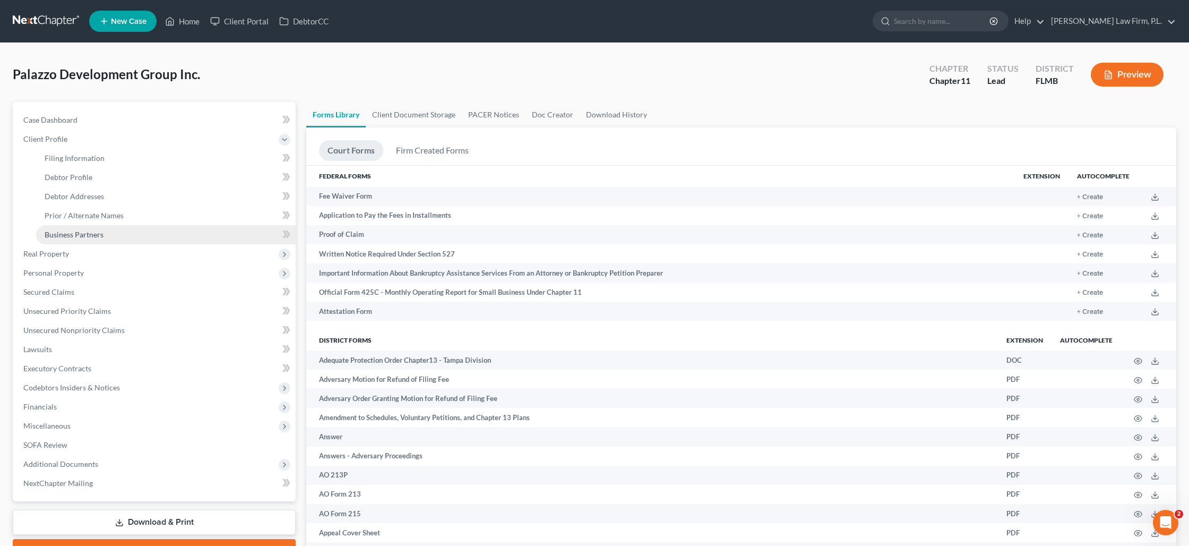
click at [84, 237] on span "Business Partners" at bounding box center [74, 234] width 59 height 9
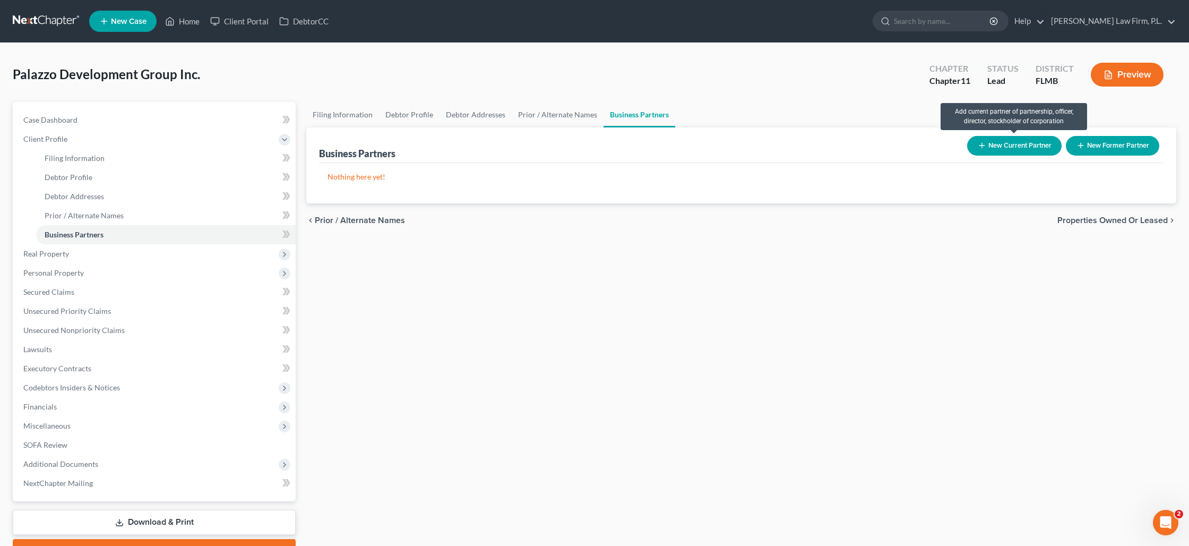
click at [997, 147] on button "New Current Partner" at bounding box center [1014, 146] width 94 height 20
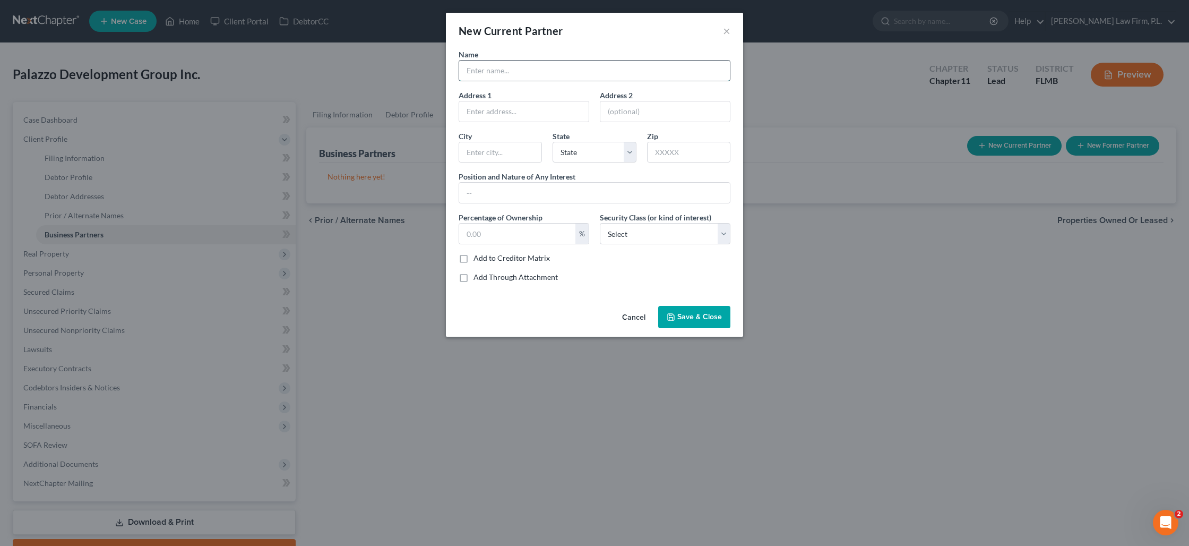
click at [489, 75] on input "text" at bounding box center [594, 71] width 271 height 20
type input "[PERSON_NAME]"
type input "1"
type input "[STREET_ADDRESS]"
type input "33914"
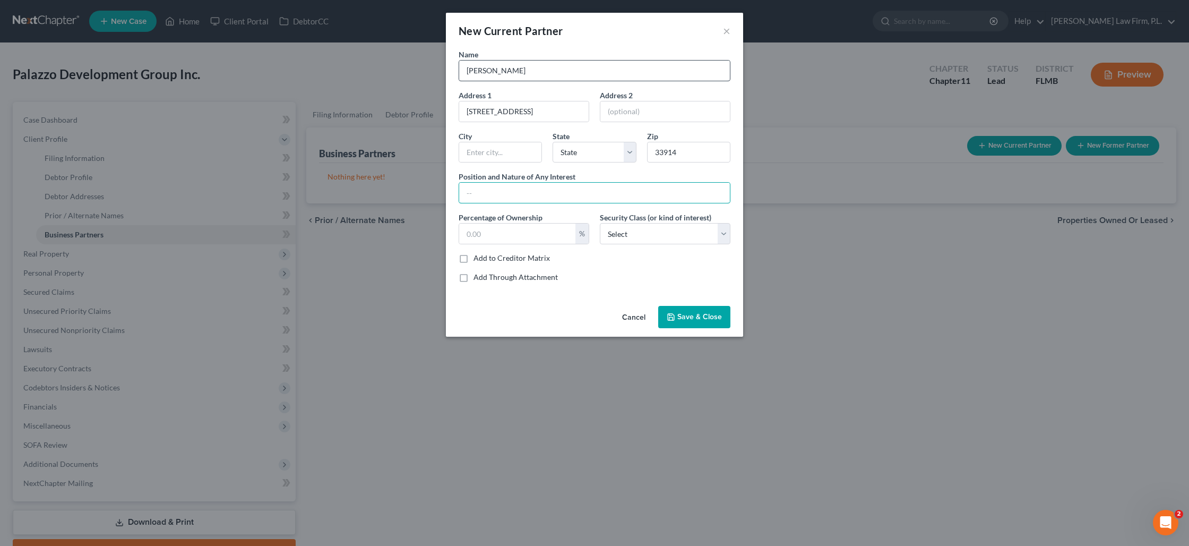
type input "[GEOGRAPHIC_DATA]"
select select "9"
type input "Owner and President"
type input "100"
click at [656, 239] on select "Select Select Common Stockholder General Partner Limited Partner Managing Membe…" at bounding box center [665, 233] width 131 height 21
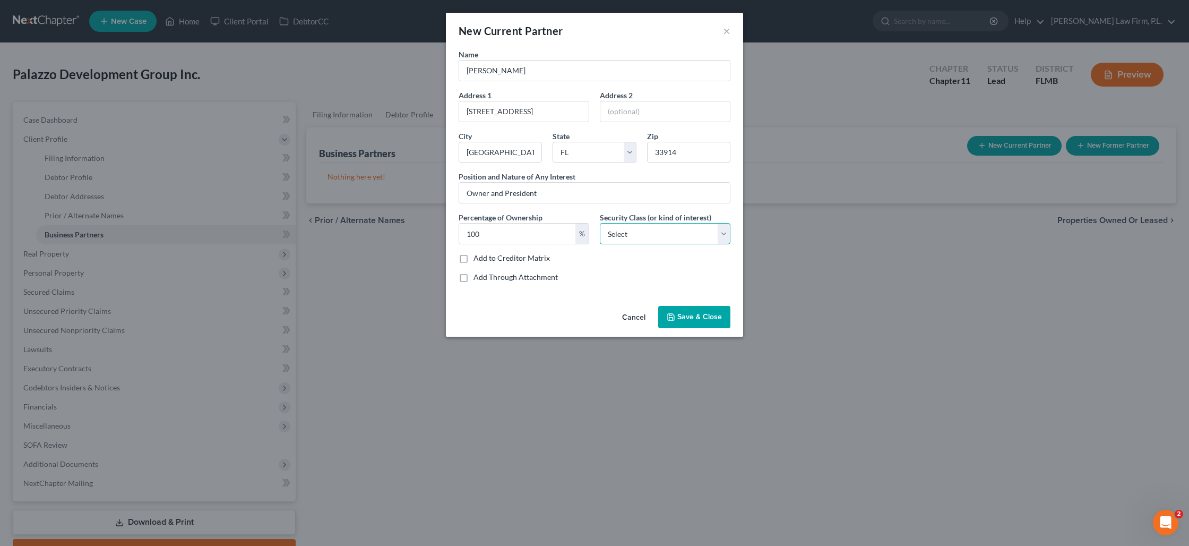
select select "5"
click at [600, 223] on select "Select Select Common Stockholder General Partner Limited Partner Managing Membe…" at bounding box center [665, 233] width 131 height 21
click at [651, 231] on select "Select Select Common Stockholder General Partner Limited Partner Managing Membe…" at bounding box center [665, 233] width 131 height 21
click at [600, 223] on select "Select Select Common Stockholder General Partner Limited Partner Managing Membe…" at bounding box center [665, 233] width 131 height 21
click at [684, 319] on span "Save & Close" at bounding box center [699, 316] width 45 height 9
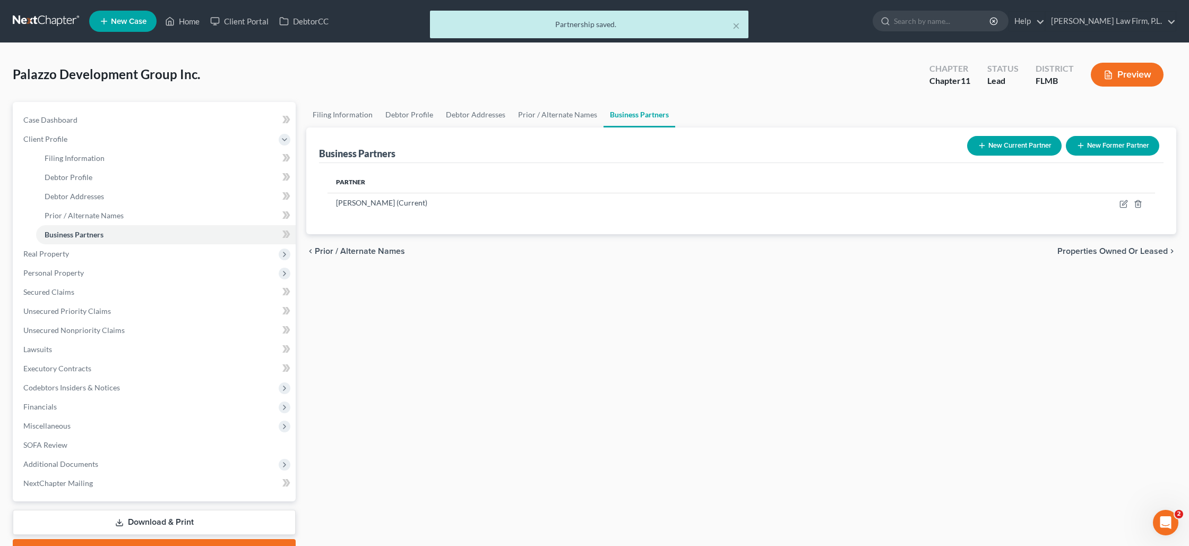
click at [609, 285] on div "Filing Information Debtor Profile Debtor Addresses Prior / Alternate Names Busi…" at bounding box center [741, 332] width 881 height 460
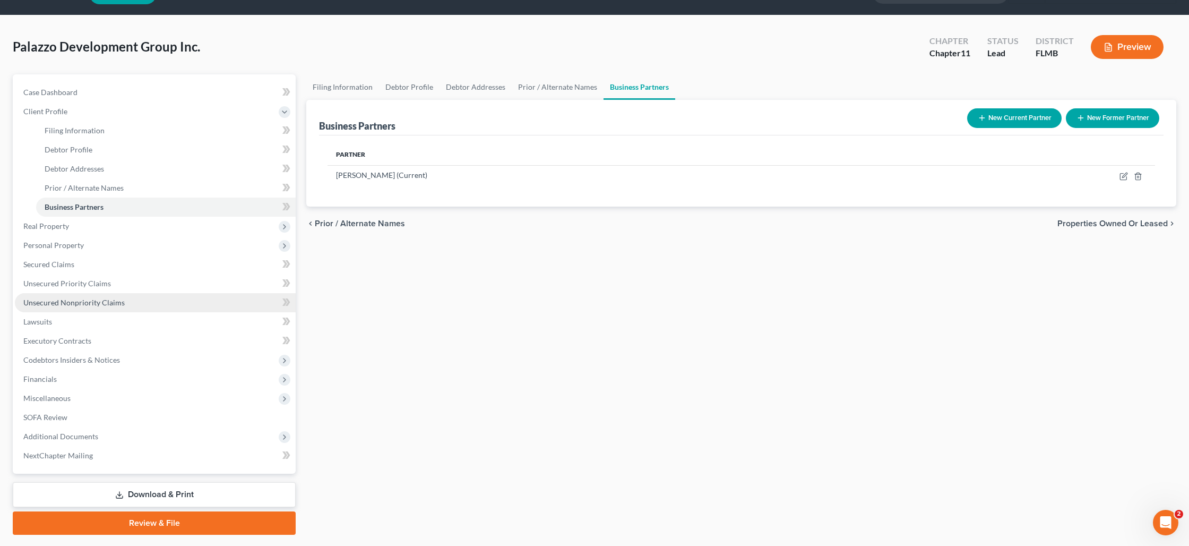
scroll to position [32, 0]
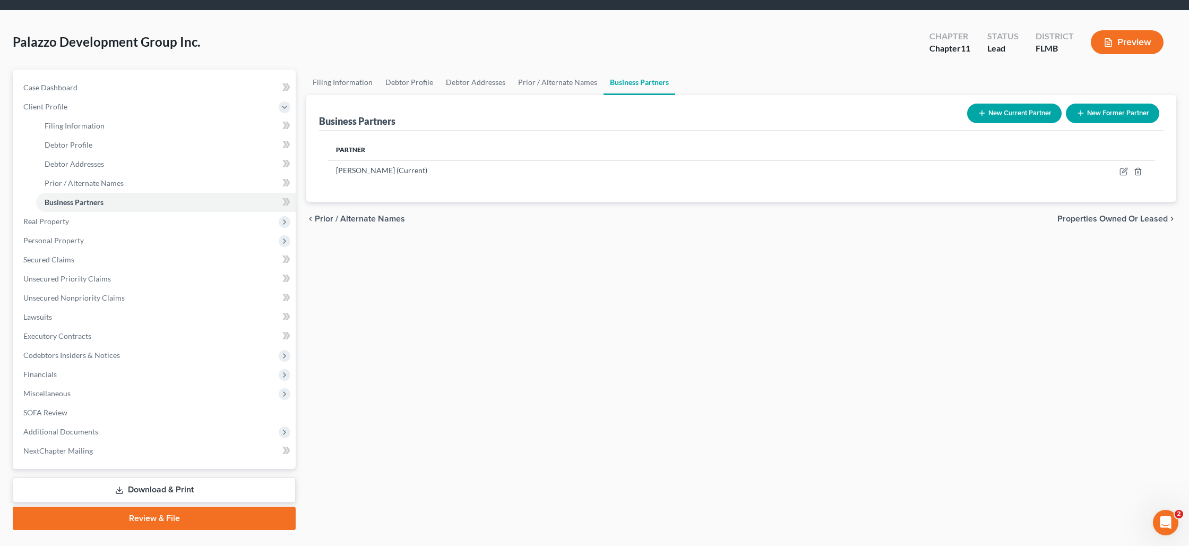
click at [1128, 49] on button "Preview" at bounding box center [1127, 42] width 73 height 24
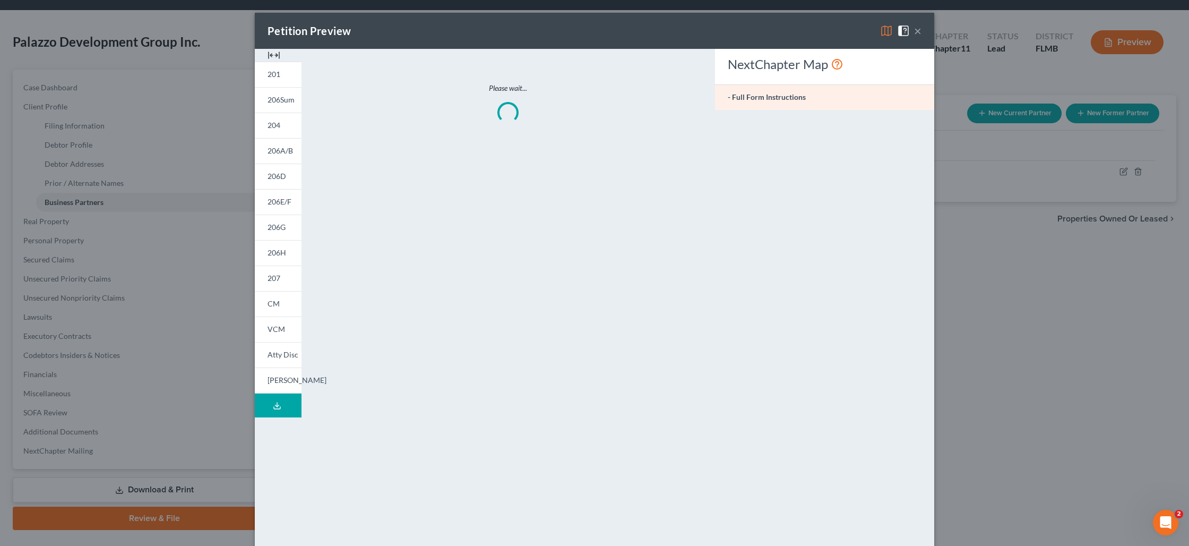
scroll to position [33, 0]
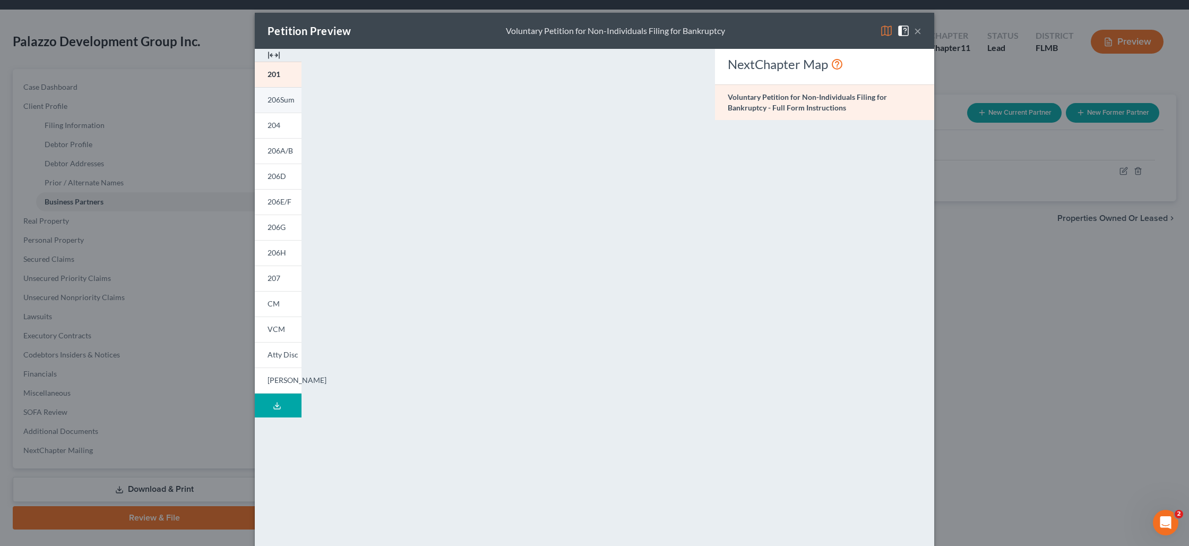
click at [282, 102] on span "206Sum" at bounding box center [281, 99] width 27 height 9
click at [283, 176] on span "206D" at bounding box center [277, 175] width 19 height 9
click at [278, 281] on span "207" at bounding box center [274, 277] width 13 height 9
click at [278, 302] on span "CM" at bounding box center [274, 303] width 12 height 9
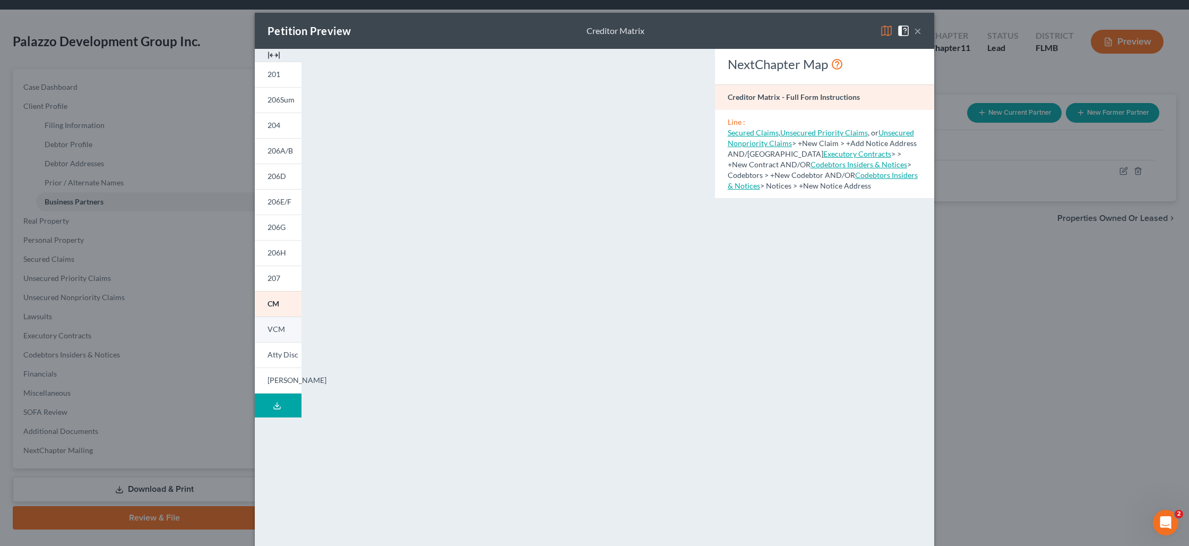
click at [278, 325] on span "VCM" at bounding box center [277, 328] width 18 height 9
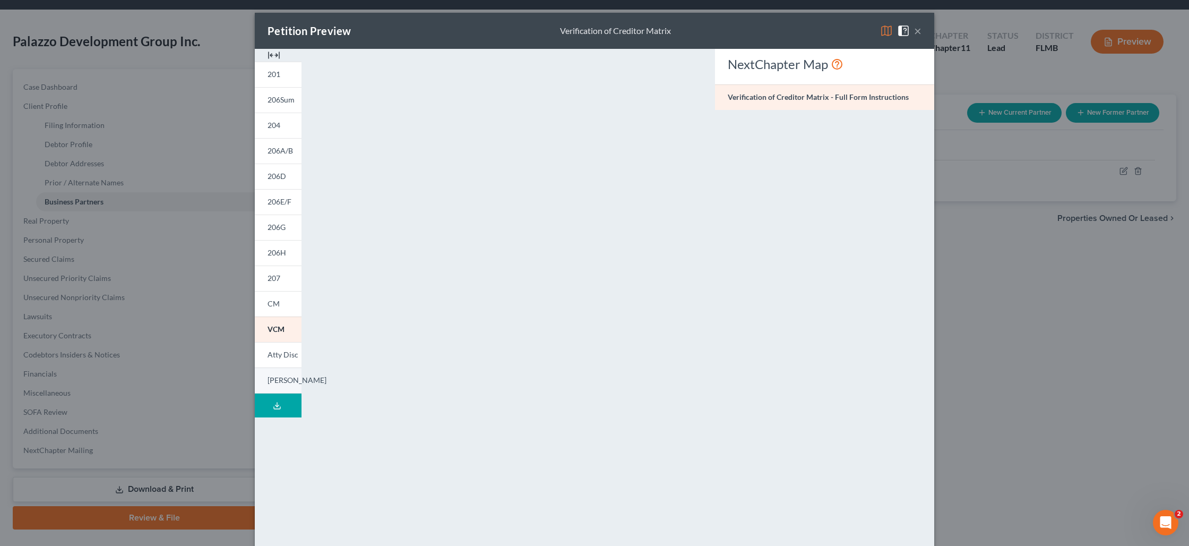
click at [274, 382] on span "[PERSON_NAME]" at bounding box center [297, 379] width 59 height 9
click at [923, 32] on div "Petition Preview List of Equity Security Holders ×" at bounding box center [594, 31] width 679 height 36
click at [917, 33] on button "×" at bounding box center [917, 30] width 7 height 13
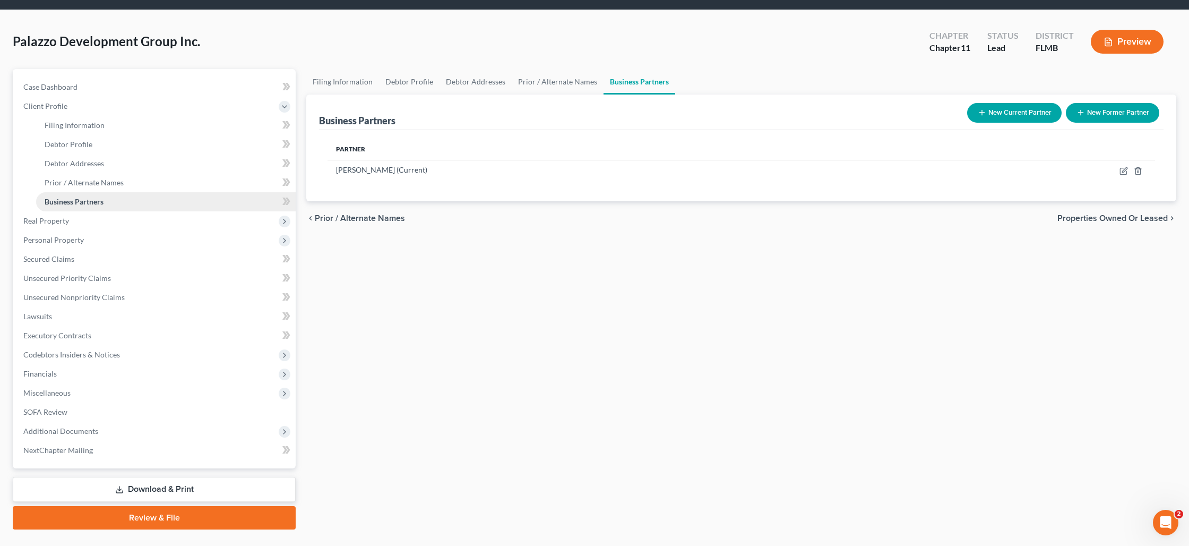
click at [93, 197] on span "Business Partners" at bounding box center [74, 201] width 59 height 9
click at [1127, 172] on icon "button" at bounding box center [1123, 171] width 8 height 8
select select "9"
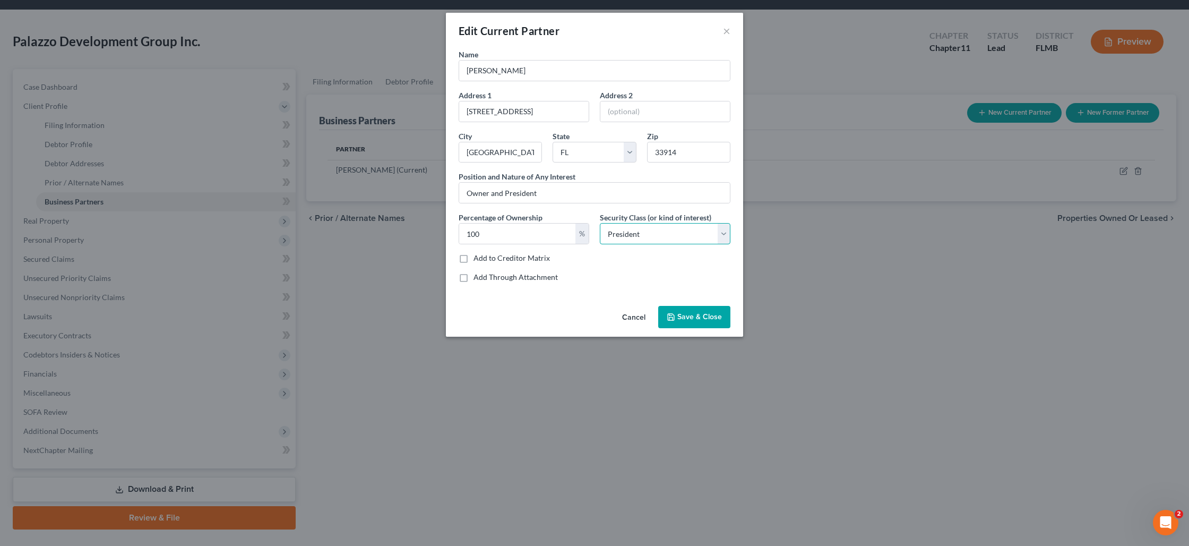
click at [651, 231] on select "Select Select Common Stockholder General Partner Limited Partner Managing Membe…" at bounding box center [665, 233] width 131 height 21
select select "6"
click at [600, 223] on select "Select Select Common Stockholder General Partner Limited Partner Managing Membe…" at bounding box center [665, 233] width 131 height 21
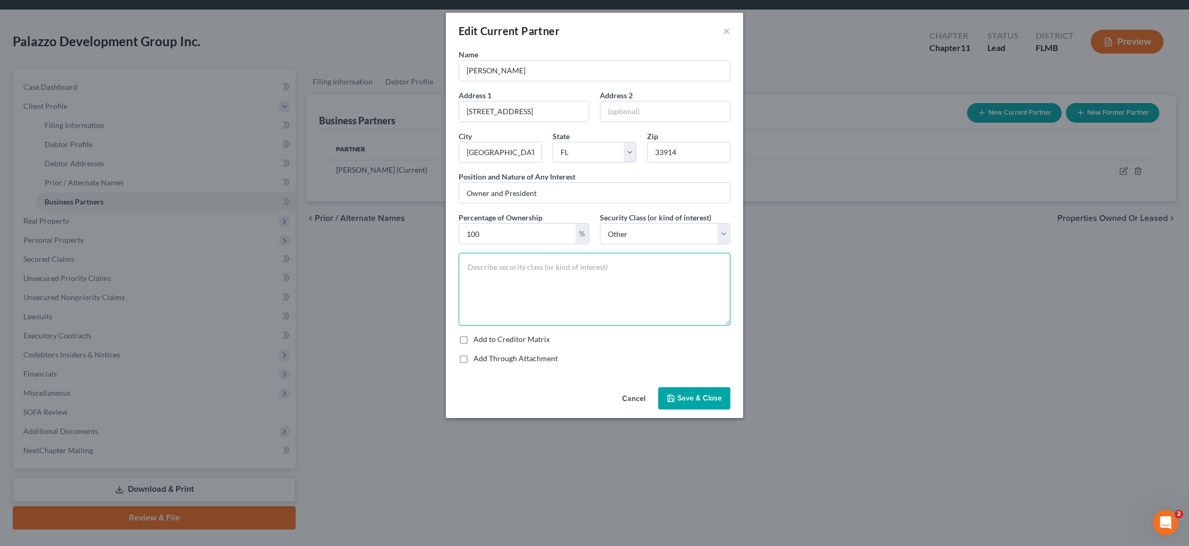
click at [589, 263] on textarea at bounding box center [595, 289] width 272 height 73
type textarea "Equity"
click at [703, 401] on span "Save & Close" at bounding box center [699, 397] width 45 height 9
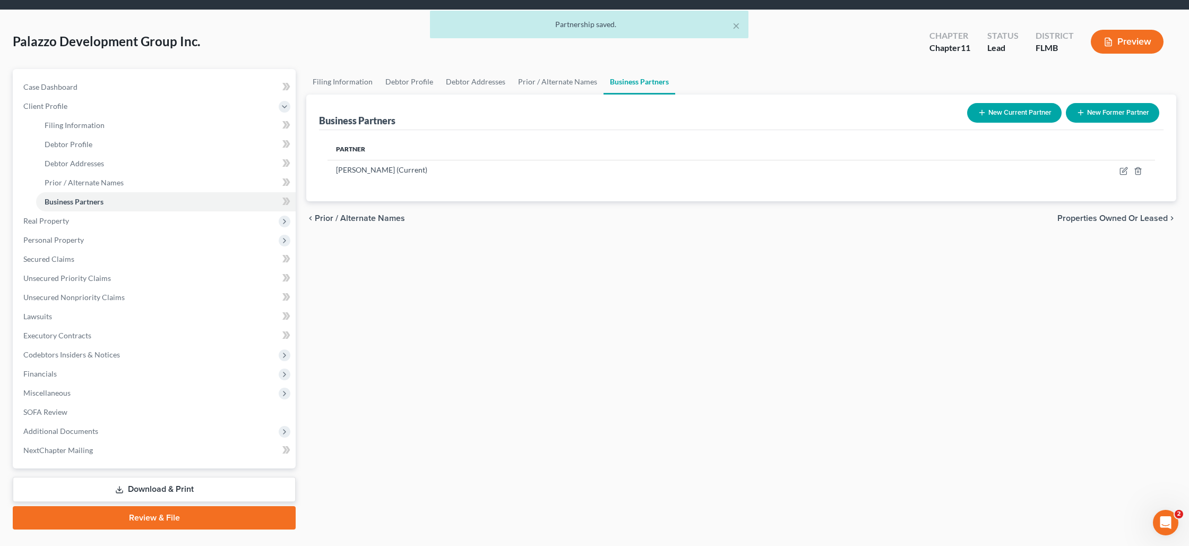
click at [1138, 45] on button "Preview" at bounding box center [1127, 42] width 73 height 24
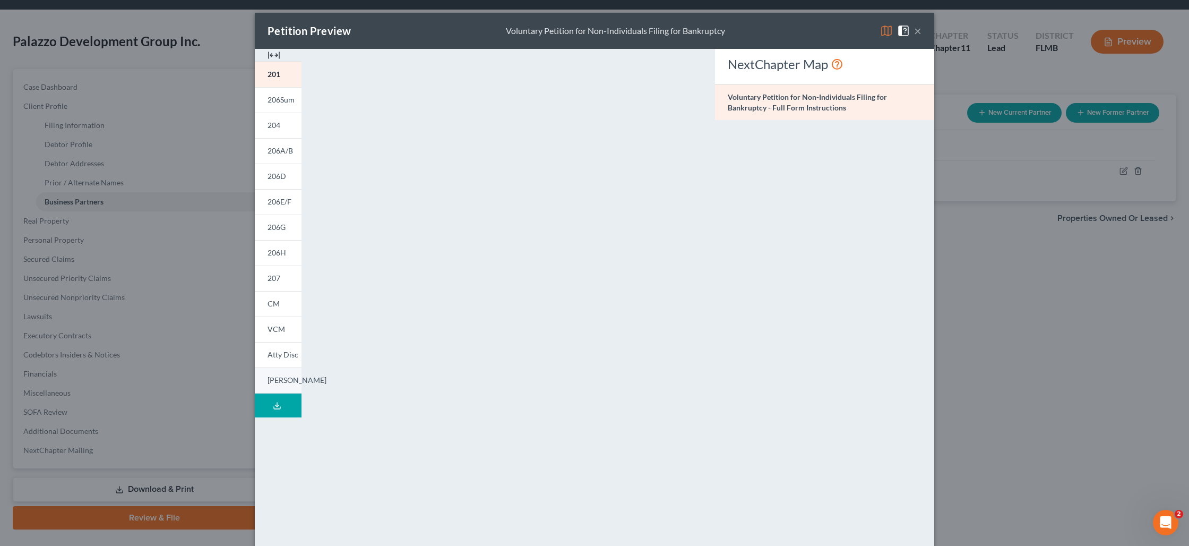
click at [278, 381] on span "[PERSON_NAME]" at bounding box center [297, 379] width 59 height 9
click at [279, 408] on icon at bounding box center [277, 408] width 6 height 2
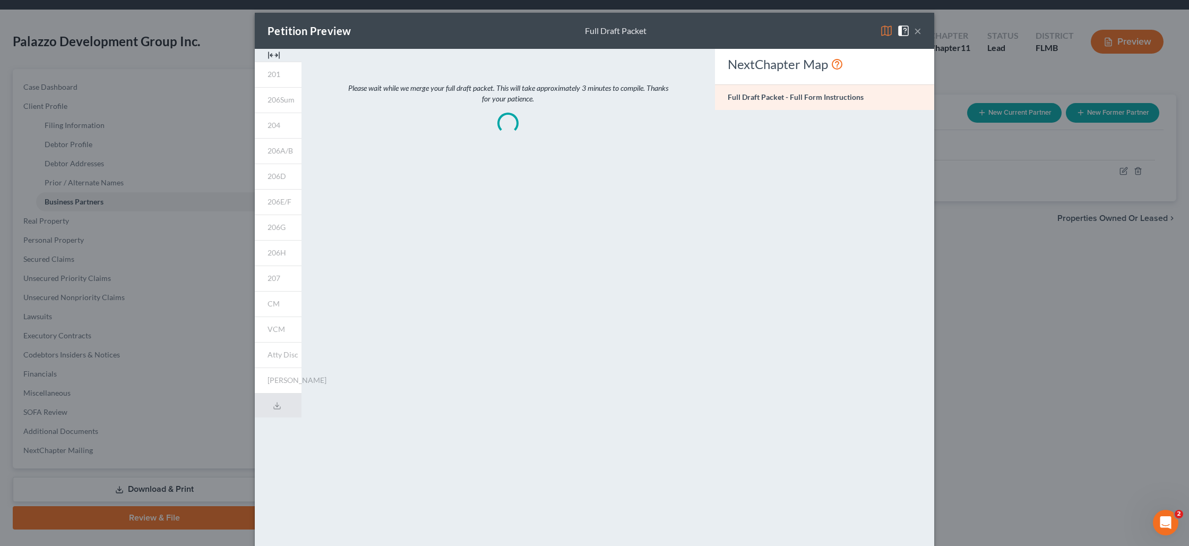
click at [919, 33] on button "×" at bounding box center [917, 30] width 7 height 13
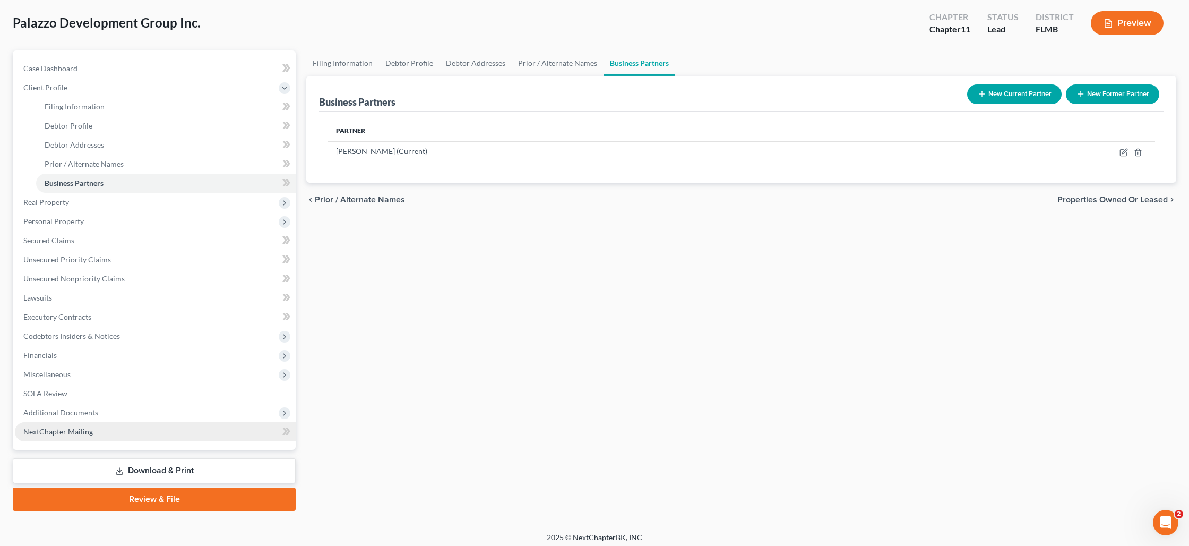
scroll to position [56, 0]
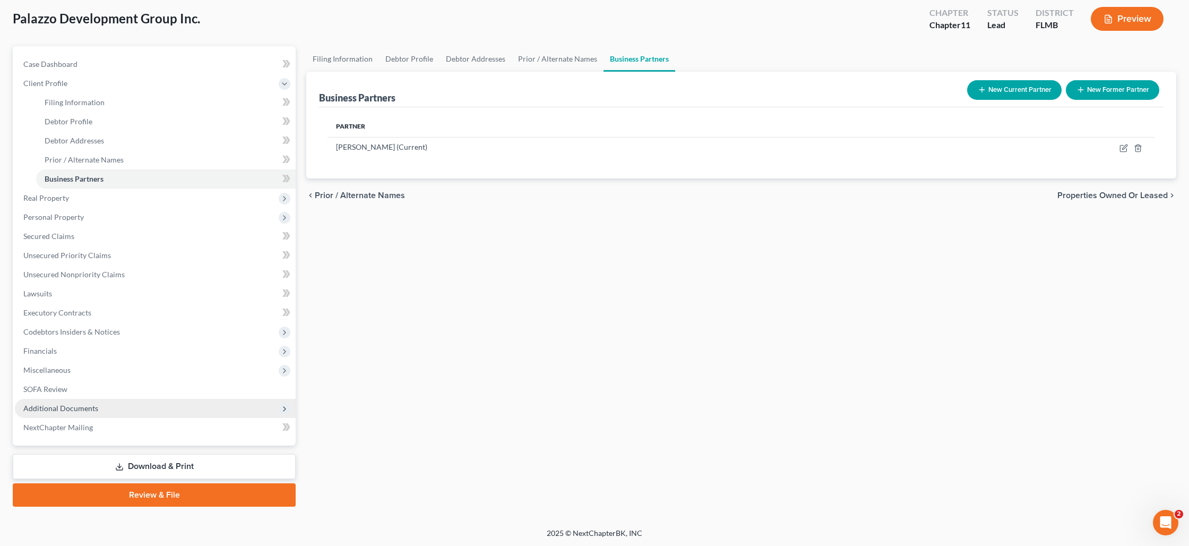
click at [61, 410] on span "Additional Documents" at bounding box center [60, 407] width 75 height 9
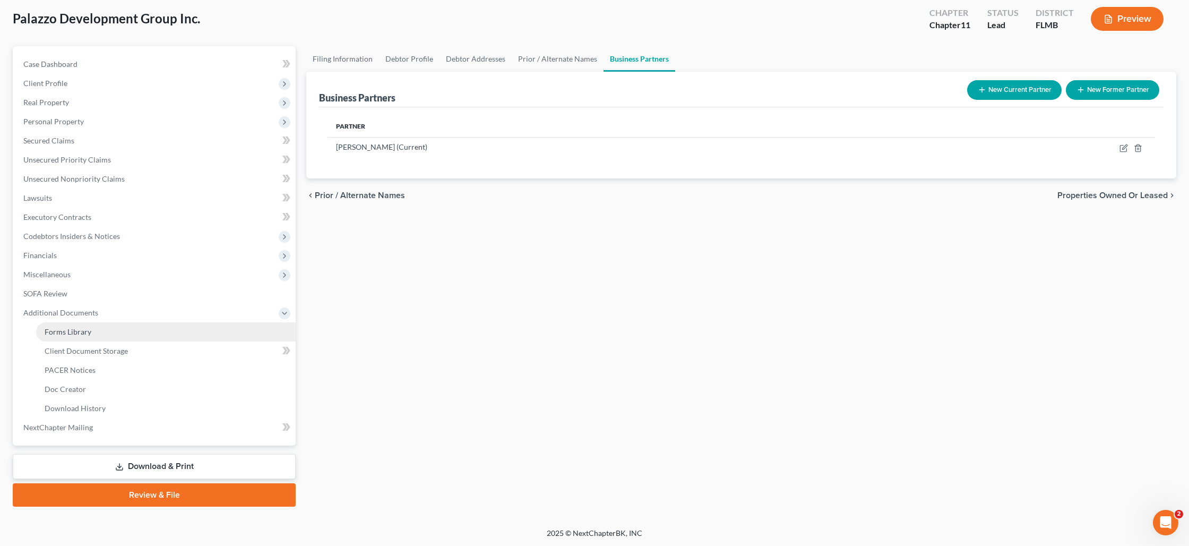
click at [72, 334] on span "Forms Library" at bounding box center [68, 331] width 47 height 9
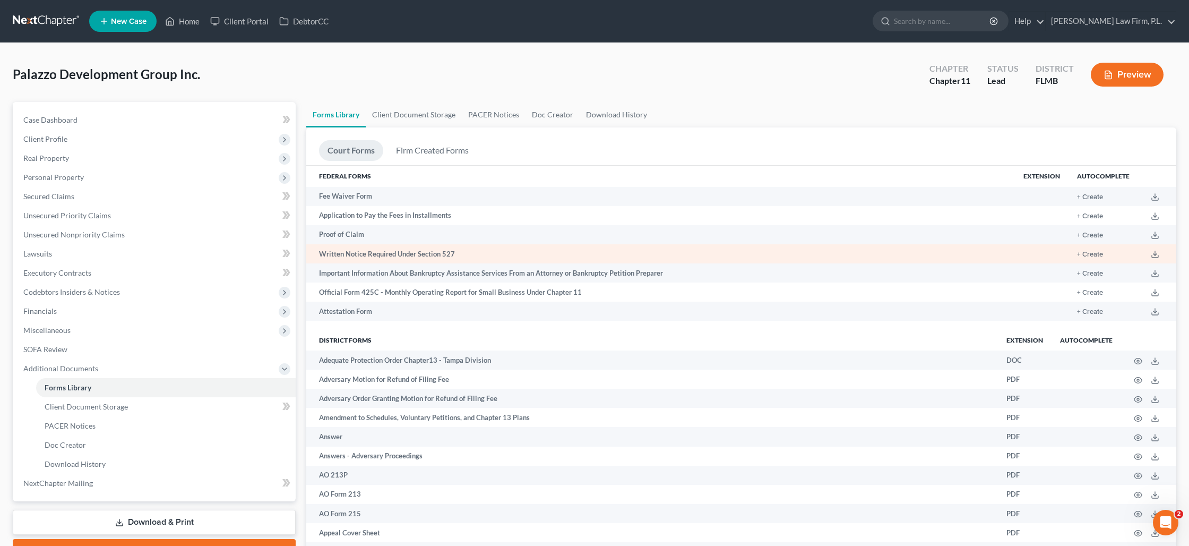
click at [348, 254] on td "Written Notice Required Under Section 527" at bounding box center [660, 253] width 709 height 19
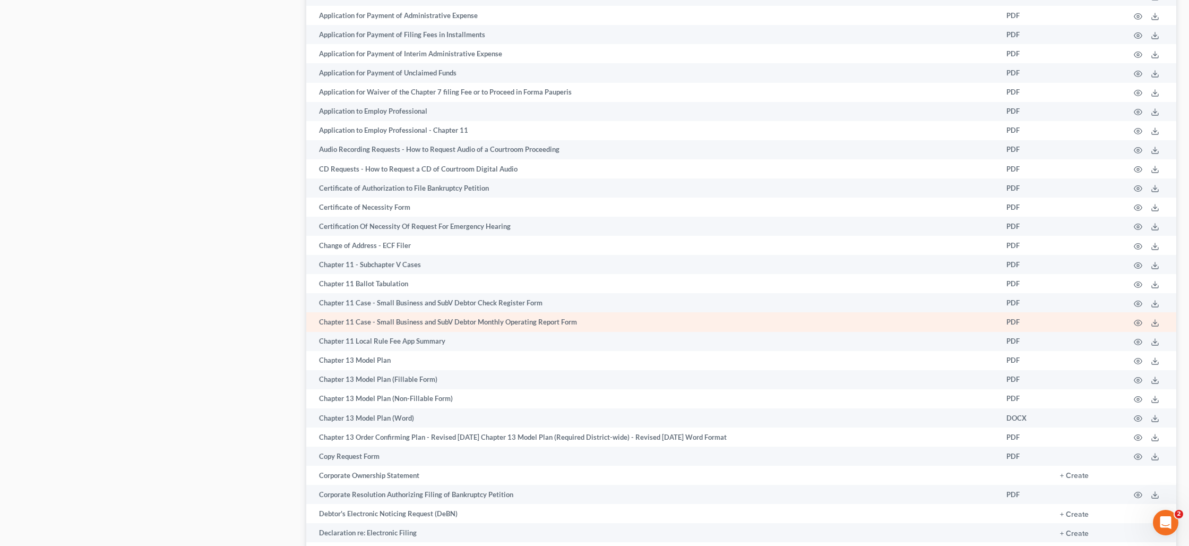
scroll to position [597, 0]
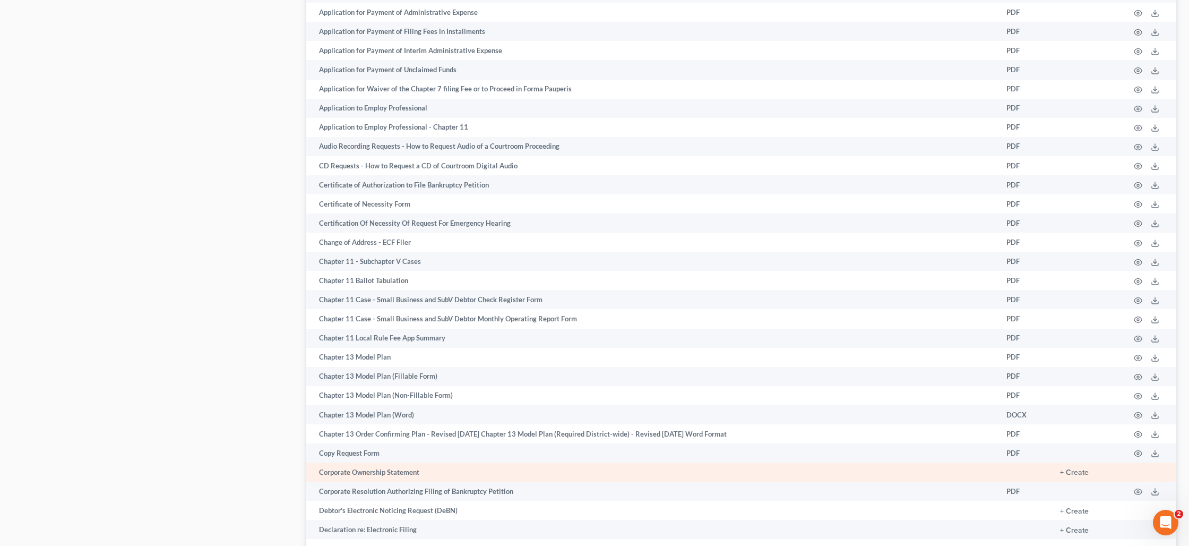
click at [395, 473] on td "Corporate Ownership Statement" at bounding box center [652, 471] width 692 height 19
click at [1085, 473] on button "+ Create" at bounding box center [1074, 472] width 29 height 7
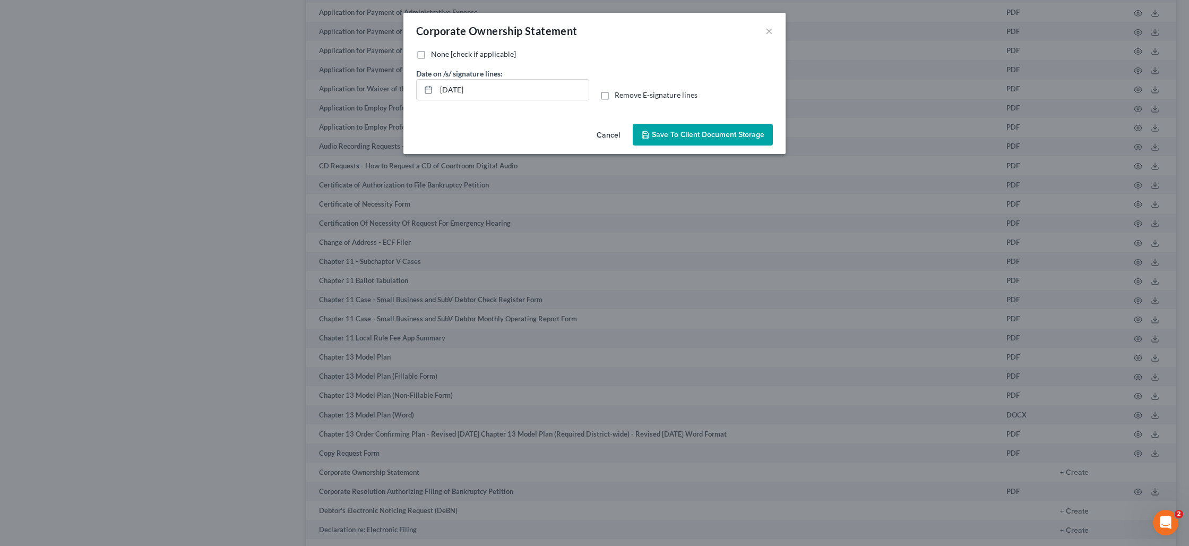
click at [431, 57] on label "None [check if applicable]" at bounding box center [473, 54] width 85 height 11
click at [435, 56] on input "None [check if applicable]" at bounding box center [438, 52] width 7 height 7
checkbox input "true"
click at [682, 138] on span "Save to Client Document Storage" at bounding box center [708, 134] width 113 height 9
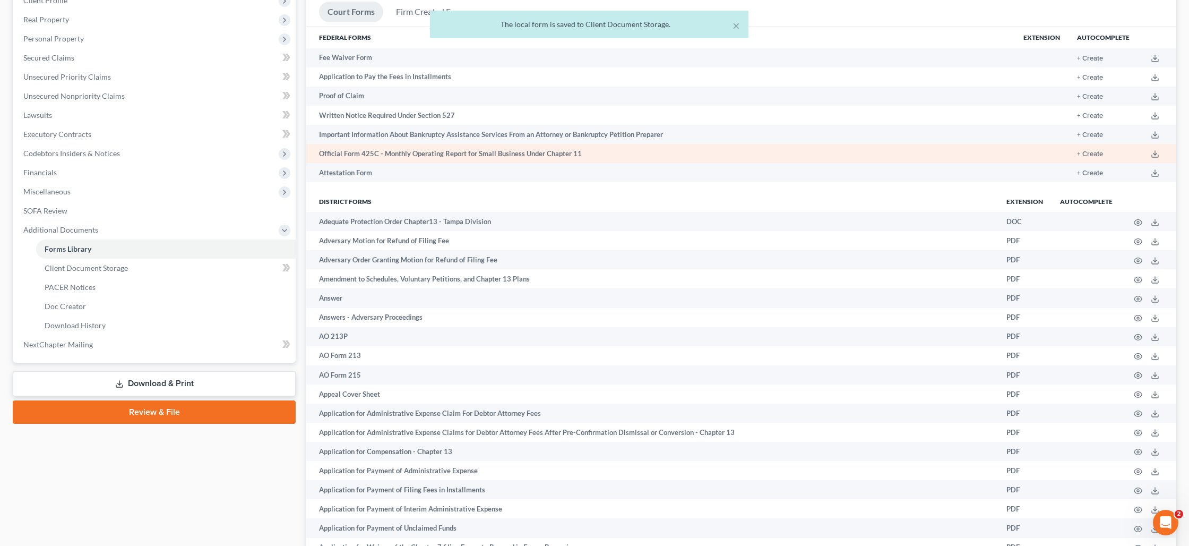
scroll to position [0, 0]
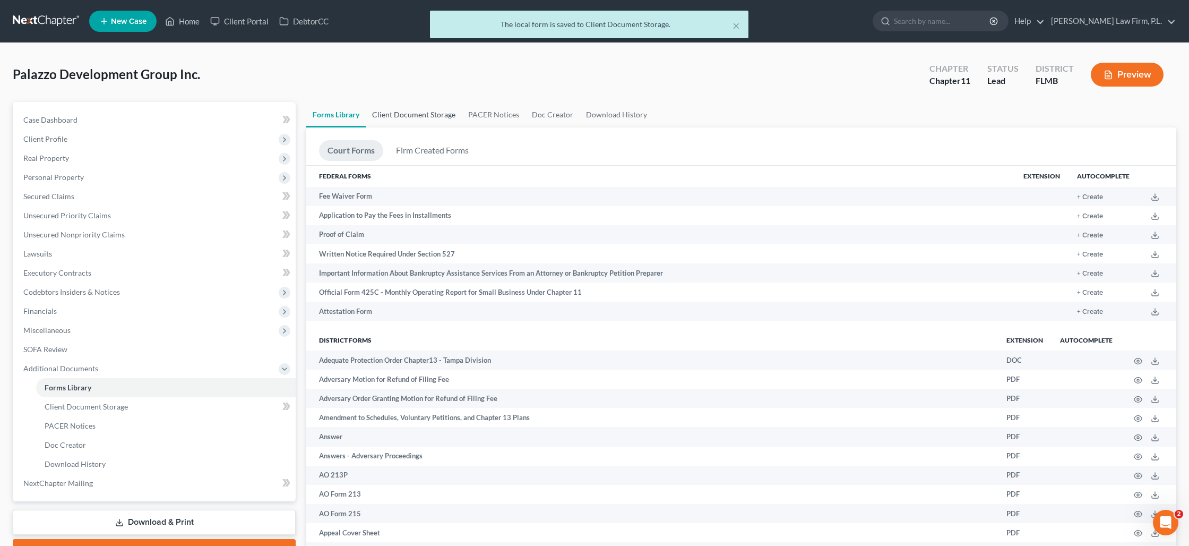
click at [443, 113] on link "Client Document Storage" at bounding box center [414, 114] width 96 height 25
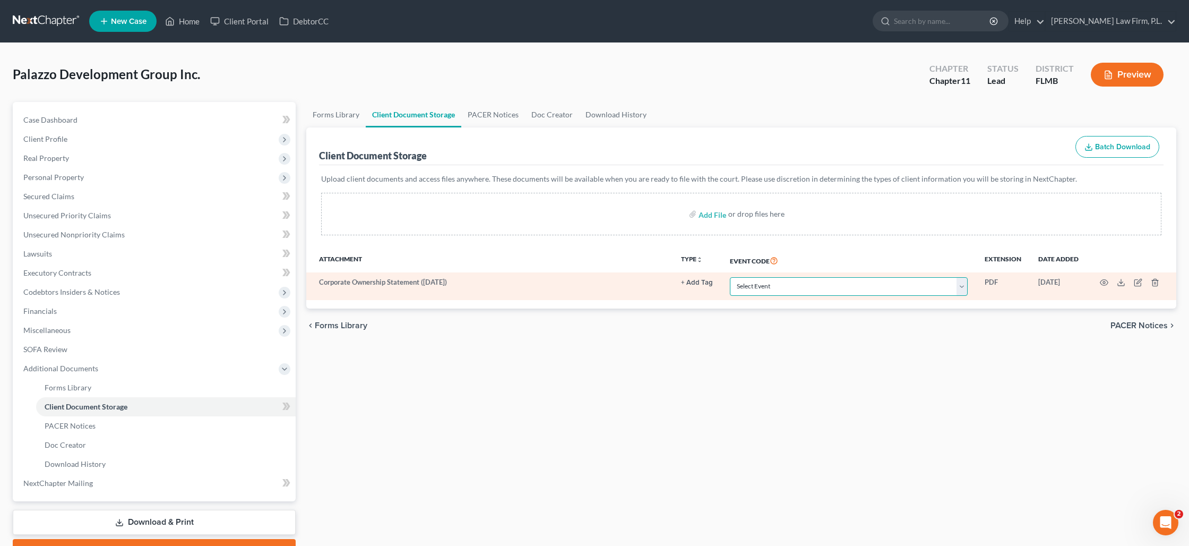
click at [772, 286] on select "Select Event 20 Largest Unsecured Creditors Amended Chapter 13 Plan Amended Cre…" at bounding box center [849, 286] width 238 height 19
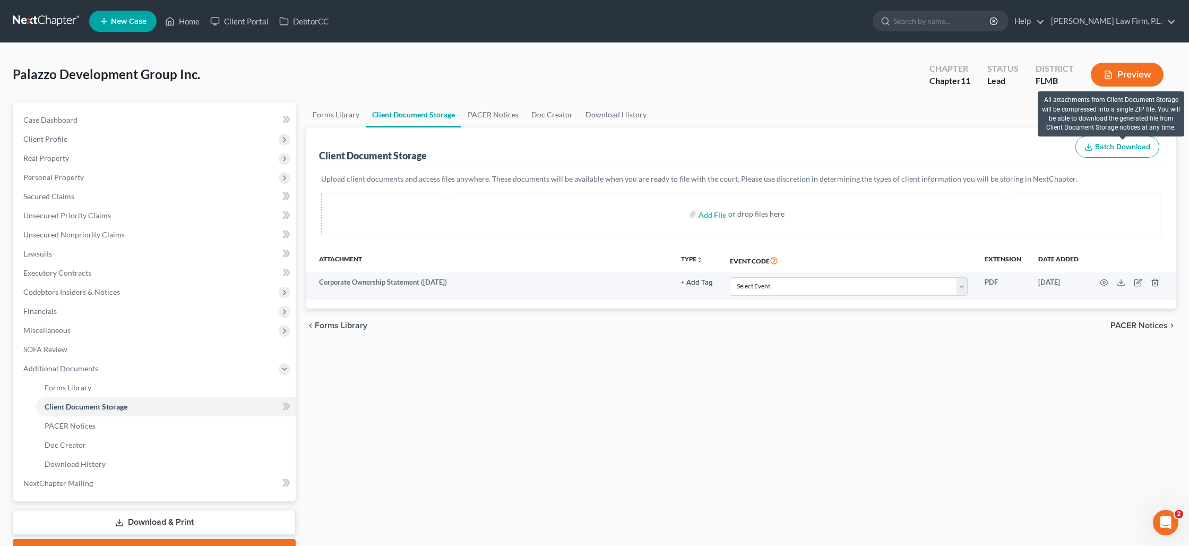
click at [1105, 149] on span "Batch Download" at bounding box center [1122, 146] width 55 height 9
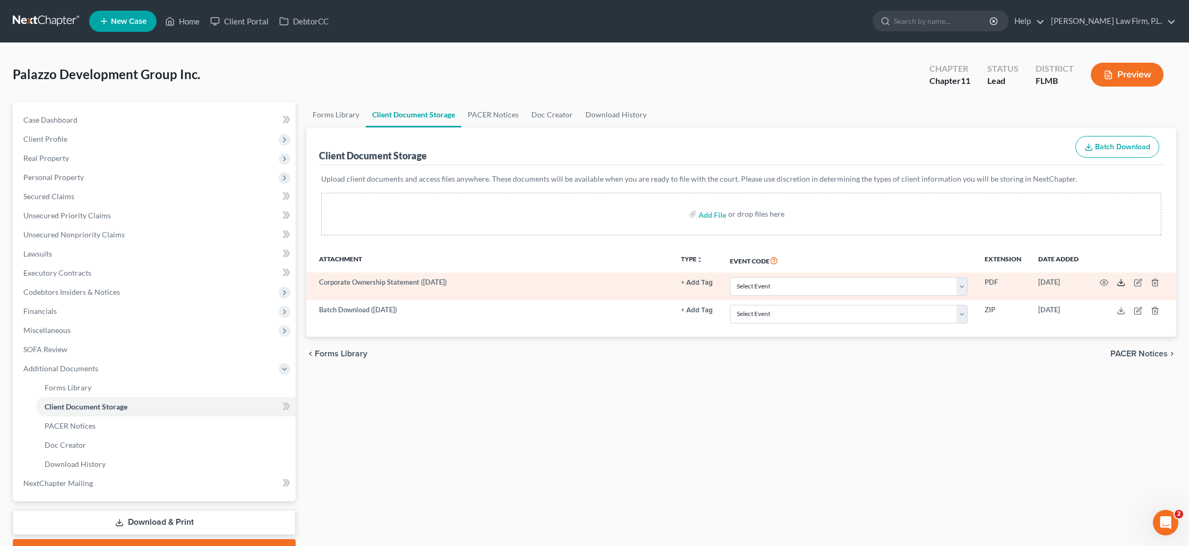
click at [1118, 282] on icon at bounding box center [1121, 282] width 8 height 8
click at [1124, 281] on icon at bounding box center [1121, 282] width 8 height 8
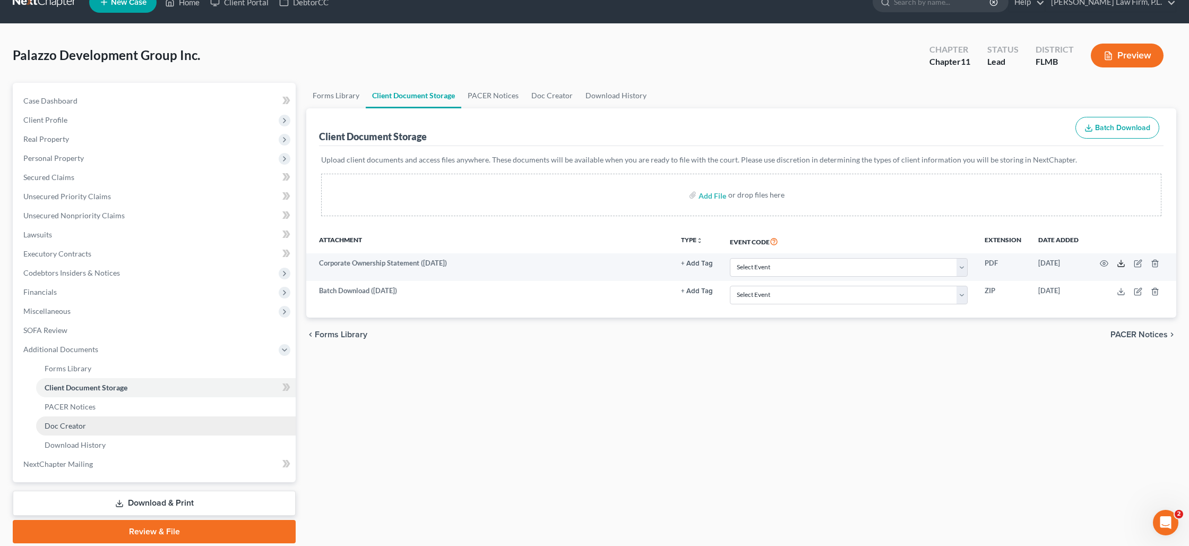
scroll to position [56, 0]
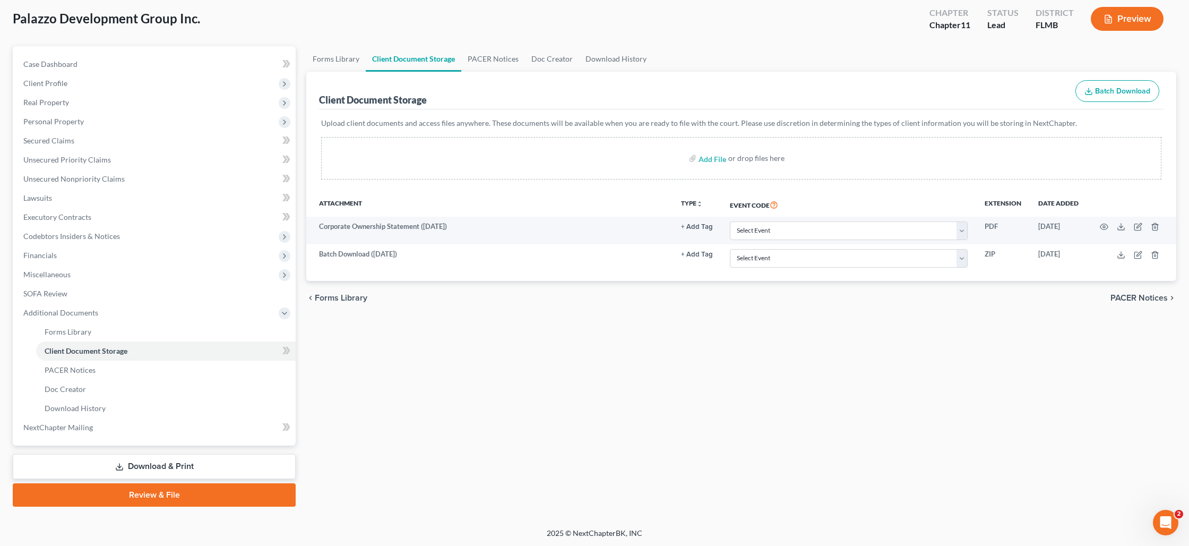
click at [142, 464] on link "Download & Print" at bounding box center [154, 466] width 283 height 25
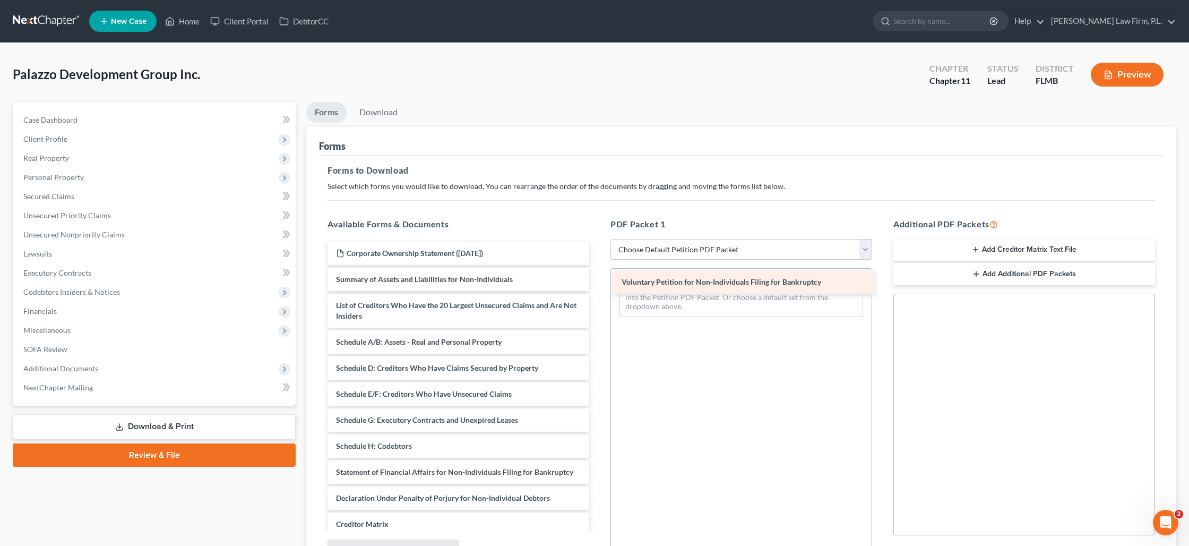
drag, startPoint x: 434, startPoint y: 278, endPoint x: 720, endPoint y: 281, distance: 285.6
click at [598, 281] on div "Voluntary Petition for Non-Individuals Filing for Bankruptcy Corporate Ownershi…" at bounding box center [458, 428] width 279 height 372
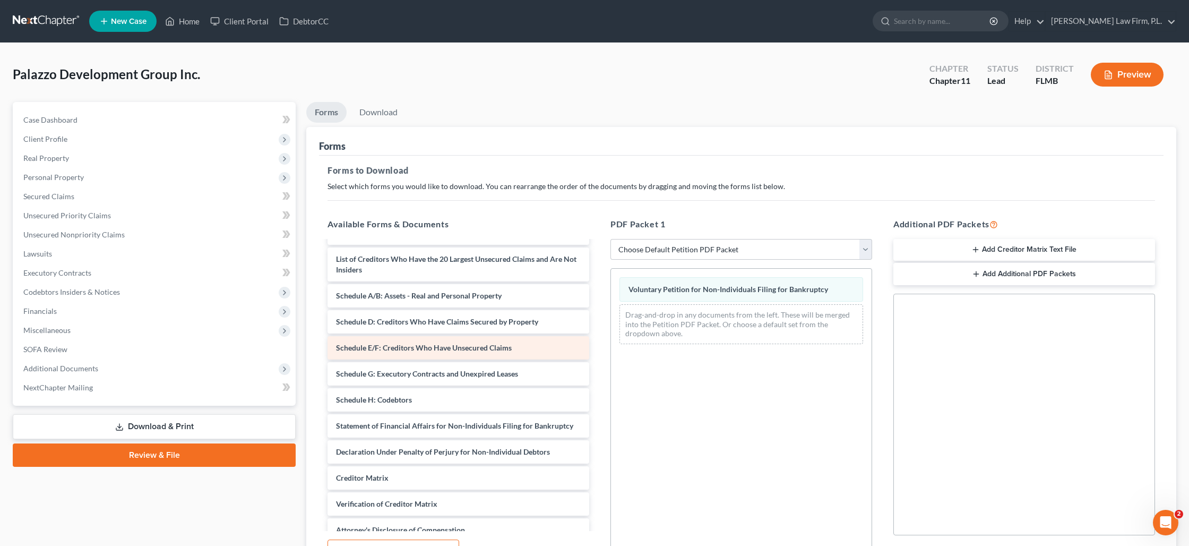
scroll to position [47, 0]
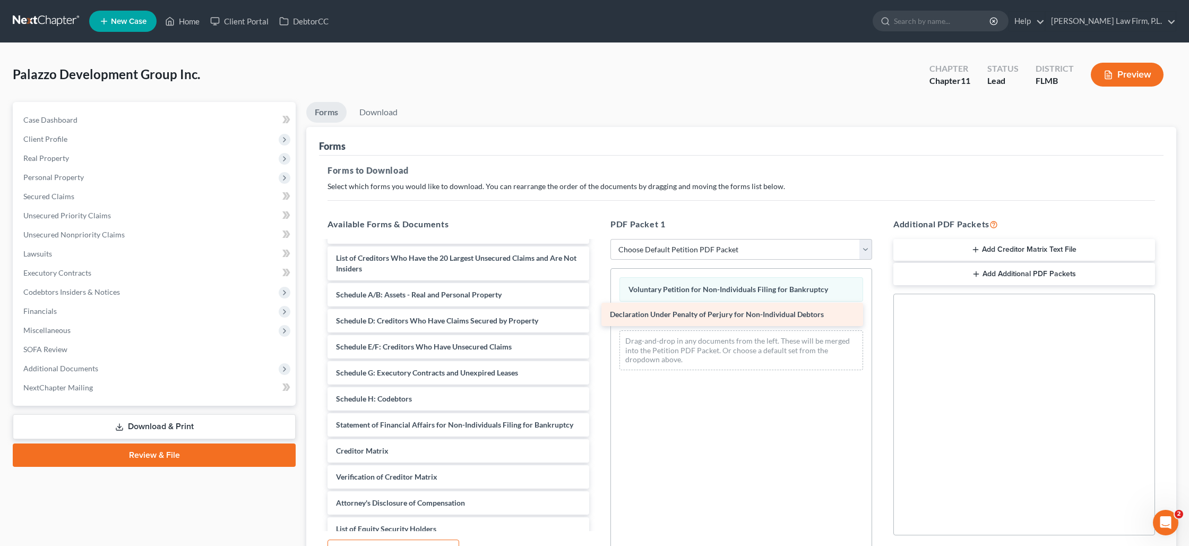
drag, startPoint x: 427, startPoint y: 448, endPoint x: 701, endPoint y: 312, distance: 305.3
click at [598, 312] on div "Declaration Under Penalty of Perjury for Non-Individual Debtors Corporate Owner…" at bounding box center [458, 367] width 279 height 346
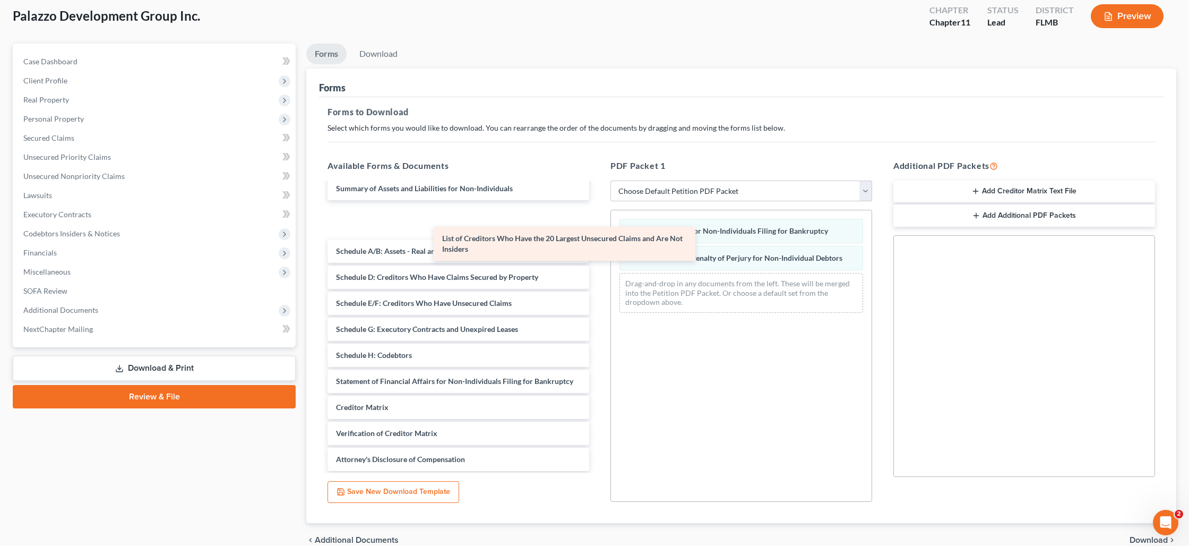
scroll to position [23, 0]
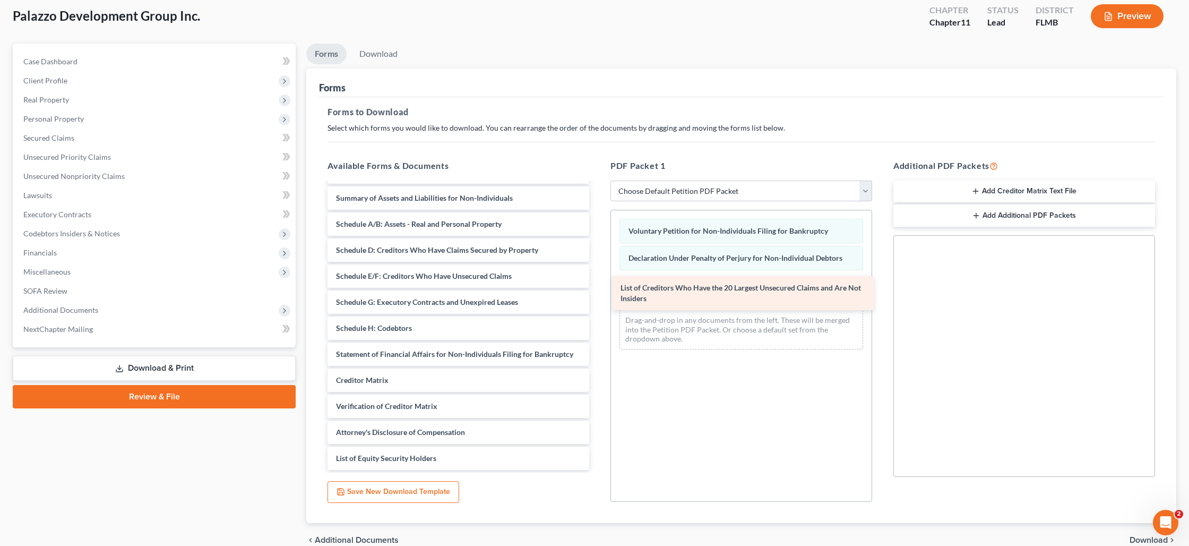
drag, startPoint x: 417, startPoint y: 214, endPoint x: 701, endPoint y: 288, distance: 293.4
click at [598, 288] on div "List of Creditors Who Have the 20 Largest Unsecured Claims and Are Not Insiders…" at bounding box center [458, 314] width 279 height 309
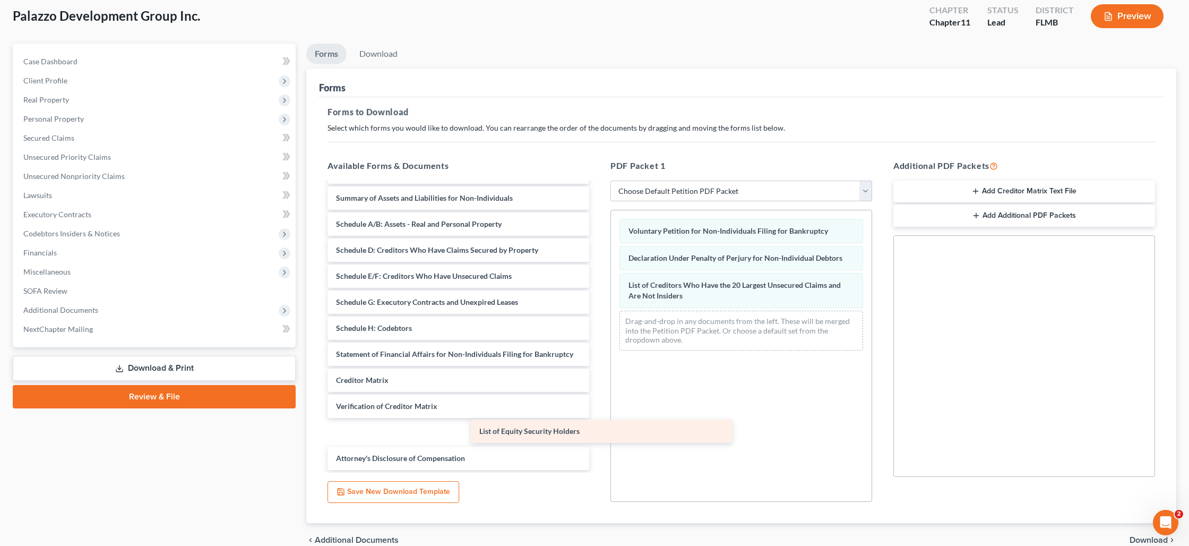
scroll to position [0, 0]
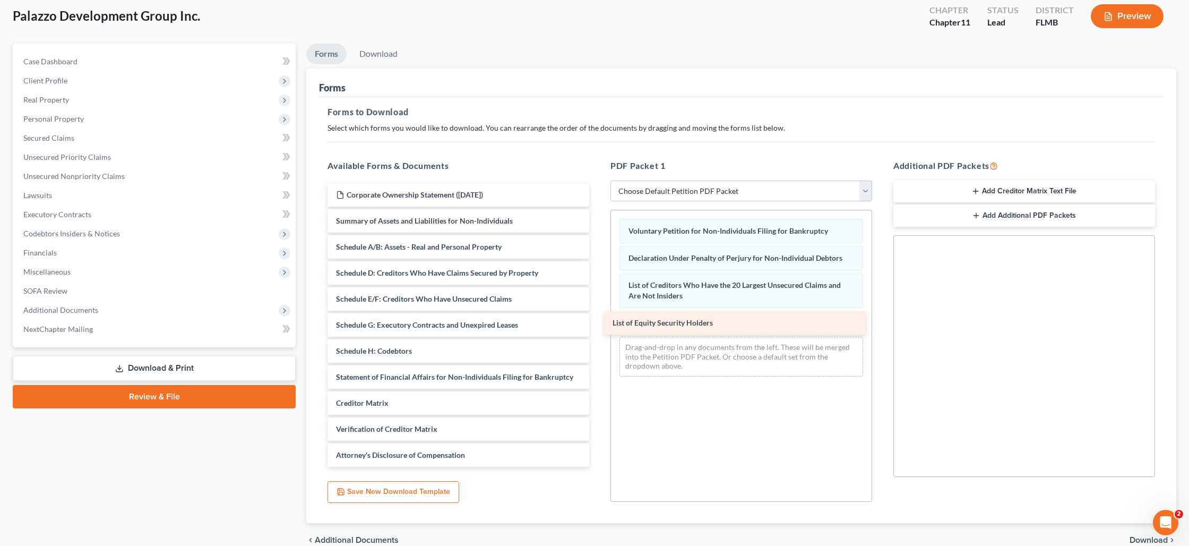
drag, startPoint x: 427, startPoint y: 456, endPoint x: 703, endPoint y: 321, distance: 307.7
click at [598, 321] on div "List of Equity Security Holders Corporate Ownership Statement ([DATE]) Summary …" at bounding box center [458, 324] width 279 height 283
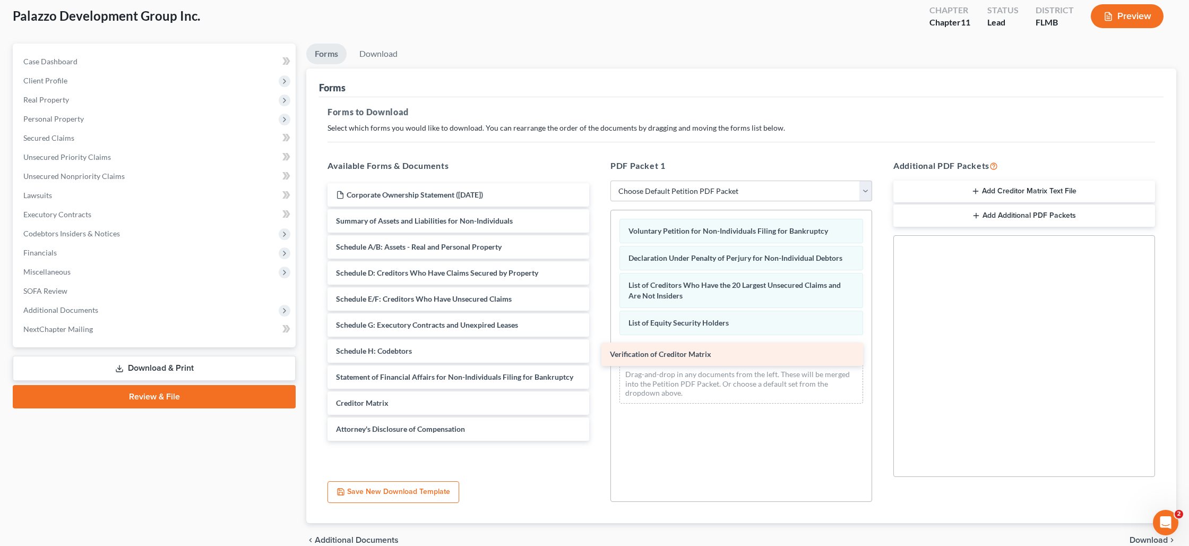
drag, startPoint x: 412, startPoint y: 425, endPoint x: 686, endPoint y: 350, distance: 283.8
click at [598, 350] on div "Verification of Creditor Matrix Corporate Ownership Statement ([DATE]) Summary …" at bounding box center [458, 311] width 279 height 257
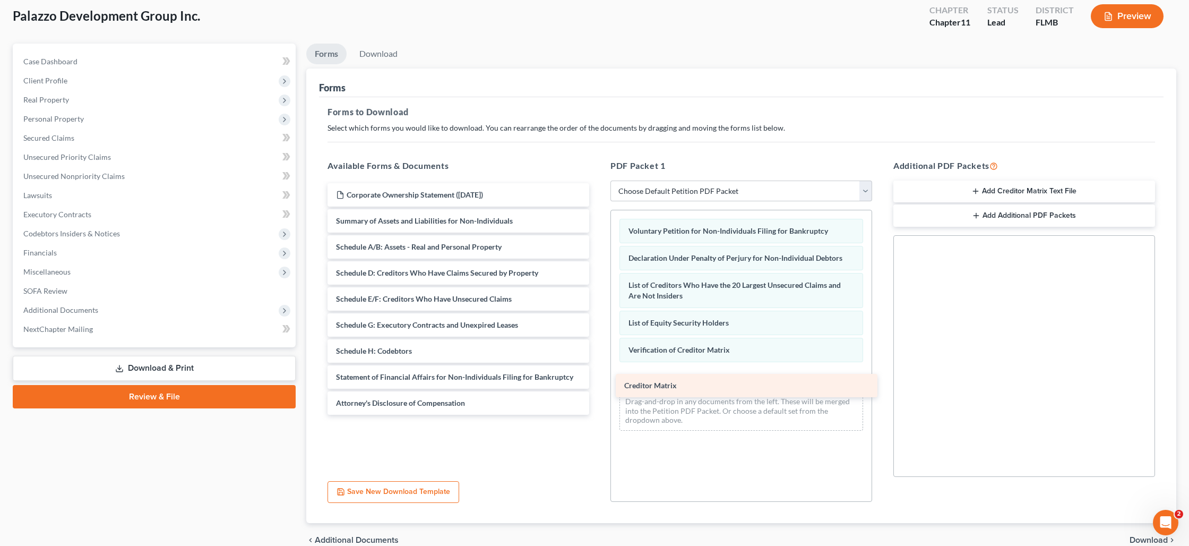
drag, startPoint x: 384, startPoint y: 401, endPoint x: 673, endPoint y: 383, distance: 289.8
click at [598, 383] on div "Creditor Matrix Corporate Ownership Statement ([DATE]) Summary of Assets and Li…" at bounding box center [458, 298] width 279 height 231
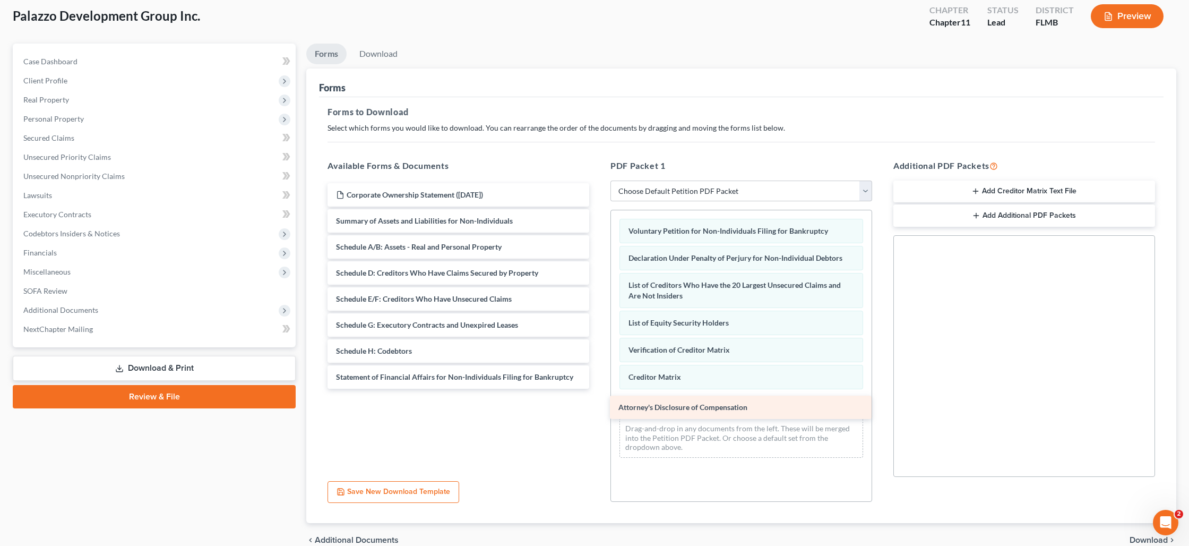
drag, startPoint x: 416, startPoint y: 402, endPoint x: 697, endPoint y: 407, distance: 281.9
click at [598, 389] on div "Attorney's Disclosure of Compensation Corporate Ownership Statement ([DATE]) Su…" at bounding box center [458, 285] width 279 height 205
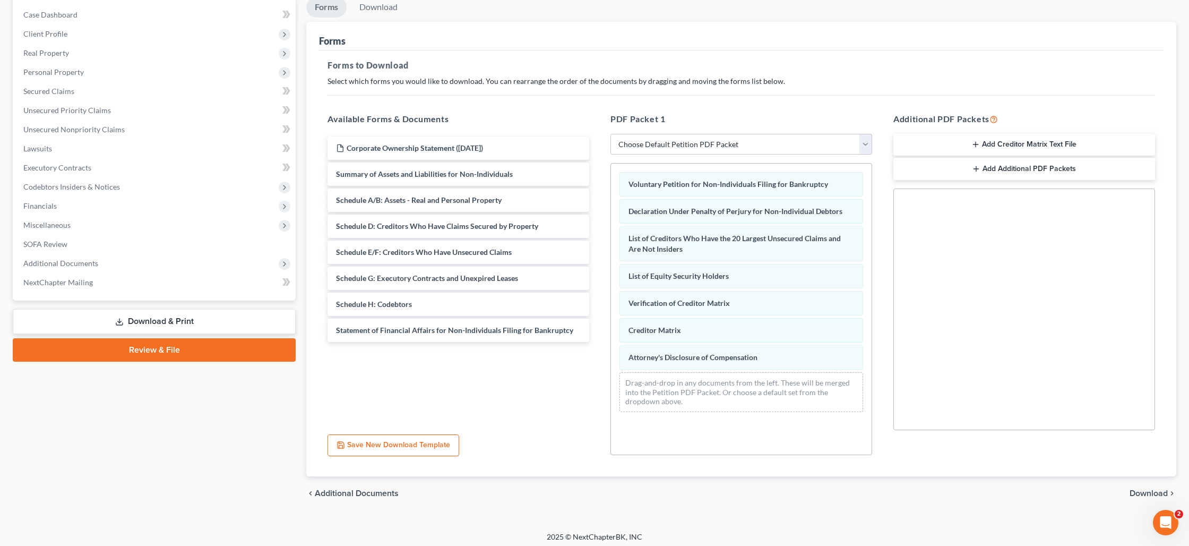
scroll to position [104, 0]
click at [1138, 490] on span "Download" at bounding box center [1149, 494] width 38 height 8
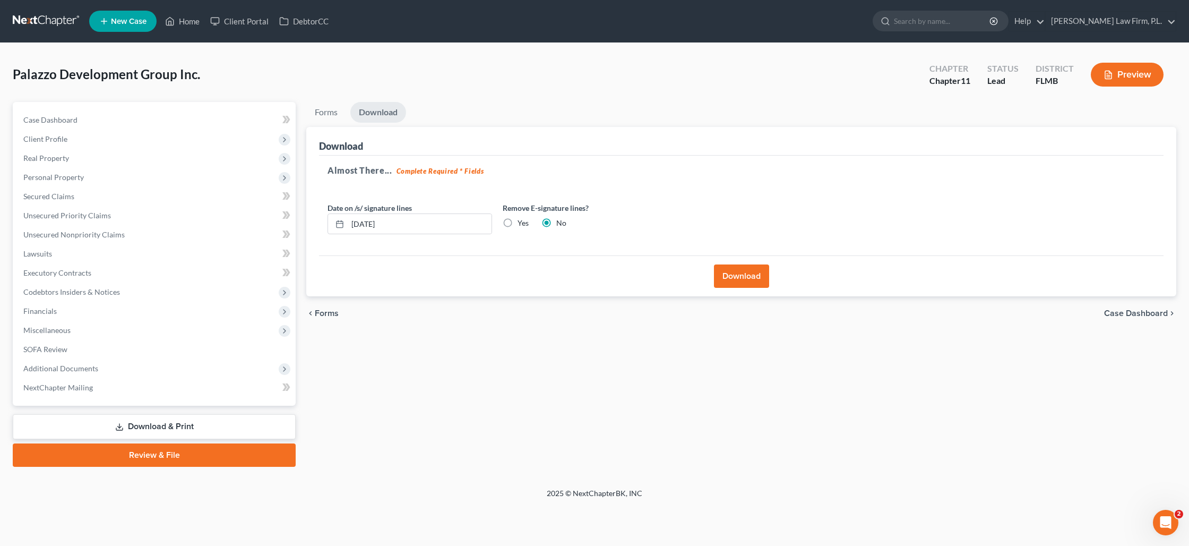
scroll to position [0, 0]
drag, startPoint x: 417, startPoint y: 227, endPoint x: 351, endPoint y: 225, distance: 65.9
click at [351, 225] on input "[DATE]" at bounding box center [420, 224] width 144 height 20
click at [518, 224] on label "Yes" at bounding box center [523, 223] width 11 height 11
click at [522, 224] on input "Yes" at bounding box center [525, 221] width 7 height 7
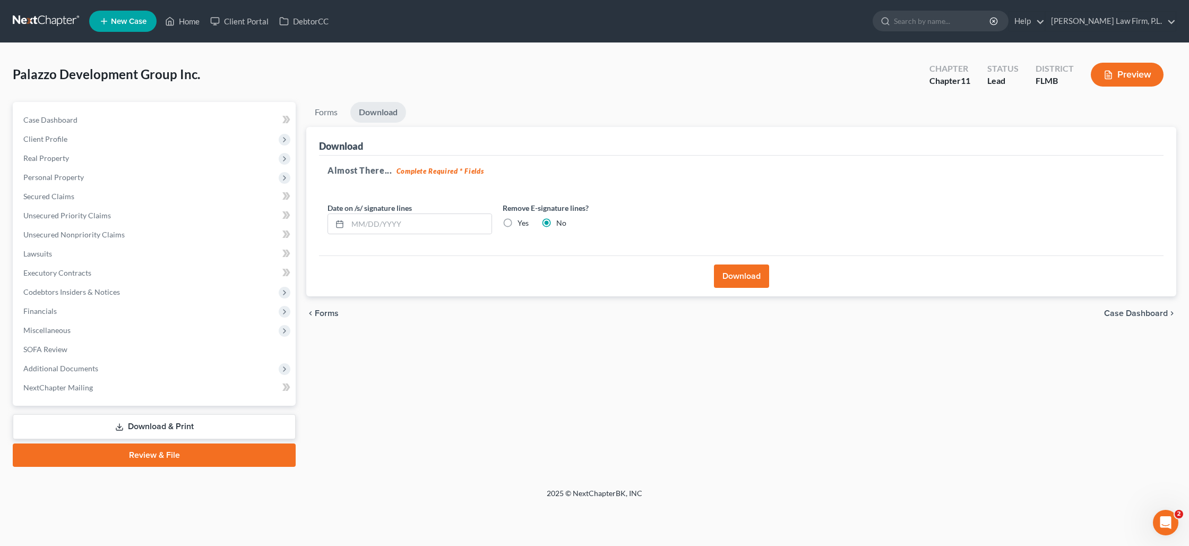
radio input "true"
radio input "false"
click at [729, 279] on button "Download" at bounding box center [741, 275] width 55 height 23
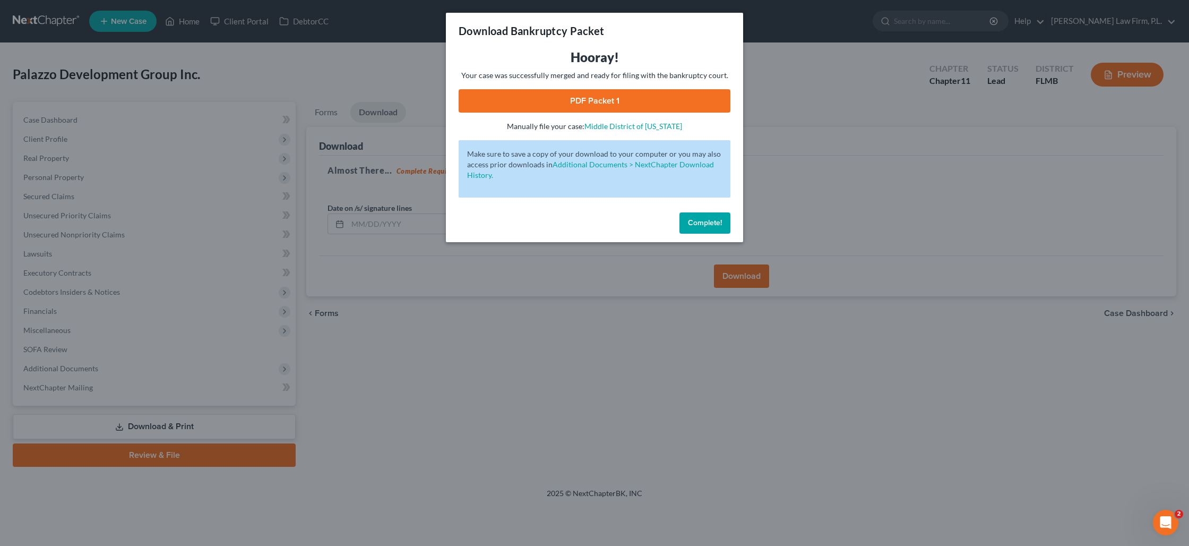
click at [571, 102] on link "PDF Packet 1" at bounding box center [595, 100] width 272 height 23
click at [893, 115] on div "Download Bankruptcy Packet Hooray! Your case was successfully merged and ready …" at bounding box center [594, 273] width 1189 height 546
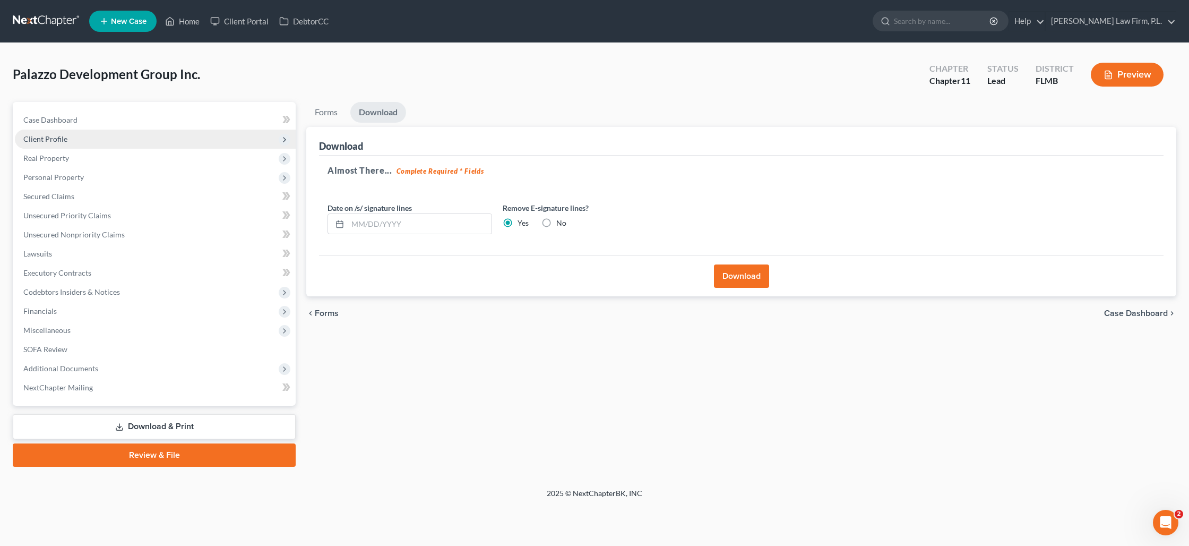
click at [56, 139] on span "Client Profile" at bounding box center [45, 138] width 44 height 9
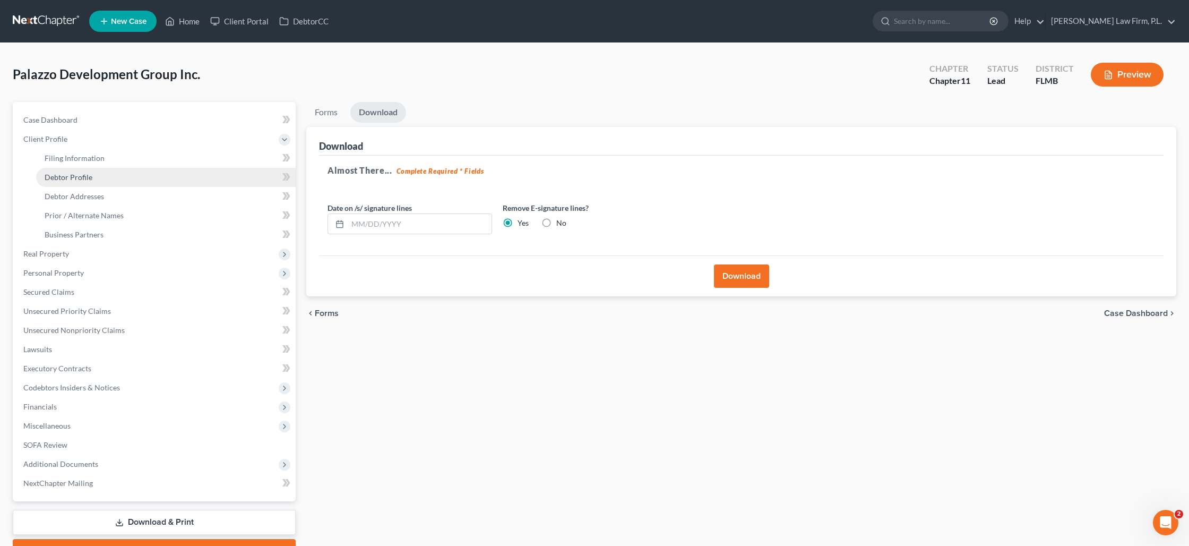
click at [75, 178] on span "Debtor Profile" at bounding box center [69, 177] width 48 height 9
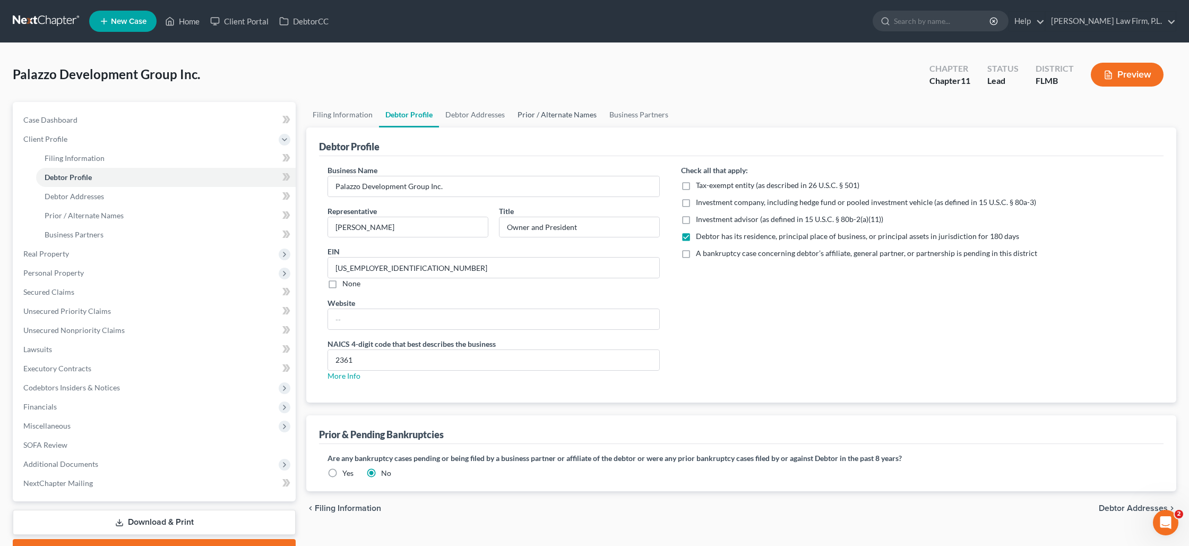
click at [571, 114] on link "Prior / Alternate Names" at bounding box center [557, 114] width 92 height 25
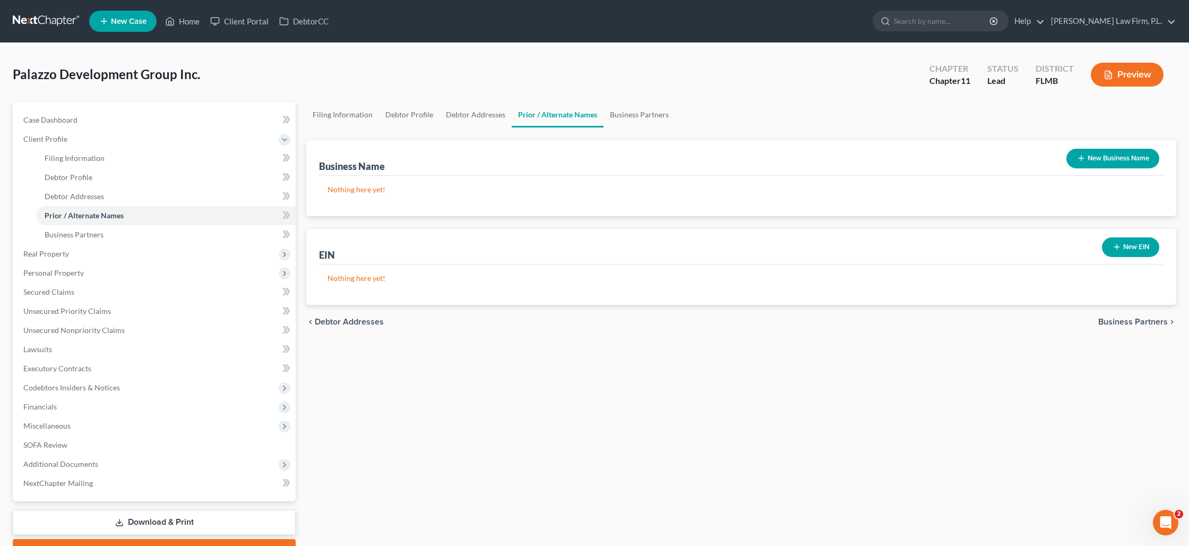
click at [1116, 159] on button "New Business Name" at bounding box center [1112, 159] width 93 height 20
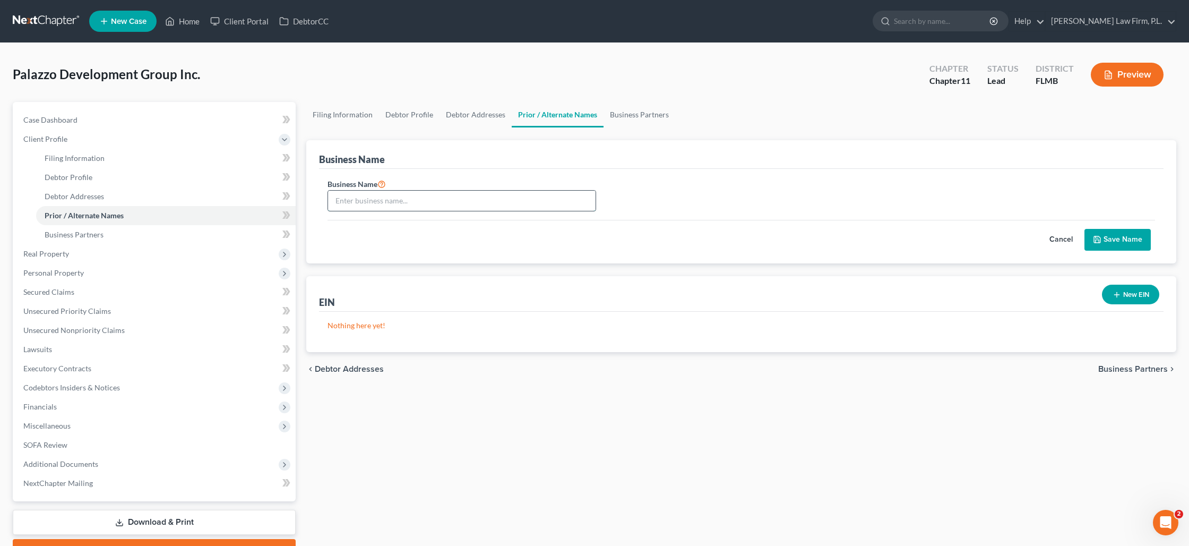
click at [393, 201] on input "text" at bounding box center [462, 201] width 268 height 20
type input "d/b/a Palazzo Pool & Spa"
click at [1122, 234] on button "Save Name" at bounding box center [1117, 240] width 66 height 22
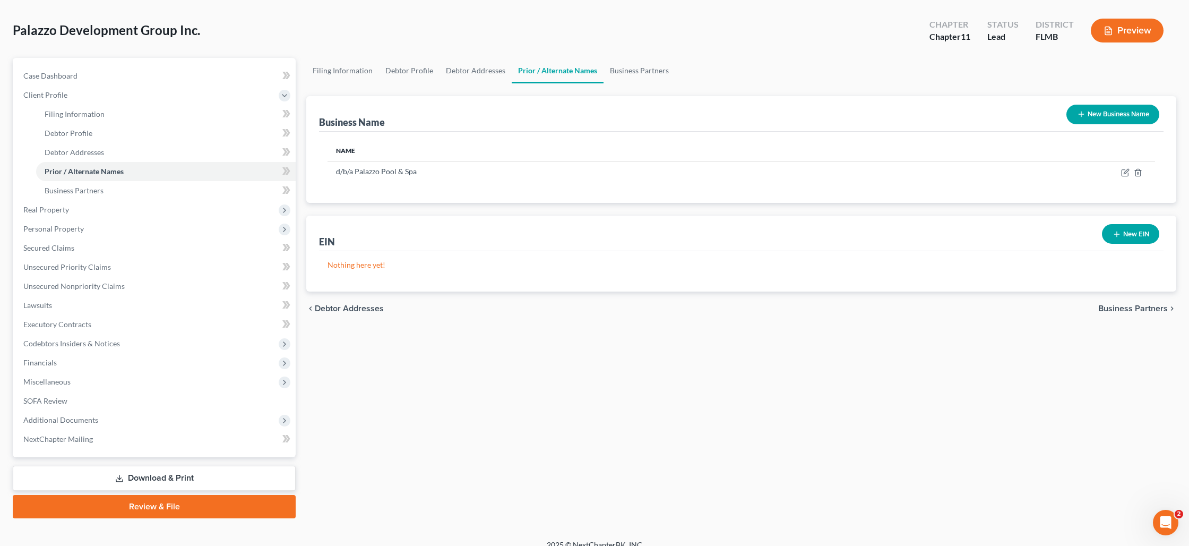
scroll to position [56, 0]
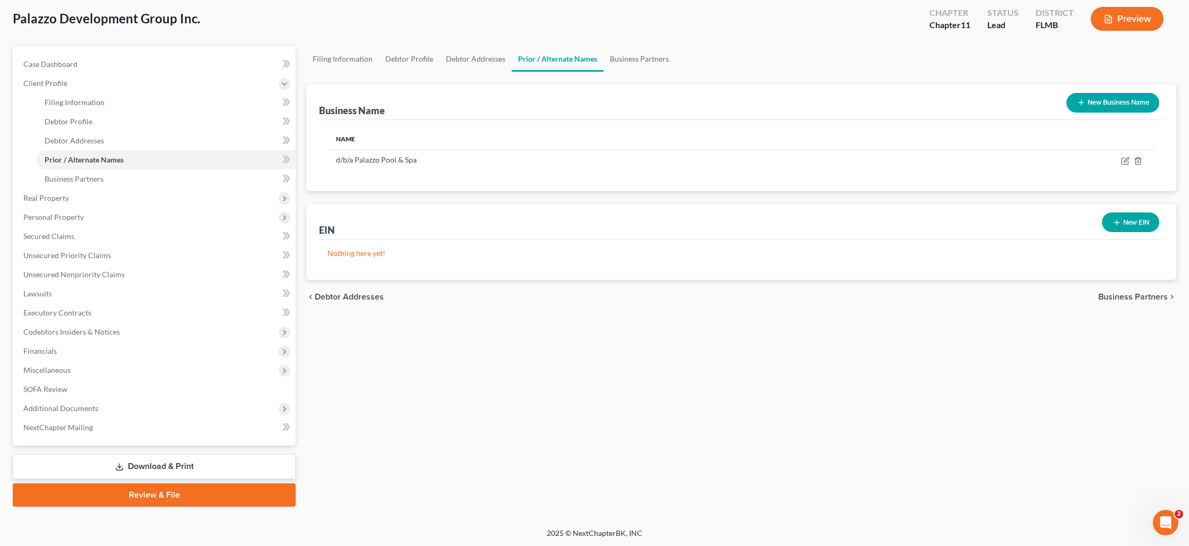
click at [198, 463] on link "Download & Print" at bounding box center [154, 466] width 283 height 25
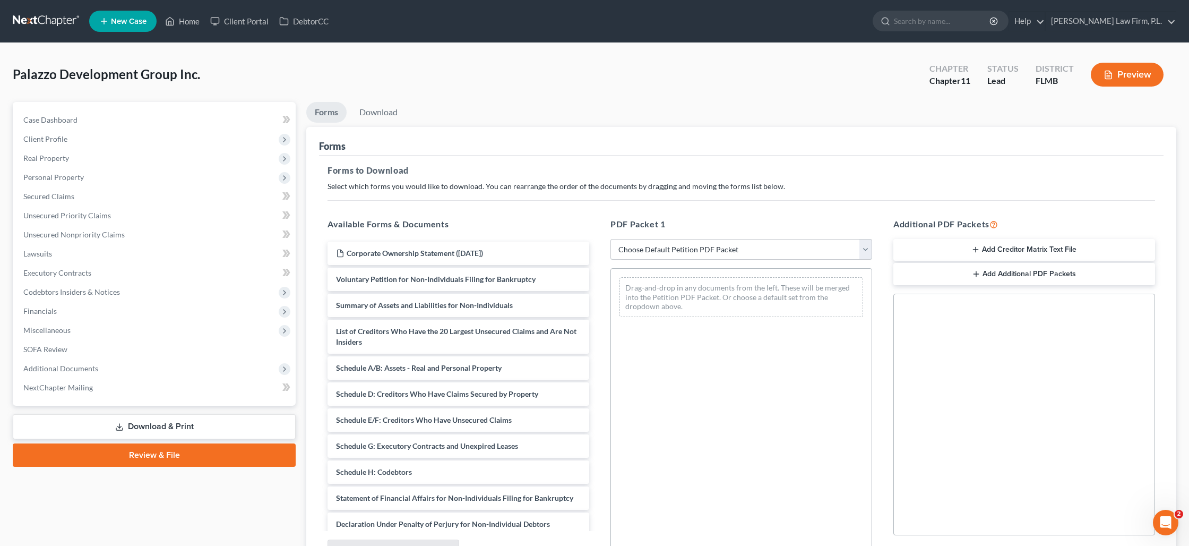
click at [687, 252] on select "Choose Default Petition PDF Packet Complete Bankruptcy Petition (all forms and …" at bounding box center [741, 249] width 262 height 21
select select "1"
click at [610, 239] on select "Choose Default Petition PDF Packet Complete Bankruptcy Petition (all forms and …" at bounding box center [741, 249] width 262 height 21
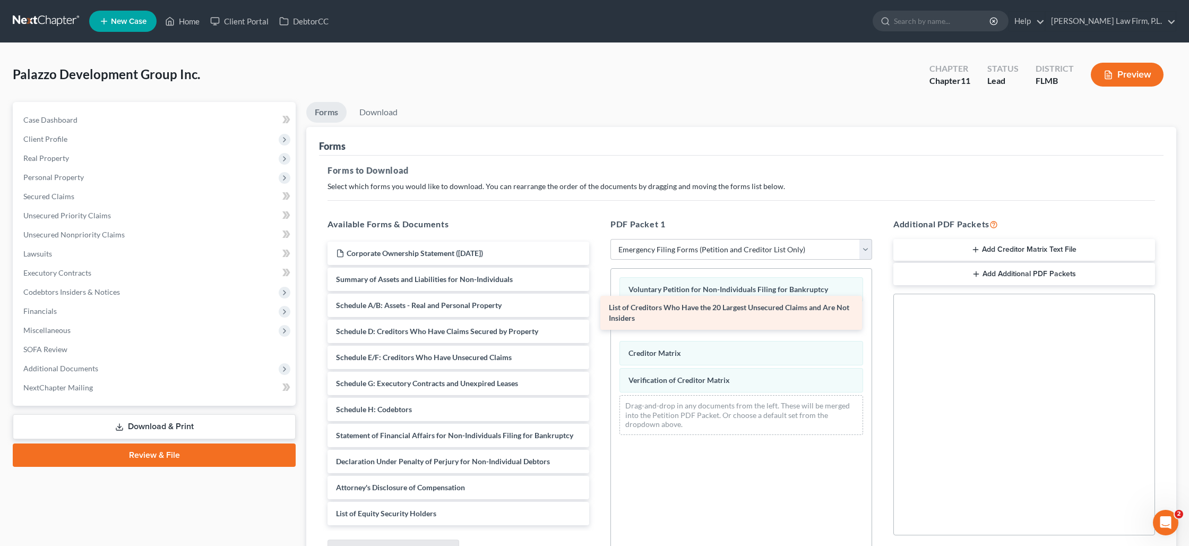
drag, startPoint x: 442, startPoint y: 300, endPoint x: 714, endPoint y: 303, distance: 272.8
click at [598, 303] on div "List of Creditors Who Have the 20 Largest Unsecured Claims and Are Not Insiders…" at bounding box center [458, 383] width 279 height 283
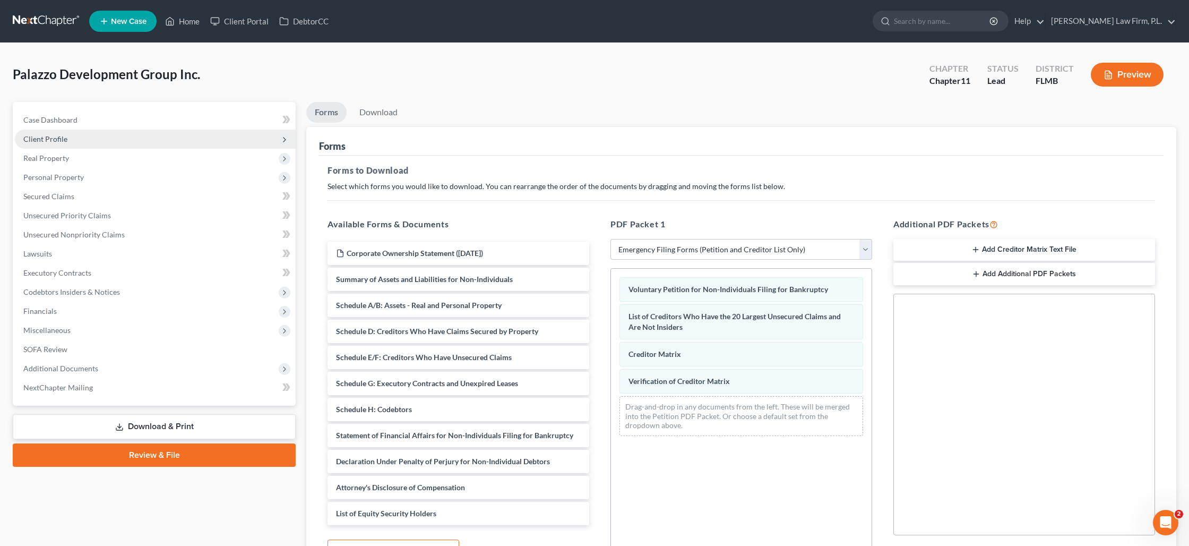
click at [84, 137] on span "Client Profile" at bounding box center [155, 139] width 281 height 19
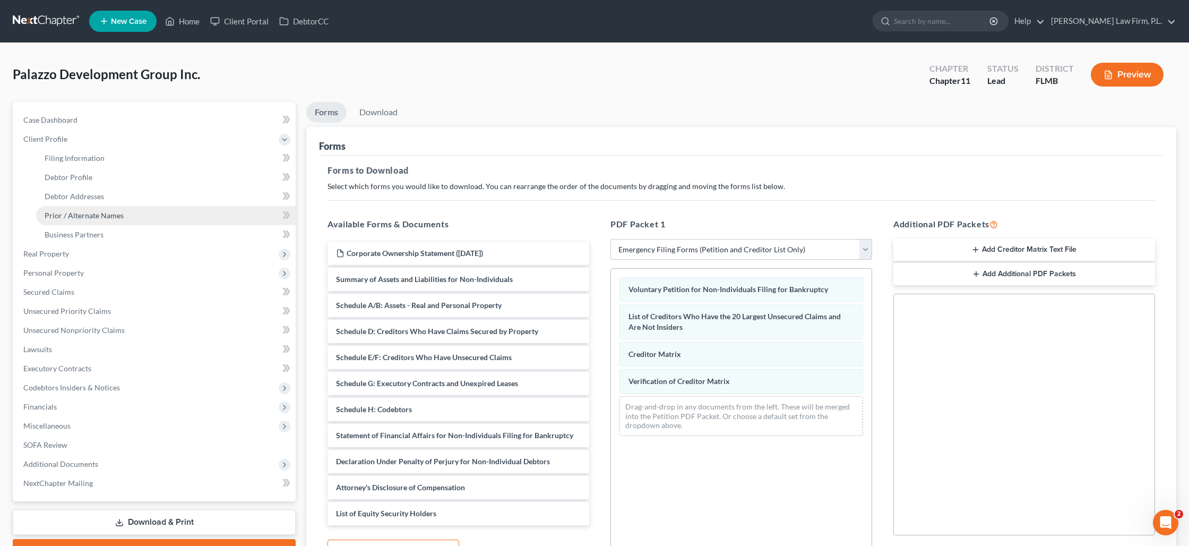
click at [94, 211] on span "Prior / Alternate Names" at bounding box center [84, 215] width 79 height 9
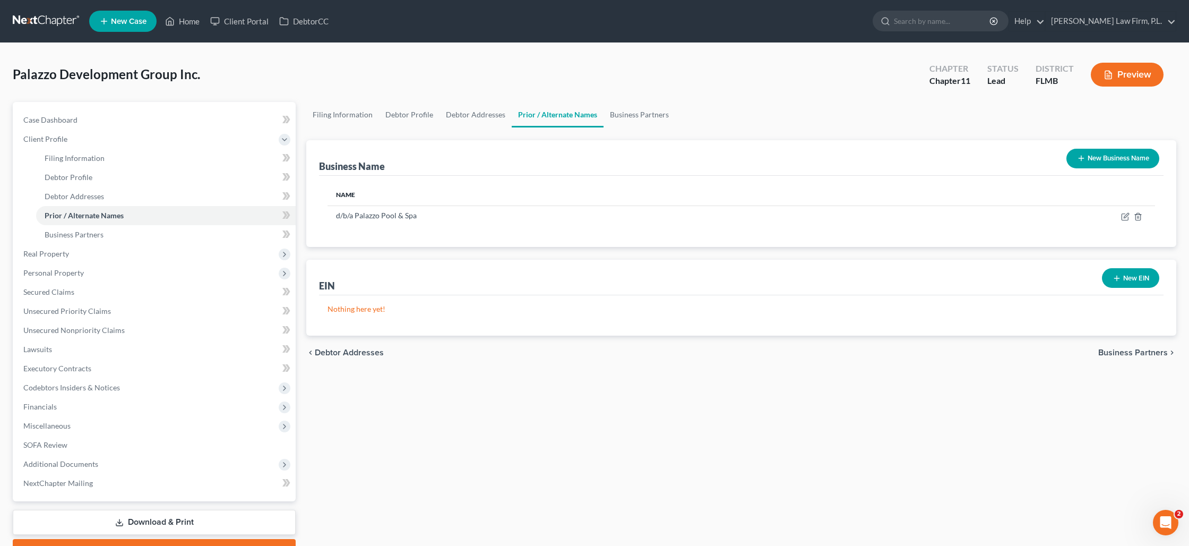
click at [1137, 77] on button "Preview" at bounding box center [1127, 75] width 73 height 24
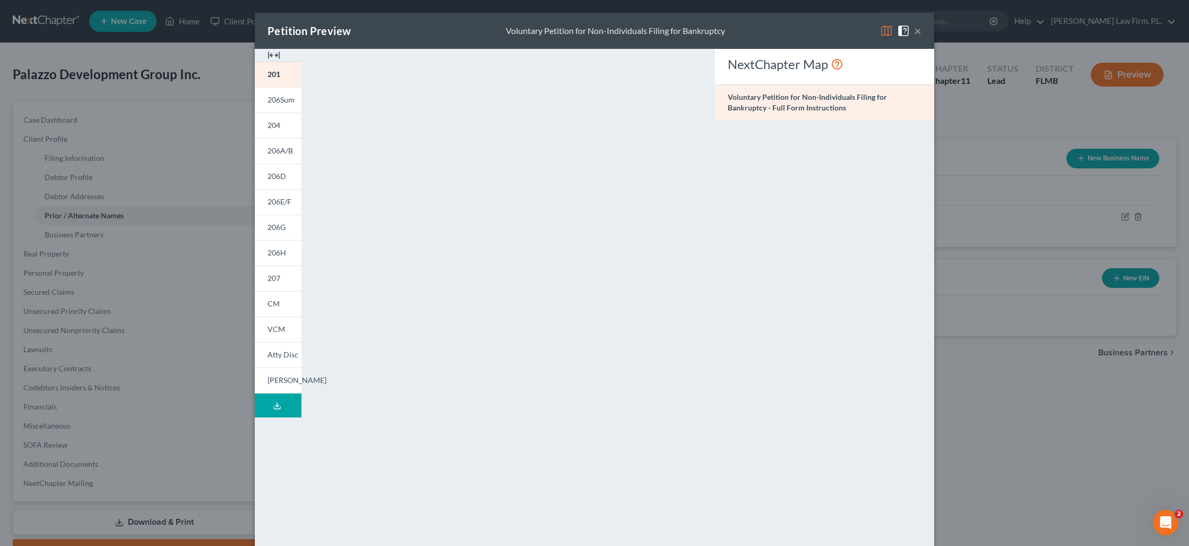
click at [918, 35] on button "×" at bounding box center [917, 30] width 7 height 13
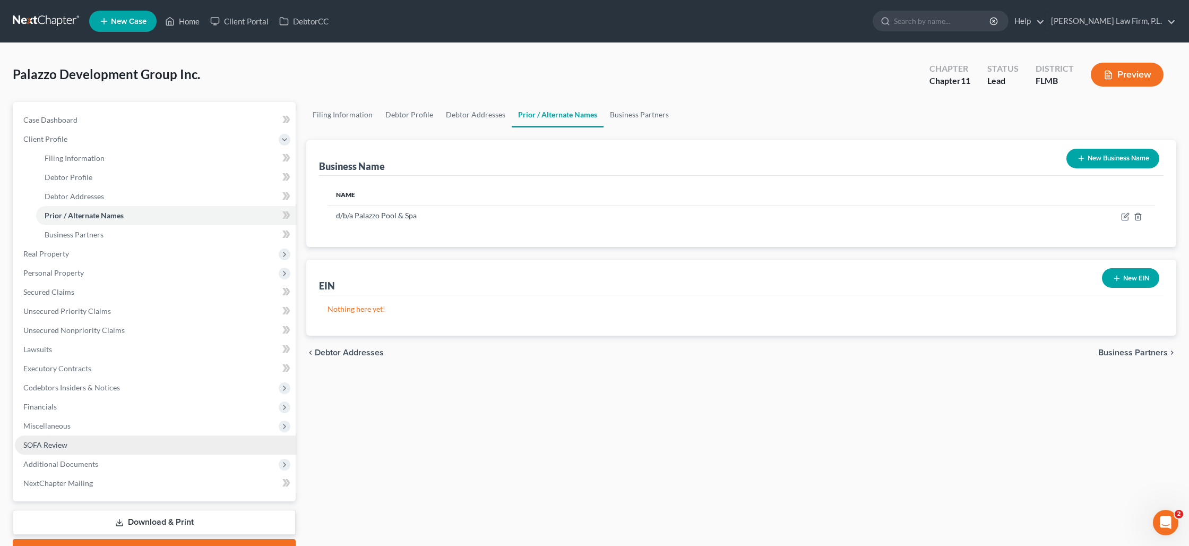
scroll to position [56, 0]
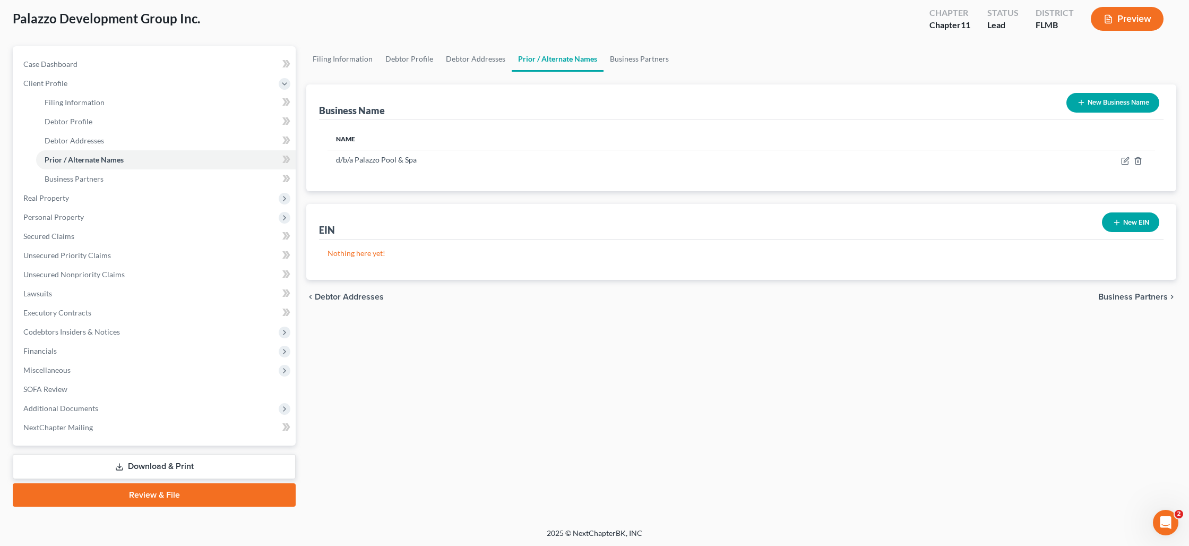
click at [165, 468] on link "Download & Print" at bounding box center [154, 466] width 283 height 25
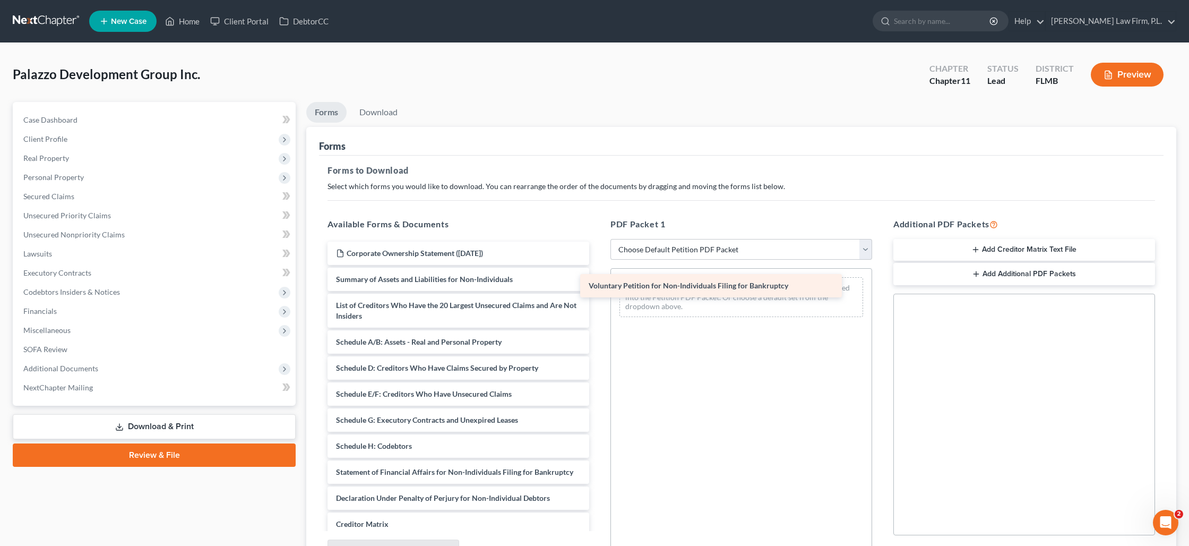
drag, startPoint x: 458, startPoint y: 277, endPoint x: 710, endPoint y: 283, distance: 252.2
click at [598, 283] on div "Voluntary Petition for Non-Individuals Filing for Bankruptcy Corporate Ownershi…" at bounding box center [458, 428] width 279 height 372
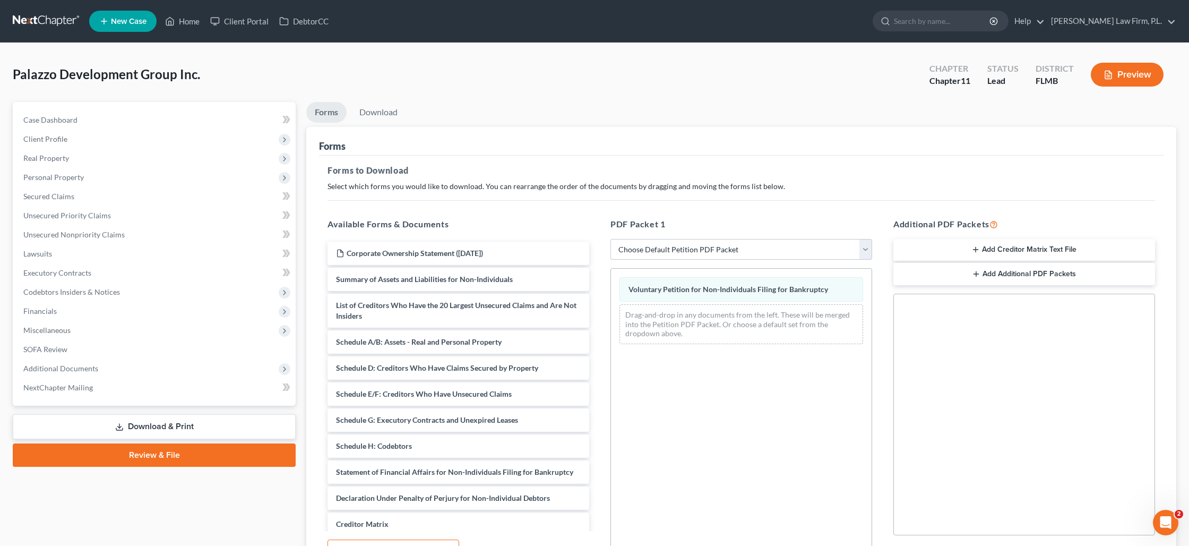
scroll to position [109, 0]
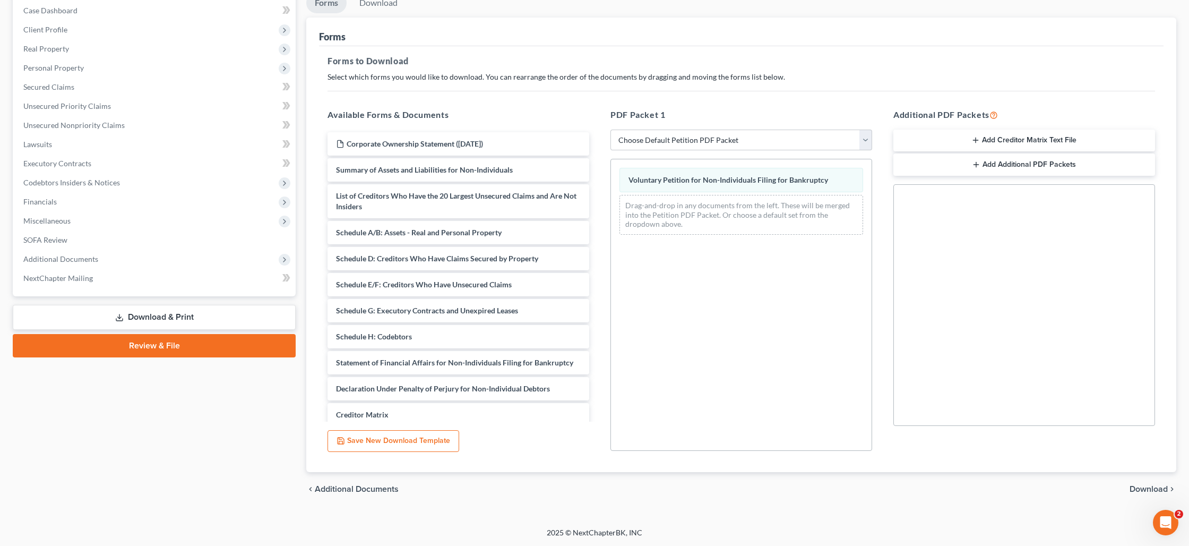
click at [1136, 485] on span "Download" at bounding box center [1149, 489] width 38 height 8
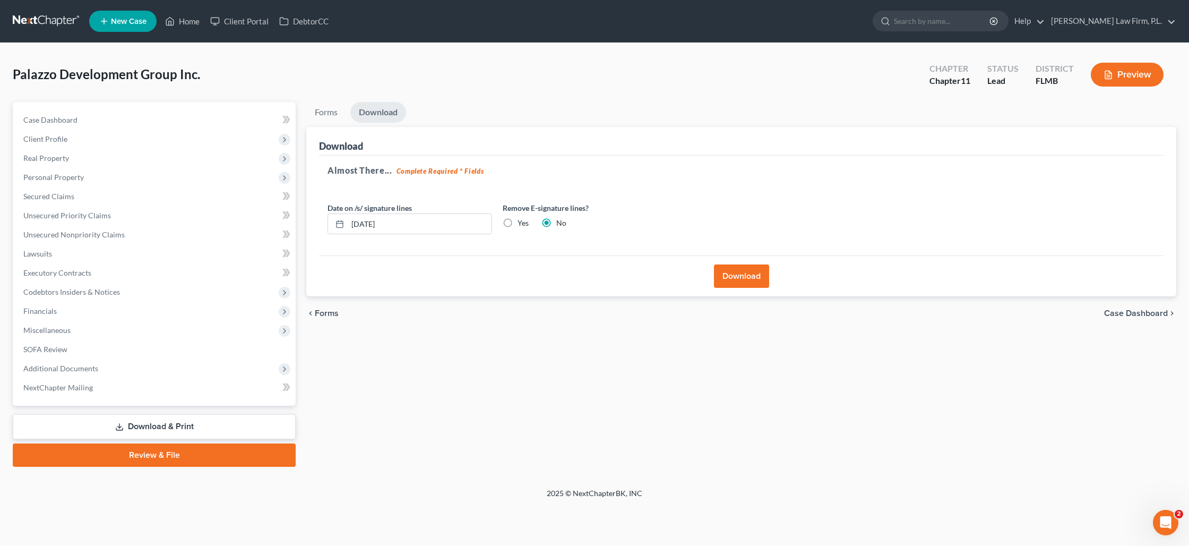
scroll to position [0, 0]
click at [459, 225] on input "[DATE]" at bounding box center [420, 224] width 144 height 20
click at [456, 226] on input "[DATE]" at bounding box center [420, 224] width 144 height 20
click at [464, 226] on input "[DATE]" at bounding box center [420, 224] width 144 height 20
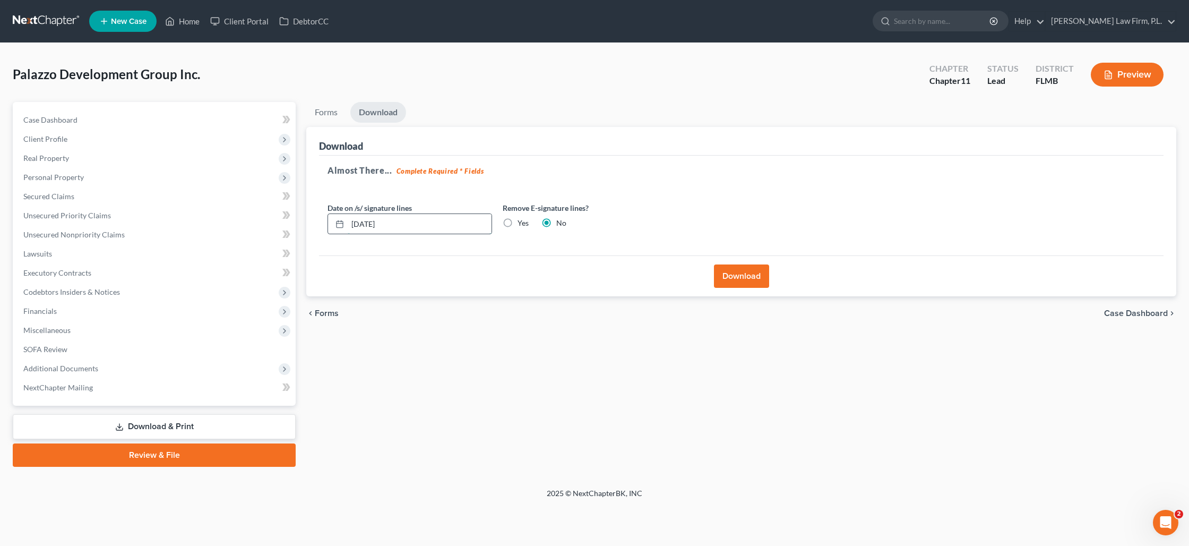
click at [464, 226] on input "[DATE]" at bounding box center [420, 224] width 144 height 20
click at [731, 273] on button "Download" at bounding box center [741, 275] width 55 height 23
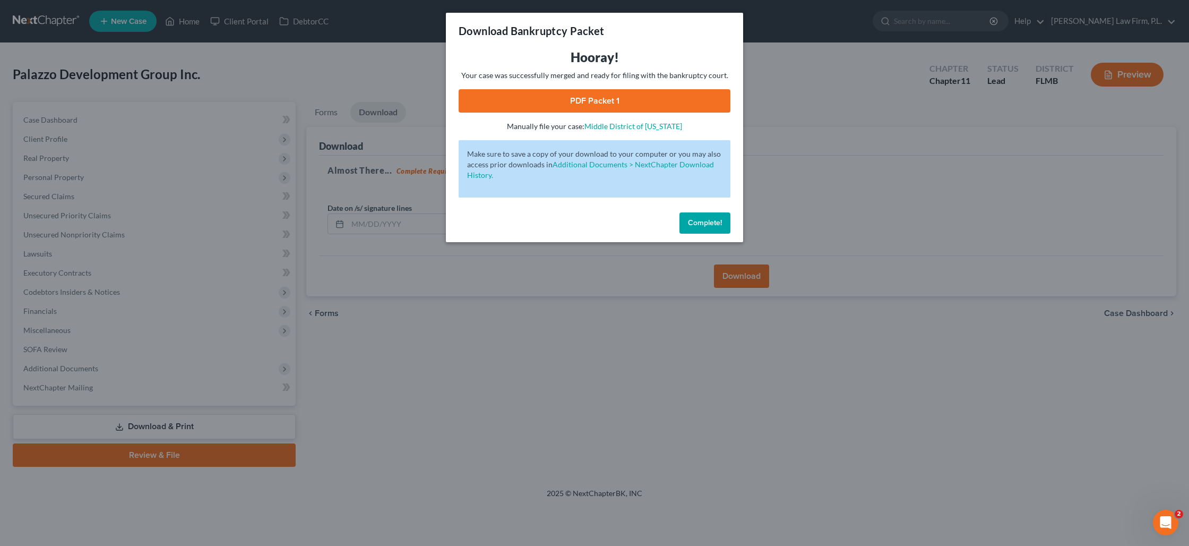
click at [606, 104] on link "PDF Packet 1" at bounding box center [595, 100] width 272 height 23
click at [691, 223] on span "Complete!" at bounding box center [705, 222] width 34 height 9
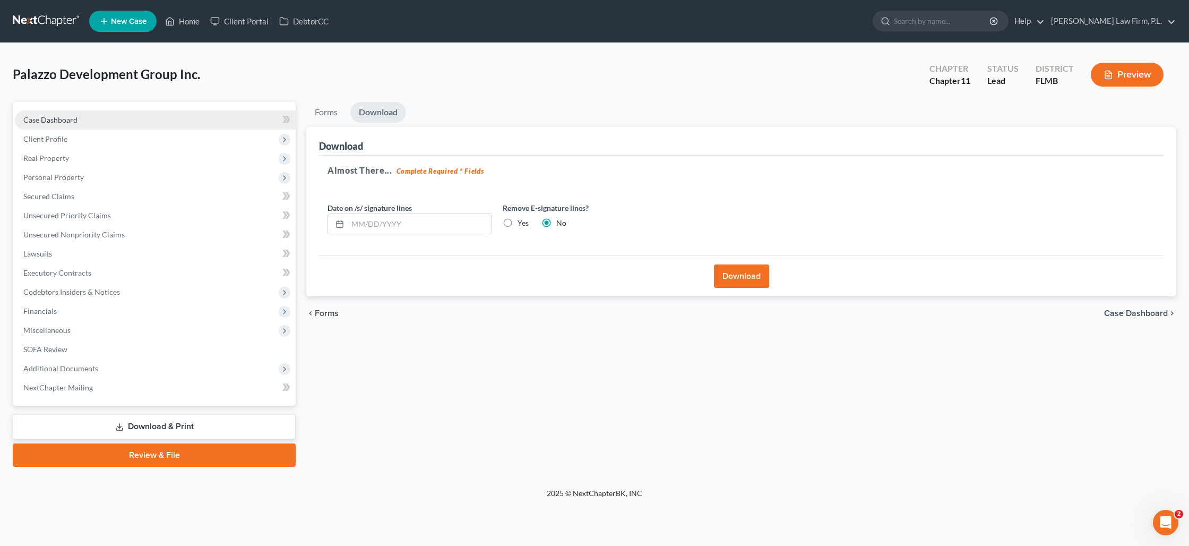
click at [80, 119] on link "Case Dashboard" at bounding box center [155, 119] width 281 height 19
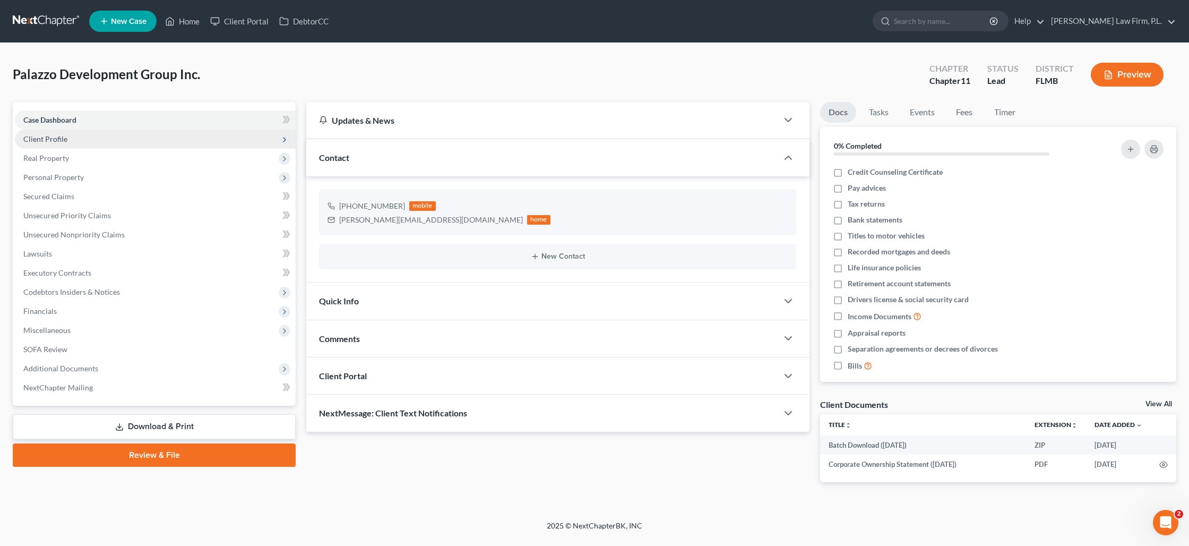
click at [82, 145] on span "Client Profile" at bounding box center [155, 139] width 281 height 19
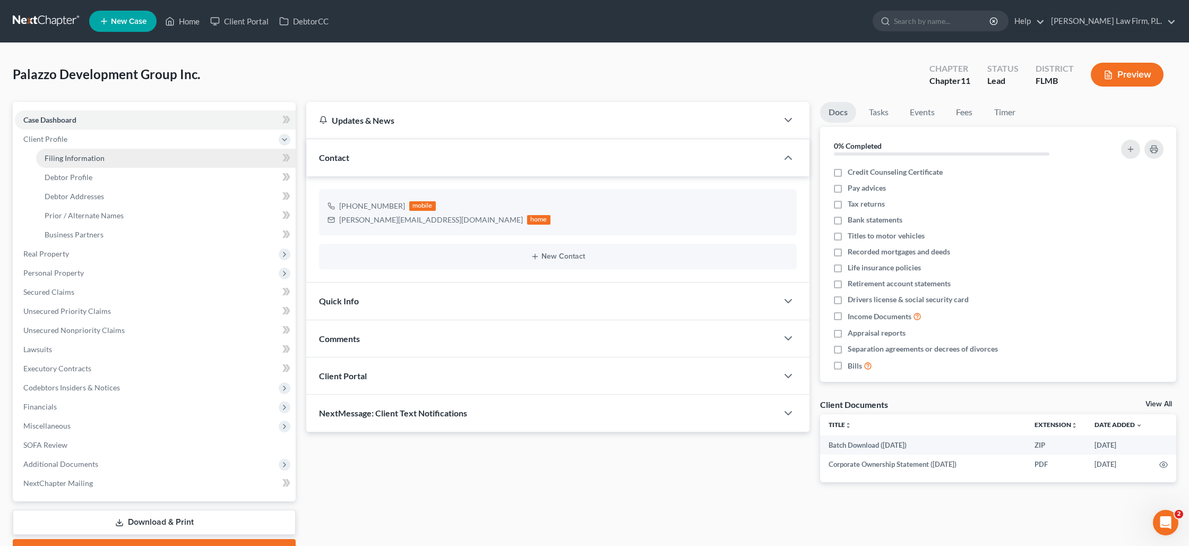
click at [87, 163] on link "Filing Information" at bounding box center [166, 158] width 260 height 19
select select "3"
select select "1"
select select "15"
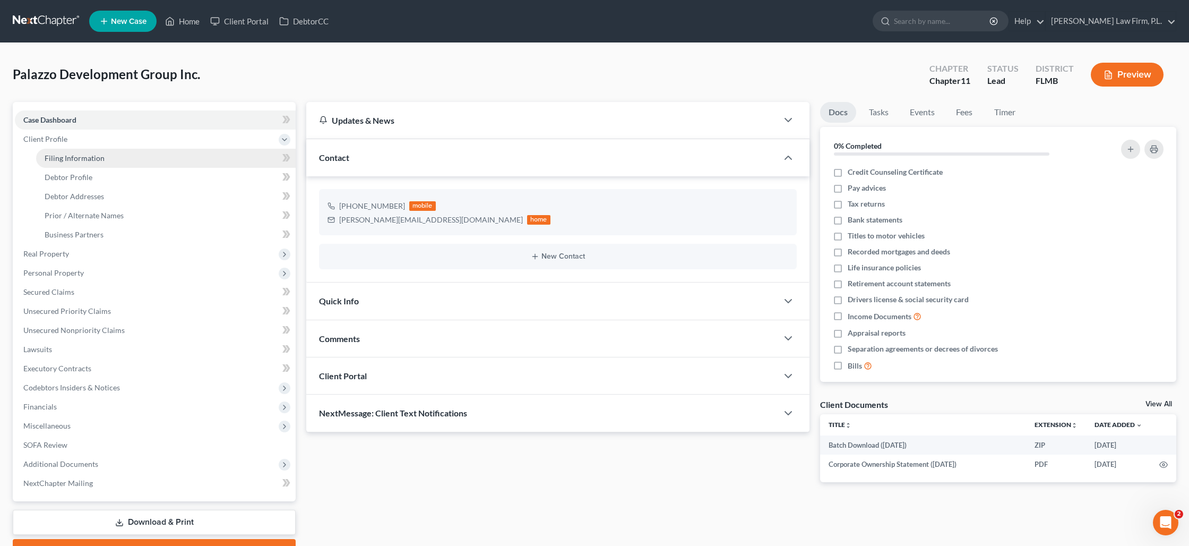
select select "0"
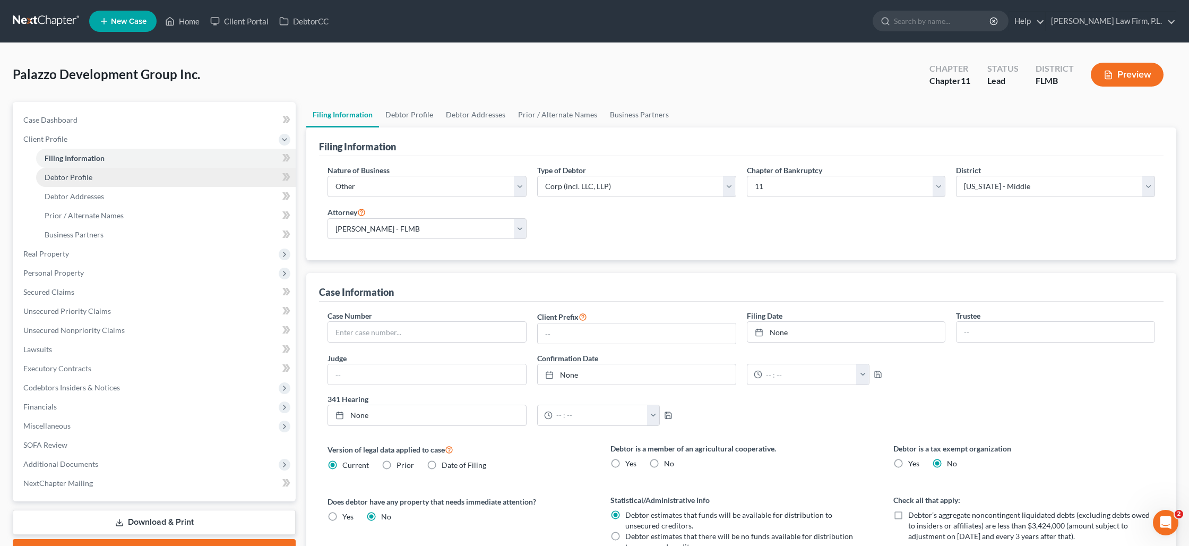
click at [84, 179] on span "Debtor Profile" at bounding box center [69, 177] width 48 height 9
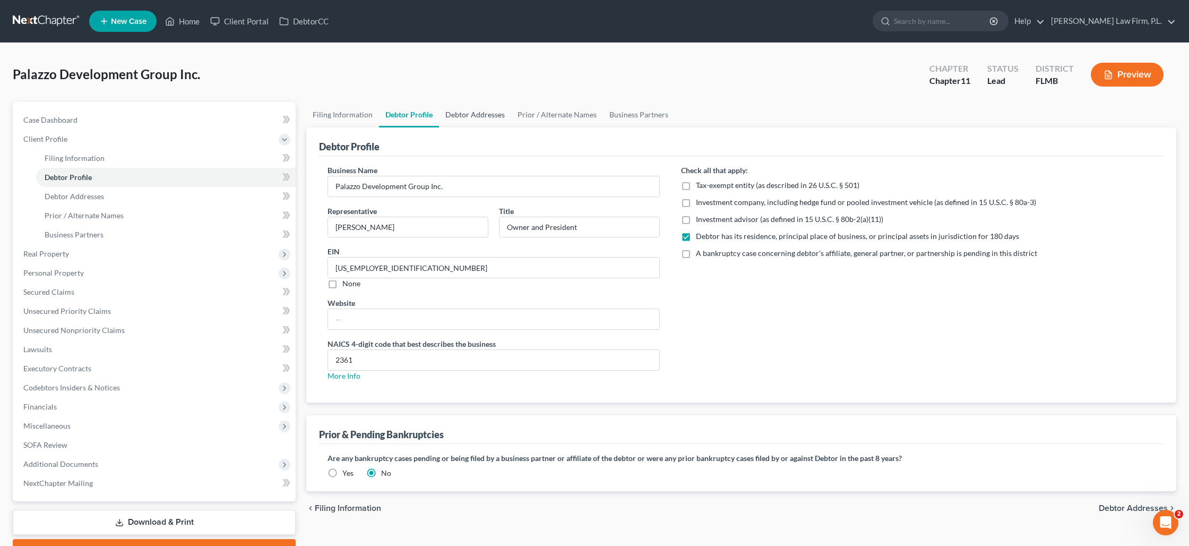
click at [487, 119] on link "Debtor Addresses" at bounding box center [475, 114] width 72 height 25
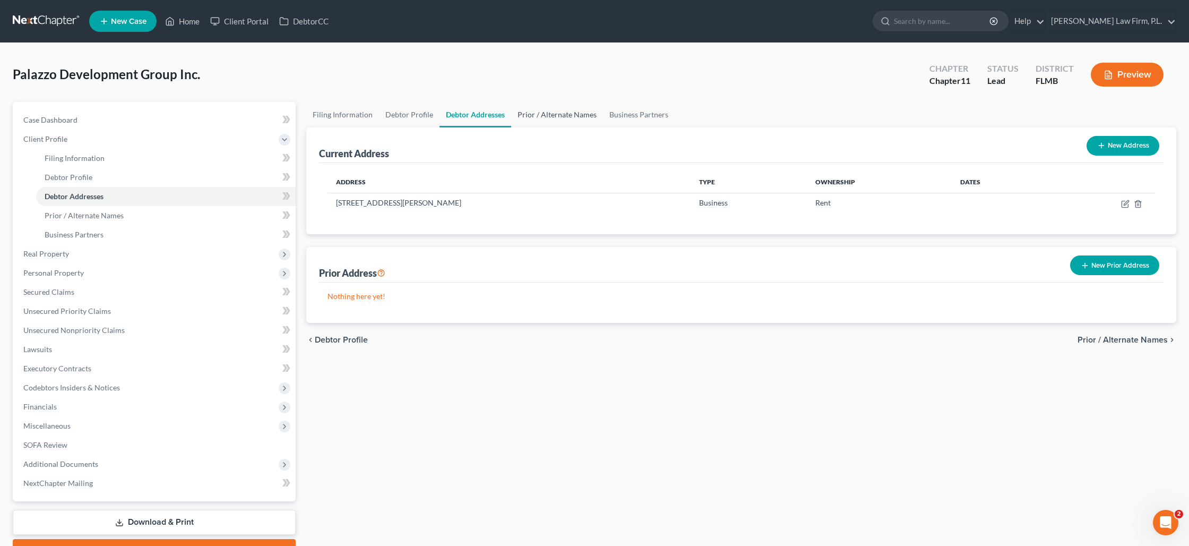
click at [530, 117] on link "Prior / Alternate Names" at bounding box center [557, 114] width 92 height 25
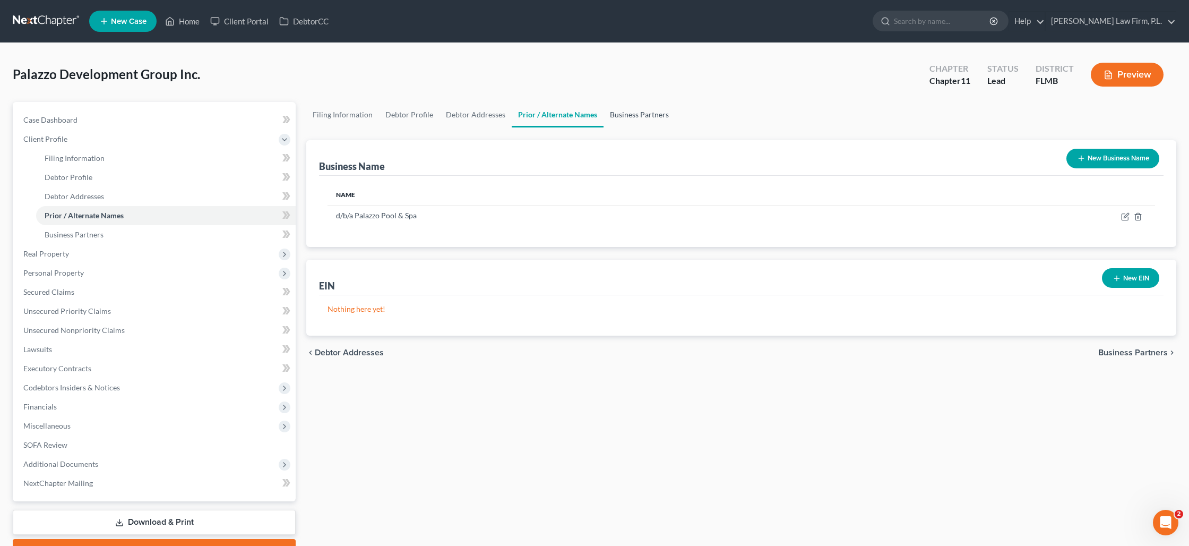
click at [618, 118] on link "Business Partners" at bounding box center [640, 114] width 72 height 25
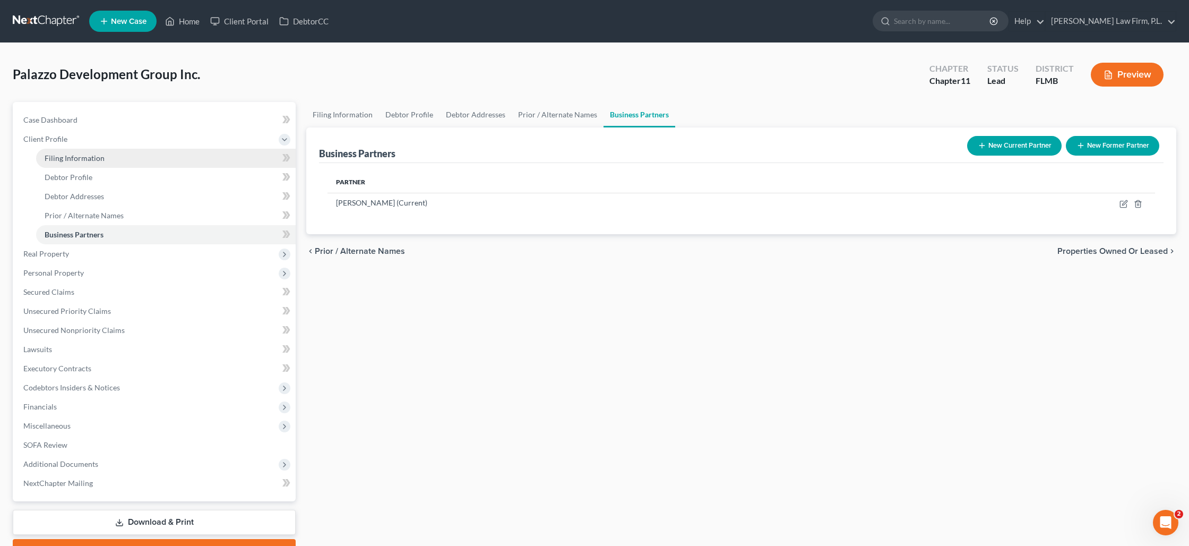
click at [120, 159] on link "Filing Information" at bounding box center [166, 158] width 260 height 19
select select "3"
select select "1"
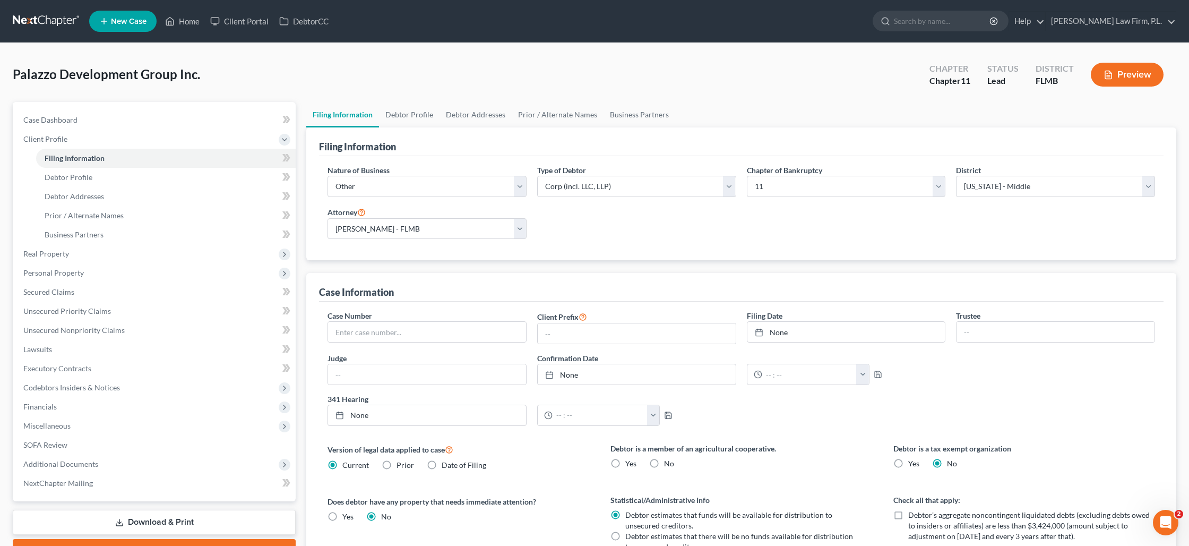
click at [1145, 79] on button "Preview" at bounding box center [1127, 75] width 73 height 24
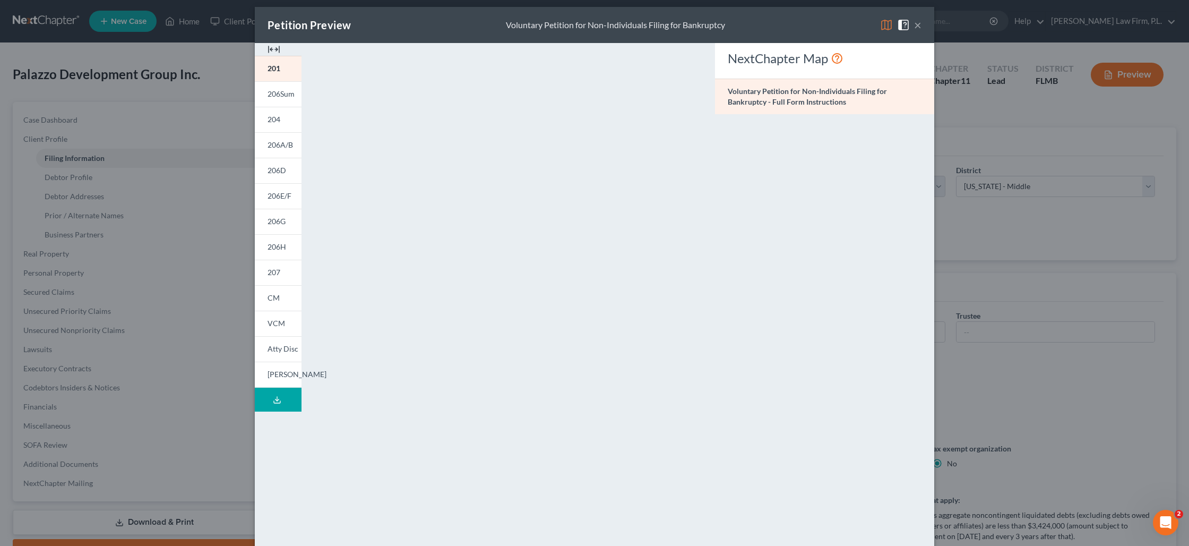
scroll to position [7, 0]
click at [917, 27] on button "×" at bounding box center [917, 24] width 7 height 13
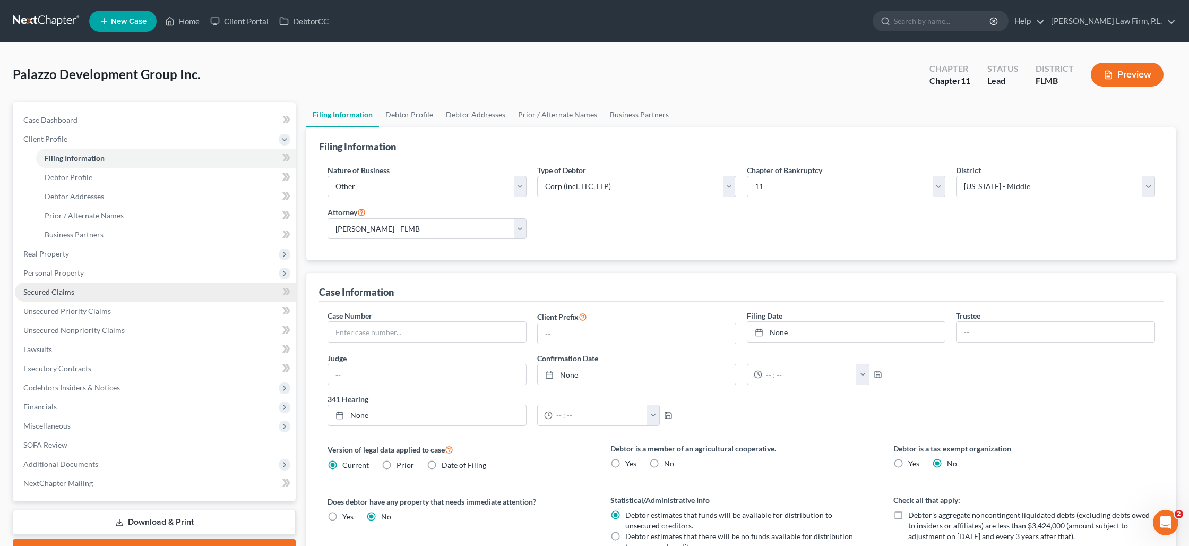
scroll to position [1, 0]
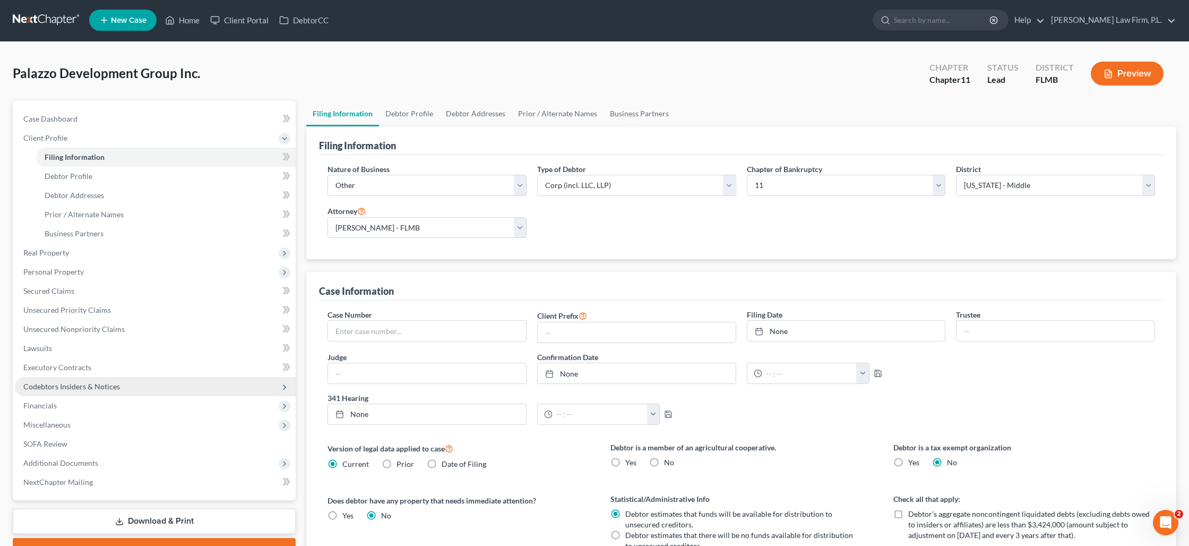
click at [100, 386] on span "Codebtors Insiders & Notices" at bounding box center [71, 386] width 97 height 9
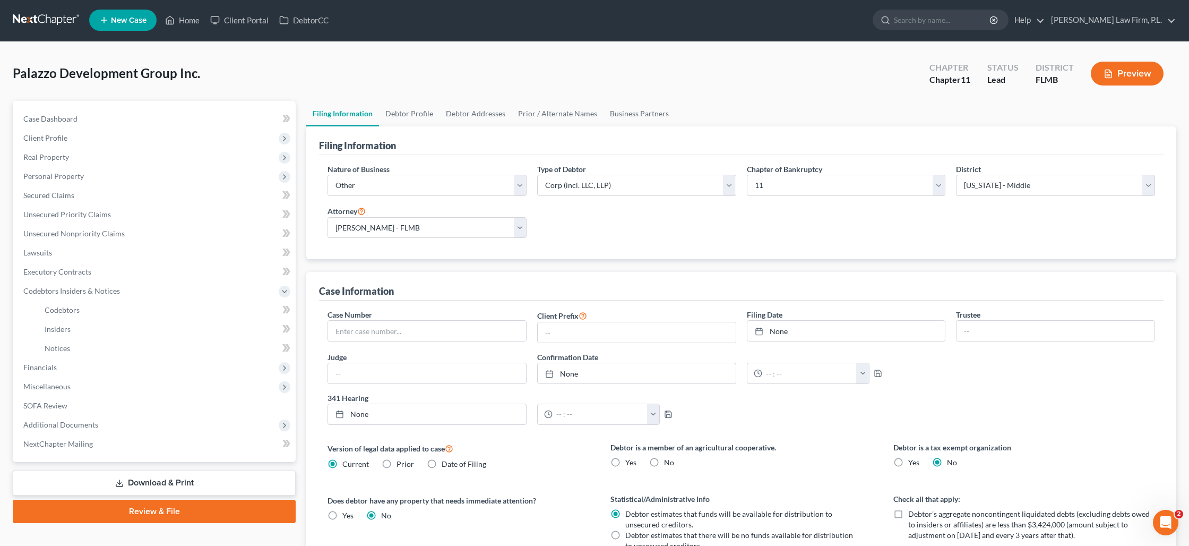
click at [1113, 77] on button "Preview" at bounding box center [1127, 74] width 73 height 24
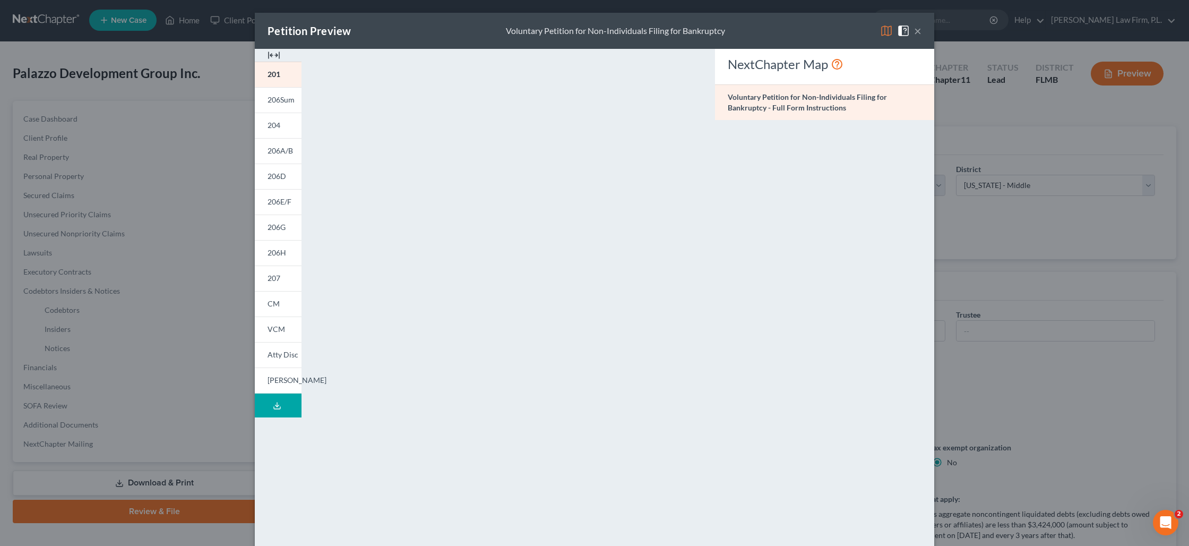
click at [61, 209] on div "Petition Preview Voluntary Petition for Non-Individuals Filing for Bankruptcy ×…" at bounding box center [594, 273] width 1189 height 546
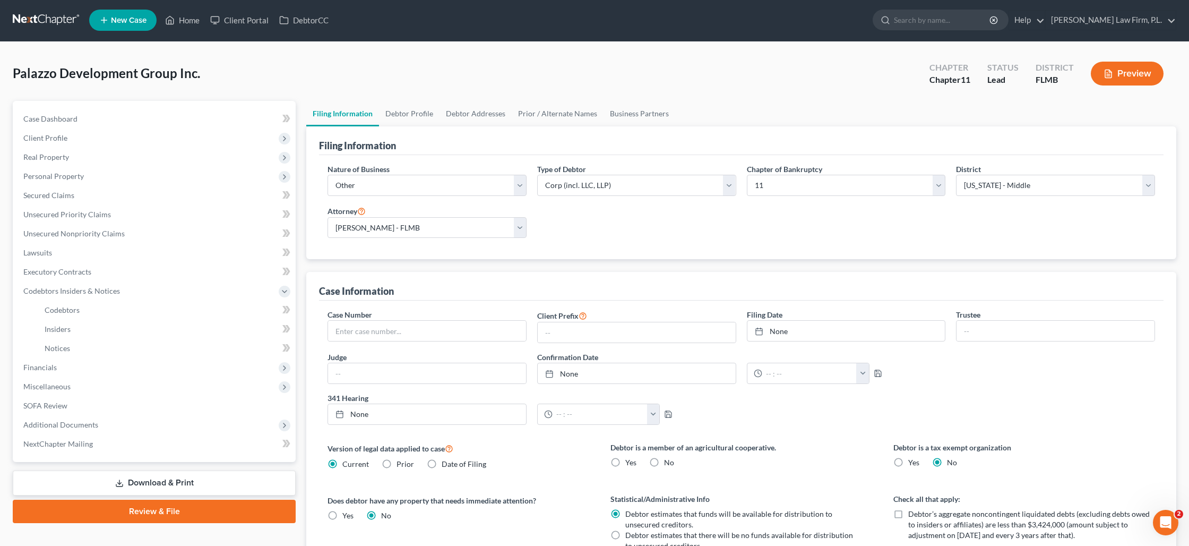
click at [163, 481] on link "Download & Print" at bounding box center [154, 482] width 283 height 25
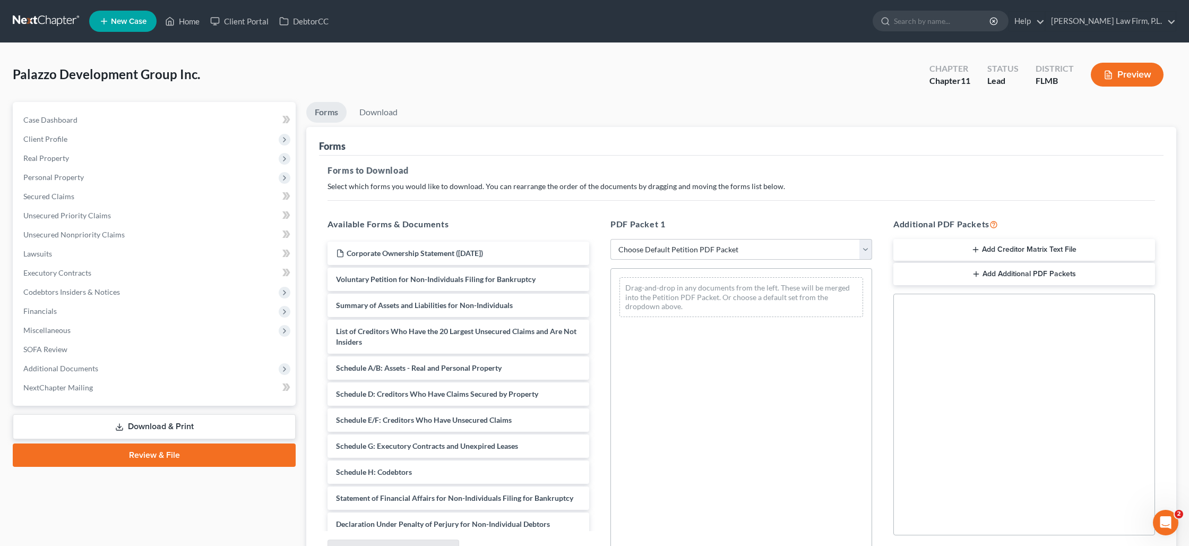
click at [771, 249] on select "Choose Default Petition PDF Packet Complete Bankruptcy Petition (all forms and …" at bounding box center [741, 249] width 262 height 21
click at [610, 239] on select "Choose Default Petition PDF Packet Complete Bankruptcy Petition (all forms and …" at bounding box center [741, 249] width 262 height 21
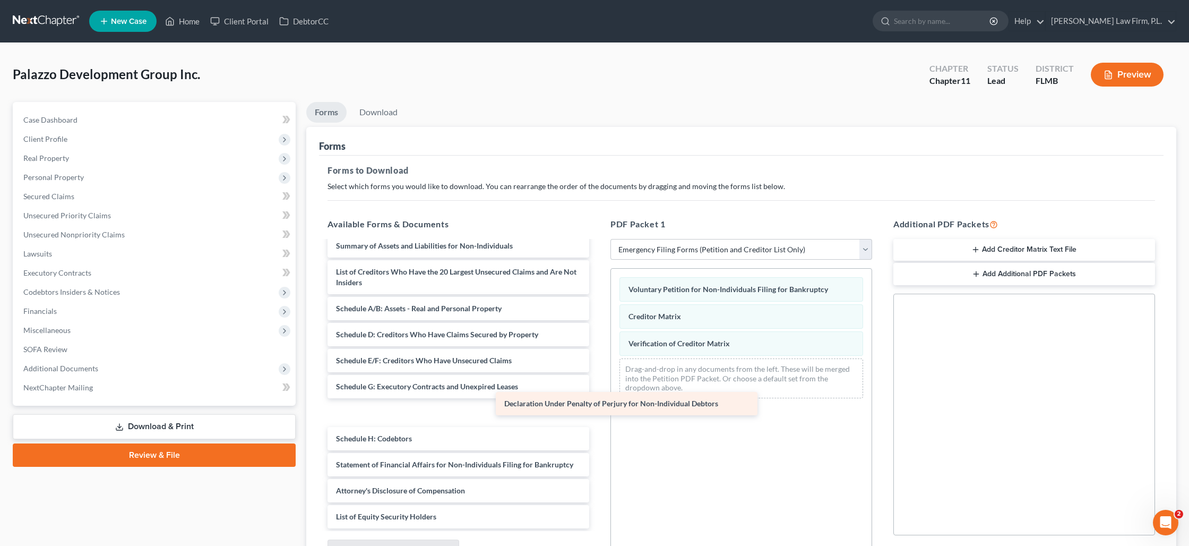
scroll to position [7, 0]
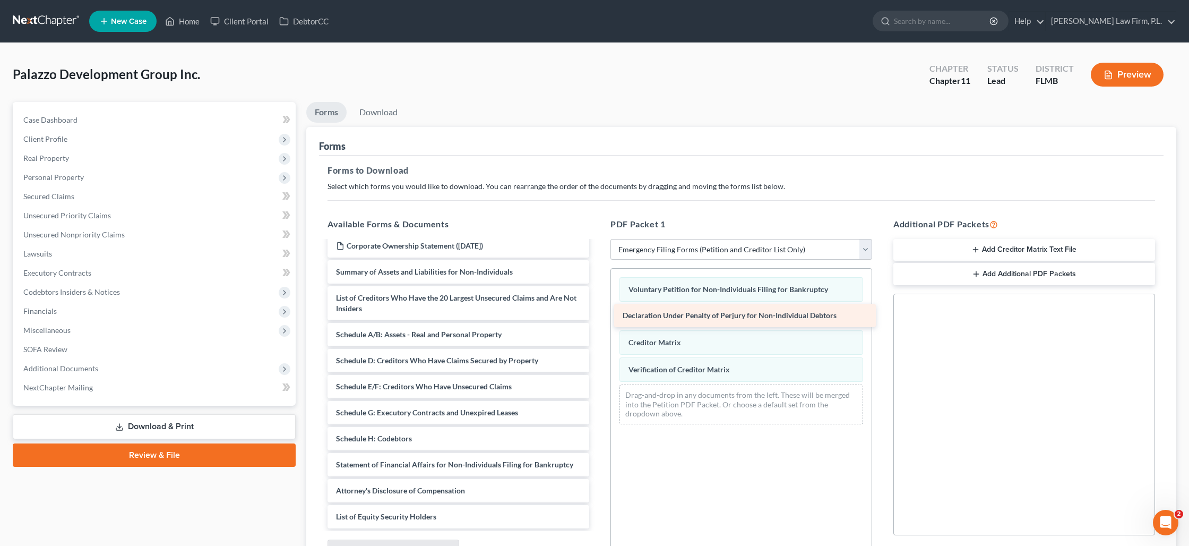
drag, startPoint x: 407, startPoint y: 460, endPoint x: 693, endPoint y: 312, distance: 322.4
click at [598, 312] on div "Declaration Under Penalty of Perjury for Non-Individual Debtors Corporate Owner…" at bounding box center [458, 381] width 279 height 294
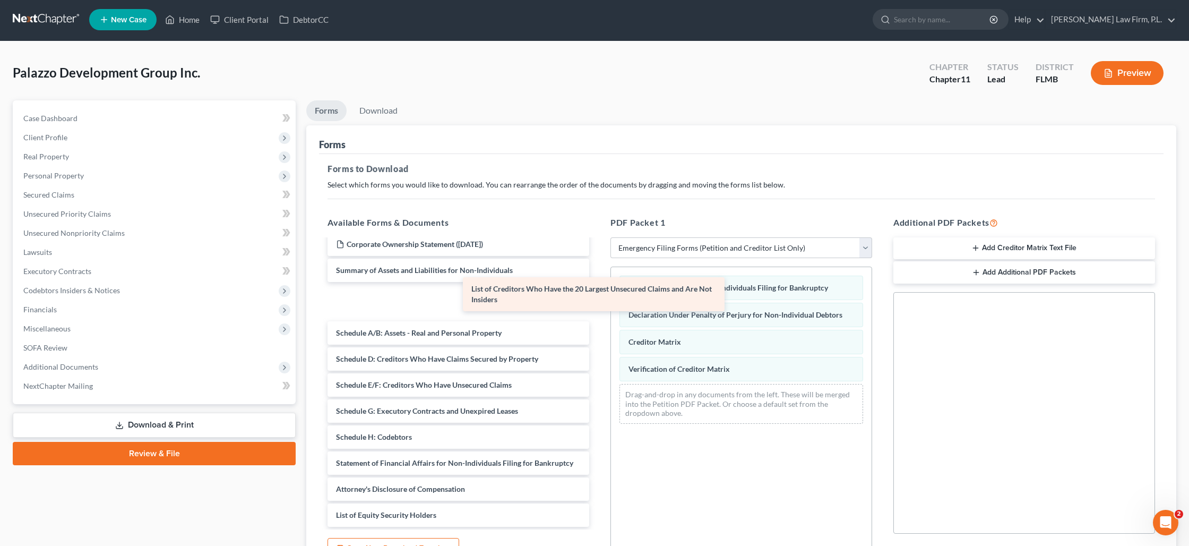
scroll to position [0, 0]
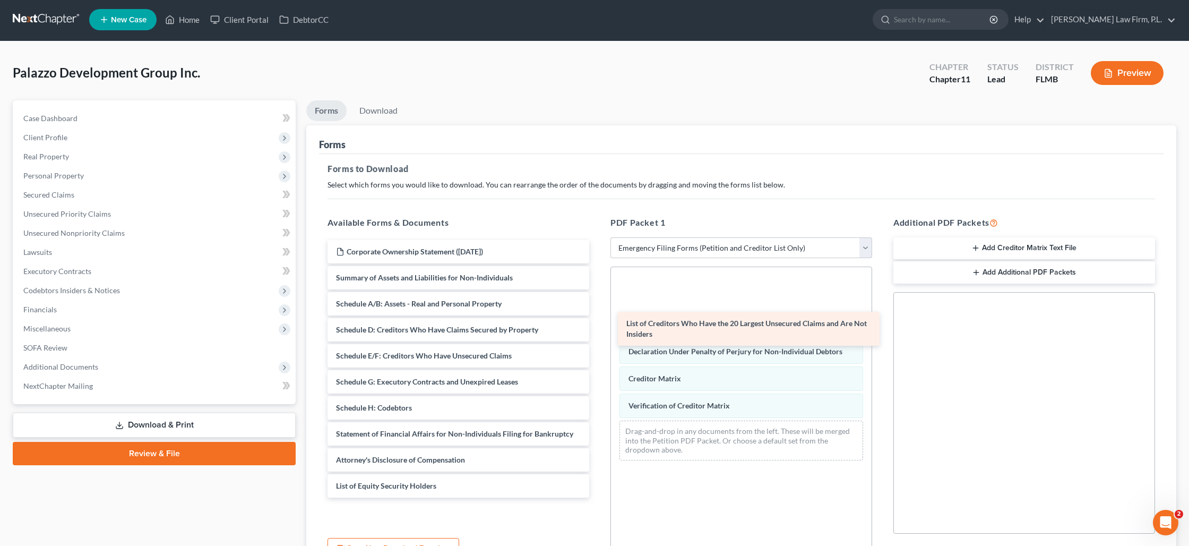
drag, startPoint x: 433, startPoint y: 294, endPoint x: 719, endPoint y: 321, distance: 287.9
click at [598, 321] on div "List of Creditors Who Have the 20 Largest Unsecured Claims and Are Not Insiders…" at bounding box center [458, 368] width 279 height 257
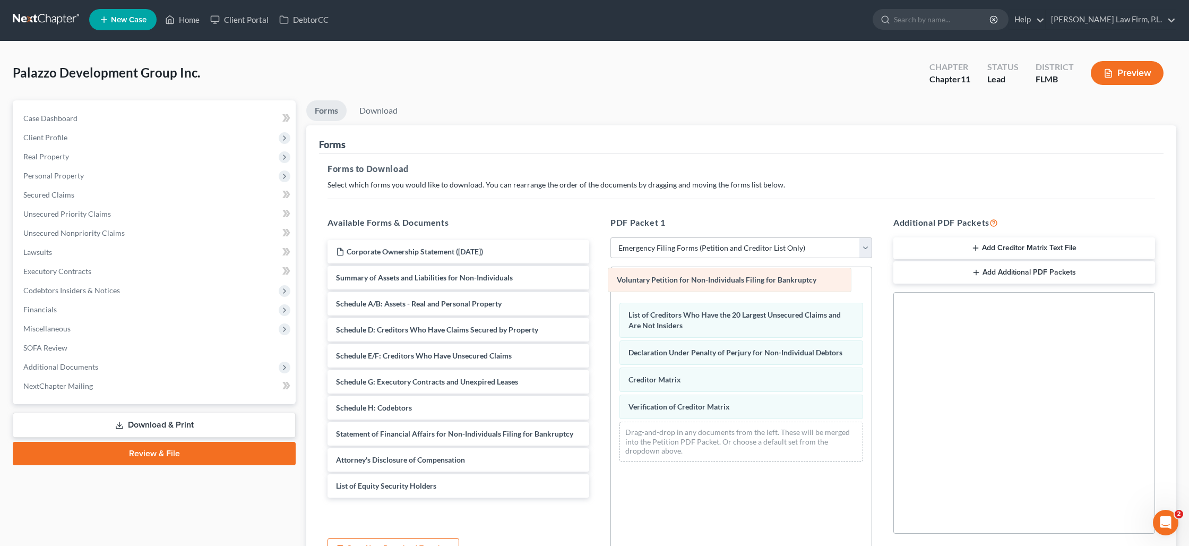
drag, startPoint x: 707, startPoint y: 321, endPoint x: 695, endPoint y: 277, distance: 45.6
click at [695, 277] on div "Voluntary Petition for Non-Individuals Filing for Bankruptcy Voluntary Petition…" at bounding box center [741, 368] width 261 height 203
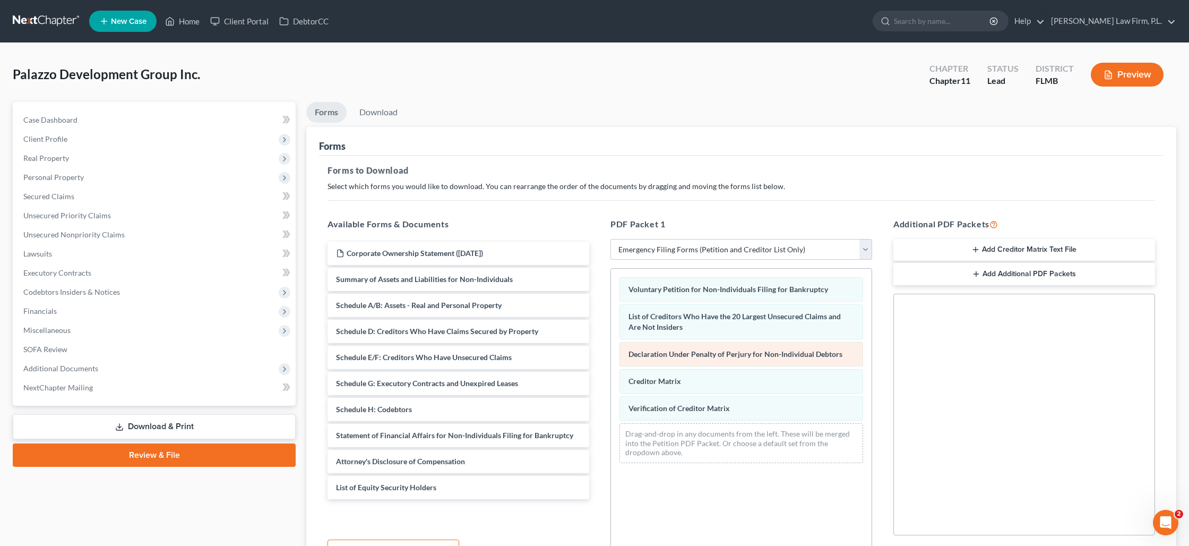
click at [710, 355] on span "Declaration Under Penalty of Perjury for Non-Individual Debtors" at bounding box center [735, 353] width 214 height 9
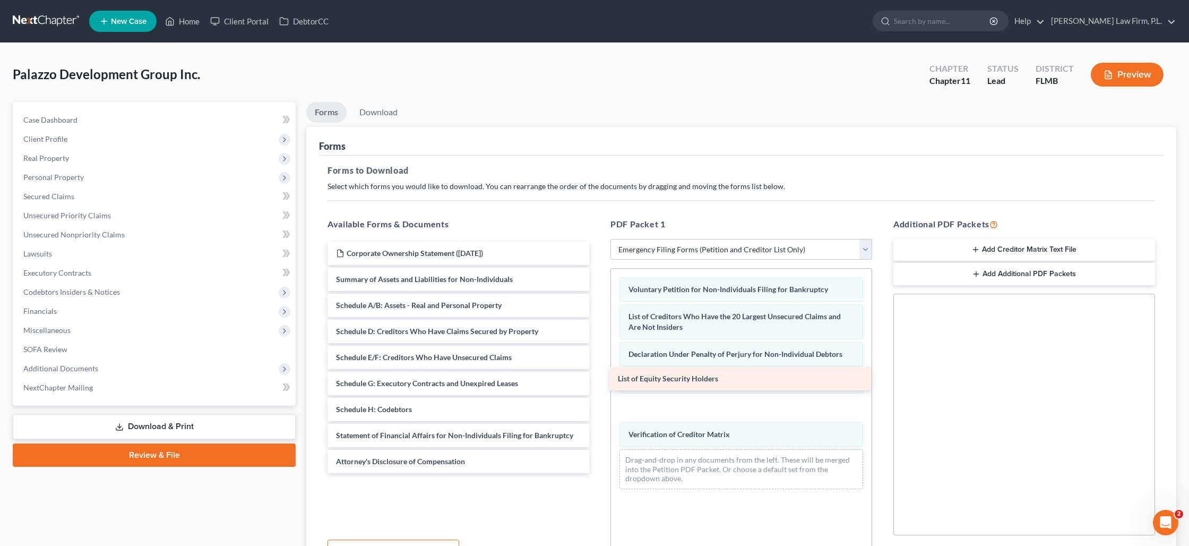
drag, startPoint x: 404, startPoint y: 491, endPoint x: 686, endPoint y: 383, distance: 301.9
click at [598, 383] on div "List of Equity Security Holders Corporate Ownership Statement ([DATE]) Summary …" at bounding box center [458, 357] width 279 height 231
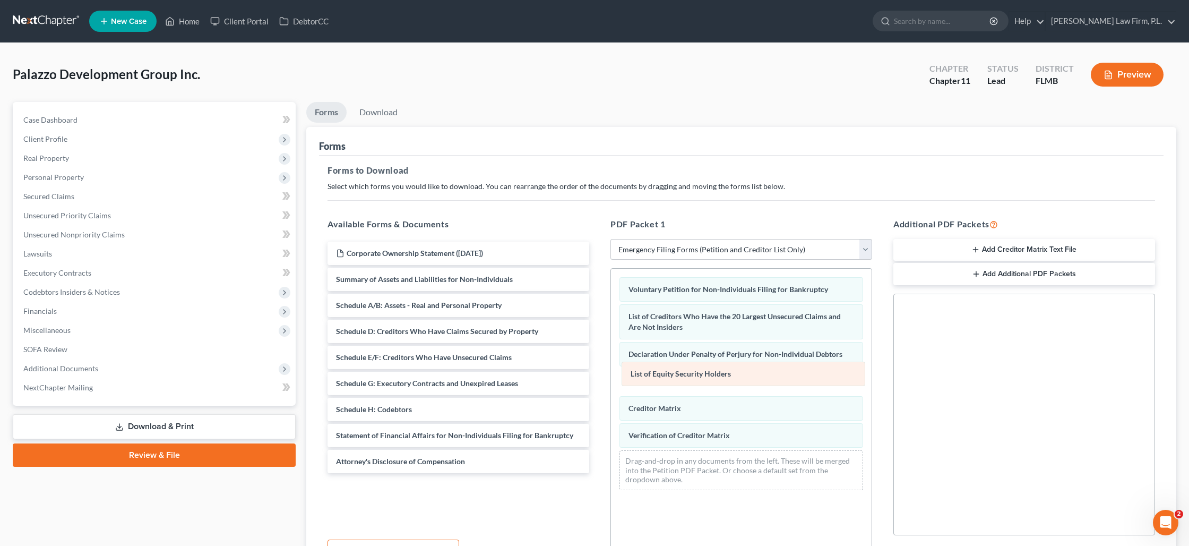
drag, startPoint x: 676, startPoint y: 406, endPoint x: 678, endPoint y: 372, distance: 34.0
click at [678, 372] on div "List of Equity Security Holders Voluntary Petition for Non-Individuals Filing f…" at bounding box center [741, 384] width 261 height 230
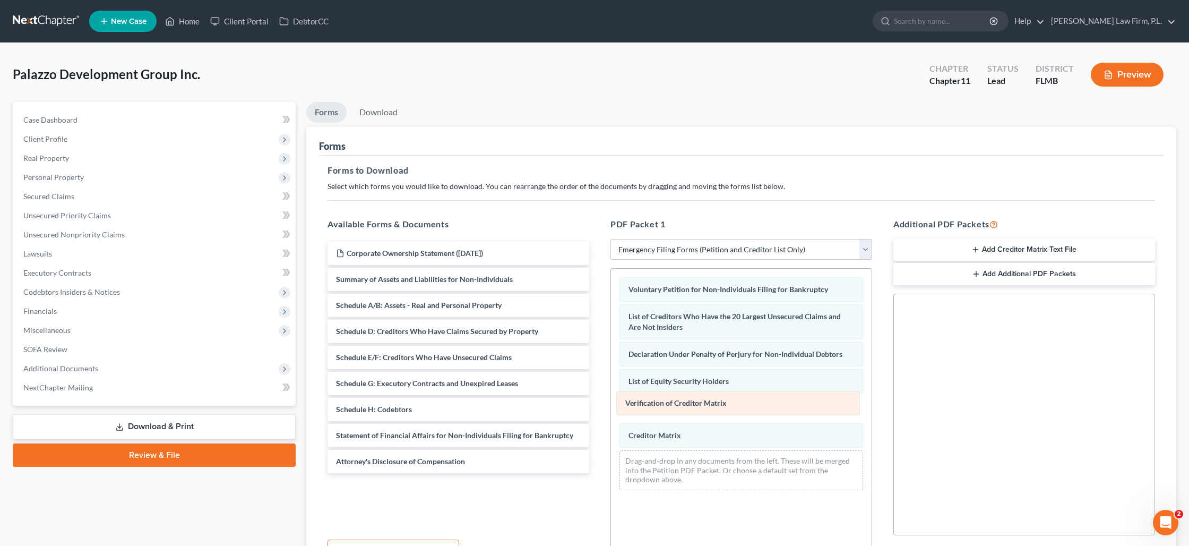
drag, startPoint x: 676, startPoint y: 431, endPoint x: 673, endPoint y: 400, distance: 31.5
click at [673, 400] on div "Verification of Creditor Matrix Voluntary Petition for Non-Individuals Filing f…" at bounding box center [741, 384] width 261 height 230
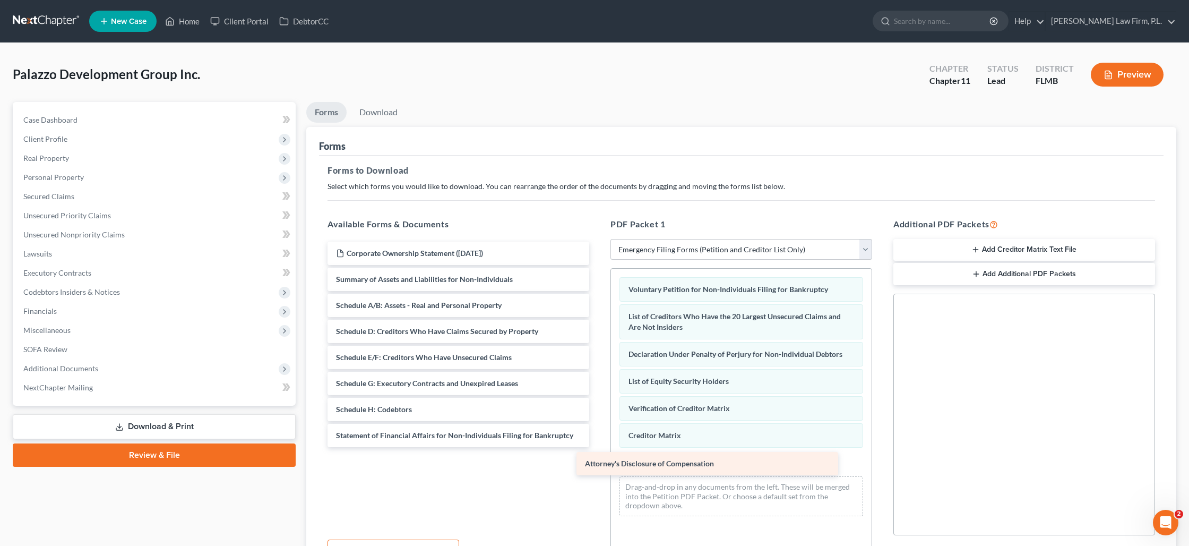
drag, startPoint x: 398, startPoint y: 462, endPoint x: 622, endPoint y: 464, distance: 223.5
click at [598, 447] on div "Attorney's Disclosure of Compensation Corporate Ownership Statement ([DATE]) Su…" at bounding box center [458, 344] width 279 height 205
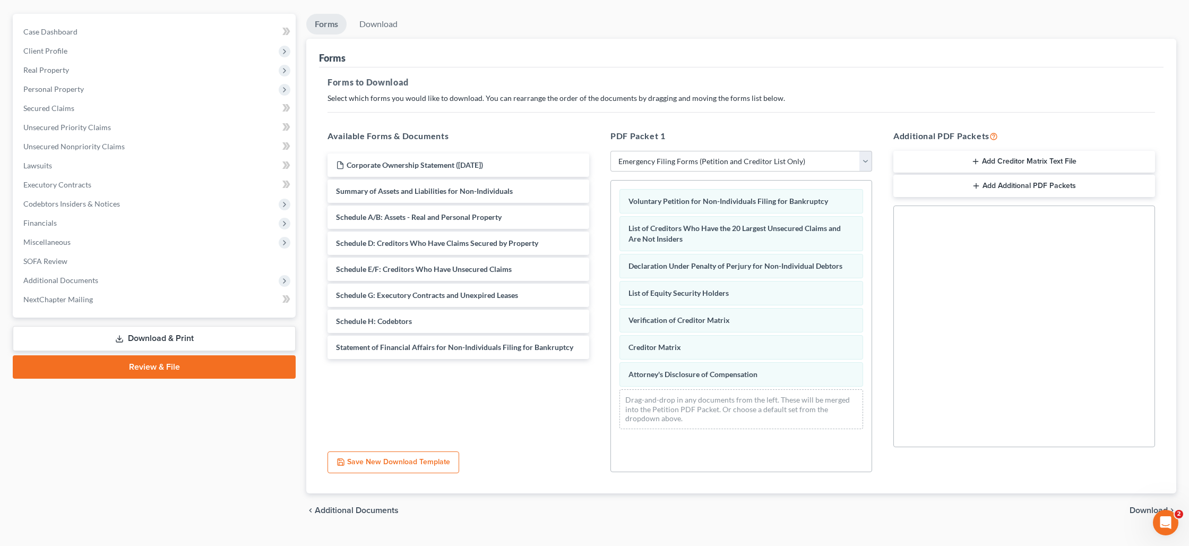
scroll to position [109, 0]
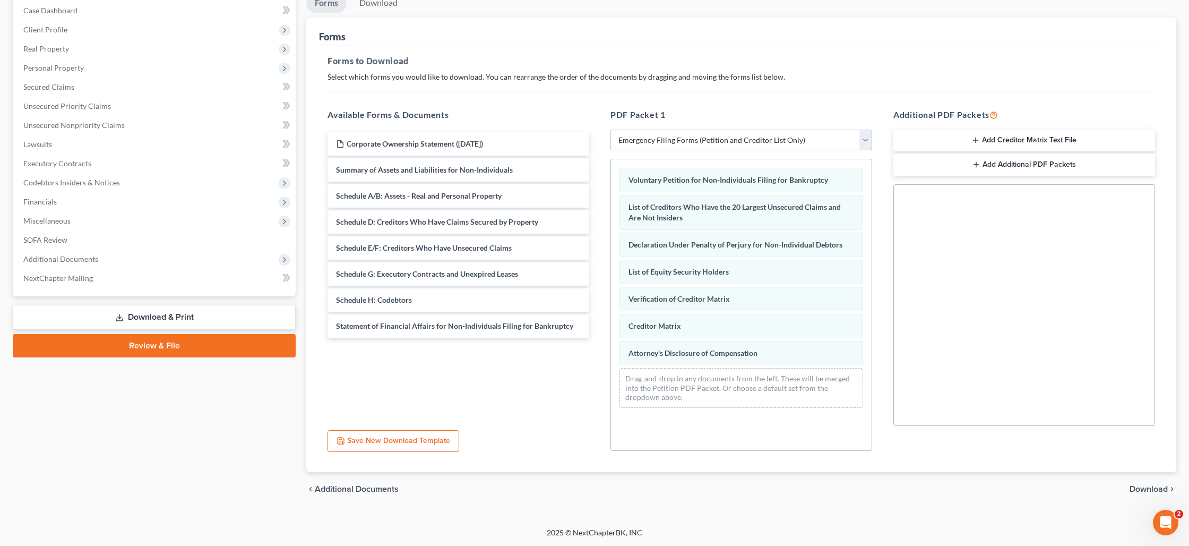
click at [1141, 488] on span "Download" at bounding box center [1149, 489] width 38 height 8
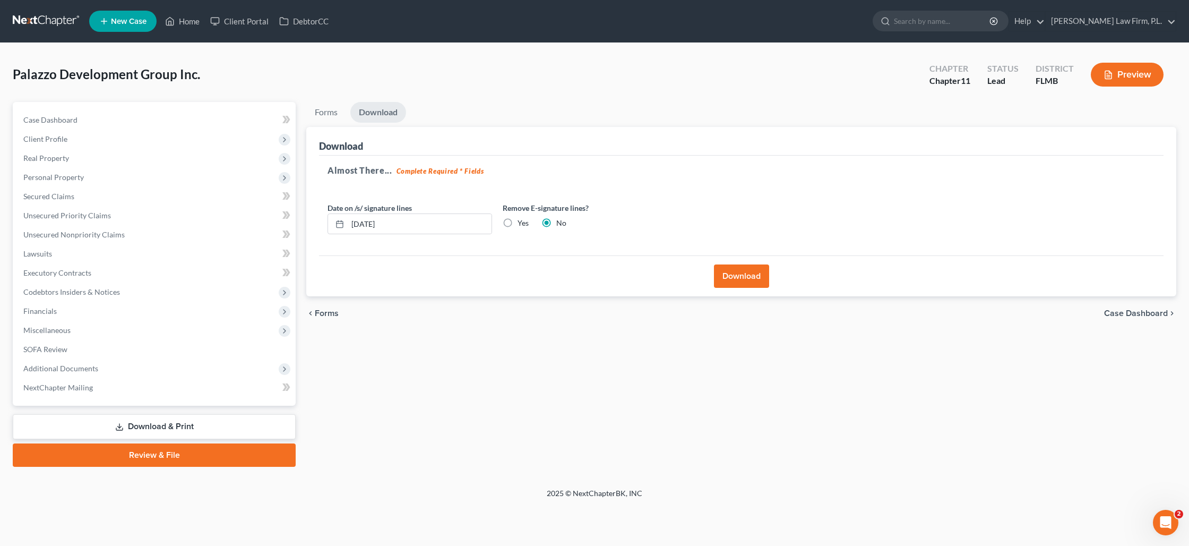
scroll to position [0, 0]
drag, startPoint x: 420, startPoint y: 225, endPoint x: 345, endPoint y: 219, distance: 75.1
click at [345, 219] on div "[DATE]" at bounding box center [410, 223] width 165 height 21
drag, startPoint x: 508, startPoint y: 223, endPoint x: 623, endPoint y: 254, distance: 119.4
click at [518, 222] on label "Yes" at bounding box center [523, 223] width 11 height 11
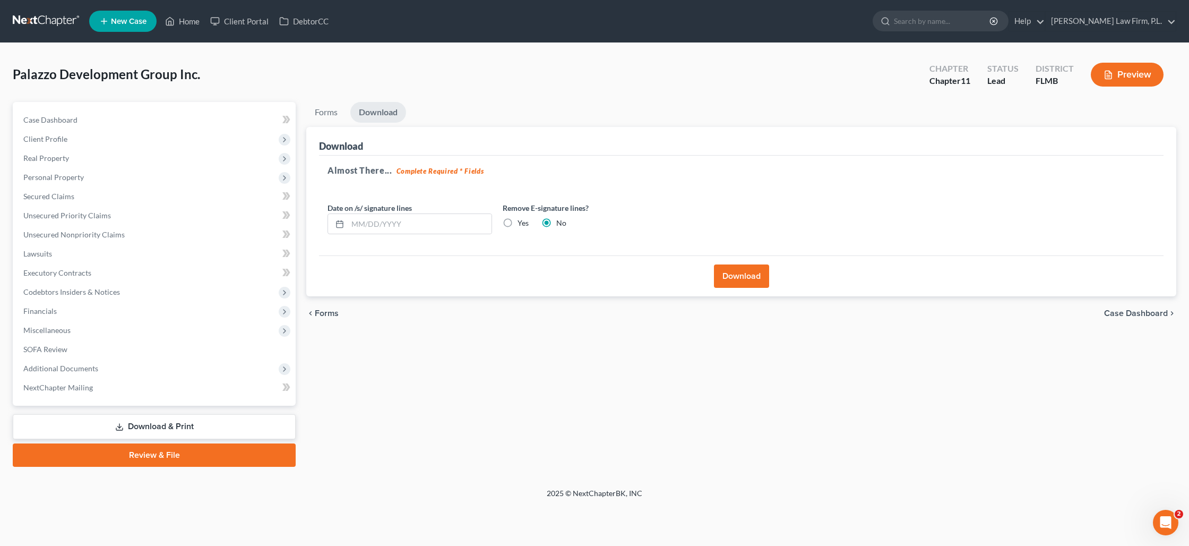
click at [522, 222] on input "Yes" at bounding box center [525, 221] width 7 height 7
click at [739, 277] on button "Download" at bounding box center [741, 275] width 55 height 23
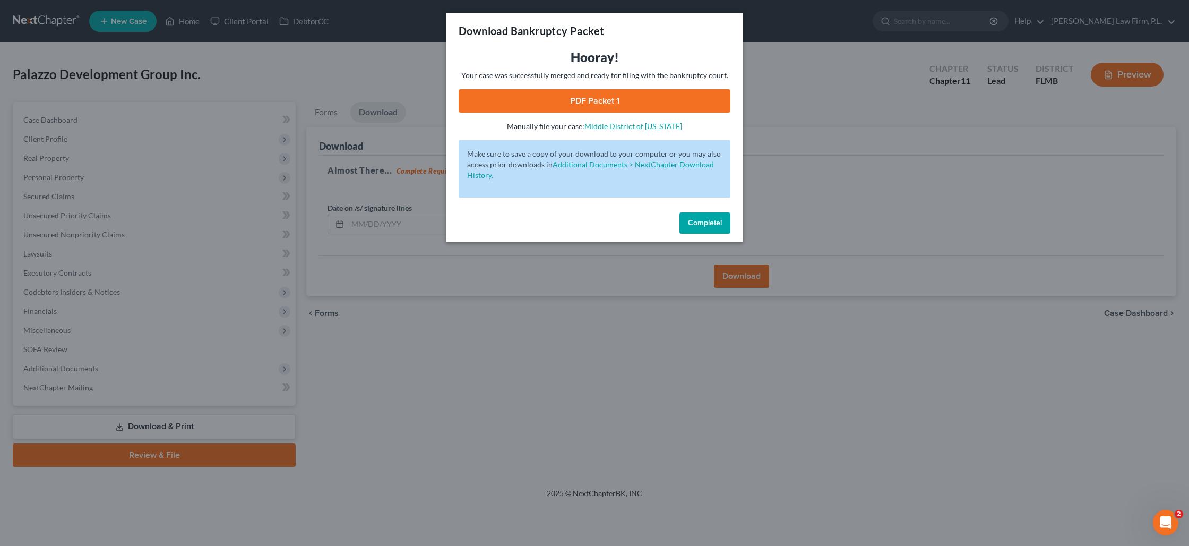
click at [594, 99] on link "PDF Packet 1" at bounding box center [595, 100] width 272 height 23
click at [713, 221] on span "Complete!" at bounding box center [705, 222] width 34 height 9
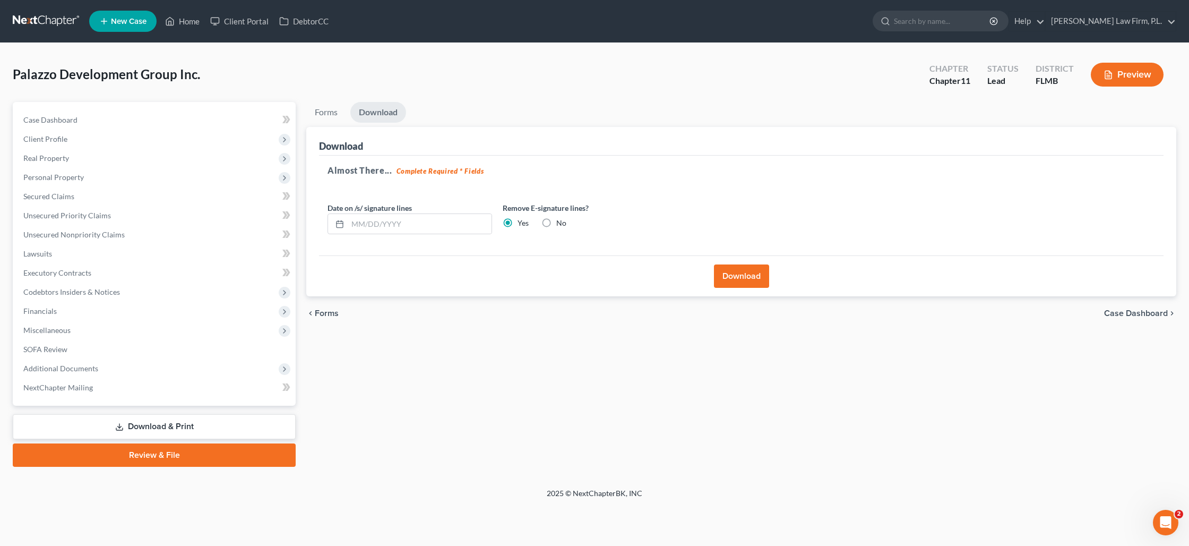
click at [1118, 80] on button "Preview" at bounding box center [1127, 75] width 73 height 24
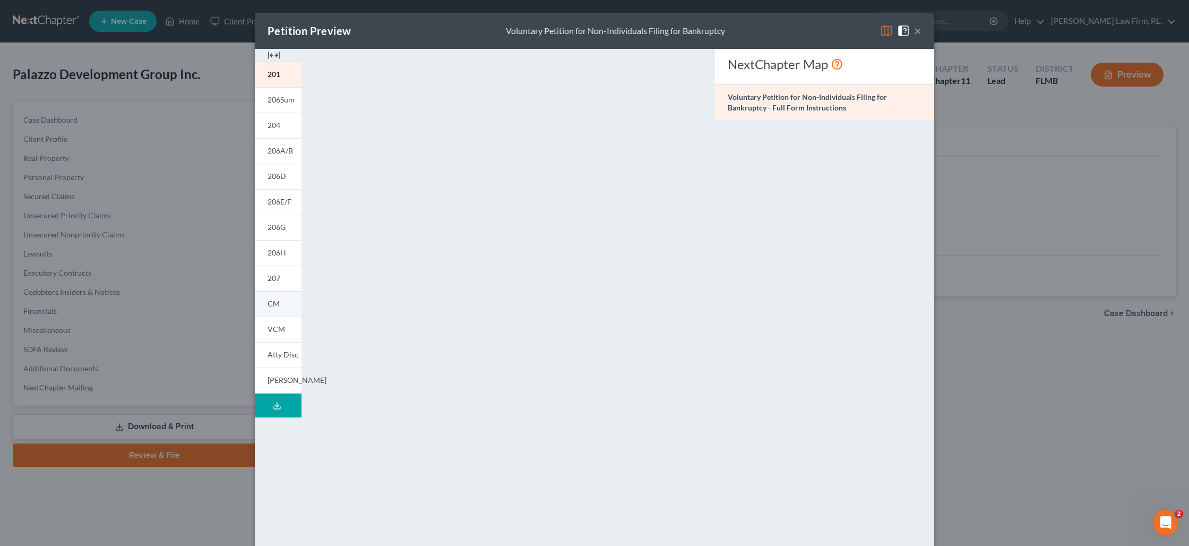
click at [285, 300] on link "CM" at bounding box center [278, 303] width 47 height 25
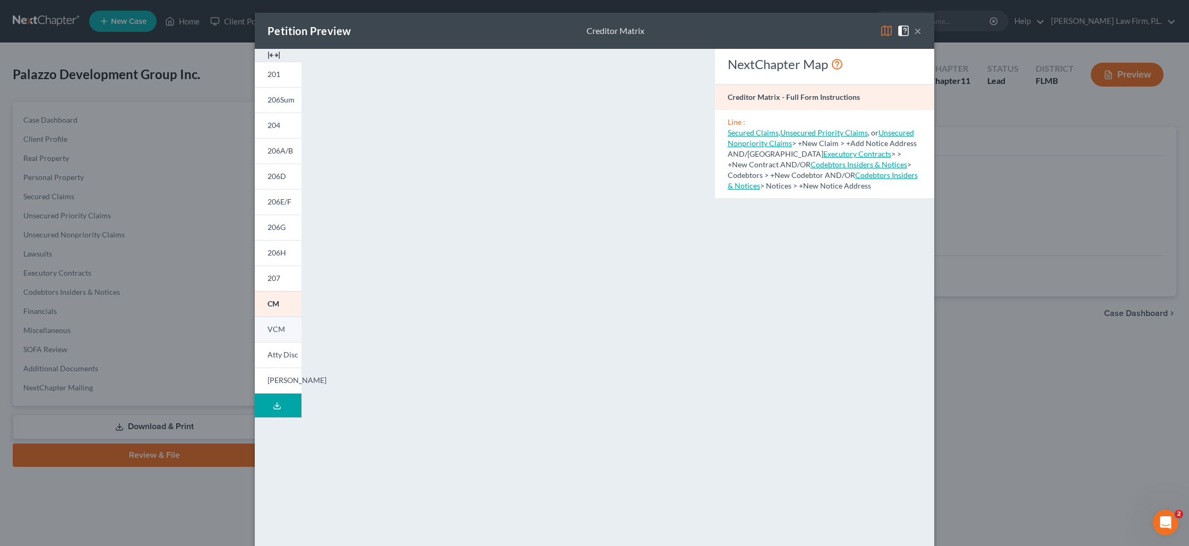
click at [281, 330] on span "VCM" at bounding box center [277, 328] width 18 height 9
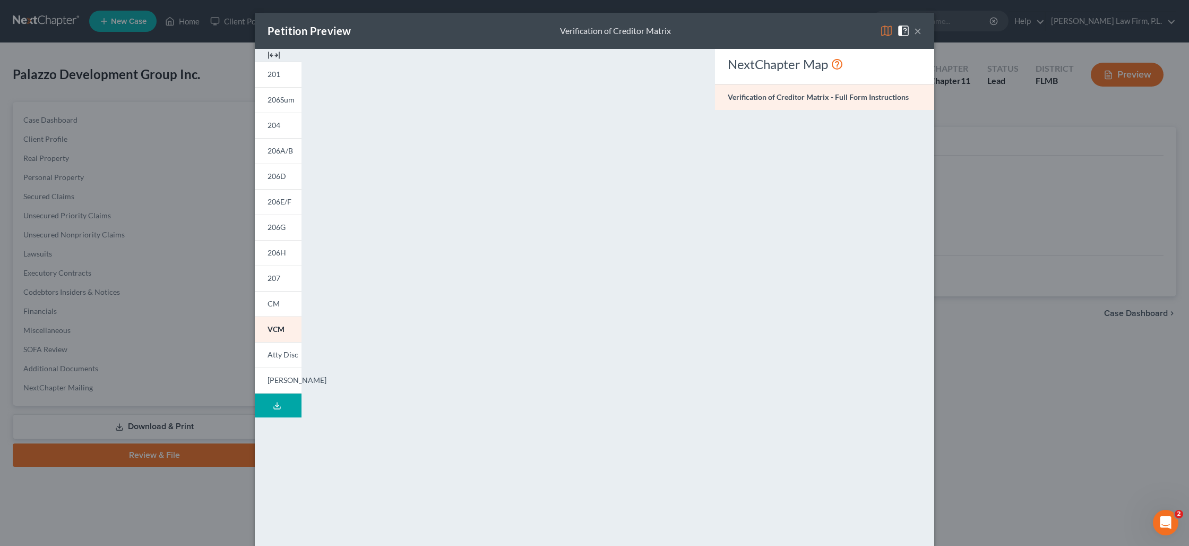
click at [918, 34] on button "×" at bounding box center [917, 30] width 7 height 13
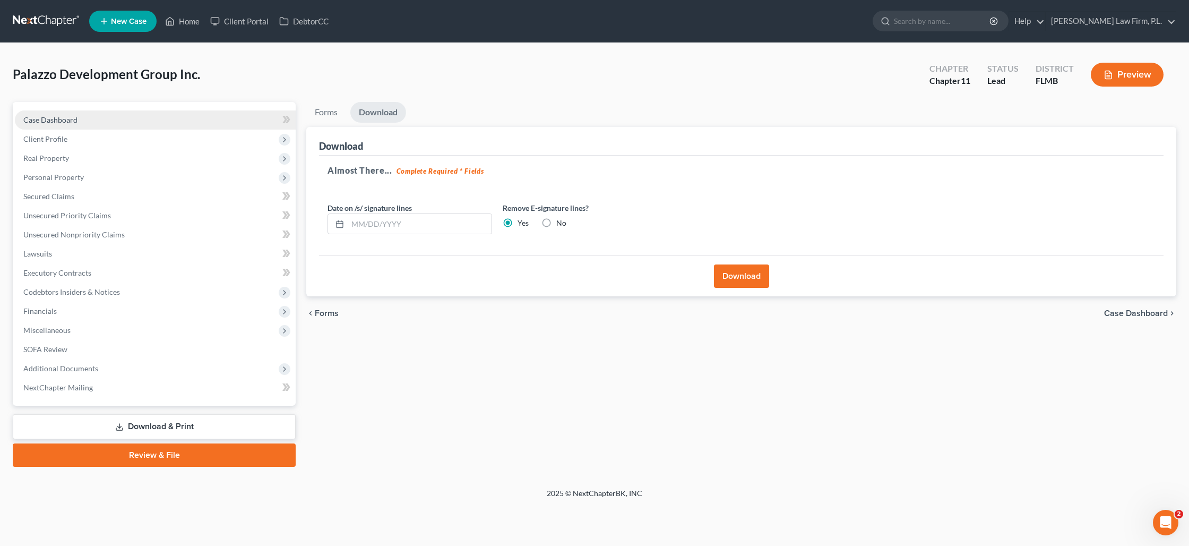
click at [148, 123] on link "Case Dashboard" at bounding box center [155, 119] width 281 height 19
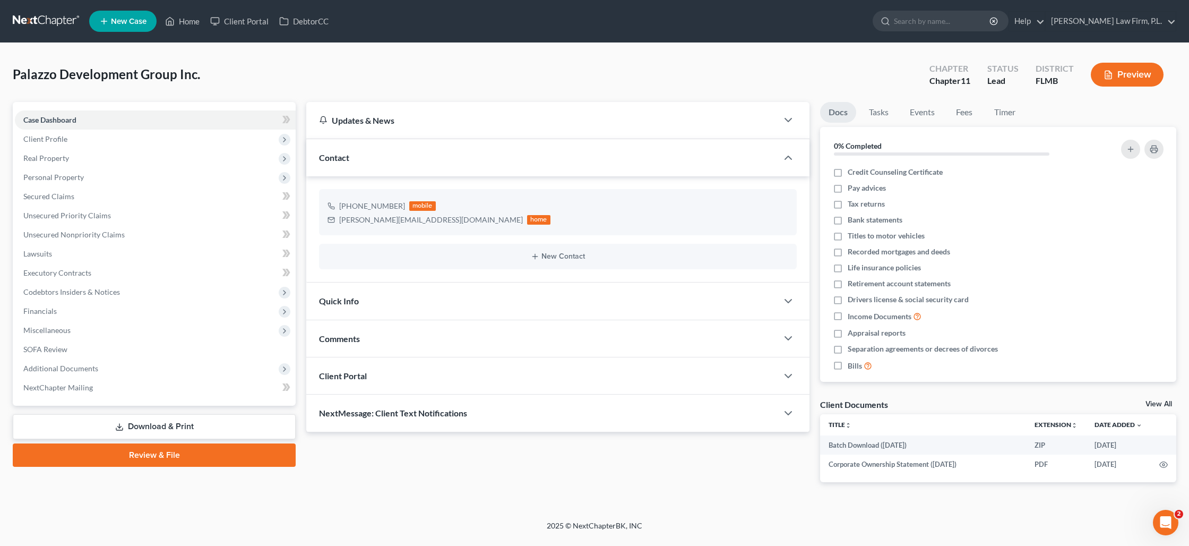
click at [176, 427] on link "Download & Print" at bounding box center [154, 426] width 283 height 25
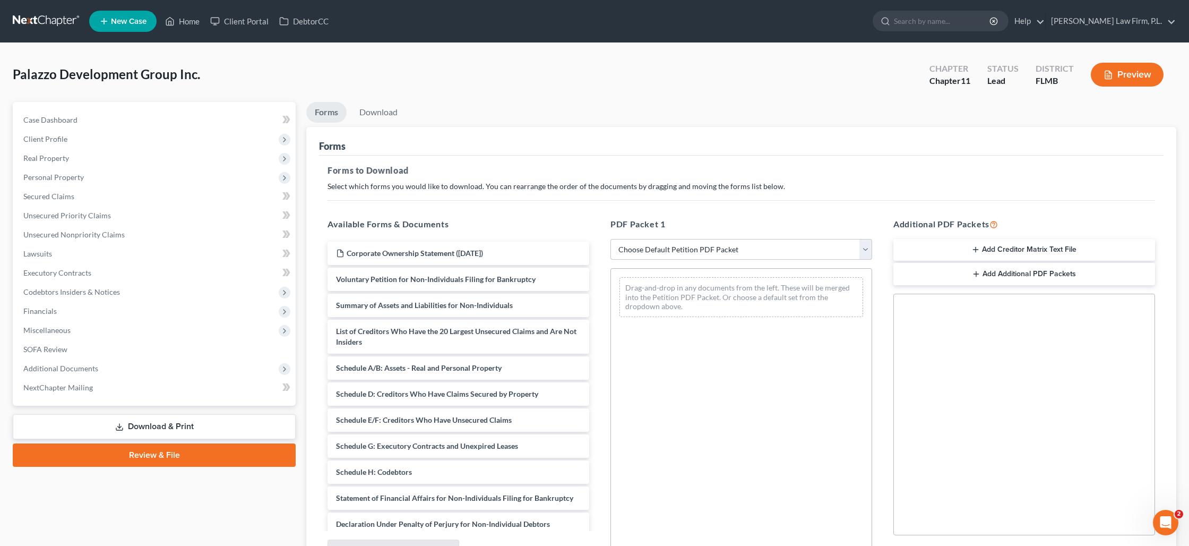
click at [676, 253] on select "Choose Default Petition PDF Packet Complete Bankruptcy Petition (all forms and …" at bounding box center [741, 249] width 262 height 21
click at [610, 239] on select "Choose Default Petition PDF Packet Complete Bankruptcy Petition (all forms and …" at bounding box center [741, 249] width 262 height 21
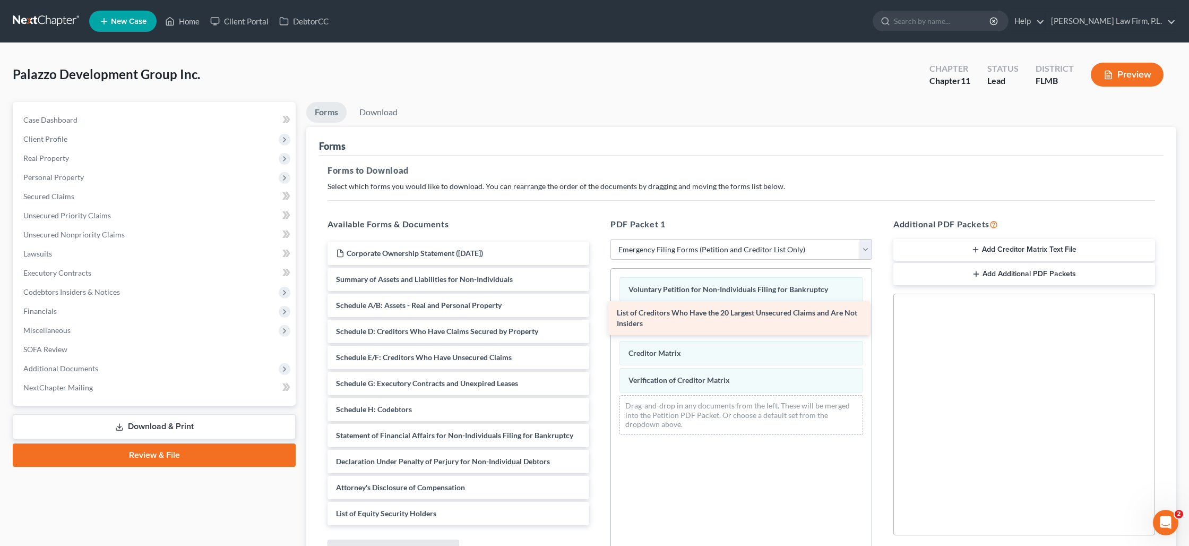
drag, startPoint x: 489, startPoint y: 313, endPoint x: 770, endPoint y: 321, distance: 280.4
click at [598, 321] on div "List of Creditors Who Have the 20 Largest Unsecured Claims and Are Not Insiders…" at bounding box center [458, 383] width 279 height 283
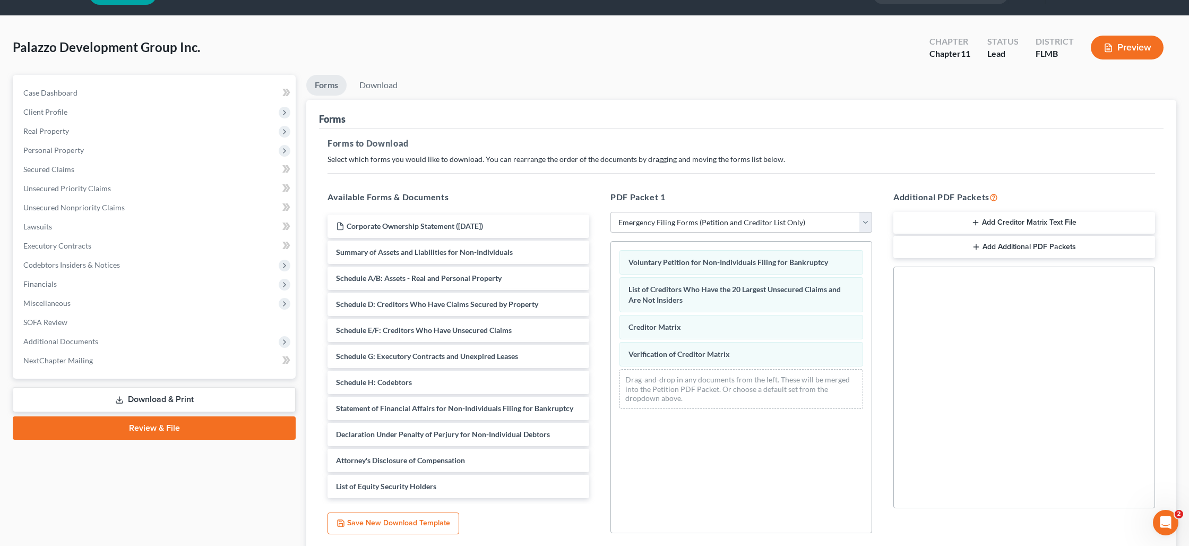
scroll to position [30, 0]
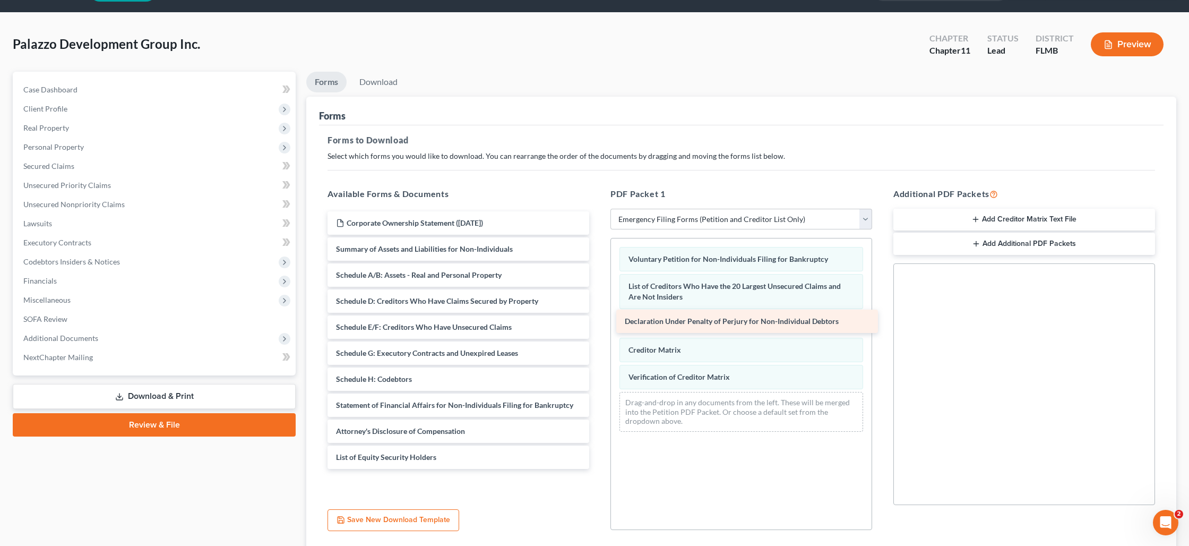
drag, startPoint x: 417, startPoint y: 428, endPoint x: 705, endPoint y: 319, distance: 308.6
click at [598, 319] on div "Declaration Under Penalty of Perjury for Non-Individual Debtors Corporate Owner…" at bounding box center [458, 339] width 279 height 257
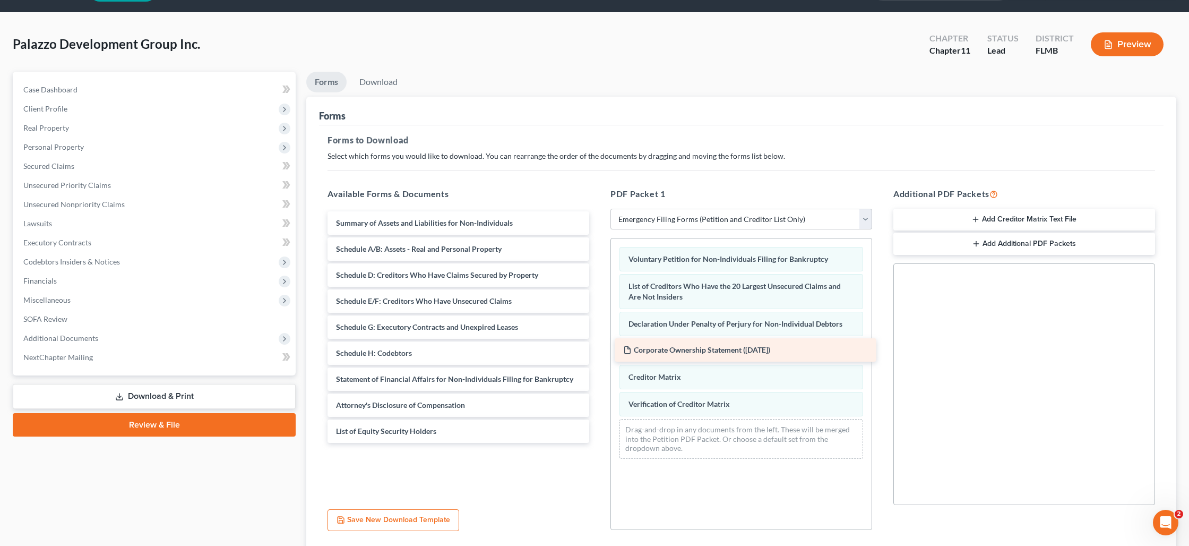
drag, startPoint x: 425, startPoint y: 223, endPoint x: 705, endPoint y: 351, distance: 308.3
click at [598, 350] on div "Corporate Ownership Statement ([DATE]) Corporate Ownership Statement ([DATE]) S…" at bounding box center [458, 326] width 279 height 231
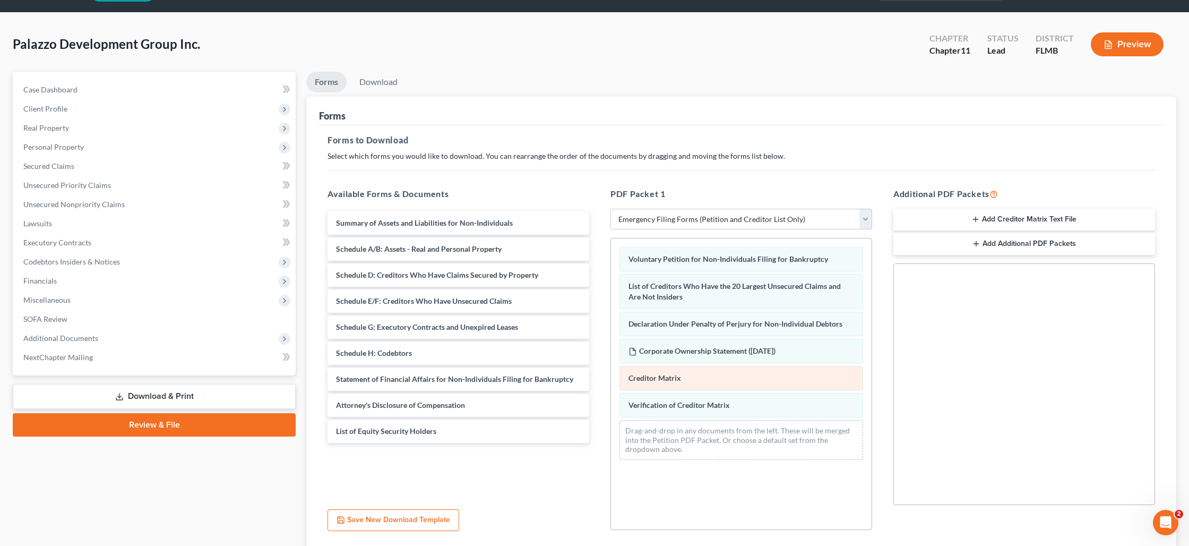
scroll to position [31, 0]
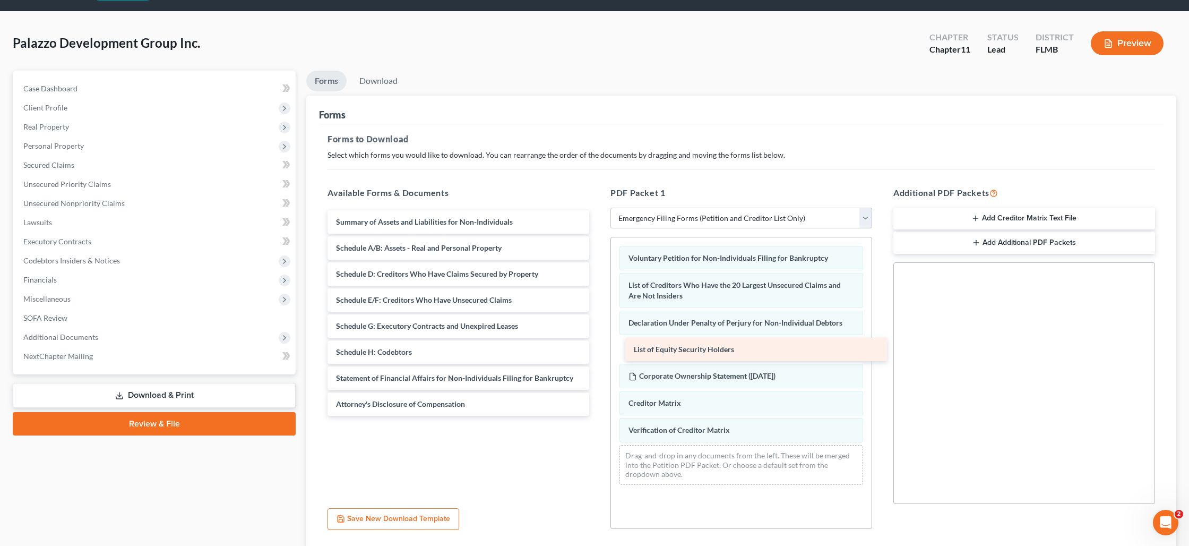
drag, startPoint x: 408, startPoint y: 427, endPoint x: 705, endPoint y: 347, distance: 308.4
click at [598, 347] on div "List of Equity Security Holders Summary of Assets and Liabilities for Non-Indiv…" at bounding box center [458, 312] width 279 height 205
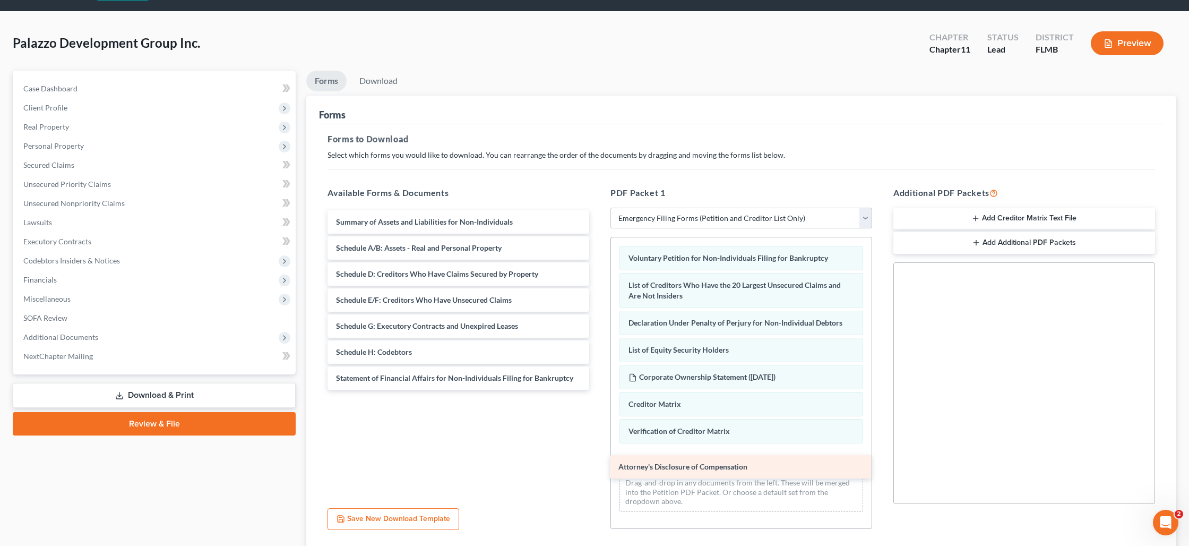
drag, startPoint x: 442, startPoint y: 403, endPoint x: 720, endPoint y: 466, distance: 285.6
click at [598, 390] on div "Attorney's Disclosure of Compensation Summary of Assets and Liabilities for Non…" at bounding box center [458, 299] width 279 height 179
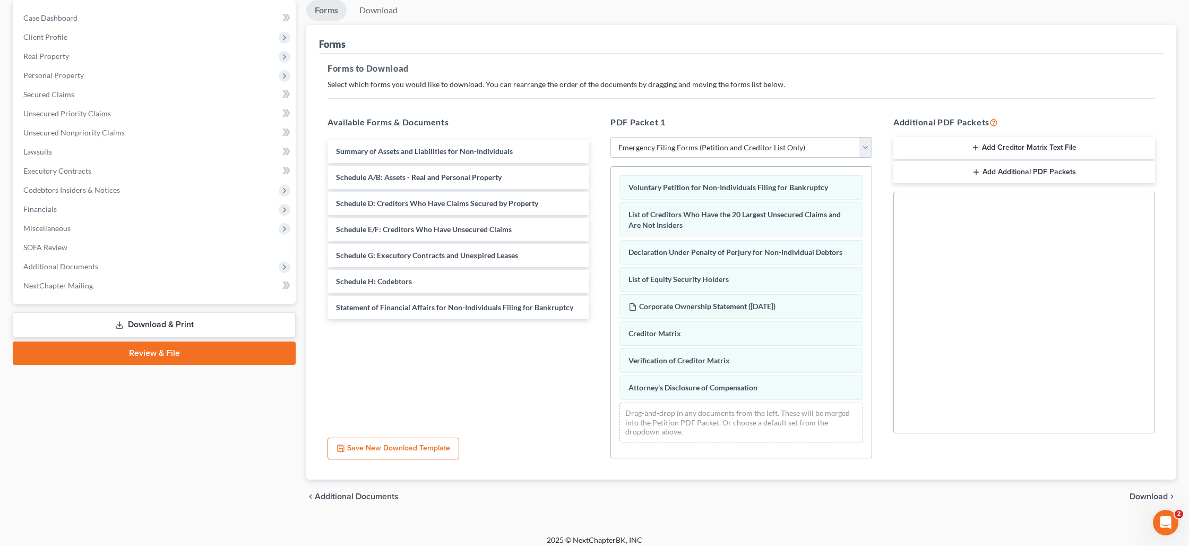
scroll to position [109, 0]
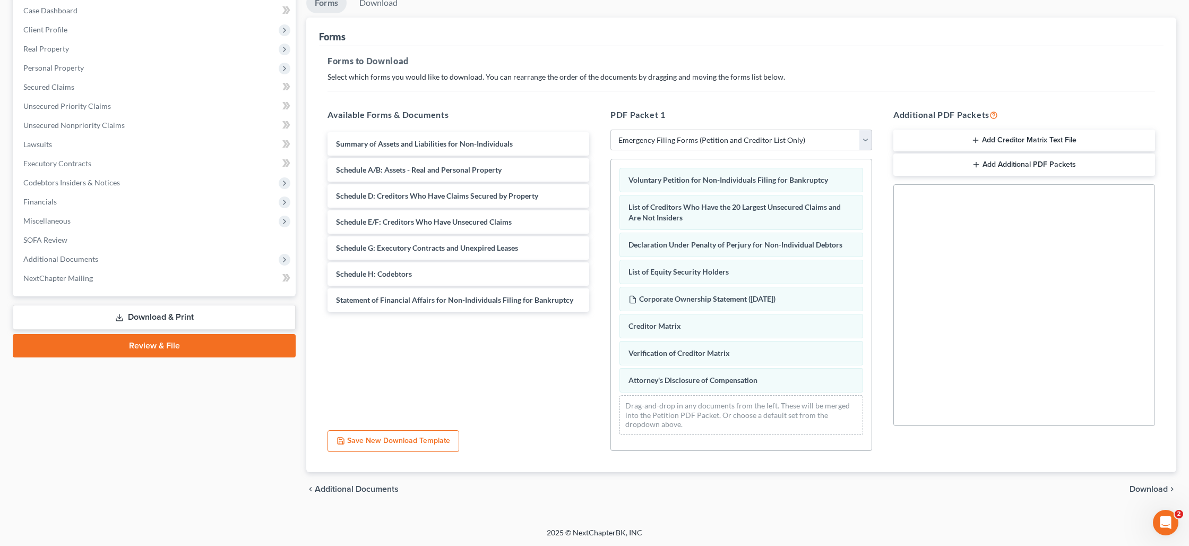
click at [1132, 488] on span "Download" at bounding box center [1149, 489] width 38 height 8
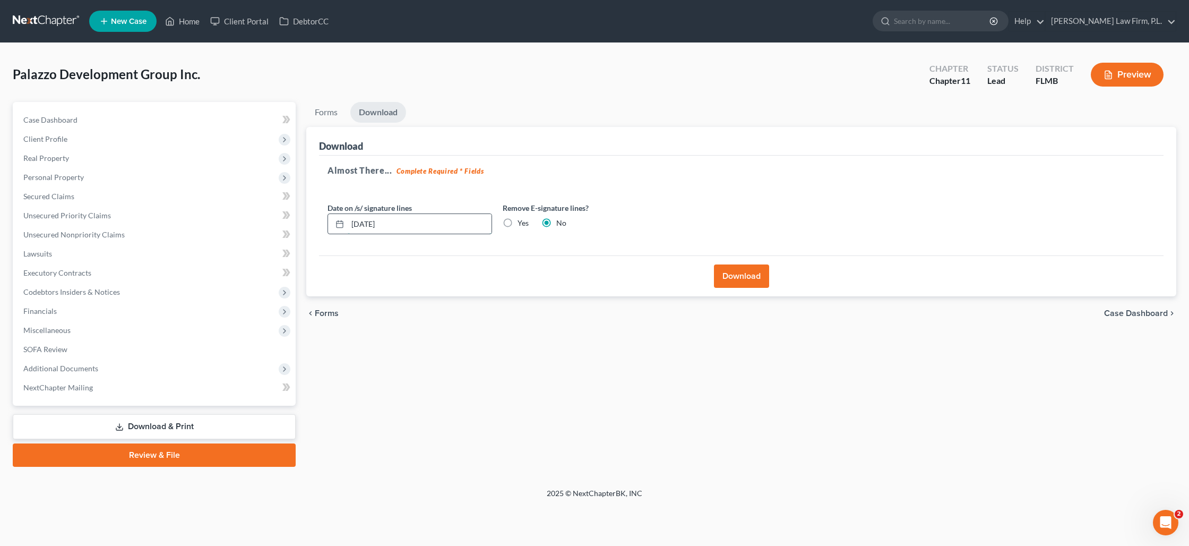
click at [408, 220] on input "[DATE]" at bounding box center [420, 224] width 144 height 20
click at [518, 223] on label "Yes" at bounding box center [523, 223] width 11 height 11
click at [522, 223] on input "Yes" at bounding box center [525, 221] width 7 height 7
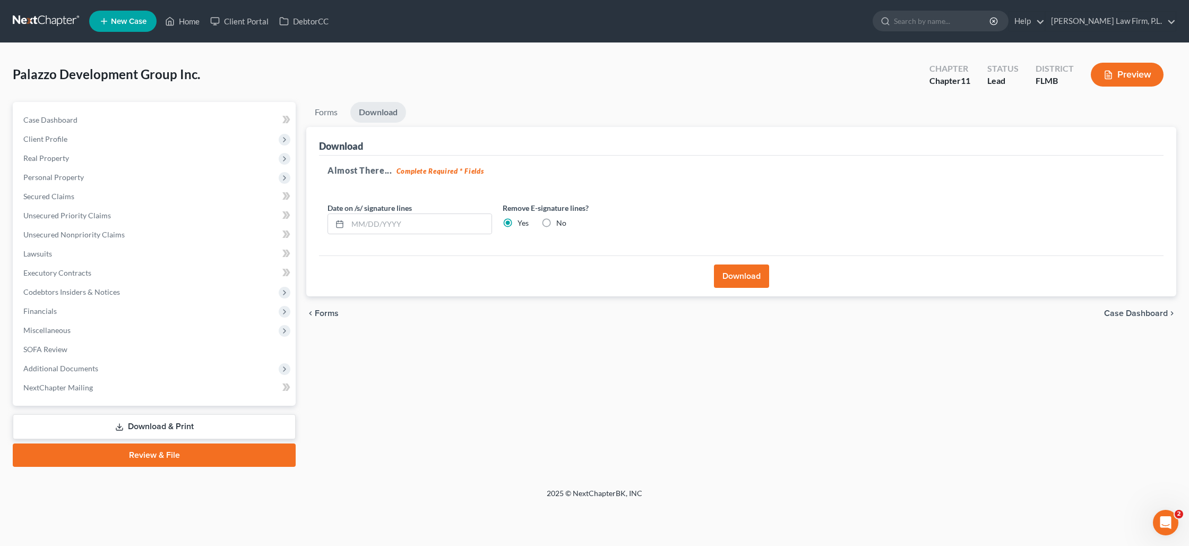
click at [731, 281] on button "Download" at bounding box center [741, 275] width 55 height 23
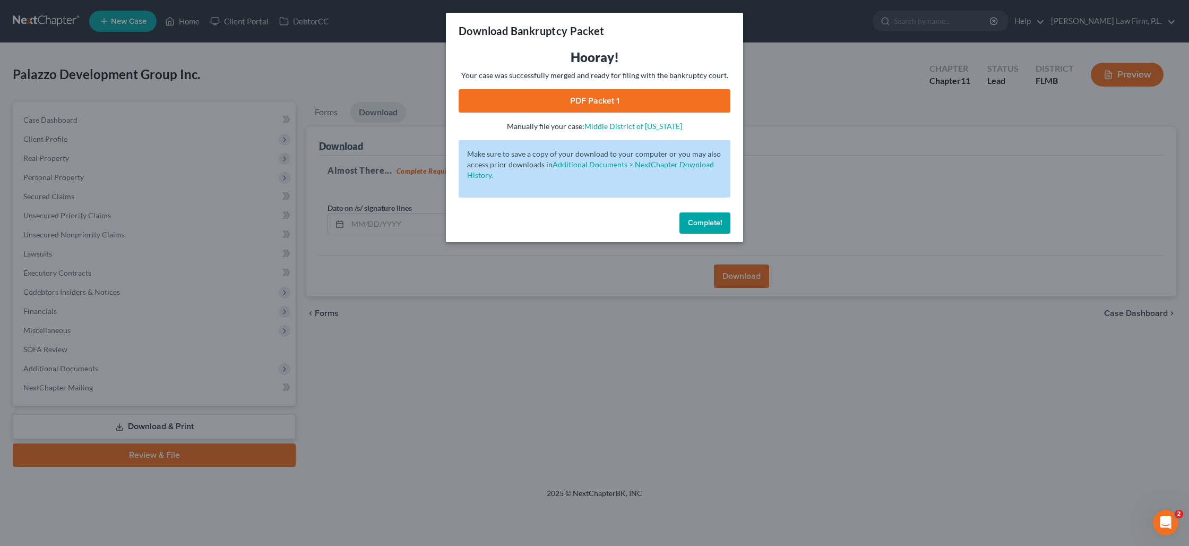
click at [590, 100] on link "PDF Packet 1" at bounding box center [595, 100] width 272 height 23
drag, startPoint x: 697, startPoint y: 222, endPoint x: 631, endPoint y: 228, distance: 66.0
click at [697, 221] on span "Complete!" at bounding box center [705, 222] width 34 height 9
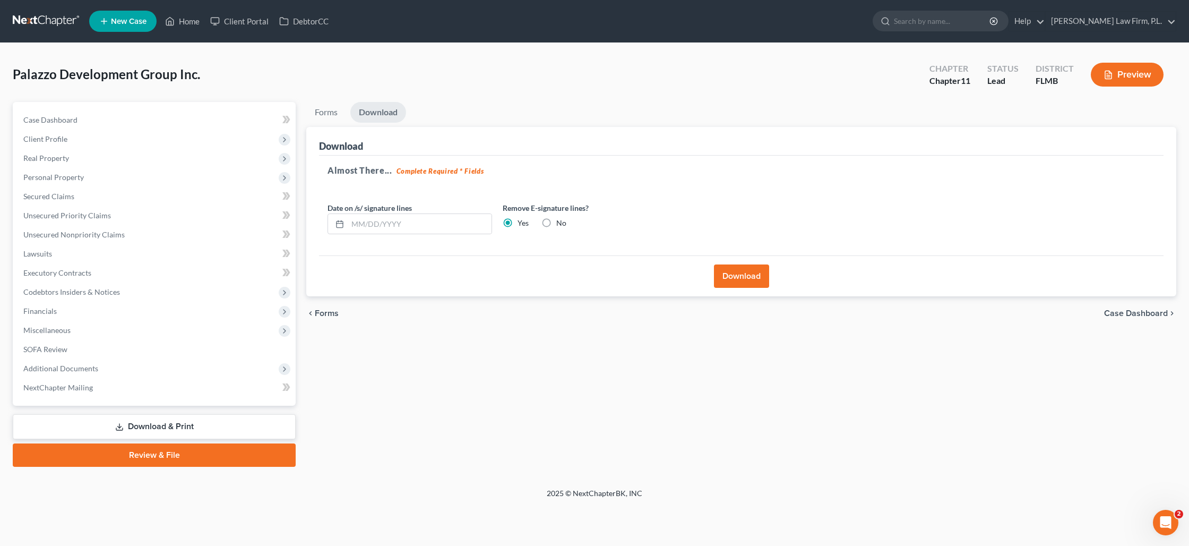
click at [170, 456] on link "Review & File" at bounding box center [154, 454] width 283 height 23
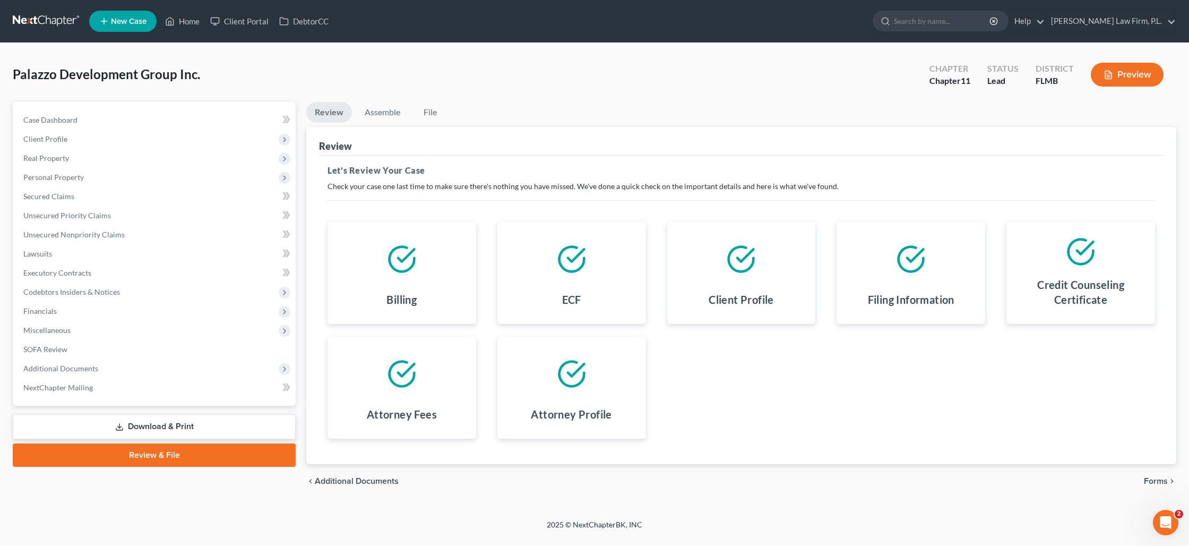
click at [1147, 482] on span "Forms" at bounding box center [1156, 481] width 24 height 8
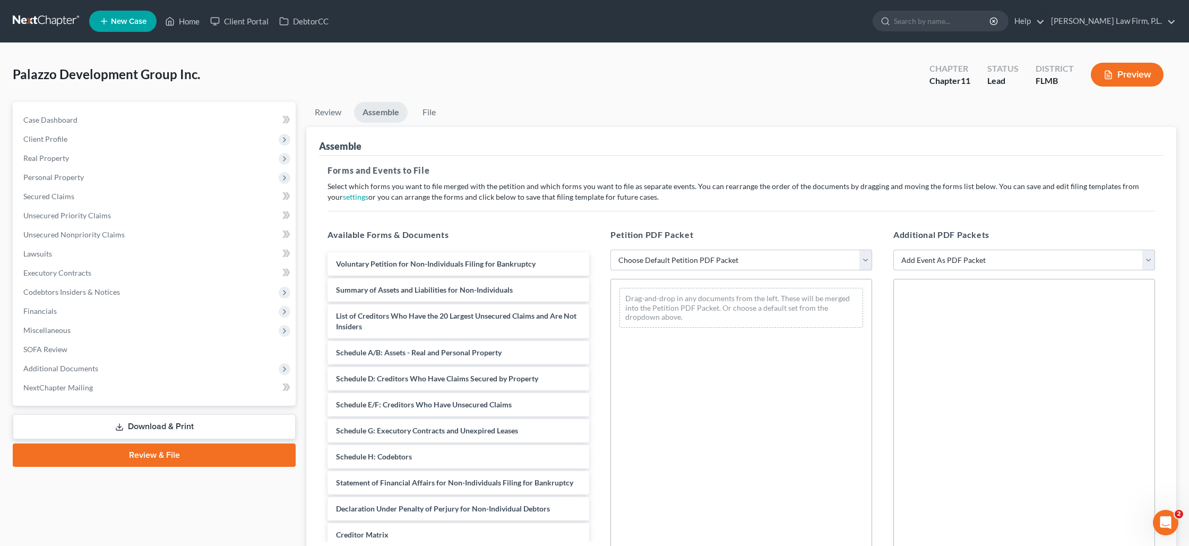
click at [695, 262] on select "Choose Default Petition PDF Packet Complete Bankruptcy Petition (all forms and …" at bounding box center [741, 259] width 262 height 21
click at [610, 249] on select "Choose Default Petition PDF Packet Complete Bankruptcy Petition (all forms and …" at bounding box center [741, 259] width 262 height 21
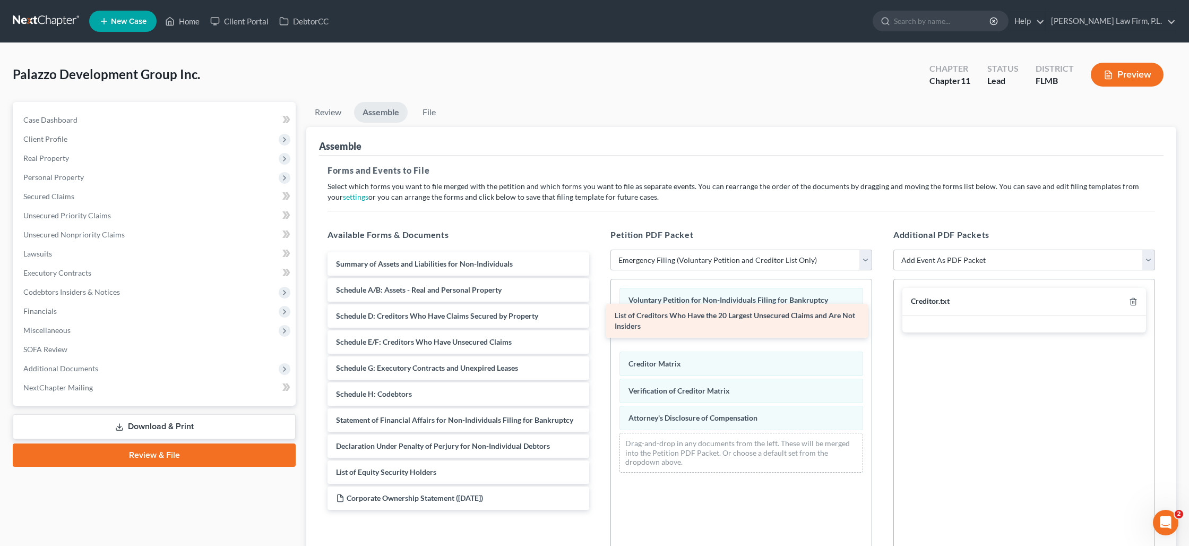
drag, startPoint x: 421, startPoint y: 289, endPoint x: 700, endPoint y: 315, distance: 279.9
click at [598, 315] on div "List of Creditors Who Have the 20 Largest Unsecured Claims and Are Not Insiders…" at bounding box center [458, 380] width 279 height 257
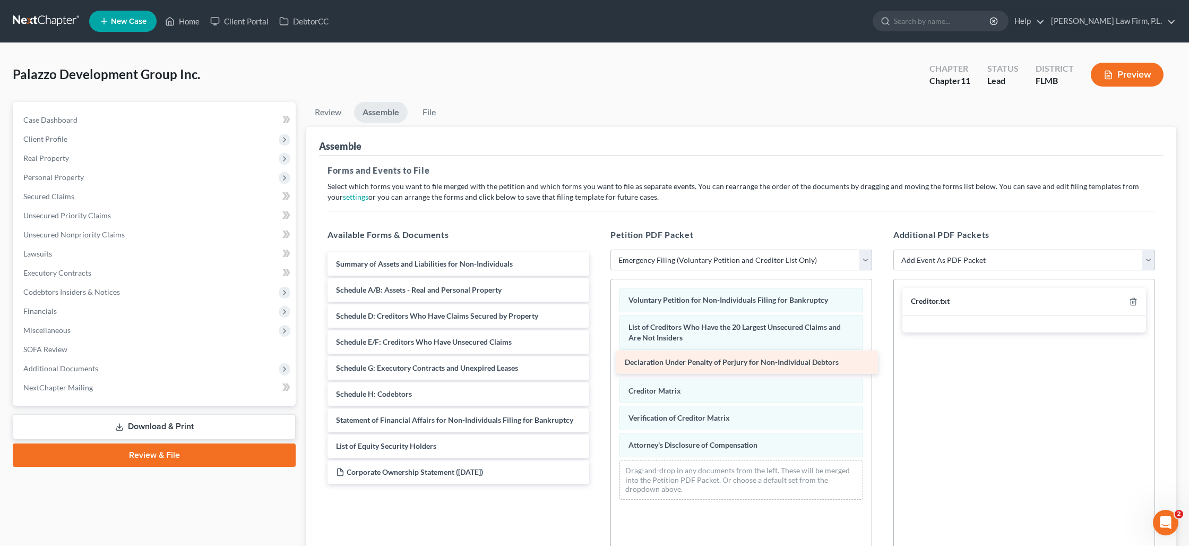
drag, startPoint x: 400, startPoint y: 444, endPoint x: 687, endPoint y: 361, distance: 299.5
click at [598, 361] on div "Declaration Under Penalty of Perjury for Non-Individual Debtors Summary of Asse…" at bounding box center [458, 367] width 279 height 231
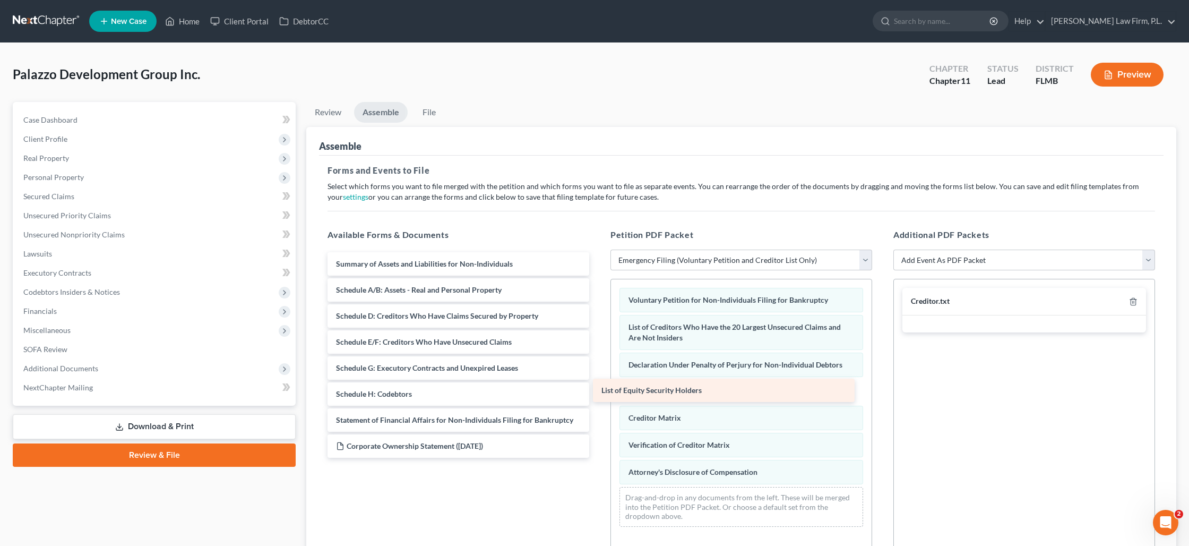
drag, startPoint x: 423, startPoint y: 442, endPoint x: 686, endPoint y: 386, distance: 269.6
click at [598, 386] on div "List of Equity Security Holders Summary of Assets and Liabilities for Non-Indiv…" at bounding box center [458, 354] width 279 height 205
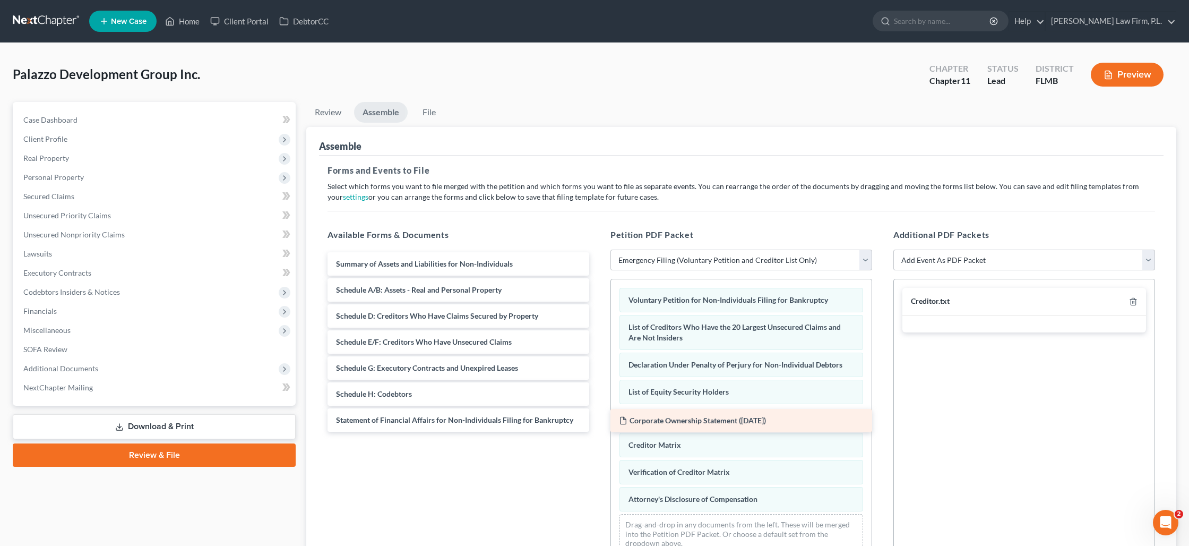
drag, startPoint x: 450, startPoint y: 447, endPoint x: 733, endPoint y: 422, distance: 284.0
click at [598, 422] on div "Corporate Ownership Statement ([DATE]) Summary of Assets and Liabilities for No…" at bounding box center [458, 341] width 279 height 179
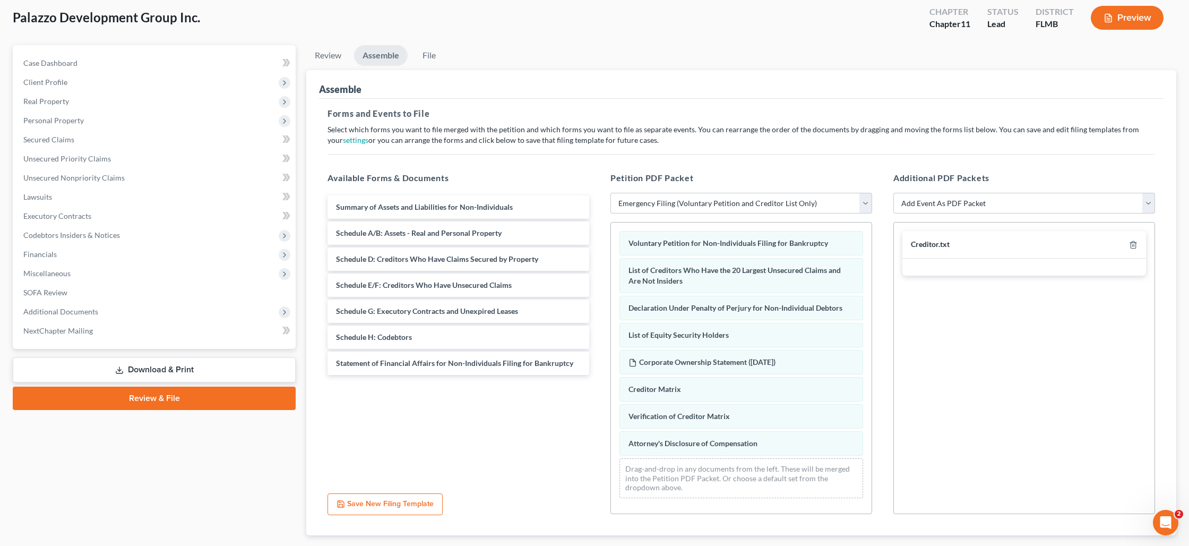
scroll to position [120, 0]
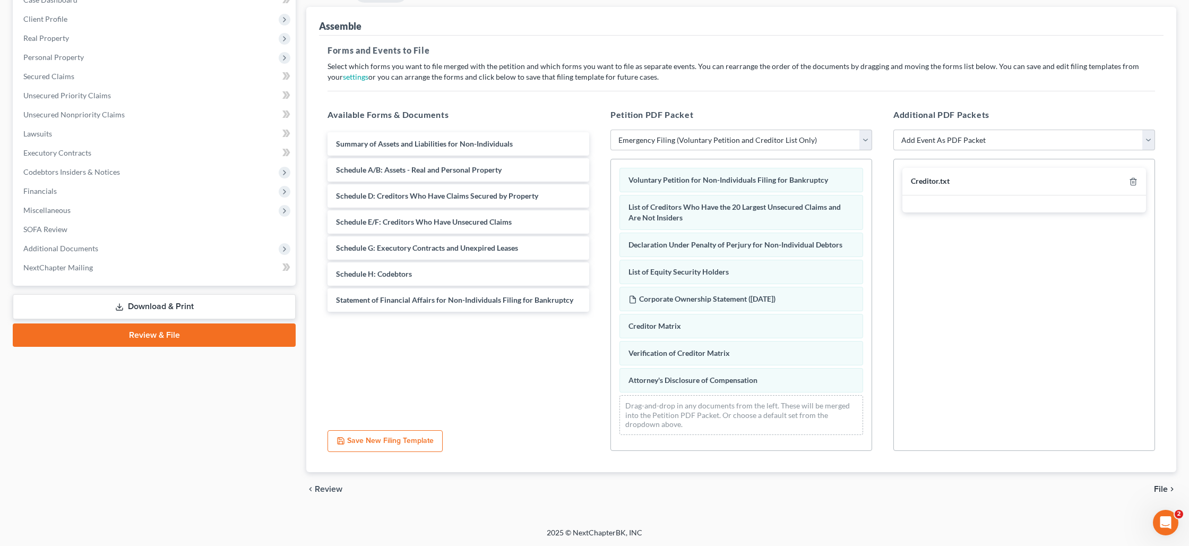
click at [1159, 490] on span "File" at bounding box center [1161, 489] width 14 height 8
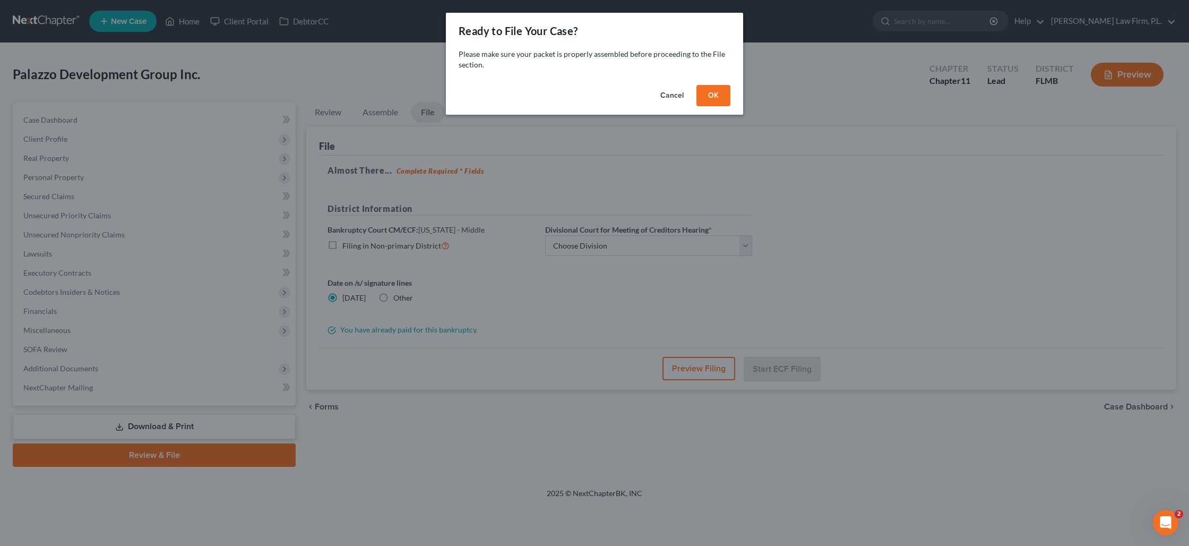
click at [714, 97] on button "OK" at bounding box center [713, 95] width 34 height 21
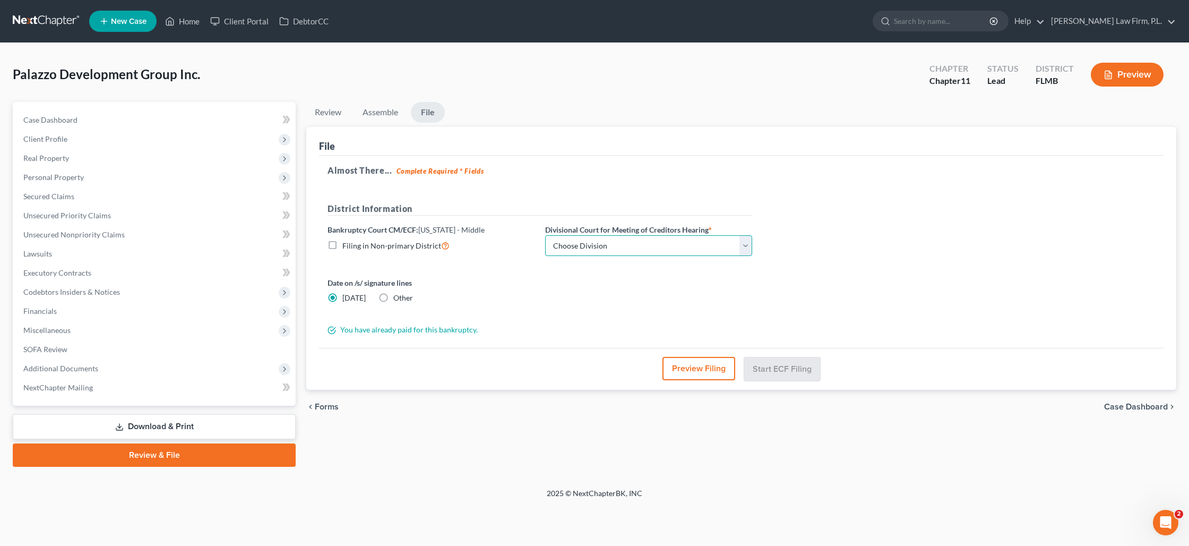
click at [584, 247] on select "Choose Division [GEOGRAPHIC_DATA][PERSON_NAME] [GEOGRAPHIC_DATA] [GEOGRAPHIC_DA…" at bounding box center [648, 245] width 207 height 21
click at [545, 235] on select "Choose Division [GEOGRAPHIC_DATA][PERSON_NAME] [GEOGRAPHIC_DATA] [GEOGRAPHIC_DA…" at bounding box center [648, 245] width 207 height 21
click at [691, 368] on button "Preview Filing" at bounding box center [699, 368] width 73 height 23
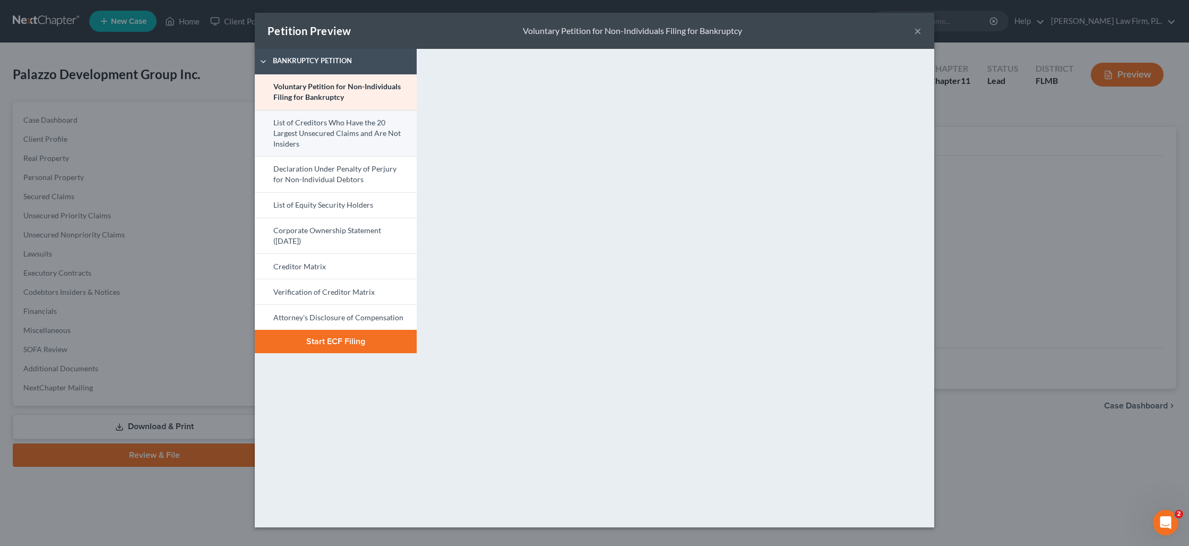
click at [365, 135] on link "List of Creditors Who Have the 20 Largest Unsecured Claims and Are Not Insiders" at bounding box center [336, 133] width 162 height 47
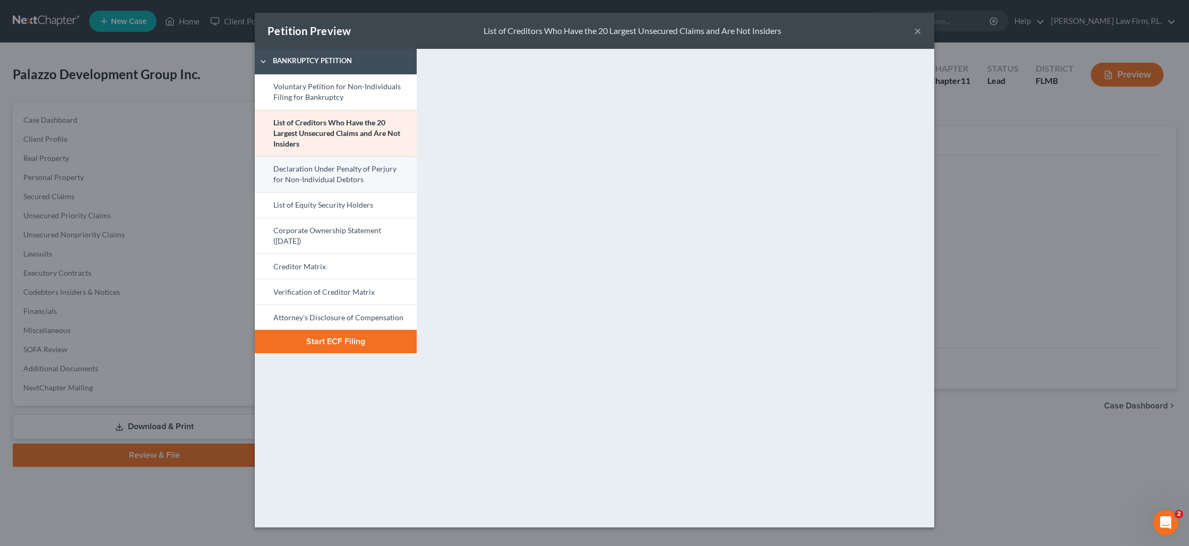
click at [356, 179] on link "Declaration Under Penalty of Perjury for Non-Individual Debtors" at bounding box center [336, 174] width 162 height 36
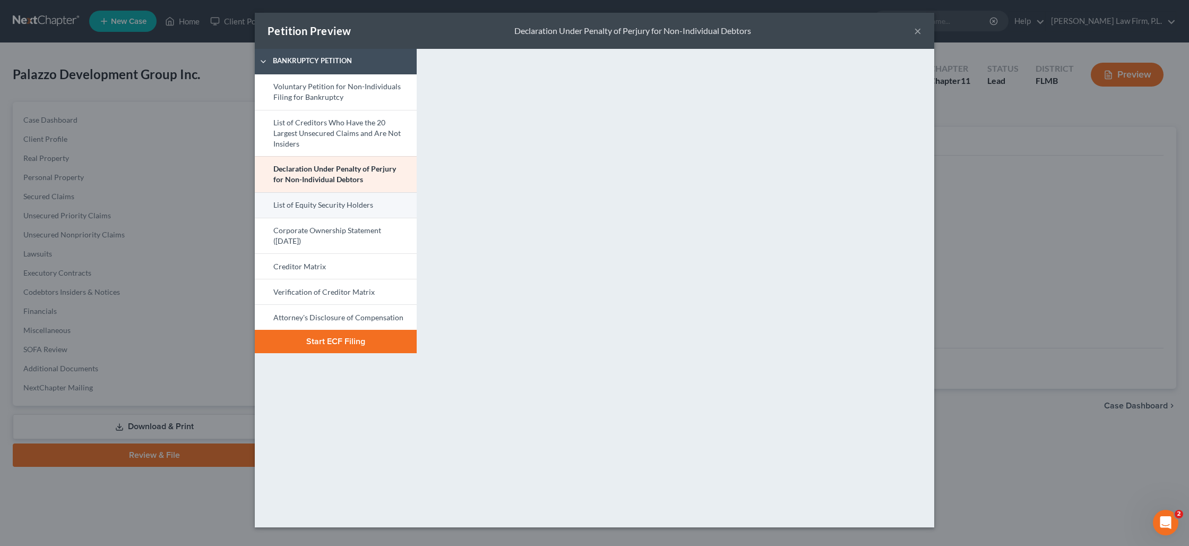
click at [337, 212] on link "List of Equity Security Holders" at bounding box center [336, 204] width 162 height 25
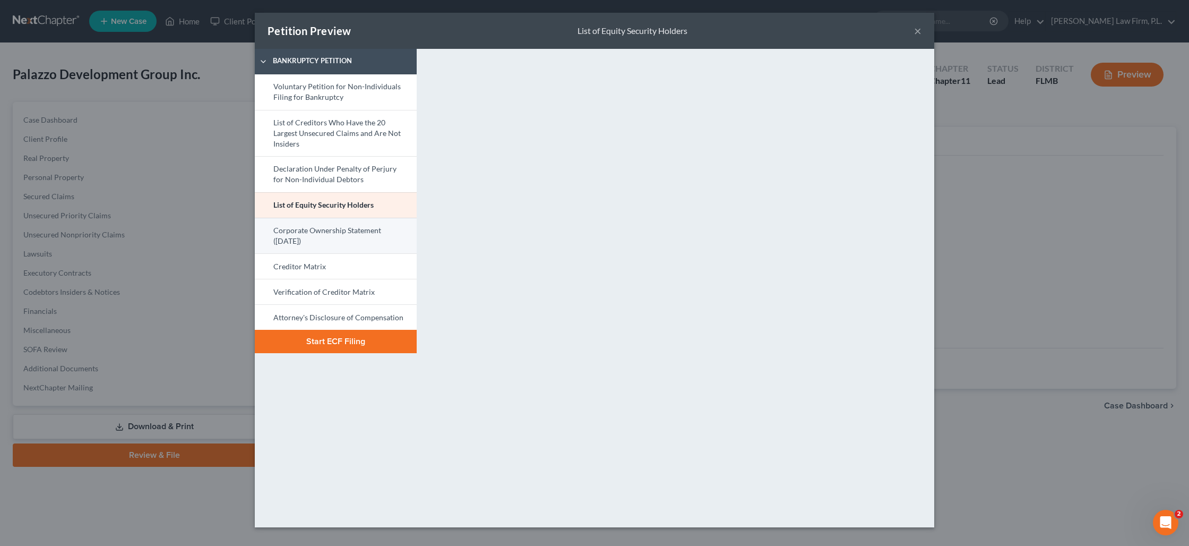
click at [364, 227] on link "Corporate Ownership Statement ([DATE])" at bounding box center [336, 236] width 162 height 36
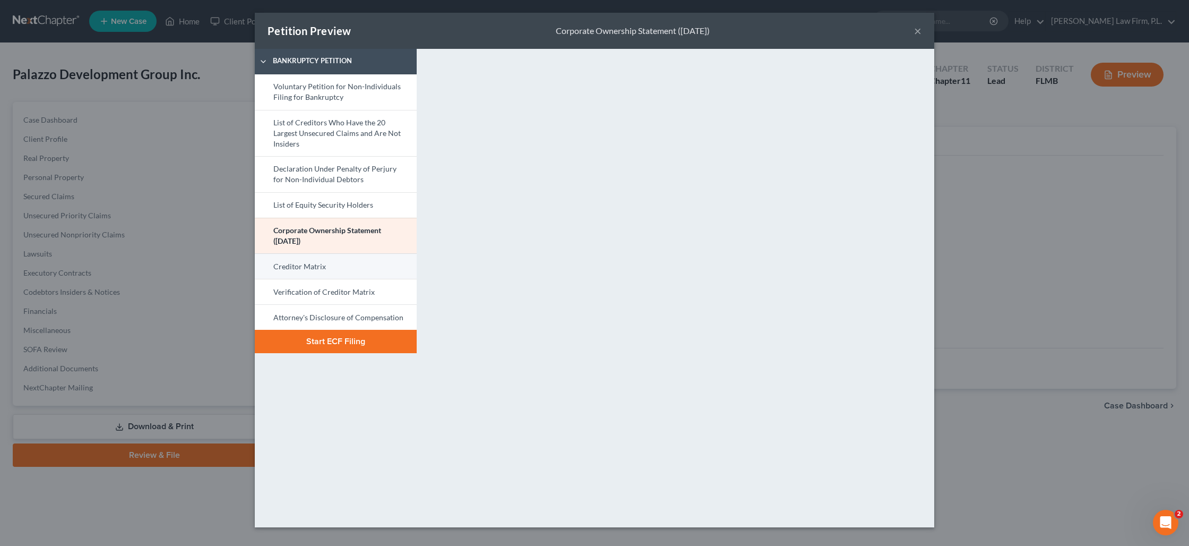
click at [370, 270] on link "Creditor Matrix" at bounding box center [336, 265] width 162 height 25
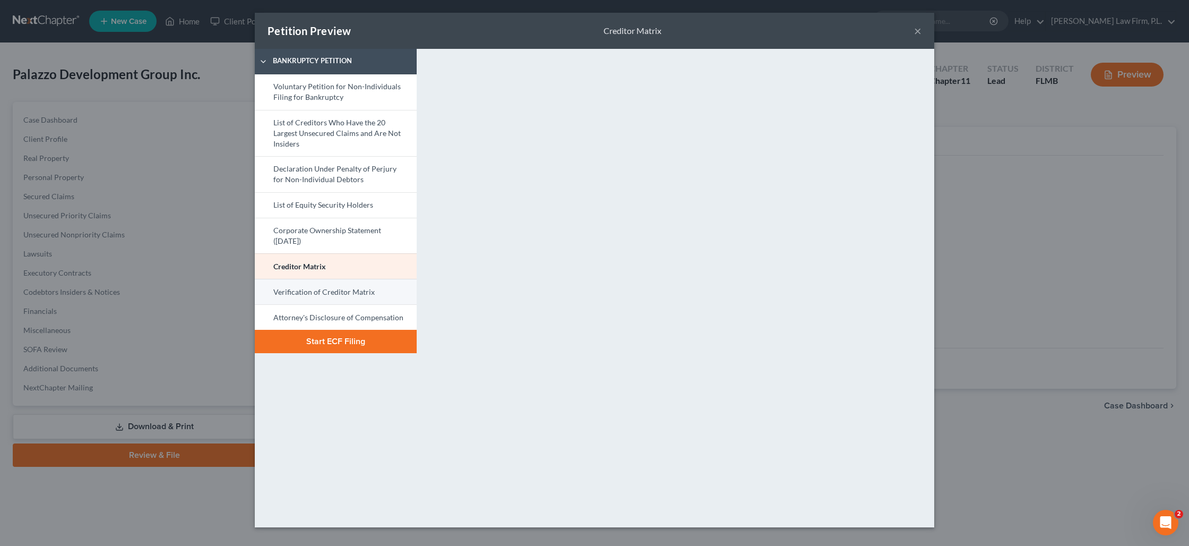
click at [356, 287] on link "Verification of Creditor Matrix" at bounding box center [336, 291] width 162 height 25
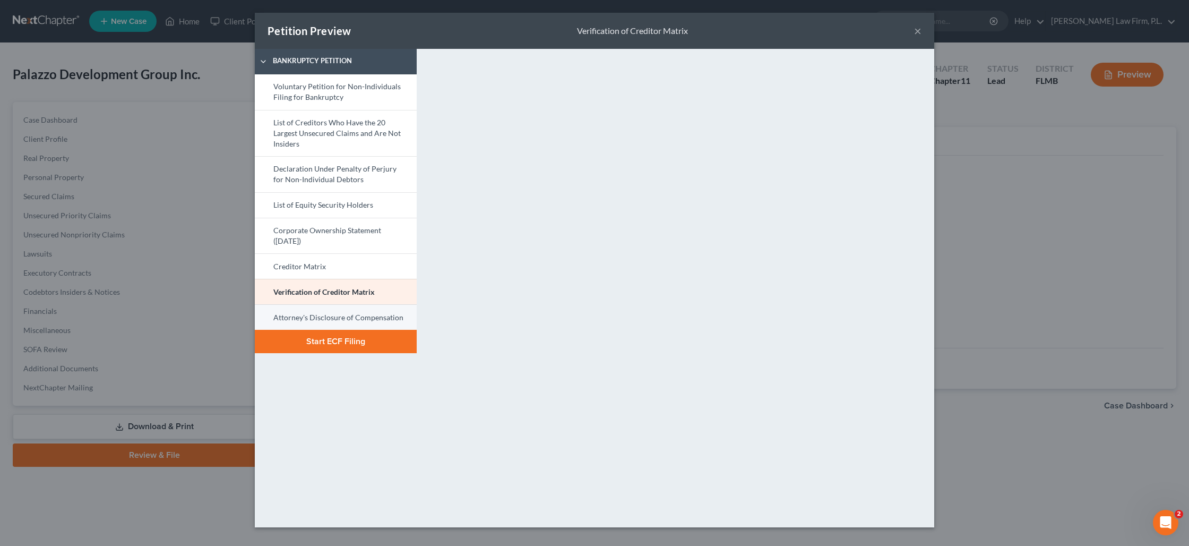
click at [385, 315] on link "Attorney's Disclosure of Compensation" at bounding box center [336, 316] width 162 height 25
click at [919, 33] on button "×" at bounding box center [917, 30] width 7 height 13
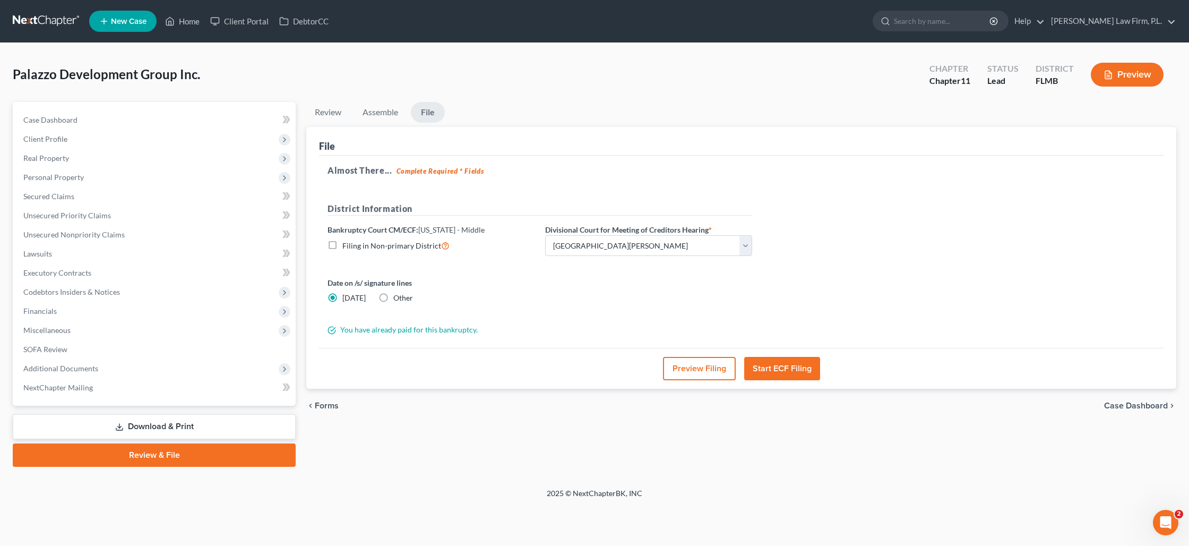
click at [778, 366] on button "Start ECF Filing" at bounding box center [782, 368] width 76 height 23
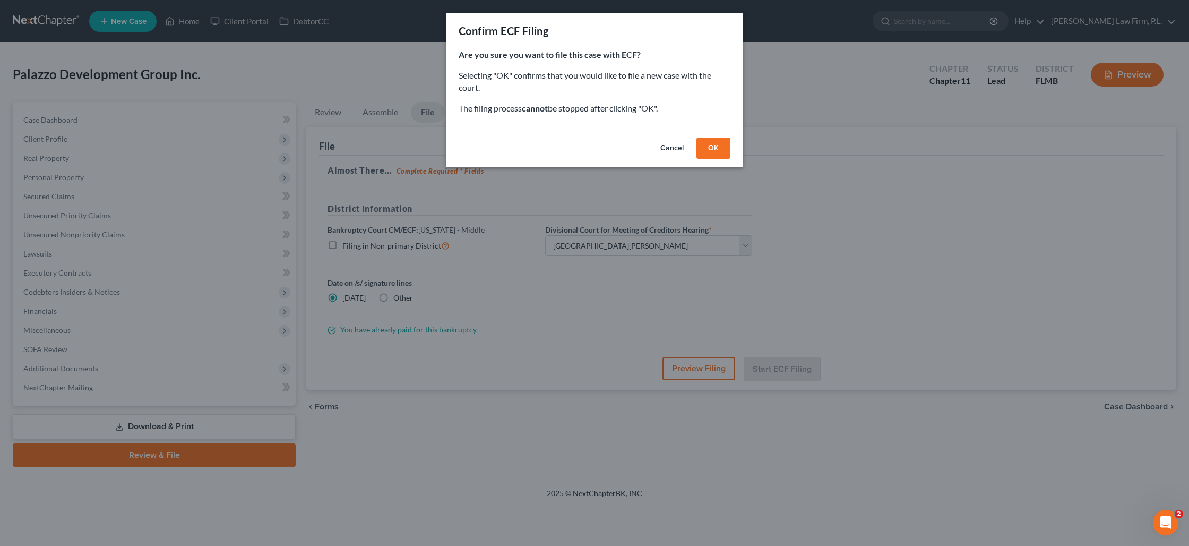
click at [717, 143] on button "OK" at bounding box center [713, 147] width 34 height 21
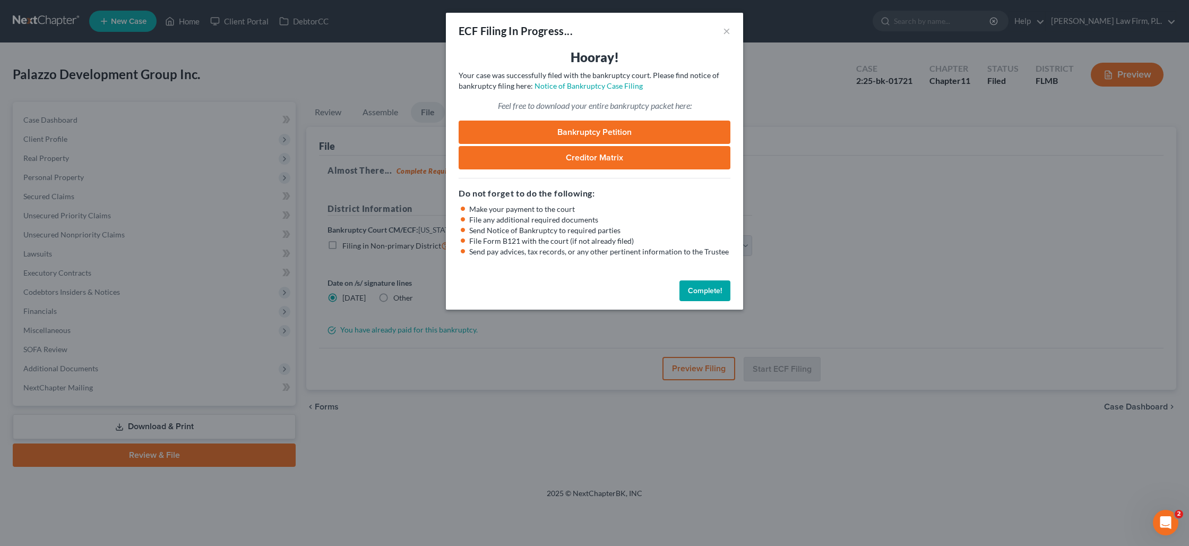
click at [694, 287] on button "Complete!" at bounding box center [704, 290] width 51 height 21
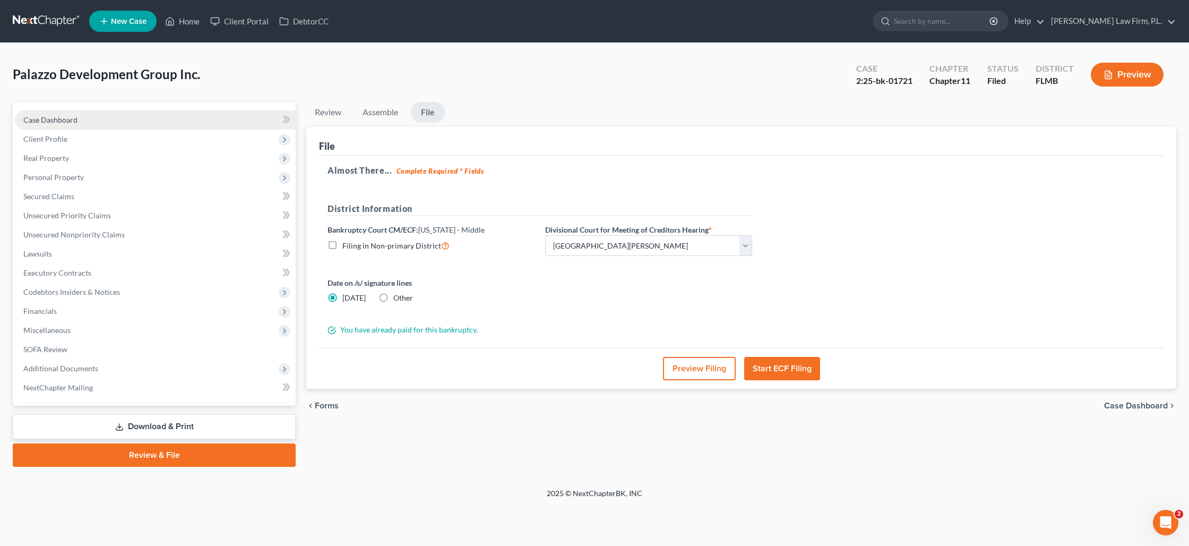
click at [74, 124] on span "Case Dashboard" at bounding box center [50, 119] width 54 height 9
